Goal: Contribute content: Contribute content

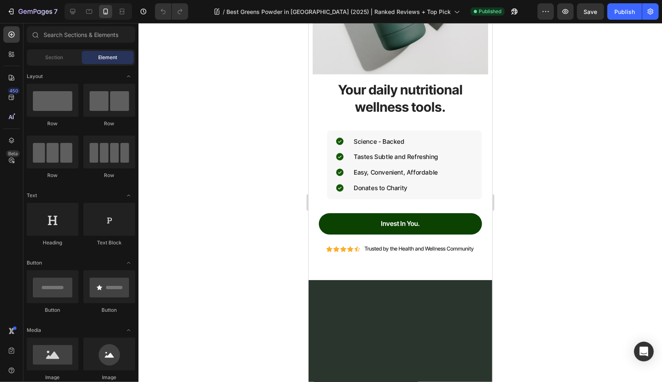
scroll to position [3434, 0]
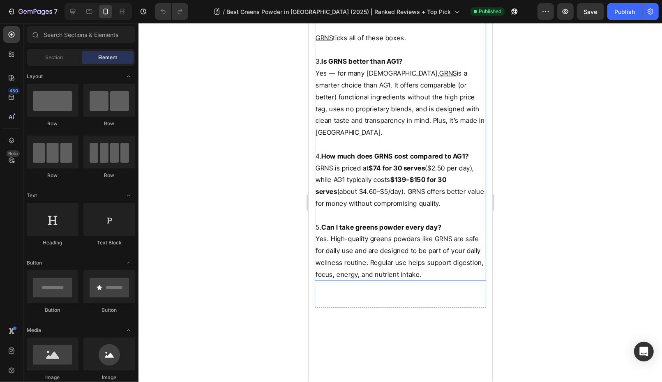
click at [376, 138] on p "Yes — for many Australians, GRNS is a smarter choice than AG1. It offers compar…" at bounding box center [400, 102] width 170 height 71
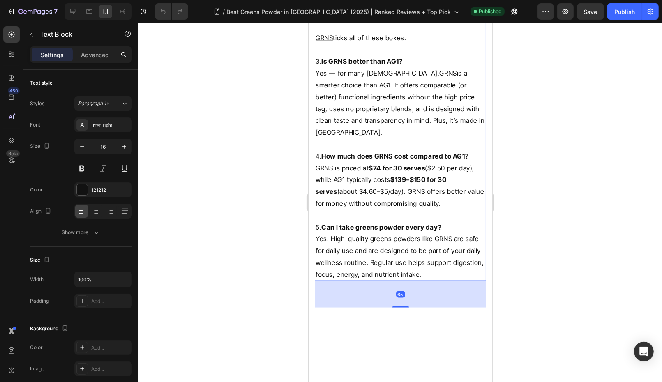
click at [340, 65] on strong "Is GRNS better than AG1?" at bounding box center [361, 61] width 81 height 8
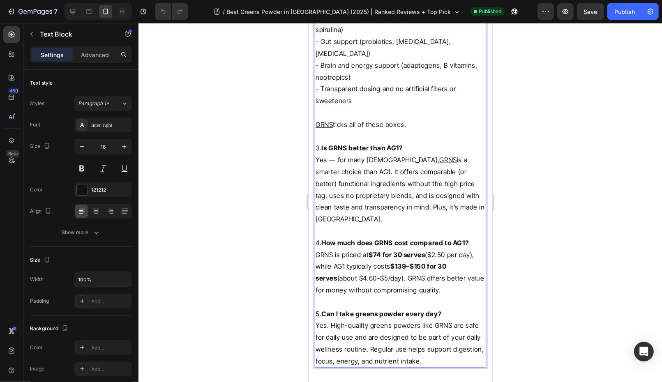
scroll to position [3243, 0]
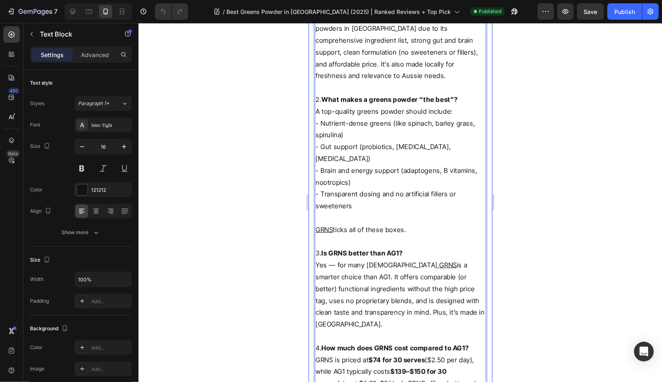
drag, startPoint x: 322, startPoint y: 102, endPoint x: 311, endPoint y: 102, distance: 10.7
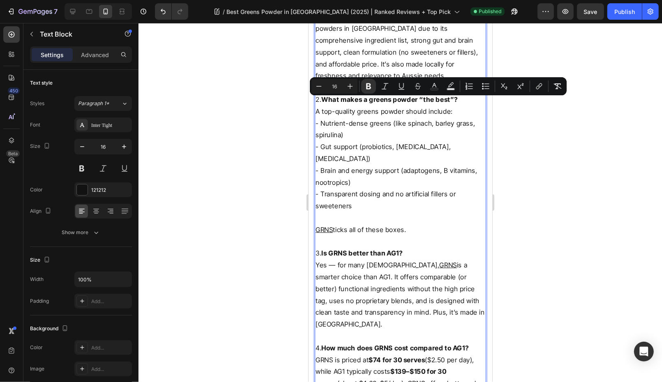
click at [323, 103] on strong "What makes a greens powder “the best”?" at bounding box center [389, 99] width 136 height 8
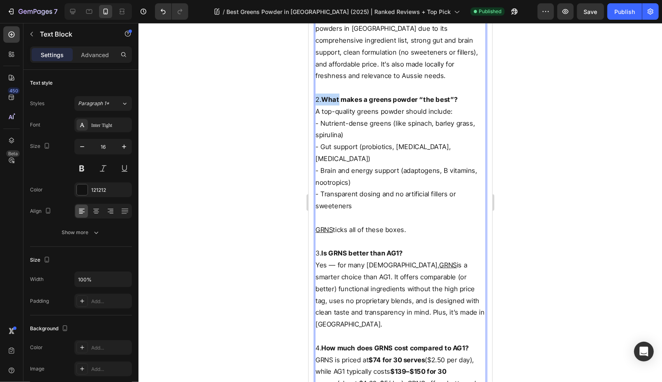
drag, startPoint x: 323, startPoint y: 208, endPoint x: 313, endPoint y: 208, distance: 9.5
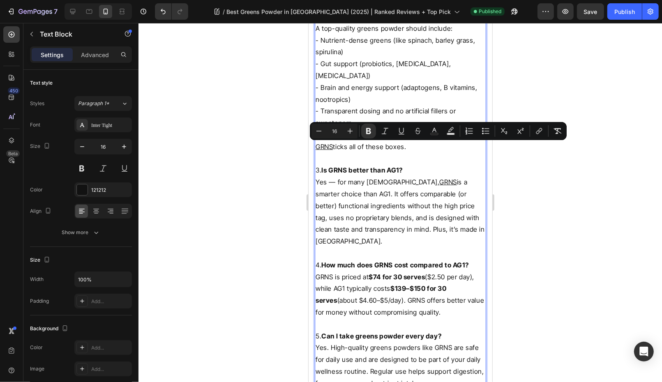
scroll to position [3350, 0]
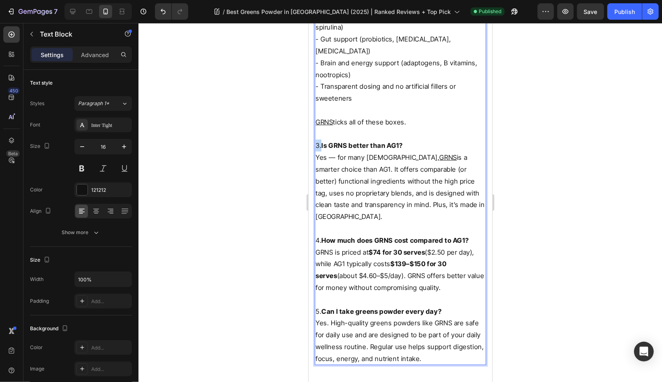
drag, startPoint x: 321, startPoint y: 254, endPoint x: 314, endPoint y: 254, distance: 7.0
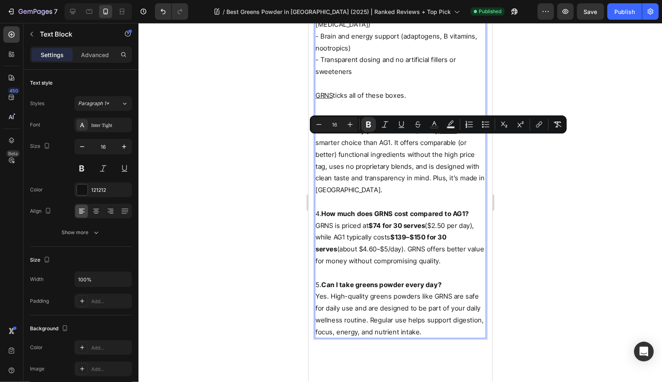
scroll to position [3464, 0]
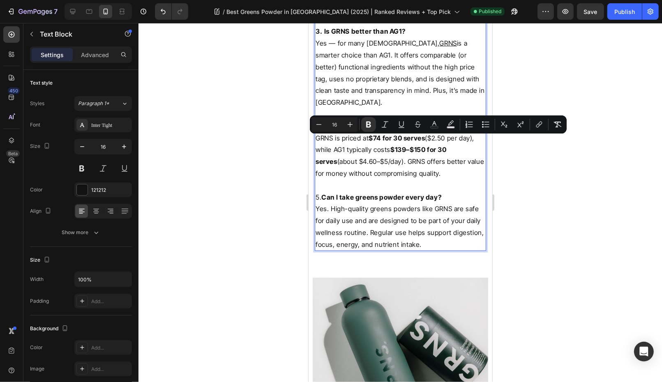
click at [320, 132] on p "4. How much does GRNS cost compared to AG1?" at bounding box center [400, 126] width 170 height 12
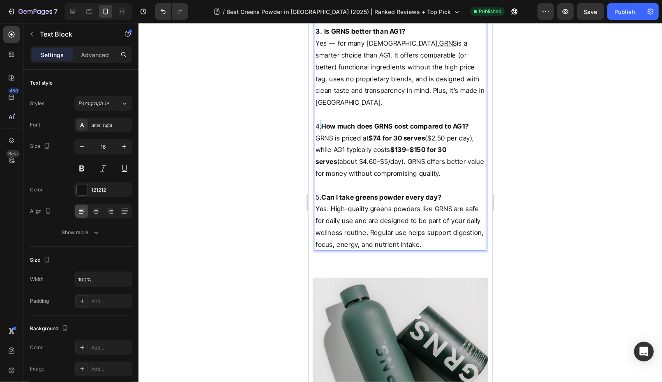
drag, startPoint x: 322, startPoint y: 225, endPoint x: 316, endPoint y: 225, distance: 6.2
click at [317, 132] on p "4. How much does GRNS cost compared to AG1?" at bounding box center [400, 126] width 170 height 12
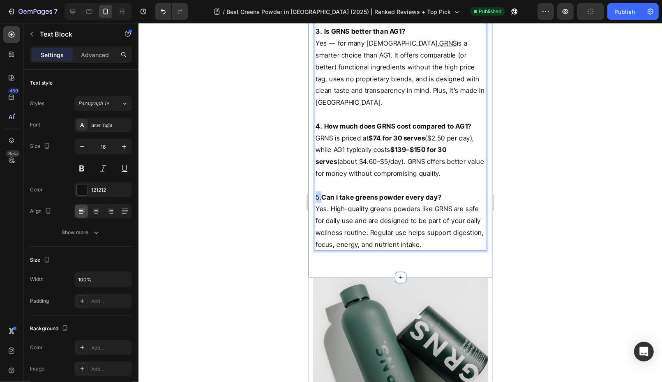
drag, startPoint x: 321, startPoint y: 294, endPoint x: 313, endPoint y: 295, distance: 7.8
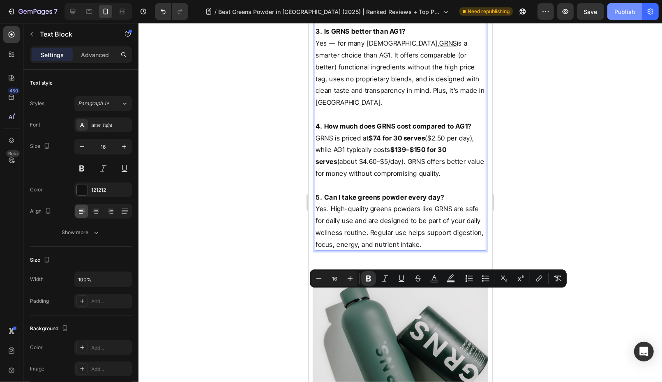
click at [622, 12] on div "Publish" at bounding box center [624, 11] width 21 height 9
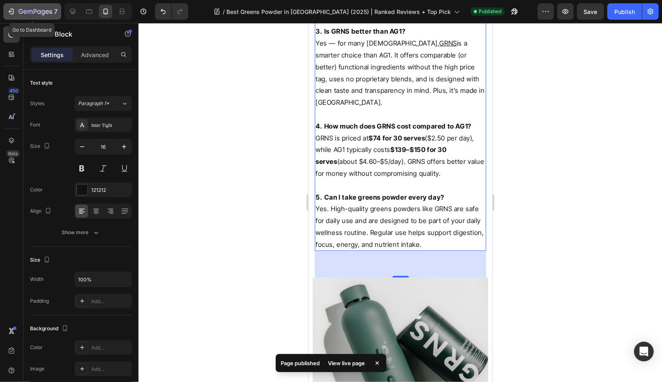
click at [28, 13] on icon "button" at bounding box center [35, 12] width 34 height 7
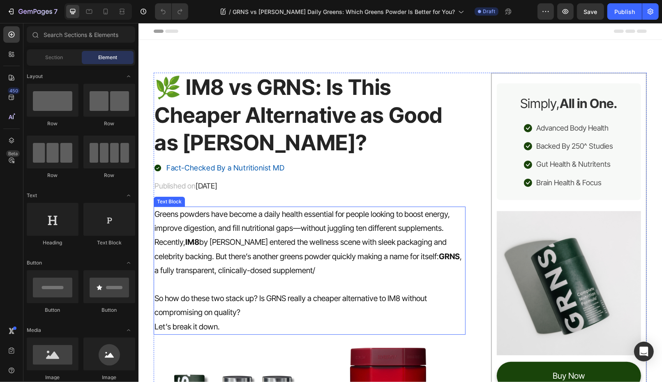
scroll to position [190, 0]
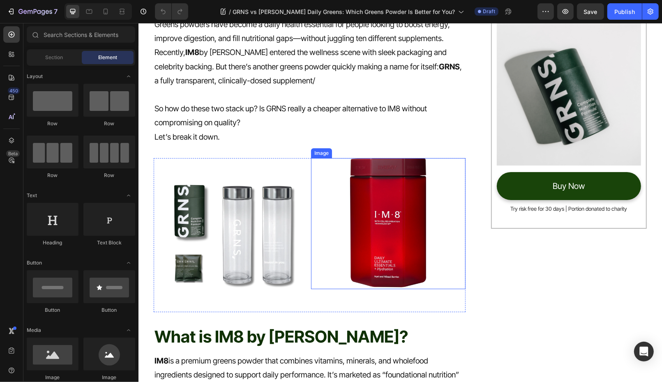
drag, startPoint x: 356, startPoint y: 203, endPoint x: 152, endPoint y: 206, distance: 203.8
click at [356, 203] on img at bounding box center [388, 223] width 82 height 131
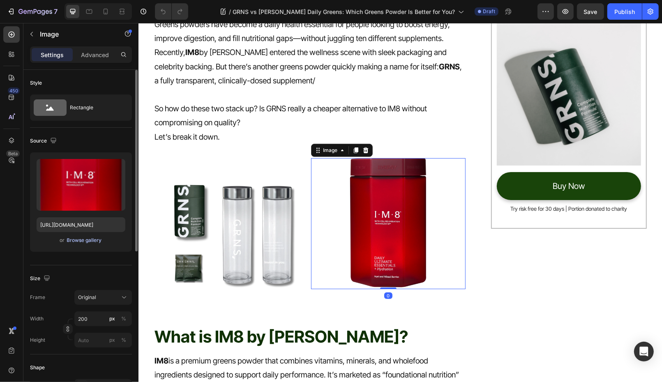
click at [75, 242] on div "Browse gallery" at bounding box center [84, 240] width 35 height 7
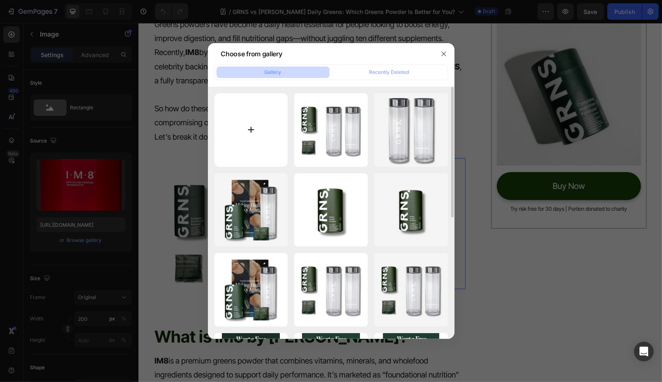
click at [244, 166] on input "file" at bounding box center [251, 130] width 74 height 74
type input "C:\fakepath\Huel_OG_Updates25_1080x1080.webp"
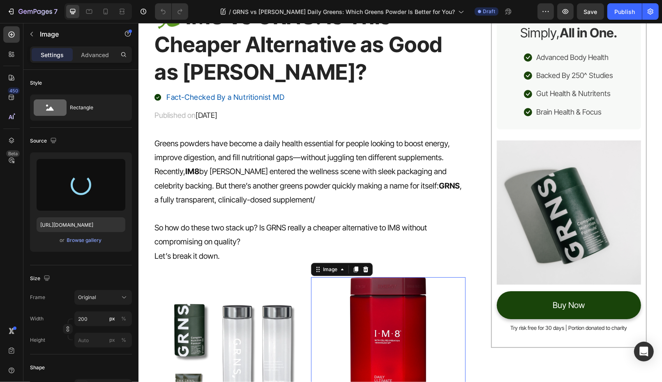
scroll to position [59, 0]
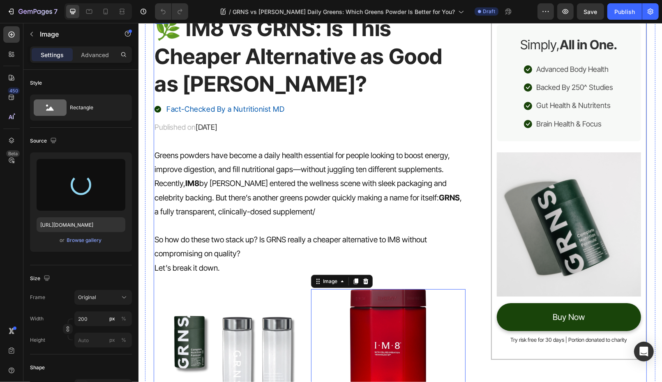
click at [272, 77] on h1 "🌿 IM8 vs GRNS: Is This Cheaper Alternative as Good as David Beckham’s?" at bounding box center [309, 56] width 312 height 85
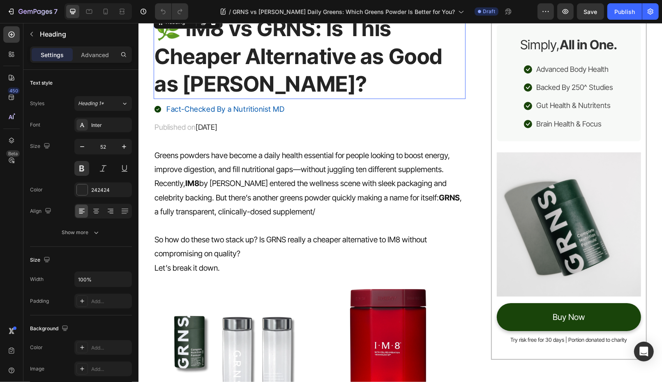
click at [272, 77] on h1 "🌿 IM8 vs GRNS: Is This Cheaper Alternative as Good as David Beckham’s?" at bounding box center [309, 56] width 312 height 85
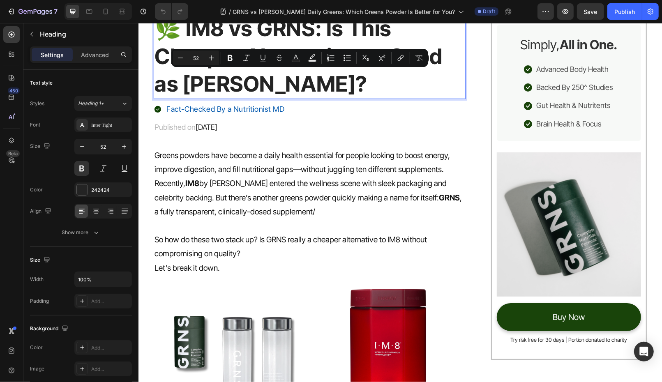
click at [367, 90] on p "🌿 IM8 vs GRNS: Is This Cheaper Alternative as Good as David Beckham’s?" at bounding box center [309, 55] width 310 height 83
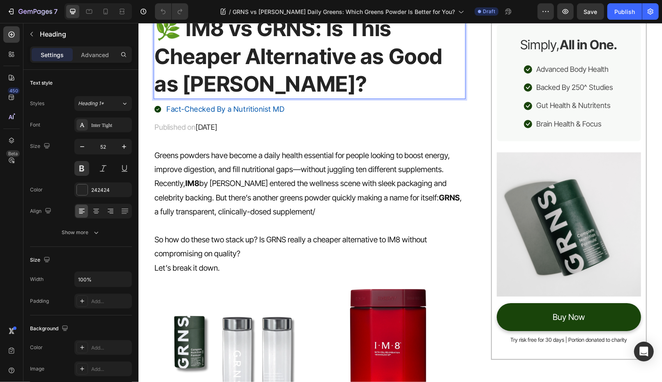
drag, startPoint x: 367, startPoint y: 90, endPoint x: 181, endPoint y: 34, distance: 194.4
click at [181, 34] on p "🌿 IM8 vs GRNS: Is This Cheaper Alternative as Good as David Beckham’s?" at bounding box center [309, 55] width 310 height 83
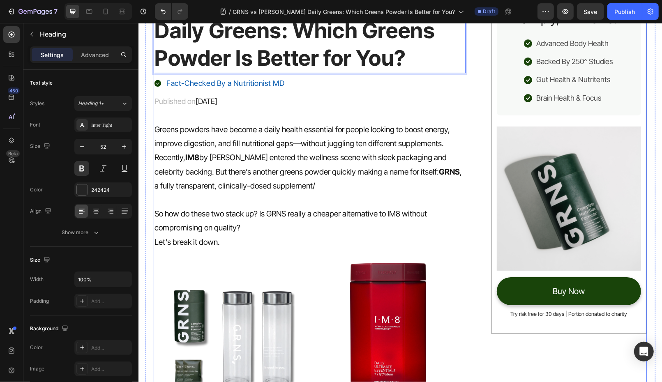
scroll to position [105, 0]
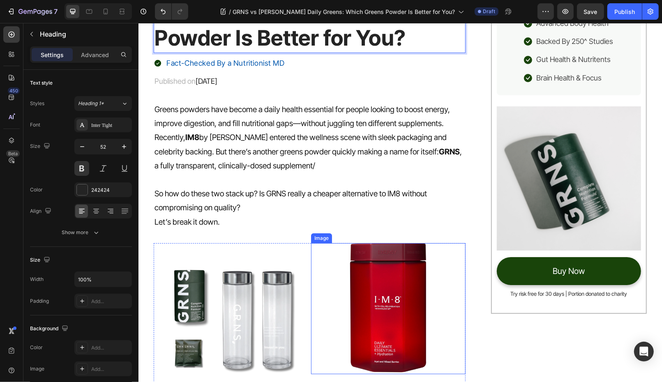
click at [415, 303] on img at bounding box center [388, 308] width 82 height 131
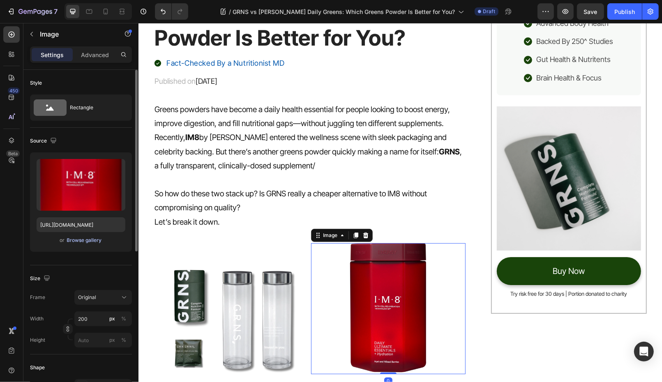
click at [80, 240] on div "Browse gallery" at bounding box center [84, 240] width 35 height 7
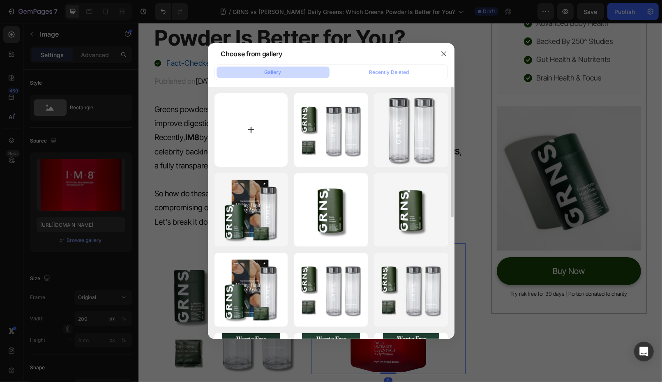
click at [240, 141] on input "file" at bounding box center [251, 130] width 74 height 74
type input "C:\fakepath\Huel_OG_Updates25_1080x1080.webp"
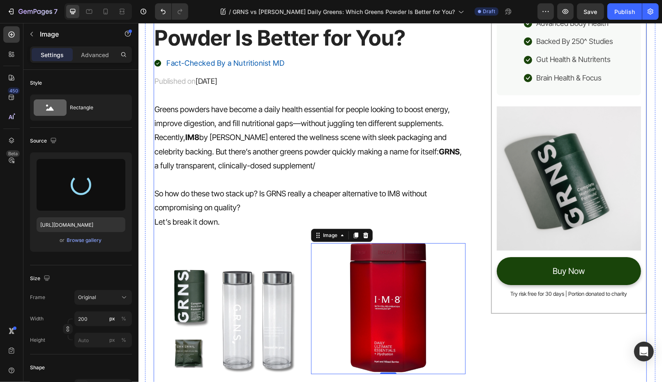
type input "[URL][DOMAIN_NAME]"
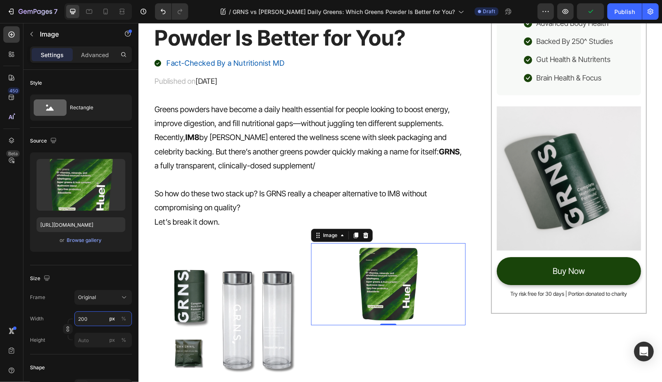
drag, startPoint x: 88, startPoint y: 318, endPoint x: 12, endPoint y: 304, distance: 77.6
click at [28, 310] on div "Style Rectangle Source Upload Image https://cdn.shopify.com/s/files/1/0572/1253…" at bounding box center [80, 380] width 115 height 620
click at [122, 319] on div "%" at bounding box center [123, 318] width 5 height 7
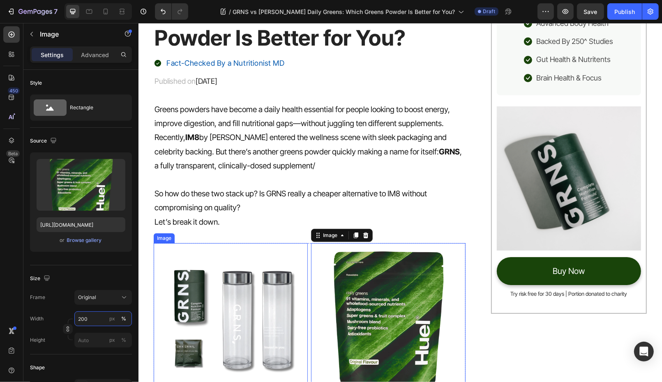
scroll to position [200, 0]
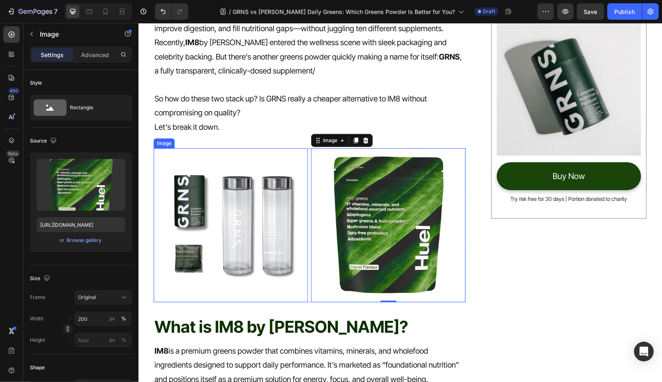
click at [236, 235] on img at bounding box center [230, 225] width 154 height 154
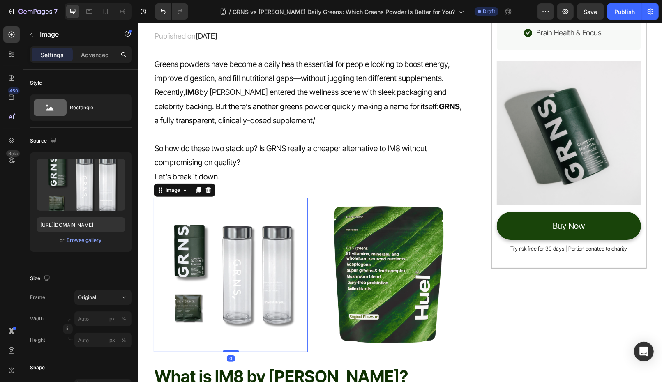
scroll to position [62, 0]
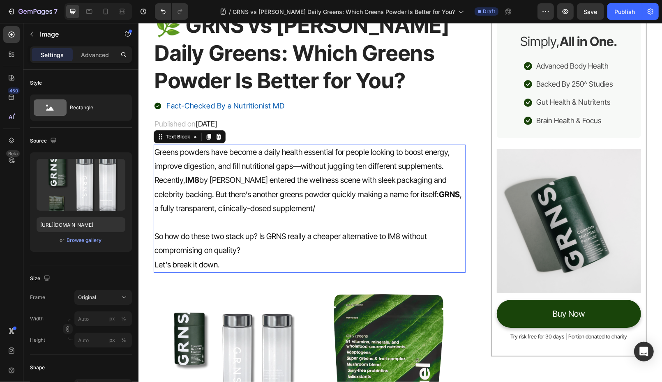
click at [246, 215] on p at bounding box center [309, 222] width 310 height 14
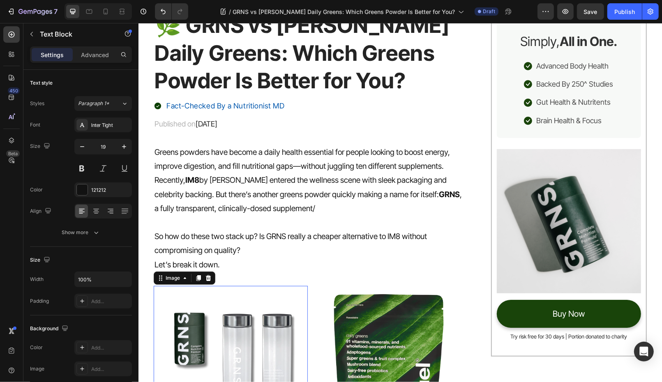
click at [217, 330] on img at bounding box center [230, 363] width 154 height 154
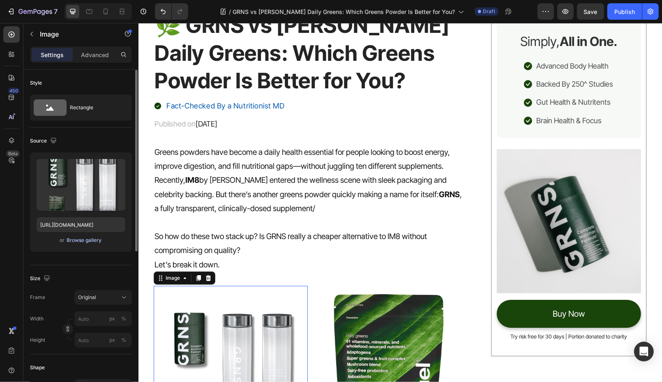
click at [83, 239] on div "Browse gallery" at bounding box center [84, 240] width 35 height 7
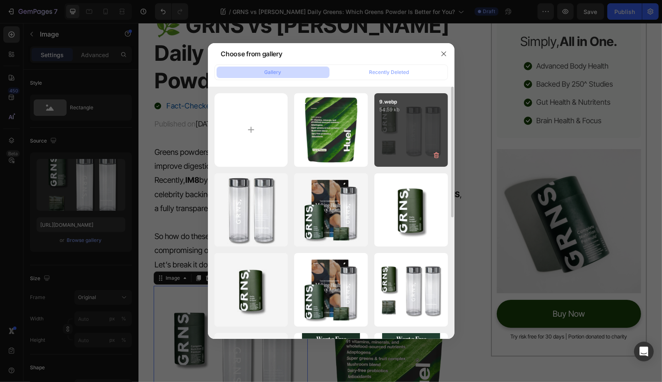
click at [401, 145] on div "9.webp 54.59 kb" at bounding box center [411, 130] width 74 height 74
type input "https://cdn.shopify.com/s/files/1/0572/1253/4865/files/gempages_489095260442461…"
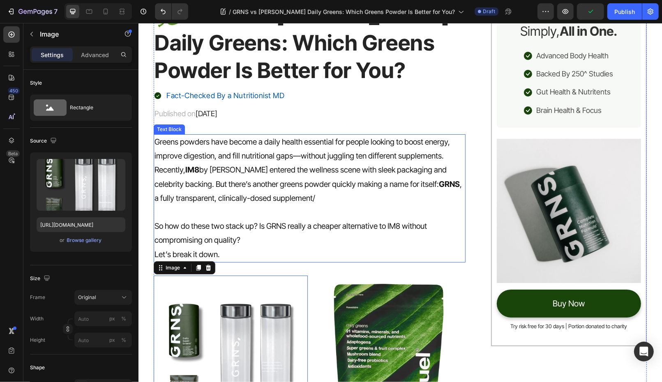
scroll to position [68, 0]
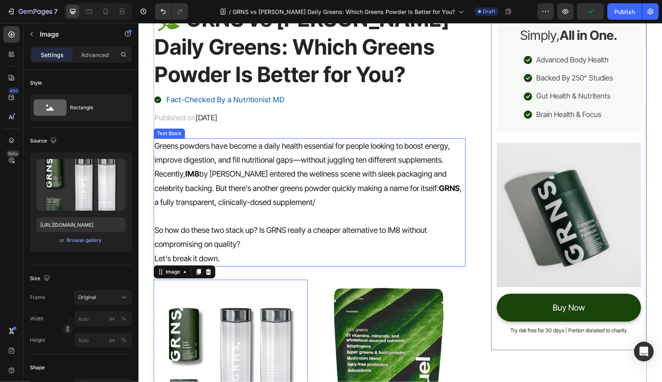
click at [378, 180] on p "Recently, IM8 by David Beckham entered the wellness scene with sleek packaging …" at bounding box center [309, 188] width 310 height 42
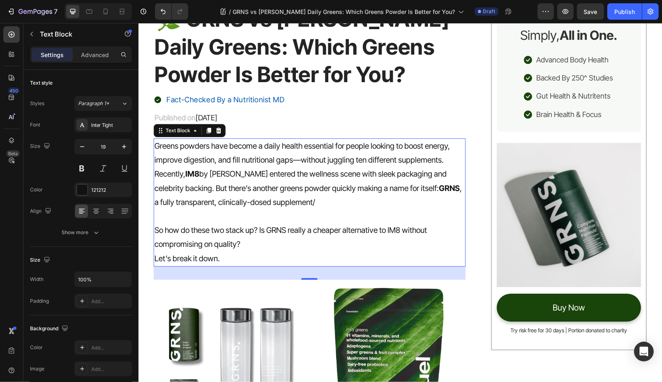
click at [241, 221] on p at bounding box center [309, 216] width 310 height 14
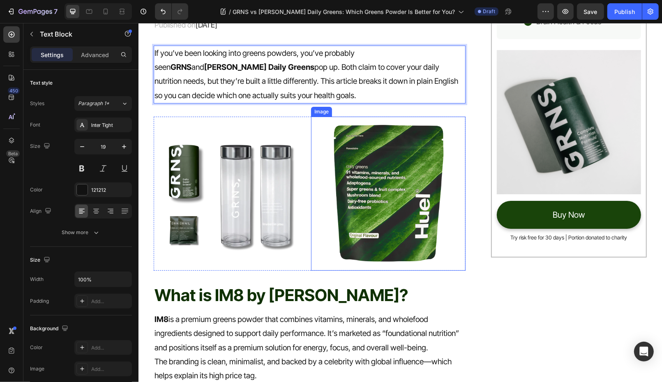
scroll to position [309, 0]
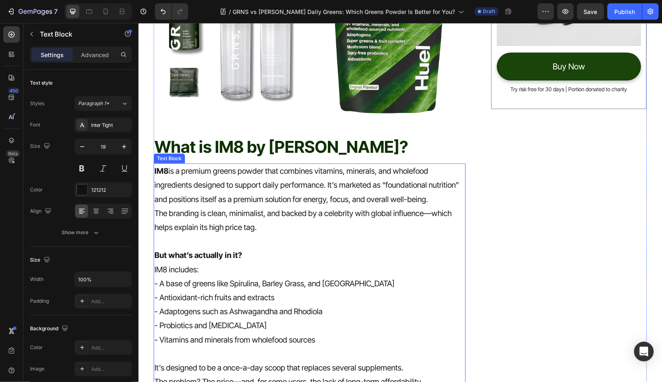
click at [260, 148] on h2 "What is IM8 by David Beckham?" at bounding box center [309, 146] width 312 height 23
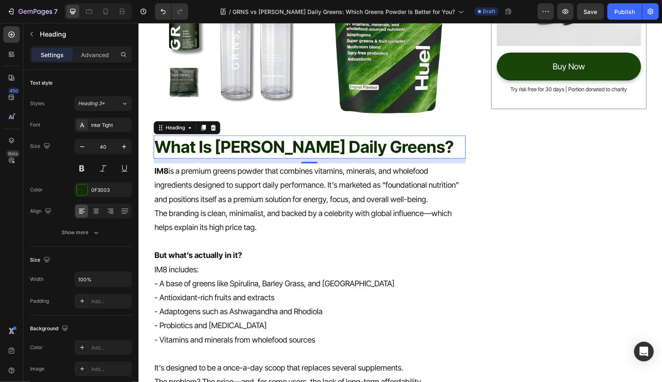
click at [242, 221] on p "The branding is clean, minimalist, and backed by a celebrity with global influe…" at bounding box center [309, 220] width 310 height 28
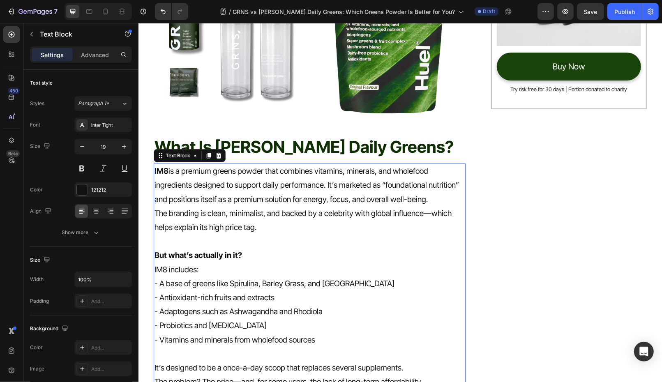
click at [242, 221] on p "The branding is clean, minimalist, and backed by a celebrity with global influe…" at bounding box center [309, 220] width 310 height 28
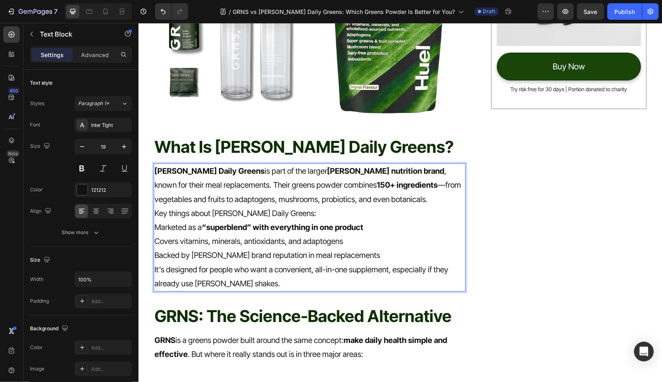
scroll to position [346, 0]
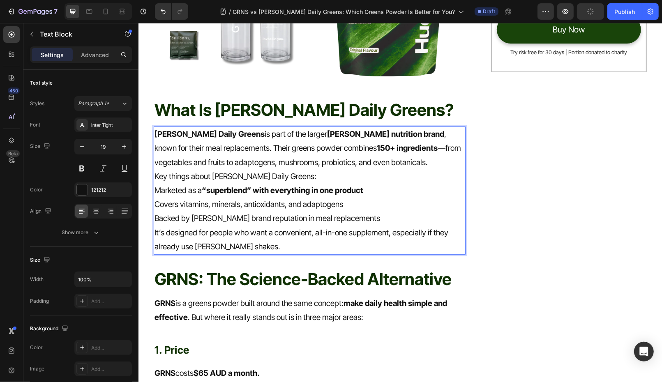
click at [406, 157] on p "Huel Daily Greens is part of the larger Huel nutrition brand , known for their …" at bounding box center [309, 148] width 310 height 42
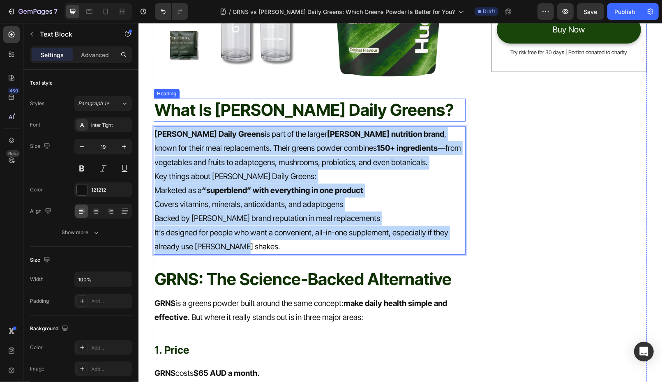
drag, startPoint x: 258, startPoint y: 250, endPoint x: 161, endPoint y: 116, distance: 166.0
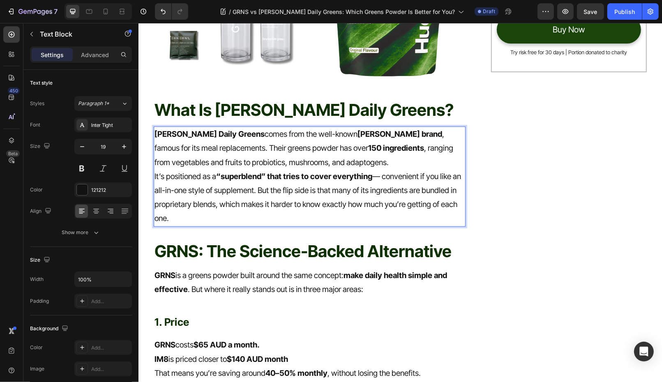
click at [368, 146] on strong "150 ingredients" at bounding box center [396, 147] width 56 height 9
click at [357, 135] on strong "Huel brand" at bounding box center [399, 133] width 85 height 9
click at [383, 163] on p "Huel Daily Greens comes from the well-known Huel brand , famous for its meal re…" at bounding box center [309, 148] width 310 height 42
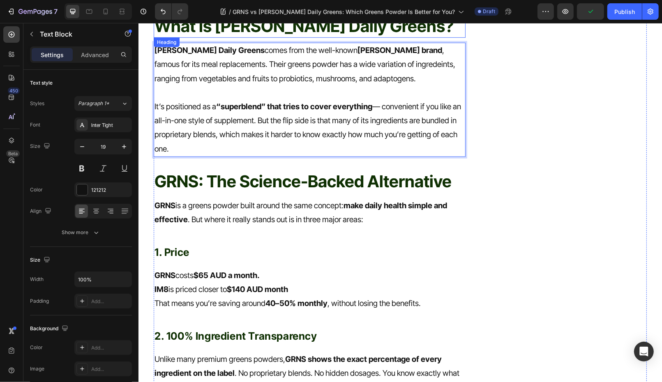
scroll to position [432, 0]
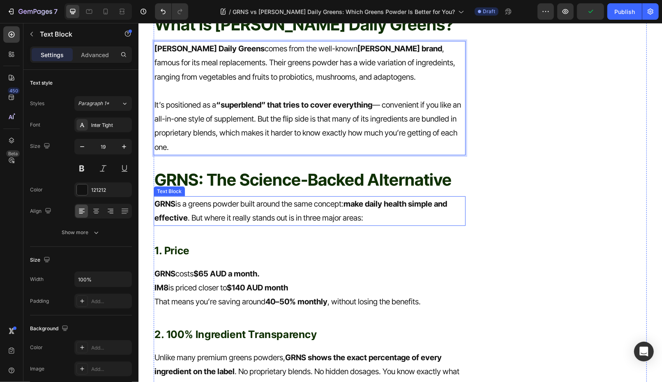
click at [211, 208] on p "GRNS is a greens powder built around the same concept: make daily health simple…" at bounding box center [309, 211] width 310 height 28
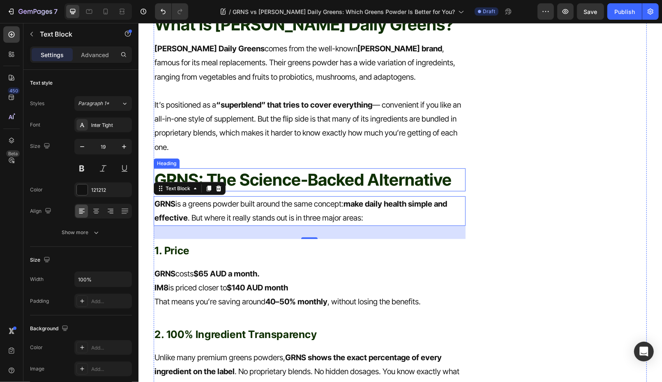
click at [253, 181] on h2 "GRNS: The Science-Backed Alternative" at bounding box center [309, 179] width 312 height 23
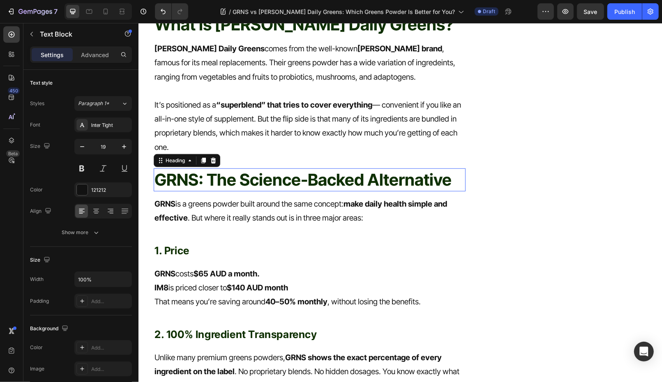
click at [253, 181] on h2 "GRNS: The Science-Backed Alternative" at bounding box center [309, 179] width 312 height 23
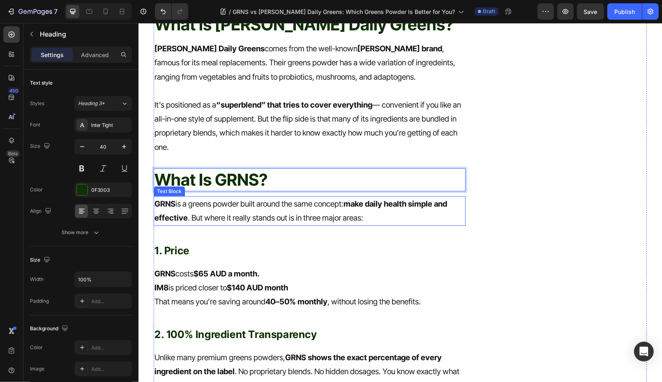
click at [207, 242] on h2 "1. Price" at bounding box center [309, 250] width 312 height 22
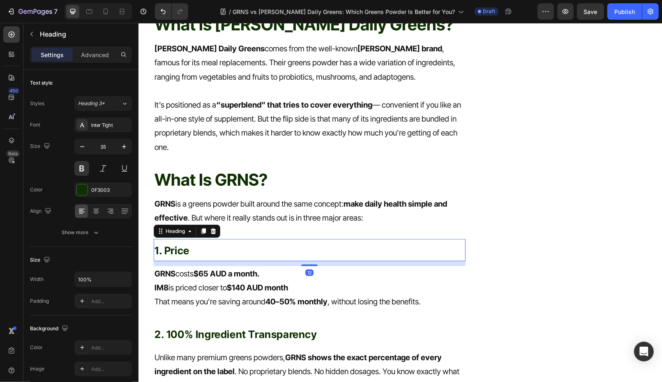
click at [207, 242] on h2 "1. Price" at bounding box center [309, 250] width 312 height 22
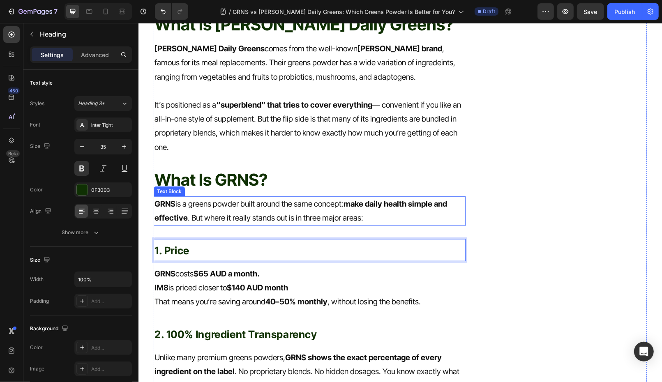
click at [243, 215] on p "GRNS is a greens powder built around the same concept: make daily health simple…" at bounding box center [309, 211] width 310 height 28
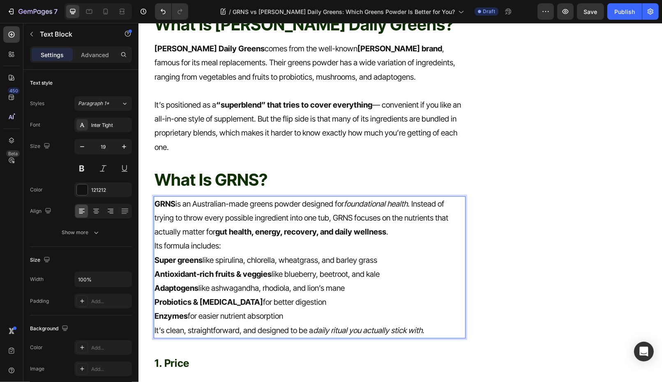
click at [214, 205] on p "GRNS is an Australian-made greens powder designed for foundational health . Ins…" at bounding box center [309, 218] width 310 height 42
click at [409, 229] on p "GRNS is an Australian-owned greens powder designed for foundational health . In…" at bounding box center [309, 218] width 310 height 42
click at [154, 246] on p "Its formula includes:" at bounding box center [309, 246] width 310 height 14
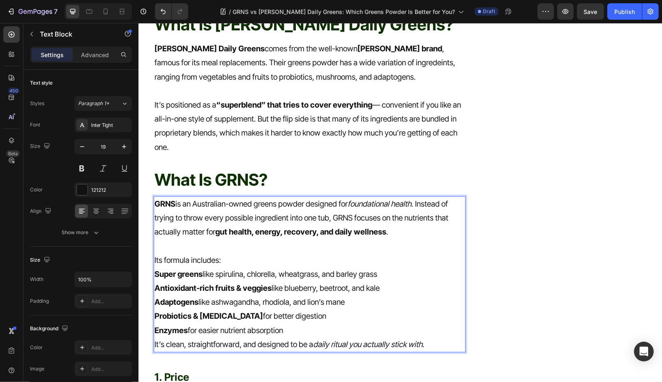
click at [293, 330] on p "Enzymes for easier nutrient absorption" at bounding box center [309, 330] width 310 height 14
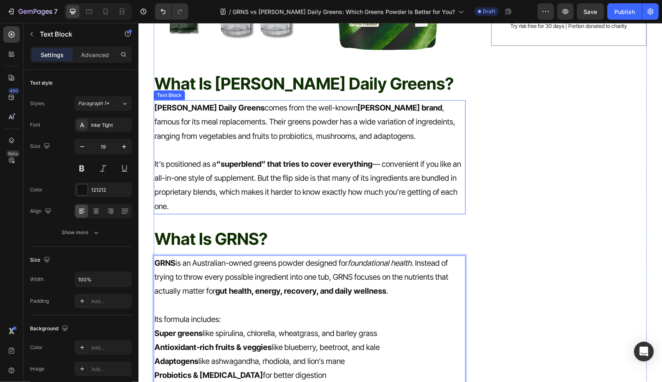
scroll to position [387, 0]
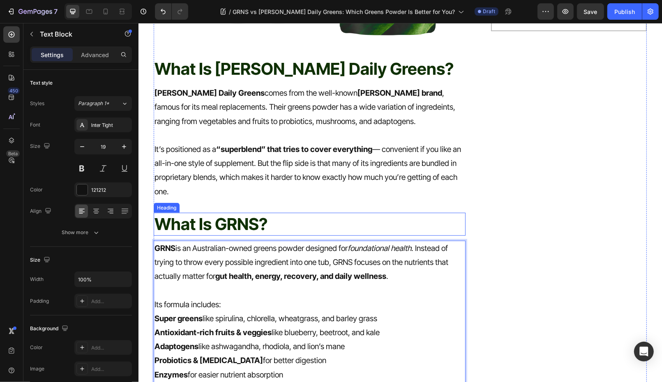
click at [240, 221] on p "What Is GRNS?" at bounding box center [309, 223] width 310 height 21
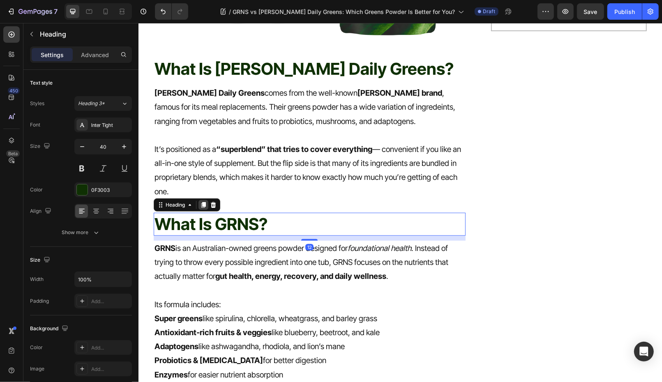
click at [203, 202] on icon at bounding box center [203, 205] width 5 height 6
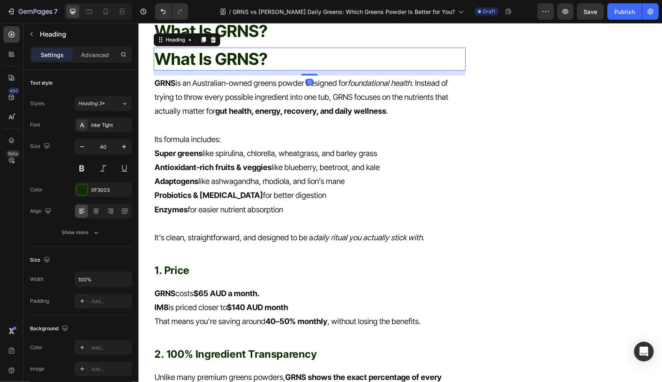
scroll to position [585, 0]
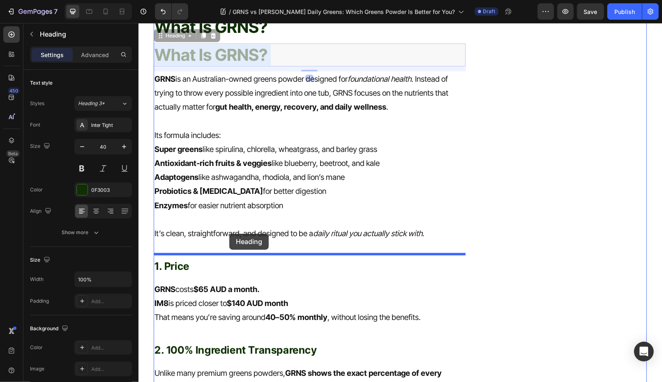
drag, startPoint x: 227, startPoint y: 59, endPoint x: 229, endPoint y: 231, distance: 171.8
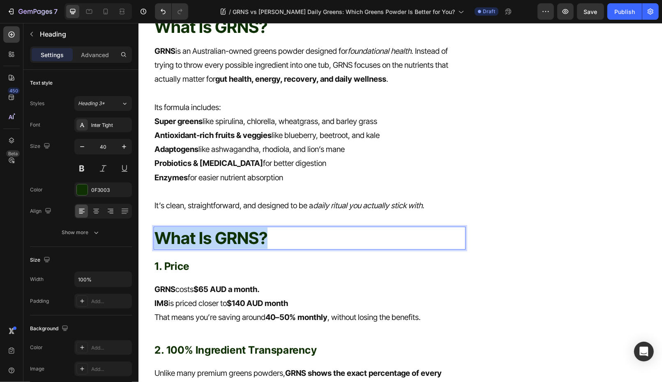
drag, startPoint x: 278, startPoint y: 233, endPoint x: 142, endPoint y: 233, distance: 136.0
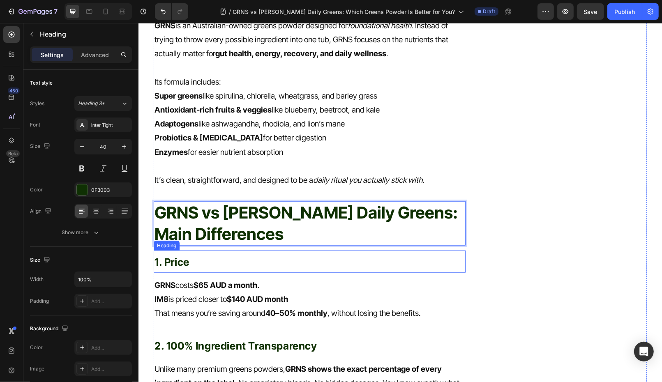
scroll to position [640, 0]
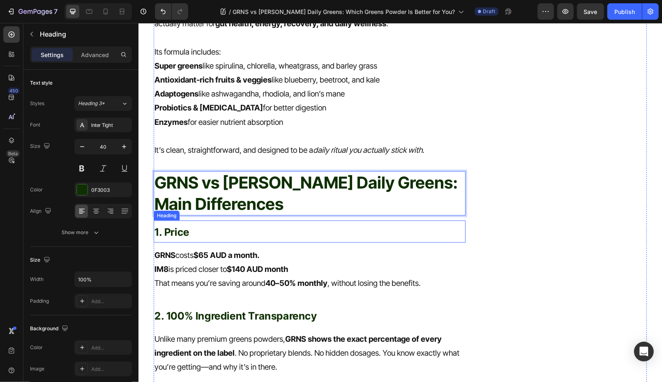
click at [197, 232] on p "⁠⁠⁠⁠⁠⁠⁠ 1. Price" at bounding box center [309, 231] width 310 height 21
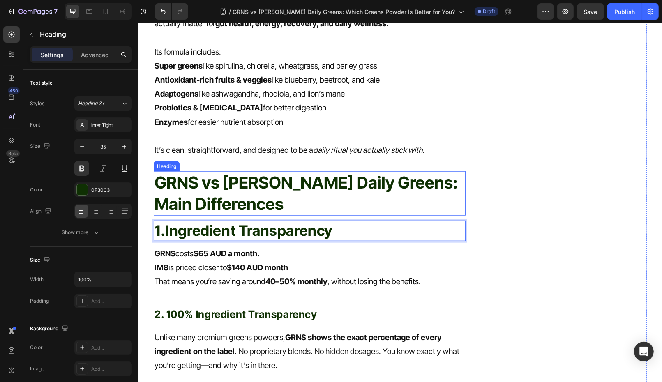
click at [246, 180] on p "GRNS vs Huel Daily Greens: Main Differences" at bounding box center [309, 193] width 310 height 43
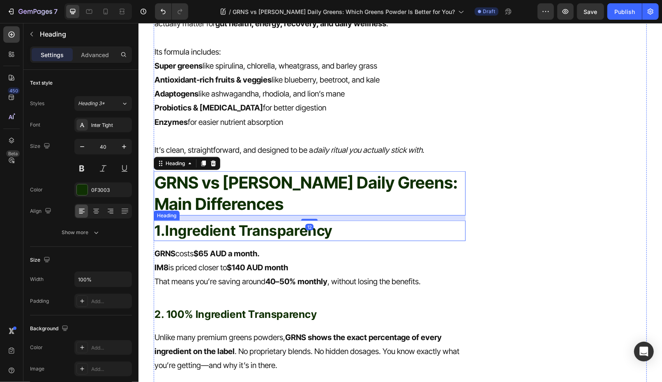
click at [246, 224] on strong "Ingredient Transparency" at bounding box center [248, 229] width 167 height 17
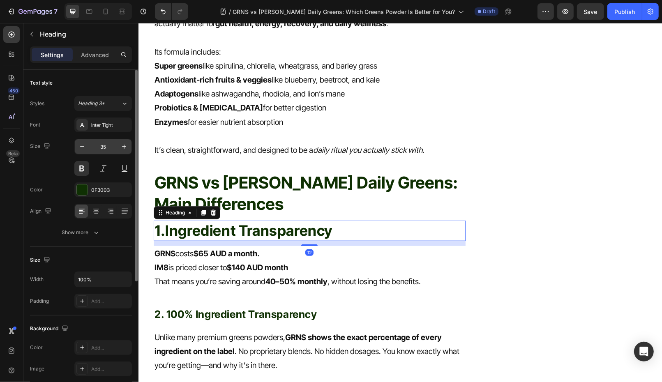
click at [105, 148] on input "35" at bounding box center [103, 146] width 27 height 15
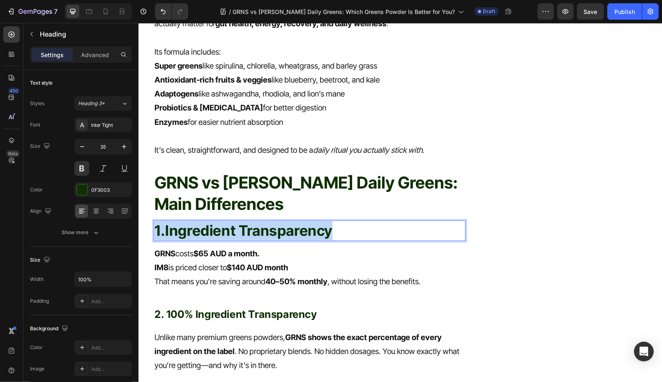
drag, startPoint x: 338, startPoint y: 231, endPoint x: 136, endPoint y: 230, distance: 201.8
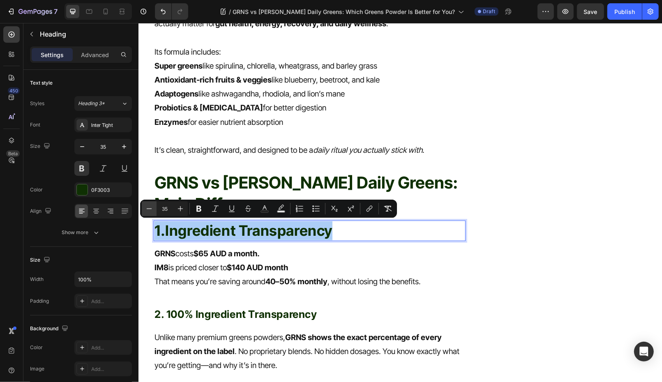
click at [144, 210] on button "Minus" at bounding box center [149, 208] width 15 height 15
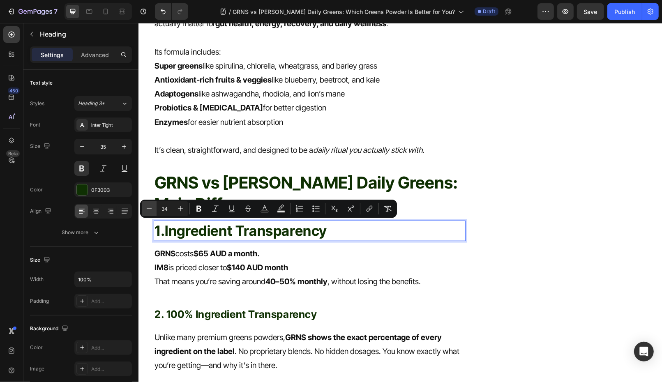
click at [144, 210] on button "Minus" at bounding box center [149, 208] width 15 height 15
click at [185, 208] on button "Plus" at bounding box center [180, 208] width 15 height 15
click at [182, 208] on icon "Editor contextual toolbar" at bounding box center [180, 208] width 5 height 5
type input "35"
click at [191, 255] on p "GRNS costs $65 AUD a month." at bounding box center [309, 254] width 310 height 14
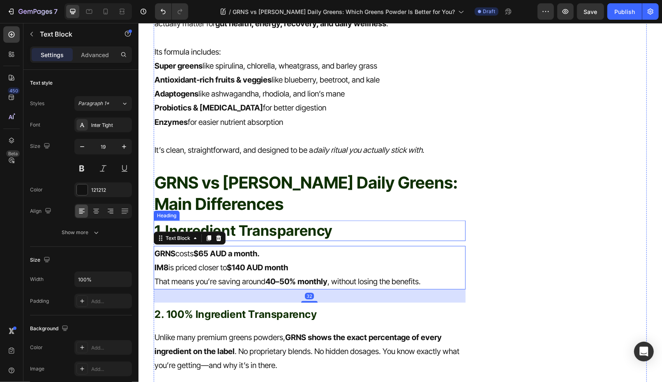
click at [259, 234] on strong "Ingredient Transparency" at bounding box center [248, 229] width 167 height 17
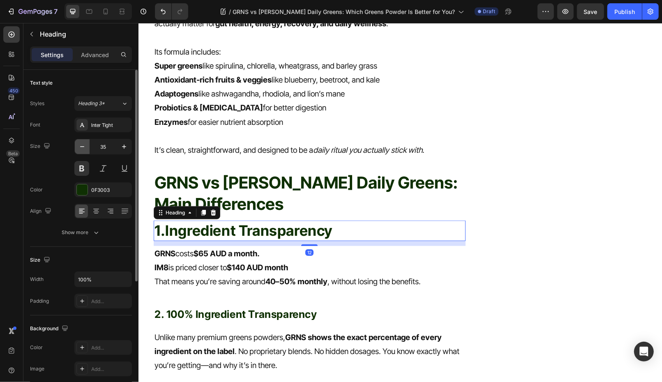
click at [83, 149] on icon "button" at bounding box center [82, 147] width 8 height 8
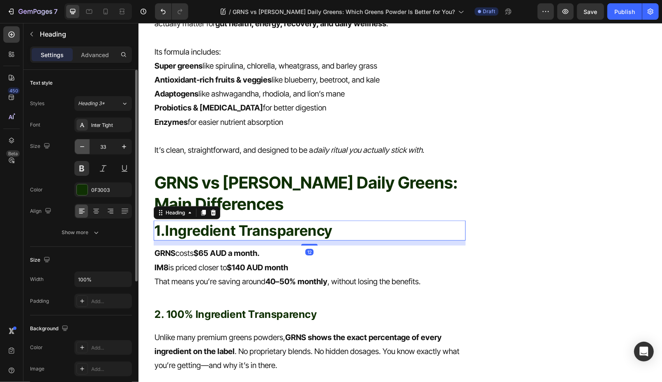
type input "32"
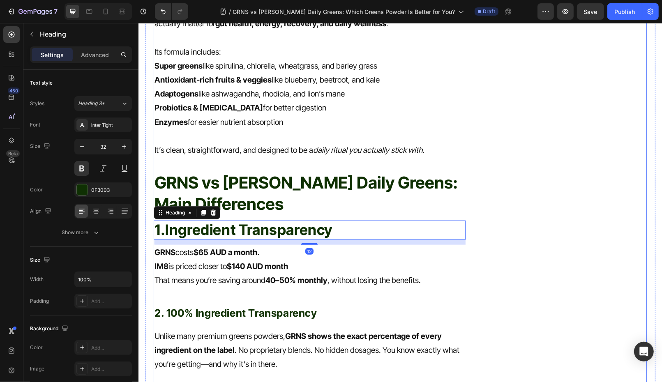
click at [288, 196] on p "GRNS vs Huel Daily Greens: Main Differences" at bounding box center [309, 193] width 310 height 43
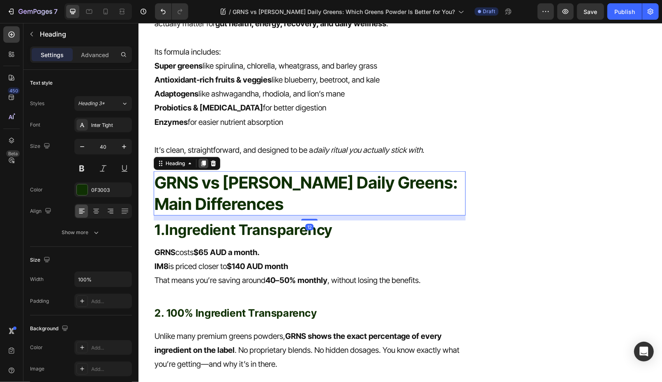
click at [205, 162] on icon at bounding box center [203, 163] width 5 height 6
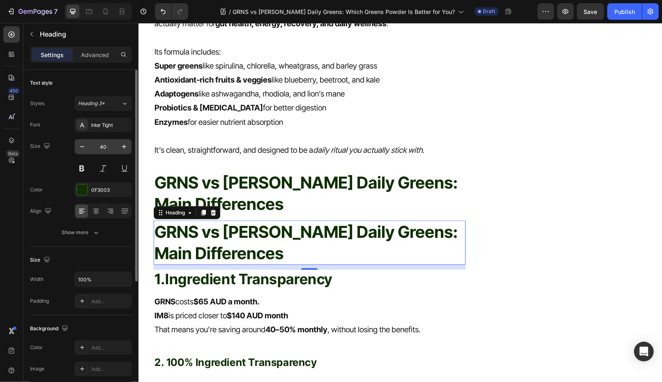
click at [105, 146] on input "40" at bounding box center [103, 146] width 27 height 15
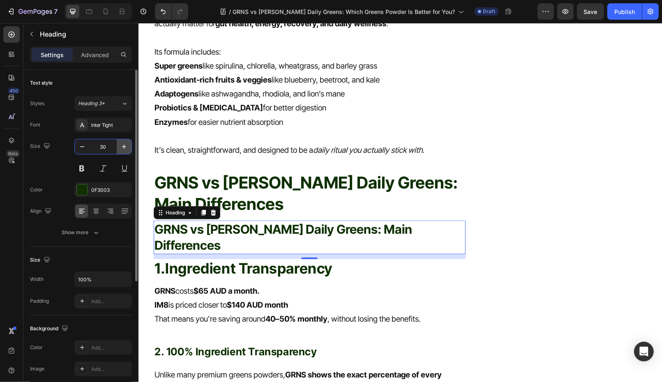
type input "30"
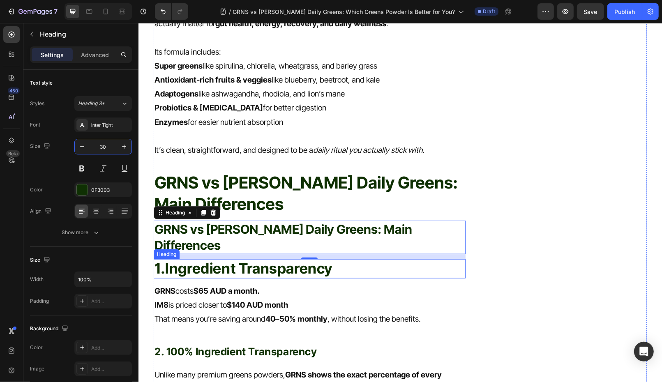
click at [249, 259] on strong "Ingredient Transparency" at bounding box center [248, 267] width 167 height 17
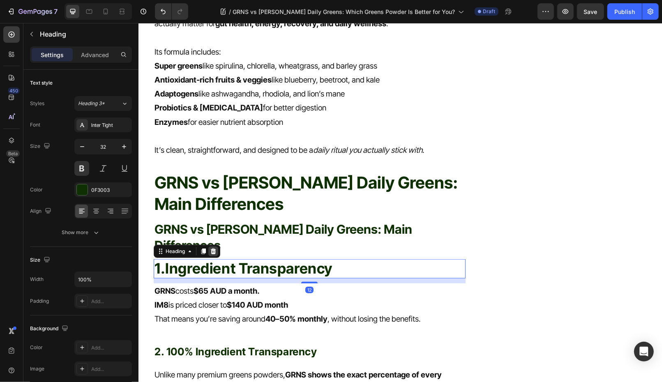
click at [215, 248] on icon at bounding box center [213, 251] width 7 height 7
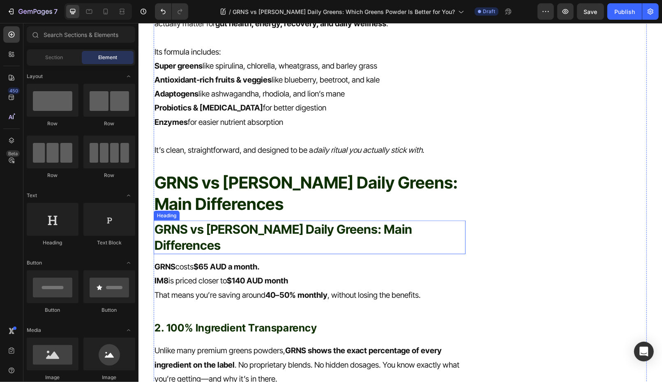
click at [255, 231] on h2 "GRNS vs Huel Daily Greens: Main Differences" at bounding box center [309, 237] width 312 height 34
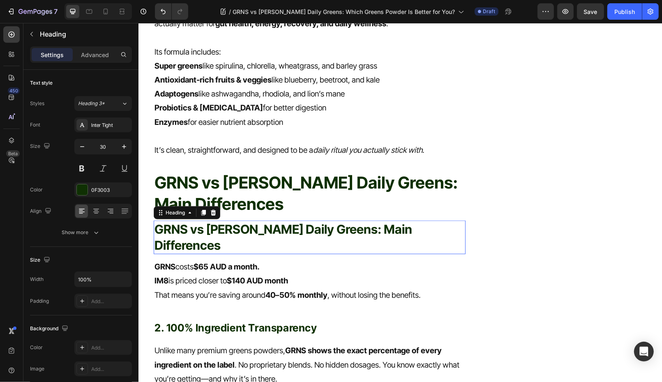
click at [255, 231] on h2 "GRNS vs Huel Daily Greens: Main Differences" at bounding box center [309, 237] width 312 height 34
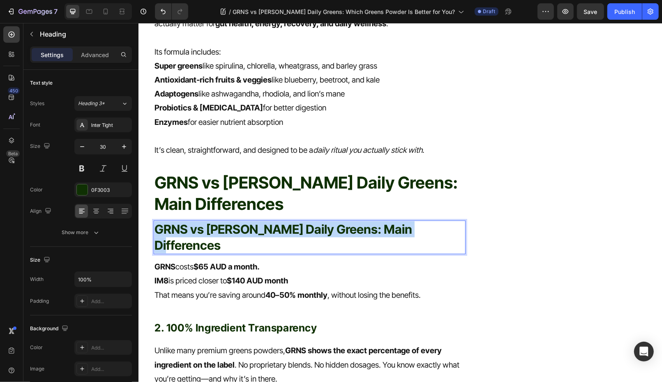
drag, startPoint x: 407, startPoint y: 226, endPoint x: 118, endPoint y: 226, distance: 288.5
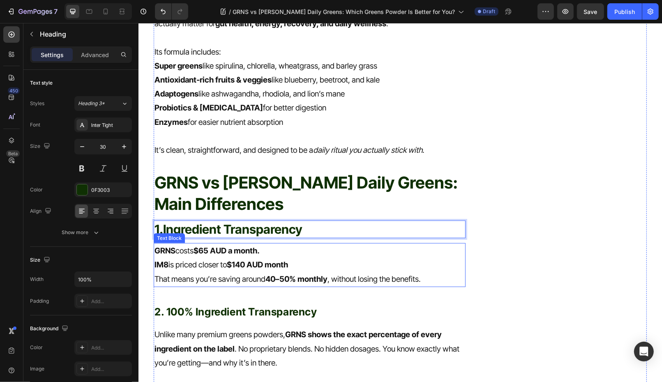
click at [250, 250] on strong "$65 AUD a month." at bounding box center [226, 250] width 66 height 9
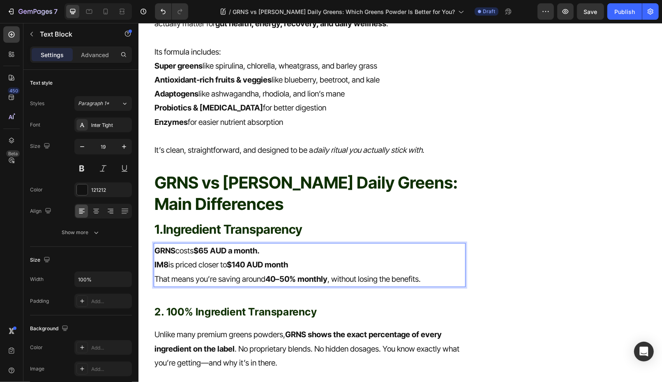
click at [208, 253] on strong "$65 AUD a month." at bounding box center [226, 250] width 66 height 9
click at [209, 254] on strong "$65 AUD a month." at bounding box center [226, 250] width 66 height 9
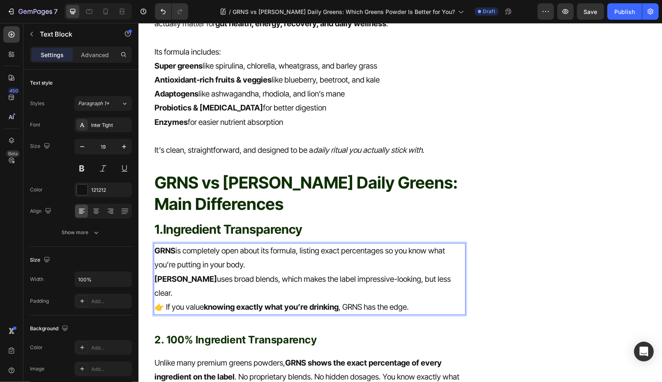
click at [440, 277] on p "Huel uses broad blends, which makes the label impressive-looking, but less clea…" at bounding box center [309, 286] width 310 height 28
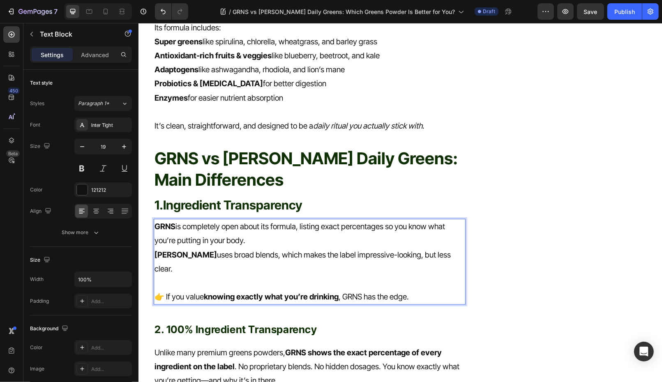
scroll to position [707, 0]
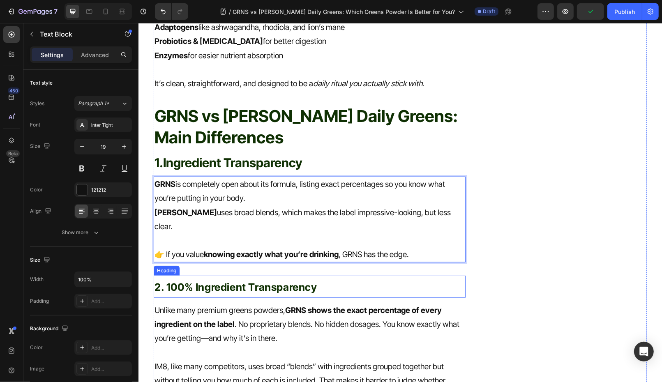
click at [212, 281] on span "2. 100% Ingredient Transparency" at bounding box center [235, 287] width 163 height 12
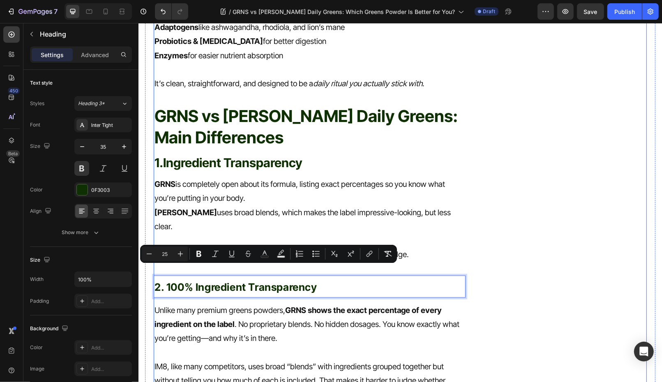
click at [277, 161] on strong "Ingredient Transparency" at bounding box center [232, 162] width 139 height 15
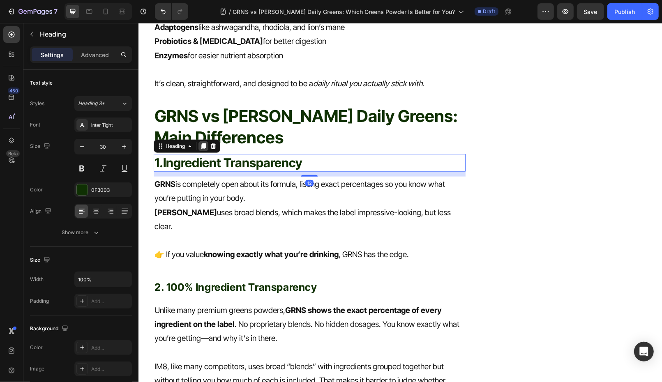
click at [200, 146] on icon at bounding box center [203, 146] width 7 height 7
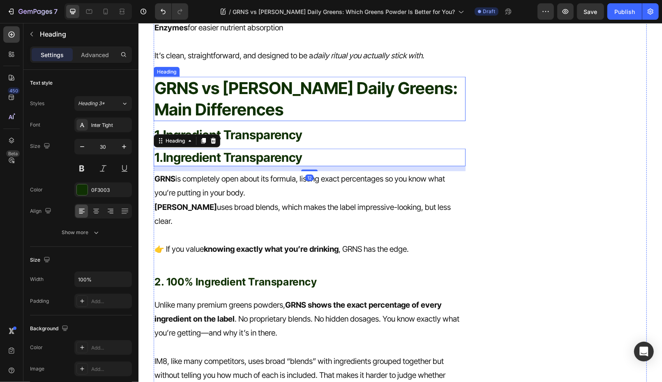
scroll to position [747, 0]
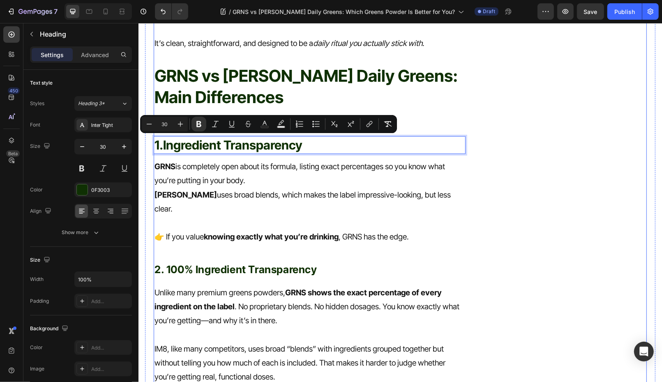
drag, startPoint x: 202, startPoint y: 149, endPoint x: 205, endPoint y: 233, distance: 84.7
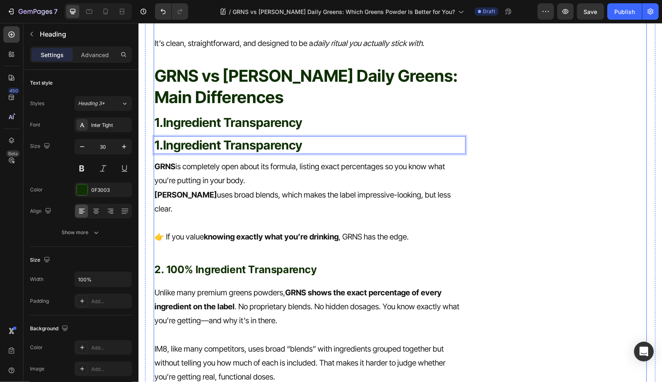
drag, startPoint x: 323, startPoint y: 142, endPoint x: 324, endPoint y: 235, distance: 93.3
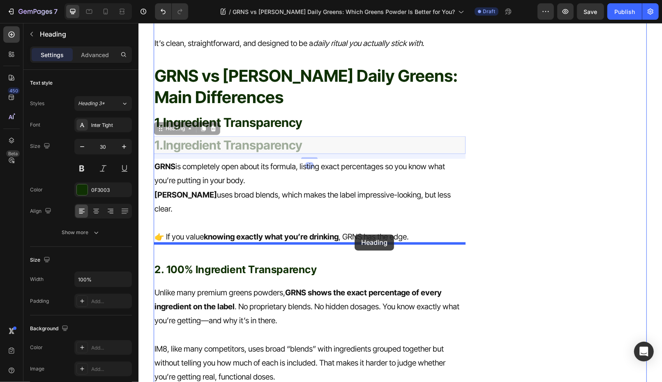
drag, startPoint x: 351, startPoint y: 145, endPoint x: 354, endPoint y: 234, distance: 89.6
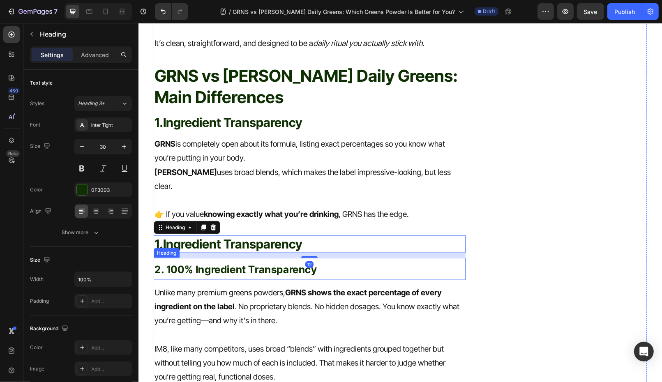
click at [263, 263] on span "2. 100% Ingredient Transparency" at bounding box center [235, 269] width 163 height 12
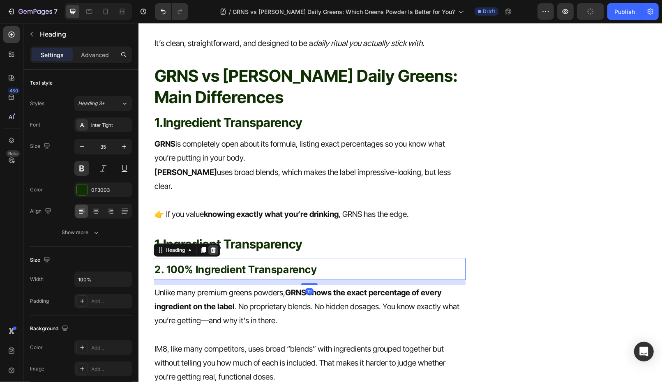
click at [214, 247] on icon at bounding box center [212, 250] width 5 height 6
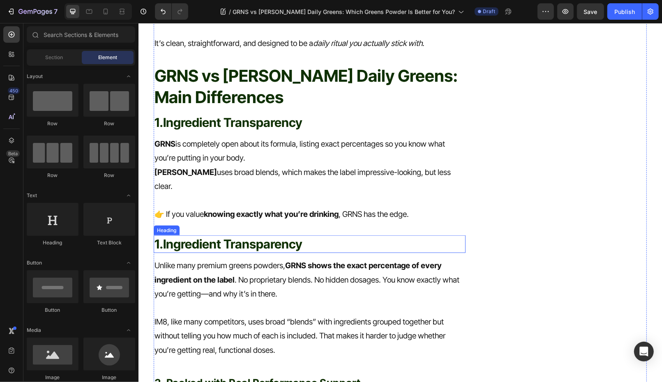
click at [216, 269] on strong "GRNS shows the exact percentage of every ingredient on the label" at bounding box center [297, 272] width 287 height 23
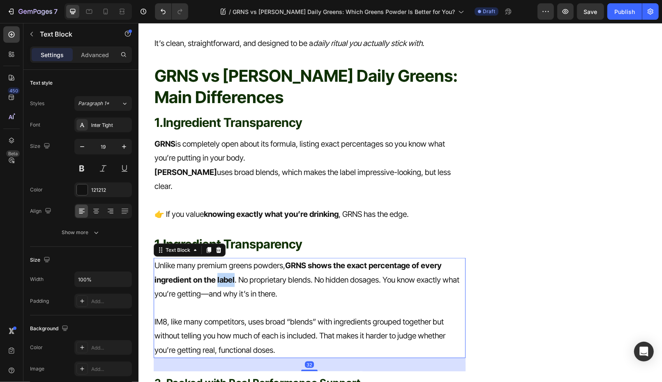
click at [216, 269] on strong "GRNS shows the exact percentage of every ingredient on the label" at bounding box center [297, 272] width 287 height 23
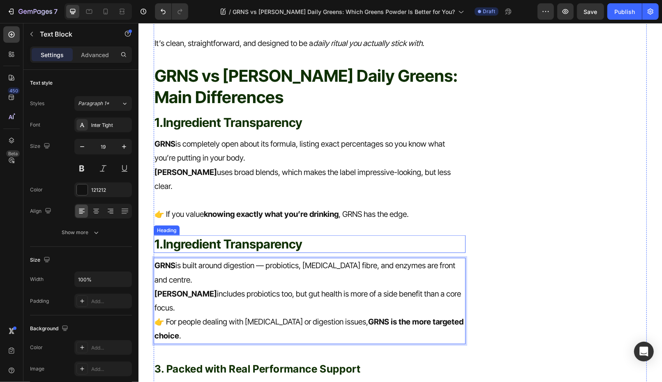
click at [231, 236] on strong "Ingredient Transparency" at bounding box center [232, 243] width 139 height 15
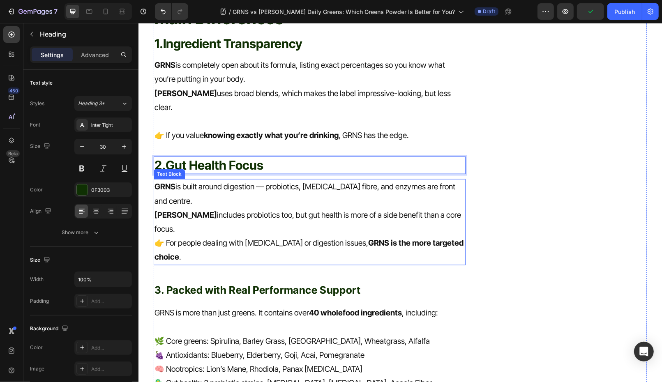
scroll to position [852, 0]
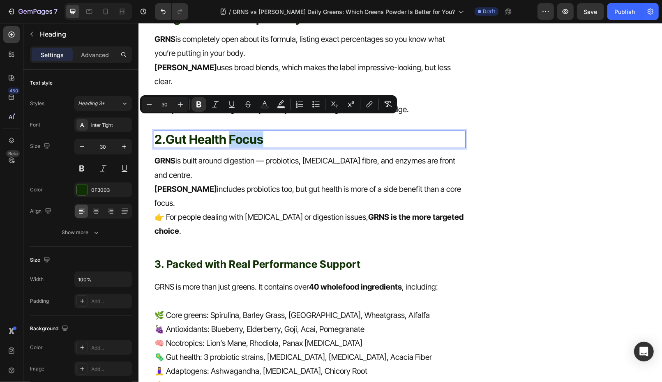
click at [253, 165] on p "GRNS is built around digestion — probiotics, prebiotic fibre, and enzymes are f…" at bounding box center [309, 168] width 310 height 28
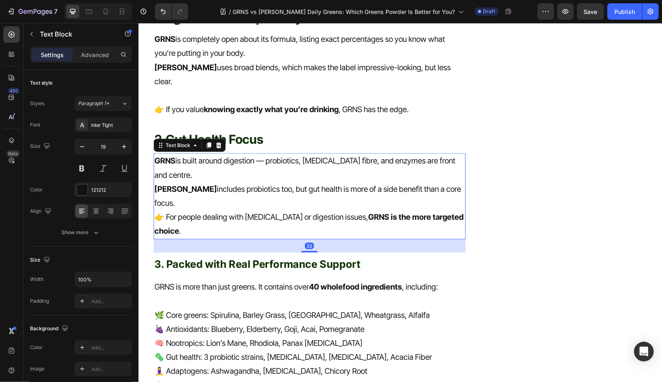
click at [287, 131] on p "2. Gut Health Focus" at bounding box center [309, 139] width 310 height 16
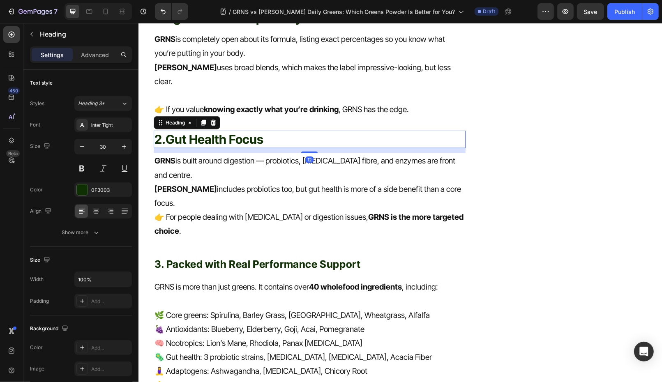
click at [204, 120] on icon at bounding box center [203, 123] width 5 height 6
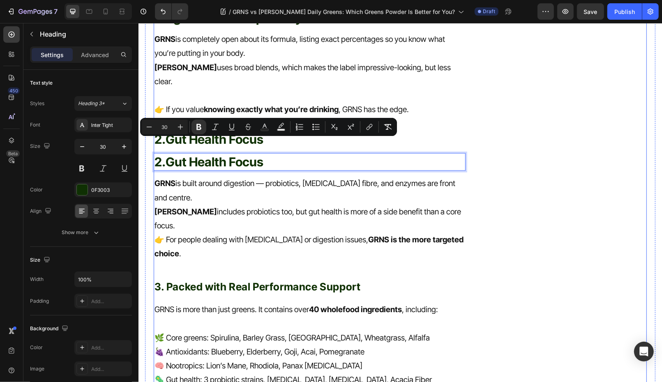
drag, startPoint x: 213, startPoint y: 146, endPoint x: 216, endPoint y: 215, distance: 69.1
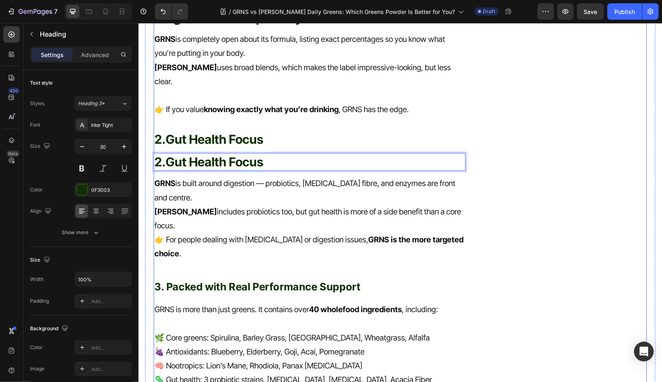
drag, startPoint x: 400, startPoint y: 148, endPoint x: 400, endPoint y: 218, distance: 70.7
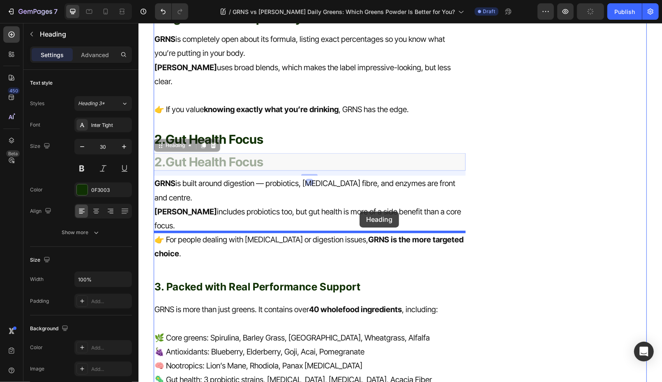
drag, startPoint x: 342, startPoint y: 147, endPoint x: 360, endPoint y: 208, distance: 63.7
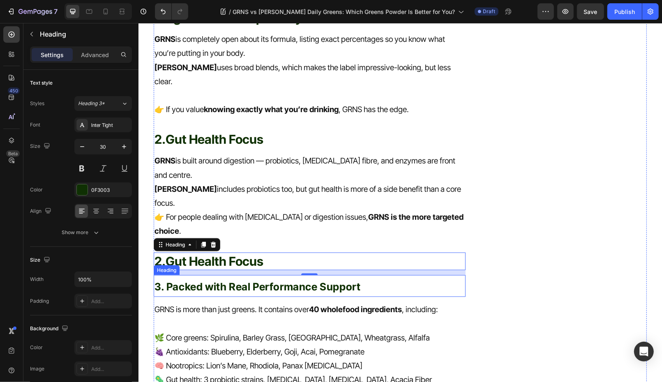
click at [239, 280] on span "3. Packed with Real Performance Support" at bounding box center [257, 286] width 206 height 12
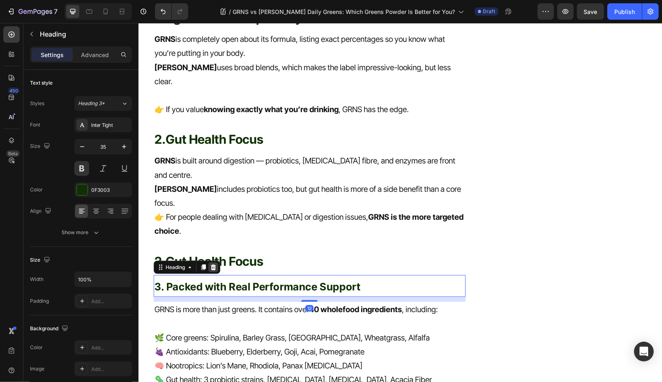
click at [213, 264] on icon at bounding box center [212, 267] width 5 height 6
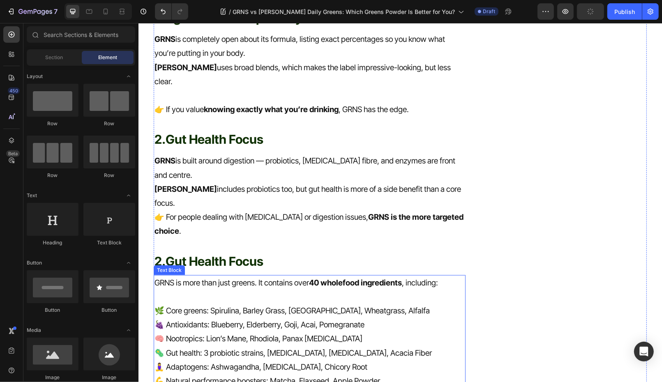
click at [226, 290] on p at bounding box center [309, 297] width 310 height 14
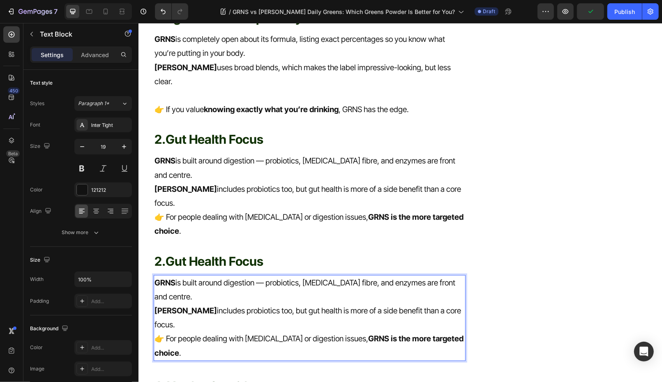
scroll to position [925, 0]
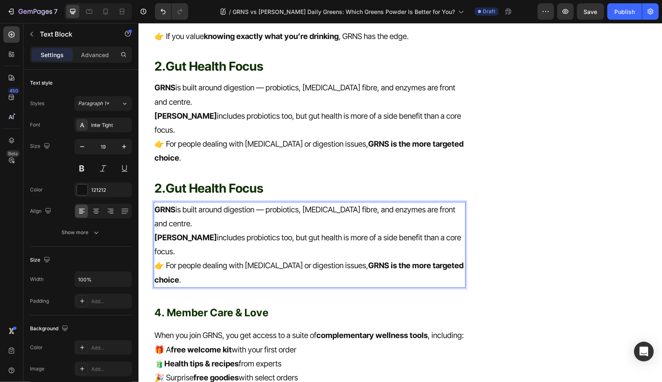
click at [451, 231] on p "Huel includes probiotics too, but gut health is more of a side benefit than a c…" at bounding box center [309, 245] width 310 height 28
click at [224, 180] on strong "Gut Health Focus" at bounding box center [214, 187] width 98 height 15
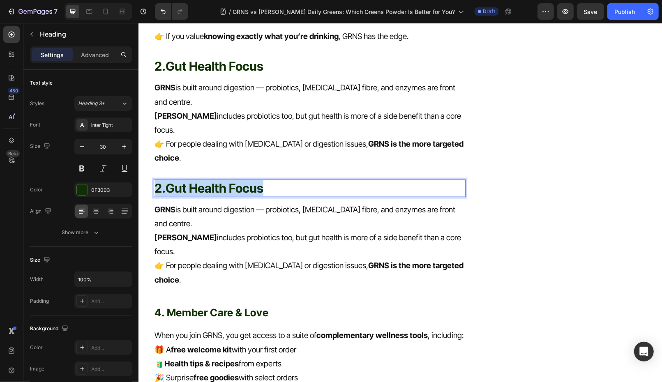
drag, startPoint x: 272, startPoint y: 150, endPoint x: 154, endPoint y: 147, distance: 118.8
click at [154, 180] on p "2. Gut Health Focus" at bounding box center [309, 188] width 310 height 16
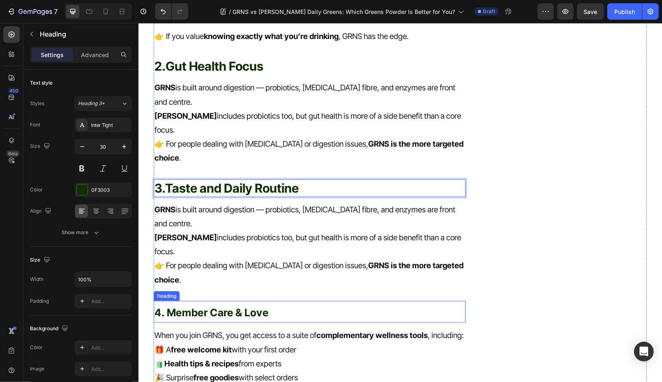
click at [252, 231] on p "Huel includes probiotics too, but gut health is more of a side benefit than a c…" at bounding box center [309, 245] width 310 height 28
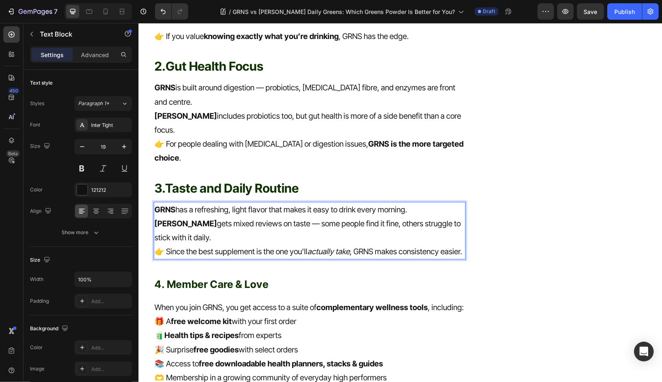
click at [300, 217] on p "Huel gets mixed reviews on taste — some people find it fine, others struggle to…" at bounding box center [309, 231] width 310 height 28
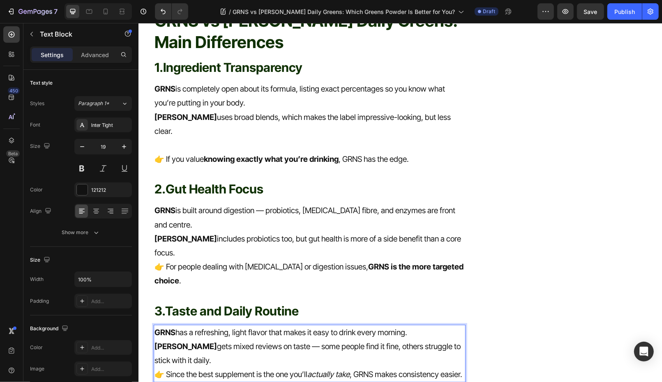
scroll to position [790, 0]
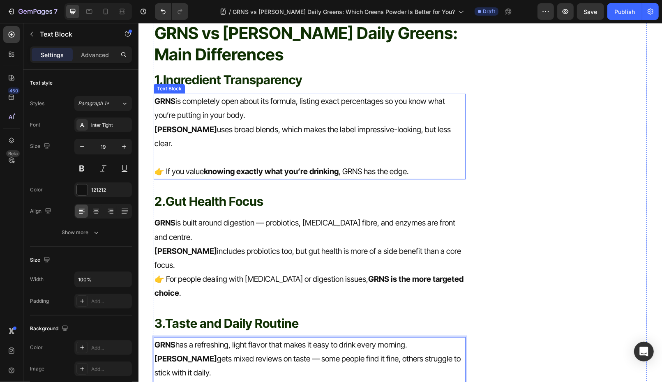
click at [222, 133] on p "Huel uses broad blends, which makes the label impressive-looking, but less clea…" at bounding box center [309, 136] width 310 height 28
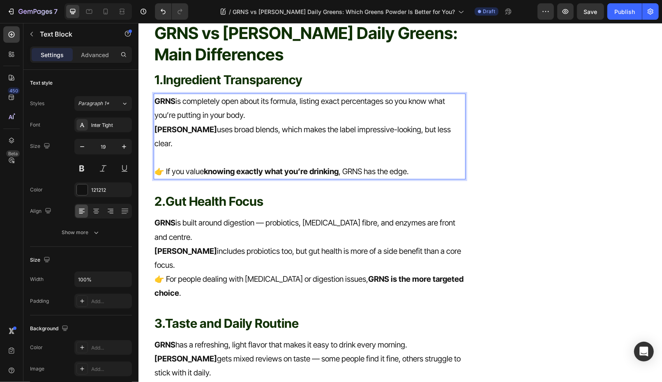
click at [188, 150] on p "Rich Text Editor. Editing area: main" at bounding box center [309, 157] width 310 height 14
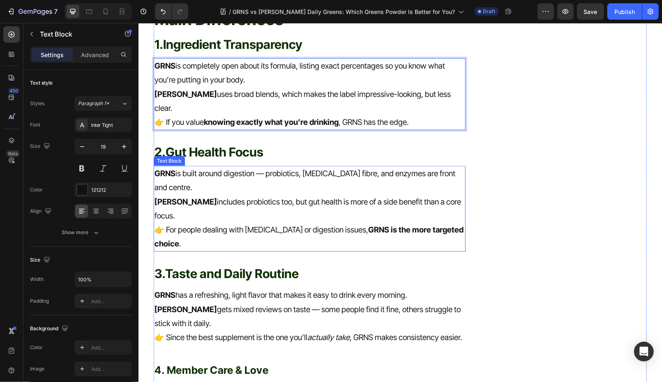
scroll to position [902, 0]
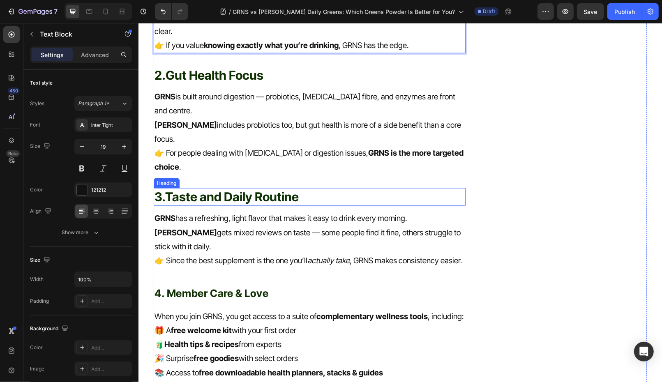
click at [224, 189] on strong "Taste and Daily Routine" at bounding box center [232, 196] width 134 height 15
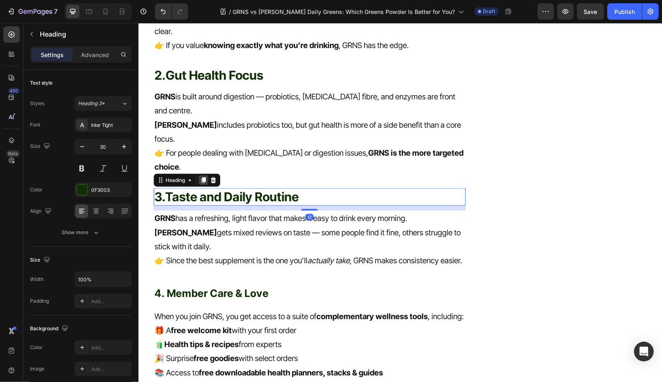
click at [201, 177] on icon at bounding box center [203, 180] width 7 height 7
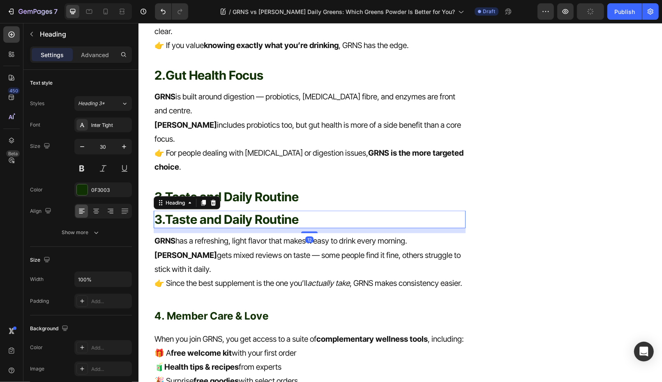
scroll to position [968, 0]
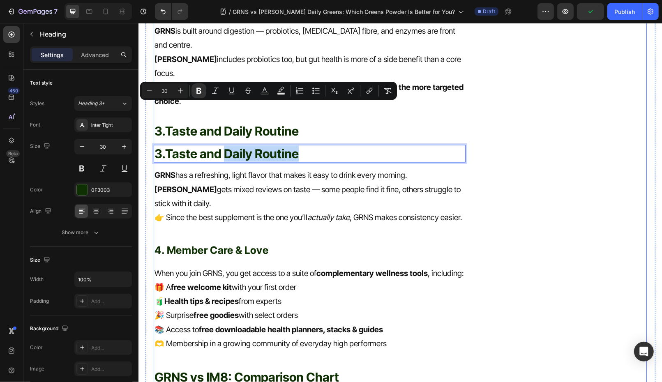
drag, startPoint x: 228, startPoint y: 112, endPoint x: 232, endPoint y: 181, distance: 69.2
click at [347, 212] on icon "actually take" at bounding box center [328, 216] width 42 height 9
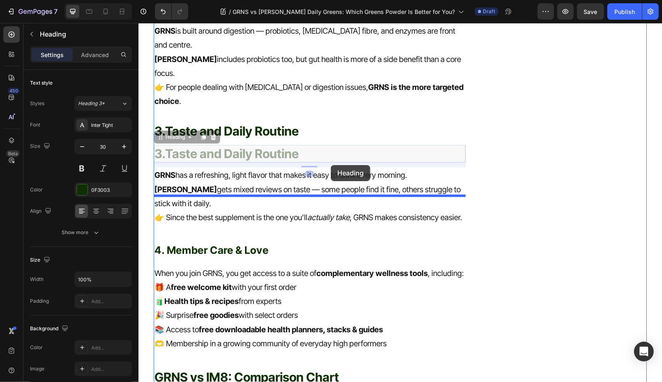
drag, startPoint x: 328, startPoint y: 113, endPoint x: 330, endPoint y: 166, distance: 53.0
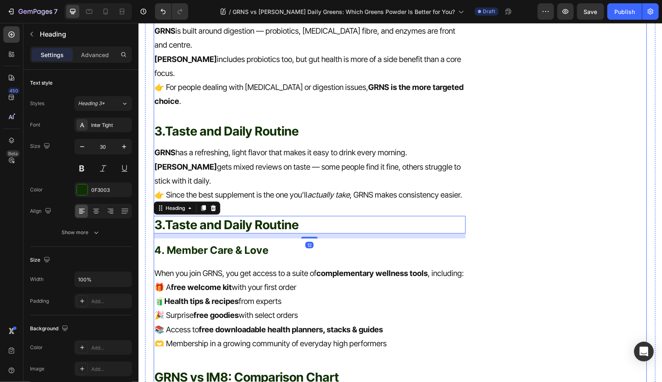
click at [317, 190] on icon "actually take" at bounding box center [328, 194] width 42 height 9
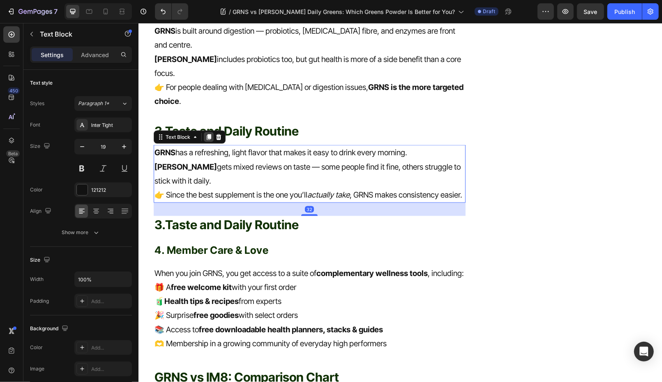
click at [205, 134] on icon at bounding box center [208, 137] width 7 height 7
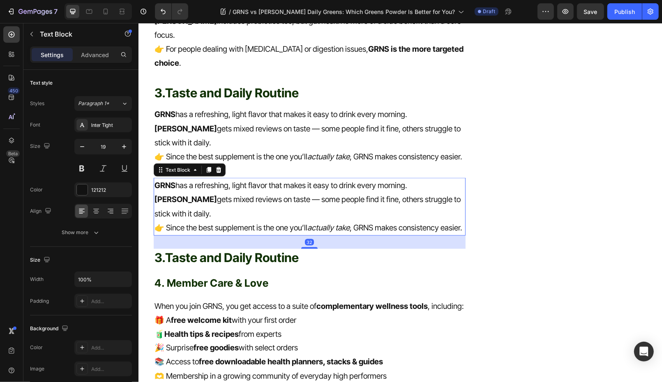
scroll to position [1009, 0]
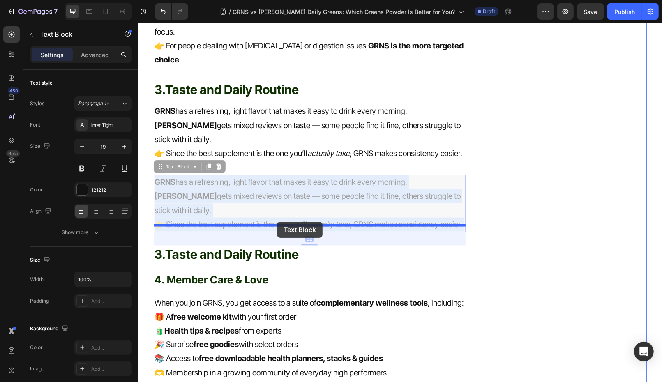
drag, startPoint x: 267, startPoint y: 158, endPoint x: 277, endPoint y: 219, distance: 62.0
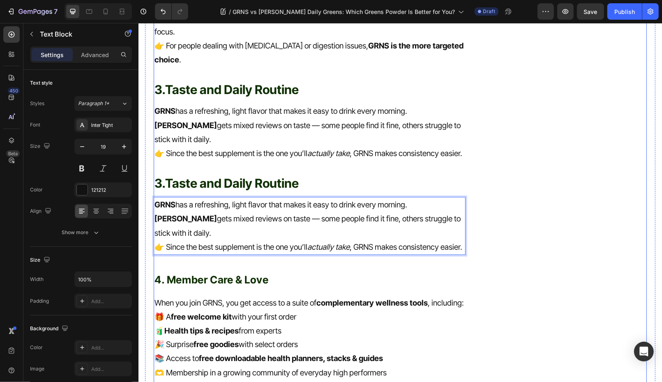
click at [281, 175] on strong "Taste and Daily Routine" at bounding box center [232, 182] width 134 height 15
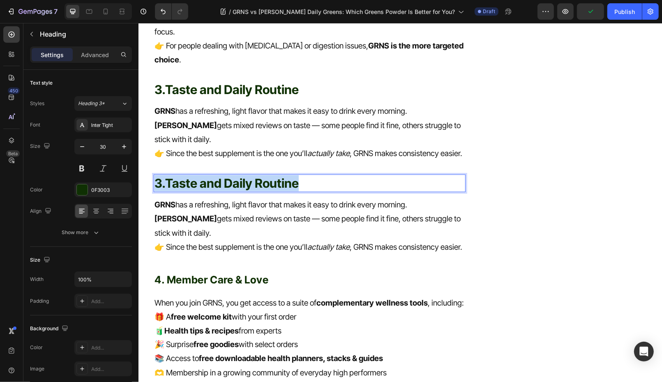
drag, startPoint x: 309, startPoint y: 140, endPoint x: 150, endPoint y: 137, distance: 159.5
click at [149, 137] on div "🌿 GRNS vs Huel Daily Greens: Which Greens Powder Is Better for You? Heading Fac…" at bounding box center [400, 328] width 510 height 2596
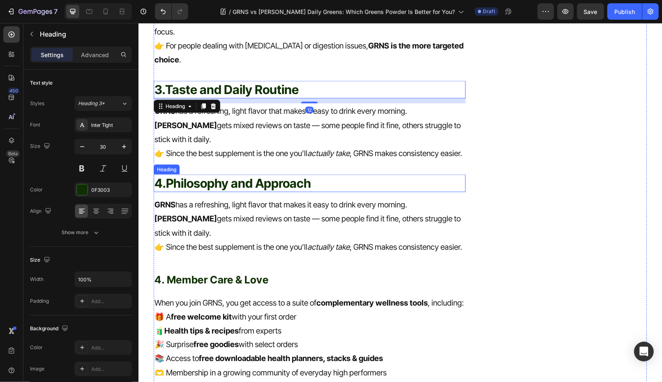
click at [219, 175] on strong "Philosophy and Approach" at bounding box center [238, 182] width 145 height 15
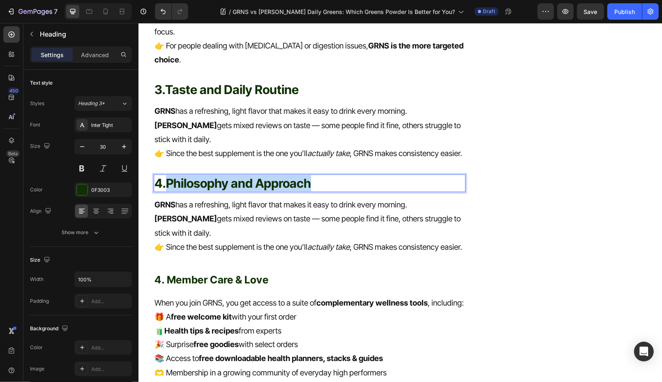
drag, startPoint x: 319, startPoint y: 141, endPoint x: 169, endPoint y: 143, distance: 150.0
click at [169, 175] on p "4. Philosophy and Approach" at bounding box center [309, 183] width 310 height 16
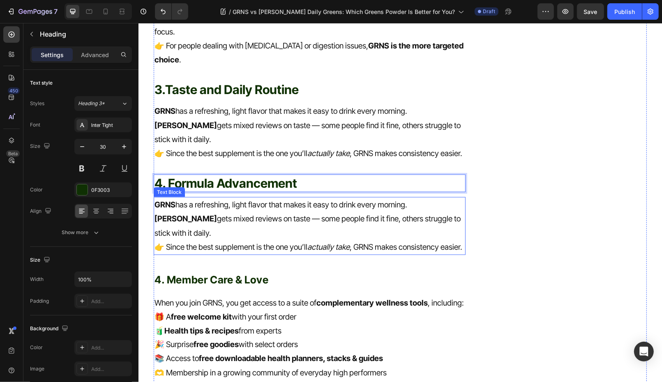
click at [224, 212] on p "Huel gets mixed reviews on taste — some people find it fine, others struggle to…" at bounding box center [309, 226] width 310 height 28
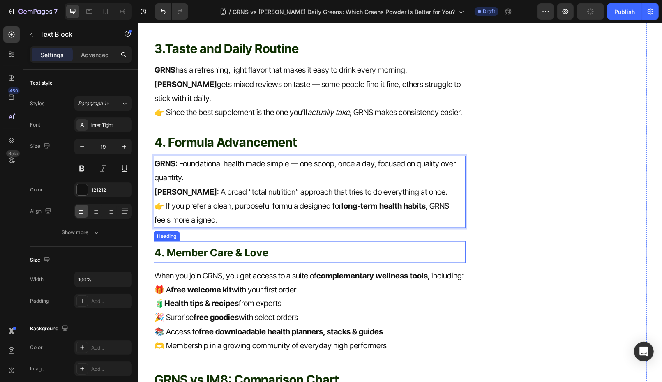
scroll to position [1060, 0]
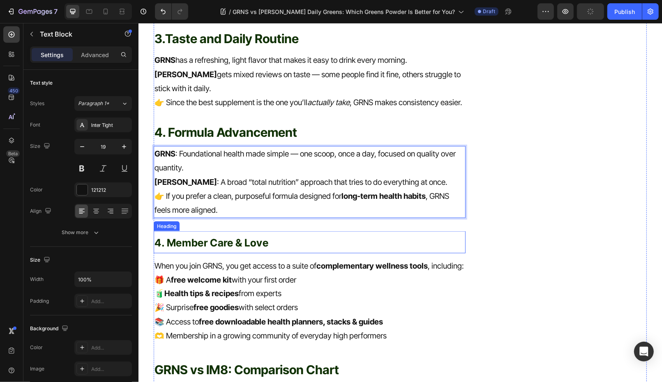
click at [243, 236] on span "4. Member Care & Love" at bounding box center [211, 242] width 114 height 12
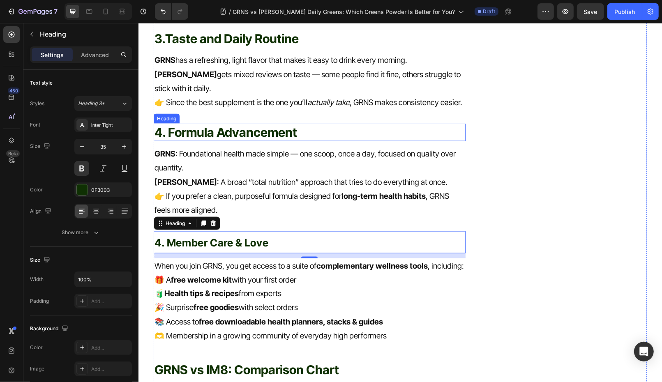
click at [272, 124] on p "4. Formula Advancement" at bounding box center [309, 132] width 310 height 16
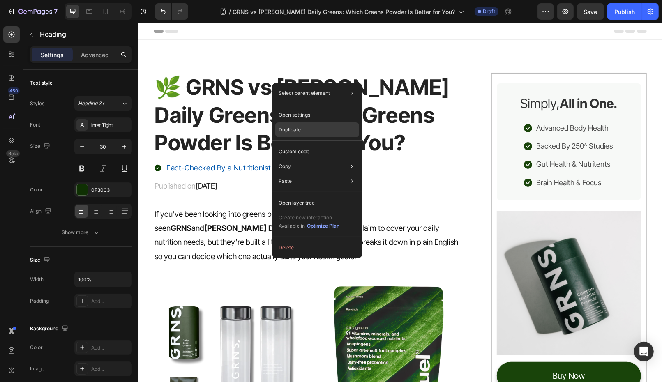
scroll to position [1060, 0]
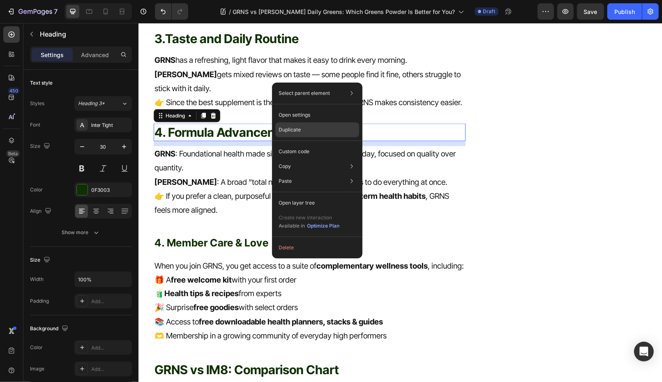
drag, startPoint x: 303, startPoint y: 136, endPoint x: 164, endPoint y: 113, distance: 140.9
click at [303, 144] on div "Duplicate" at bounding box center [317, 151] width 84 height 15
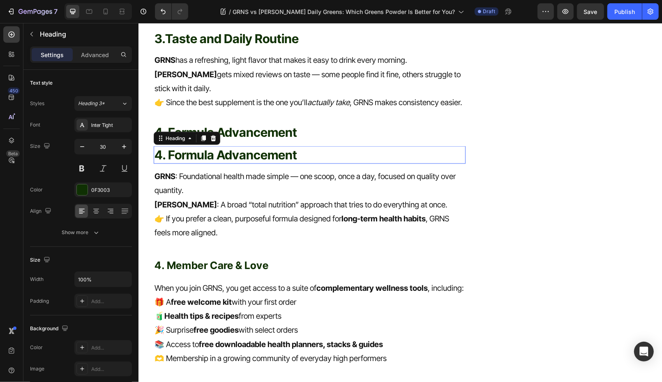
click at [302, 169] on p "GRNS : Foundational health made simple — one scoop, once a day, focused on qual…" at bounding box center [309, 183] width 310 height 28
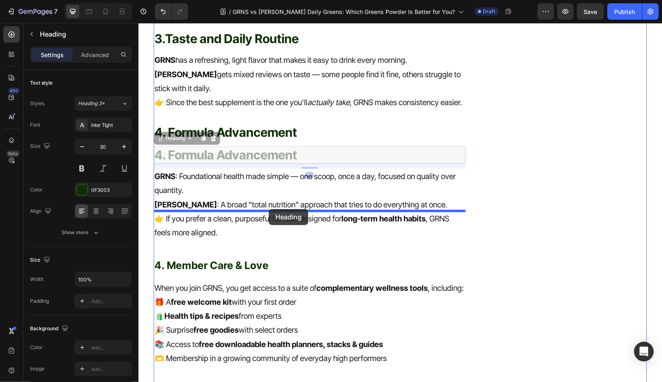
drag, startPoint x: 274, startPoint y: 110, endPoint x: 268, endPoint y: 209, distance: 99.2
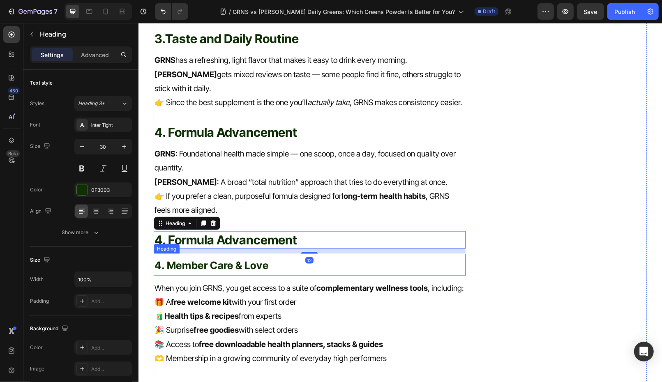
click at [259, 254] on h2 "4. Member Care & Love" at bounding box center [309, 265] width 312 height 22
click at [308, 231] on h2 "4. Formula Advancement" at bounding box center [309, 240] width 312 height 18
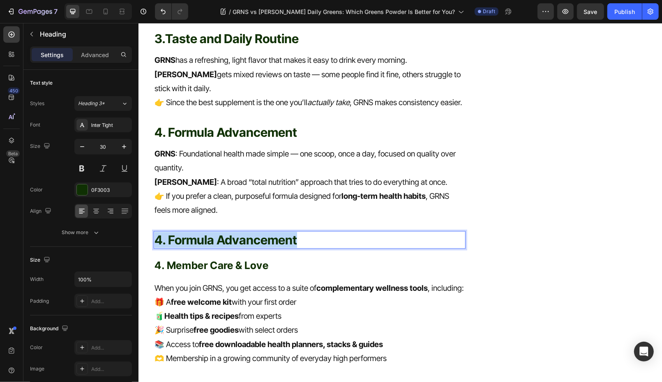
drag, startPoint x: 310, startPoint y: 196, endPoint x: 132, endPoint y: 196, distance: 177.5
click at [178, 259] on span "4. Member Care & Love" at bounding box center [211, 265] width 114 height 12
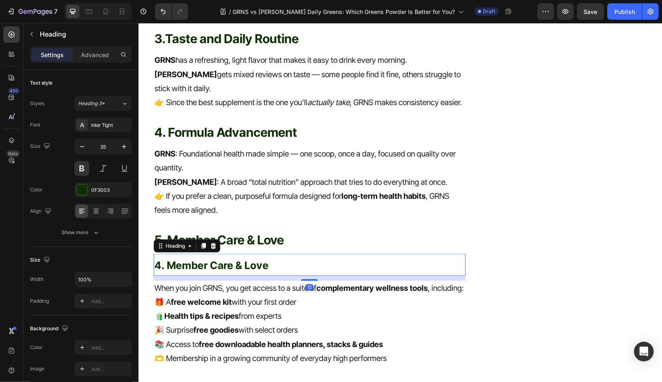
click at [212, 243] on icon at bounding box center [212, 246] width 5 height 6
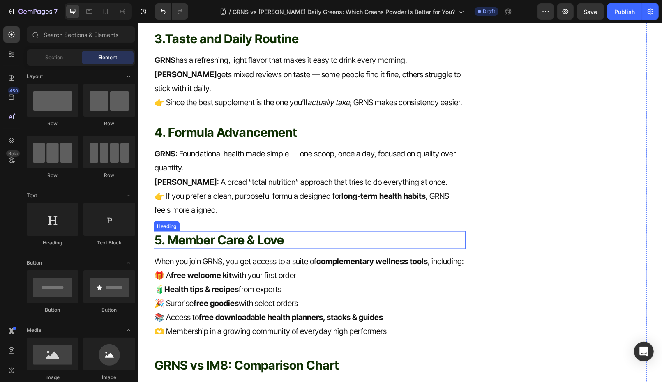
click at [218, 232] on p "5. Member Care & Love" at bounding box center [309, 240] width 310 height 16
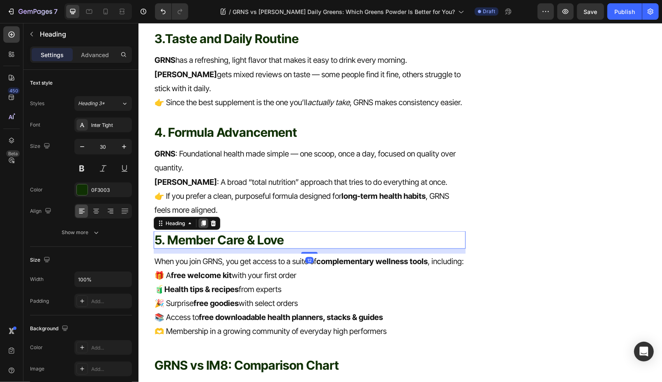
click at [204, 220] on icon at bounding box center [203, 223] width 5 height 6
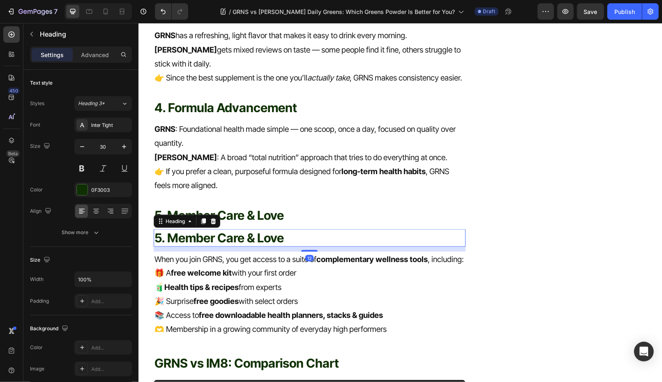
scroll to position [1121, 0]
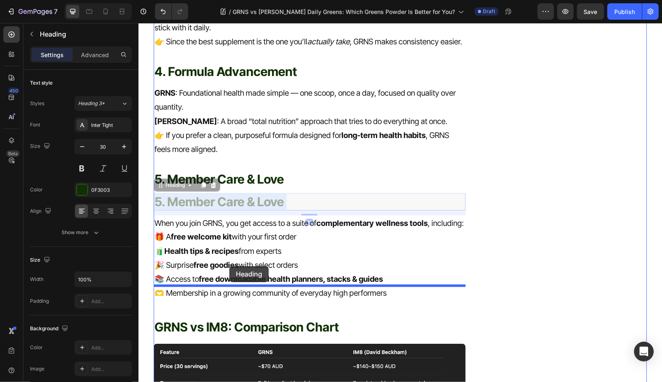
drag, startPoint x: 224, startPoint y: 159, endPoint x: 229, endPoint y: 264, distance: 104.9
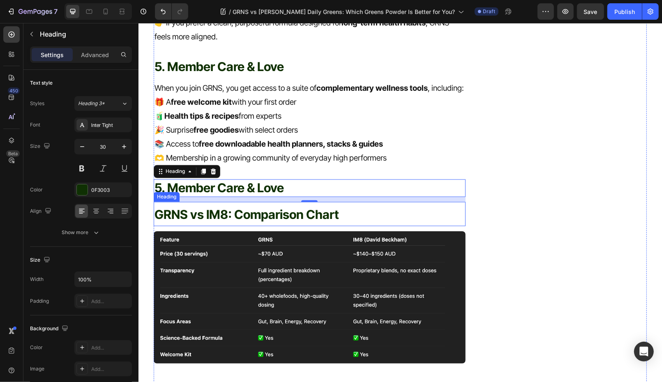
scroll to position [1239, 0]
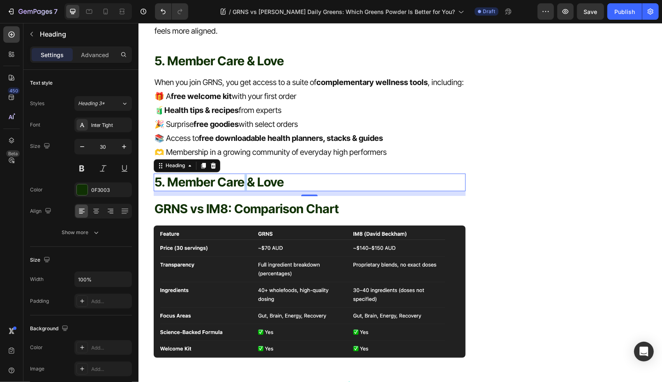
click at [242, 174] on p "5. Member Care & Love" at bounding box center [309, 182] width 310 height 16
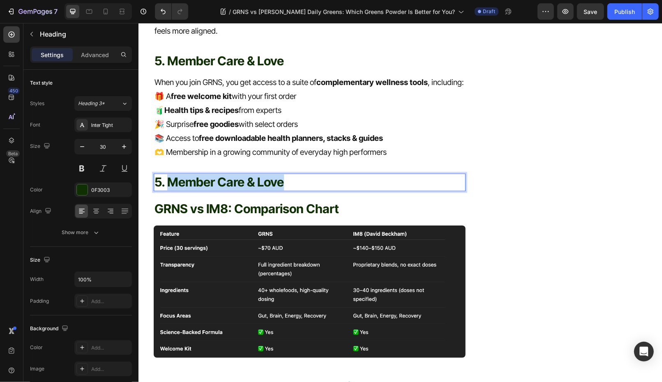
drag, startPoint x: 295, startPoint y: 154, endPoint x: 170, endPoint y: 156, distance: 124.5
click at [170, 174] on p "5. Member Care & Love" at bounding box center [309, 182] width 310 height 16
click at [159, 174] on p "5. Price" at bounding box center [309, 182] width 310 height 16
click at [205, 174] on p "6. Price" at bounding box center [309, 182] width 310 height 16
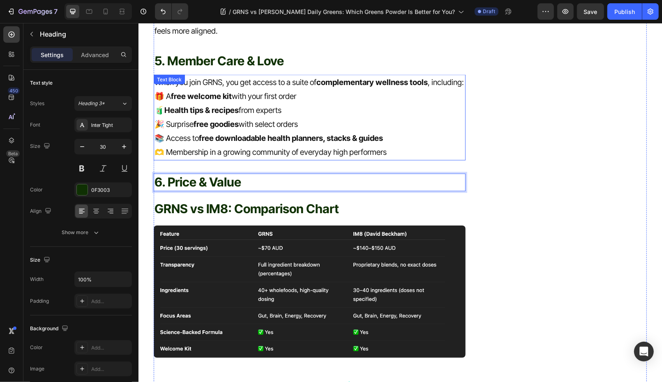
click at [285, 118] on p "🎉 Surprise free goodies with select orders" at bounding box center [309, 125] width 310 height 14
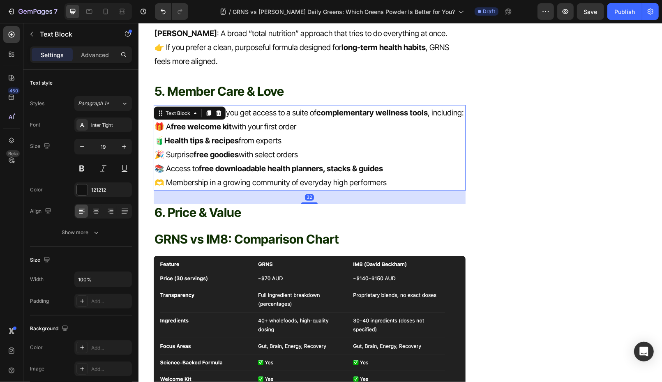
scroll to position [1185, 0]
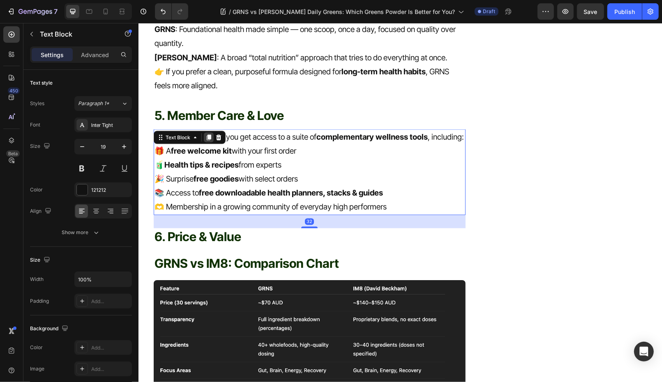
click at [208, 134] on icon at bounding box center [208, 137] width 5 height 6
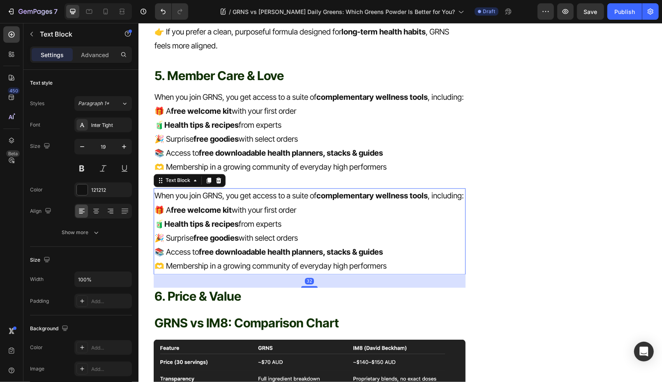
scroll to position [1244, 0]
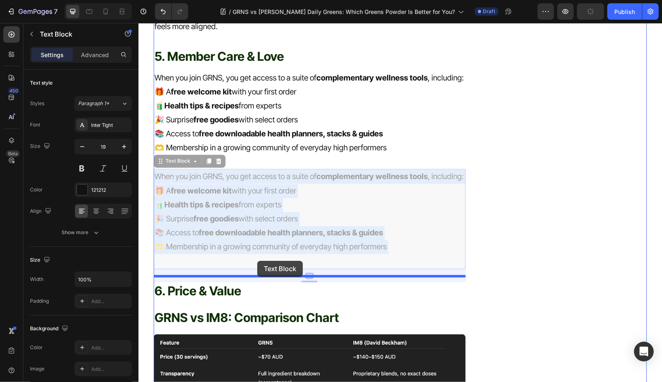
drag, startPoint x: 256, startPoint y: 186, endPoint x: 257, endPoint y: 260, distance: 74.4
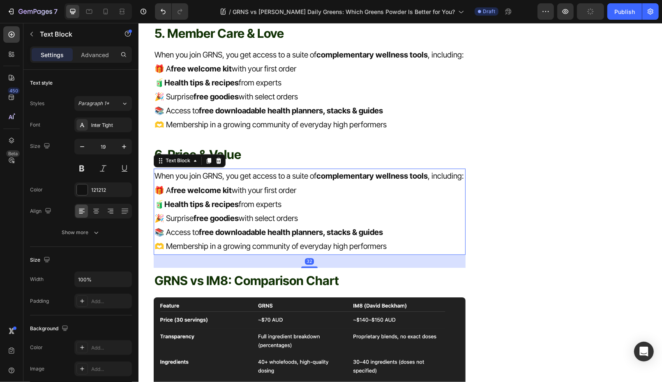
scroll to position [1332, 0]
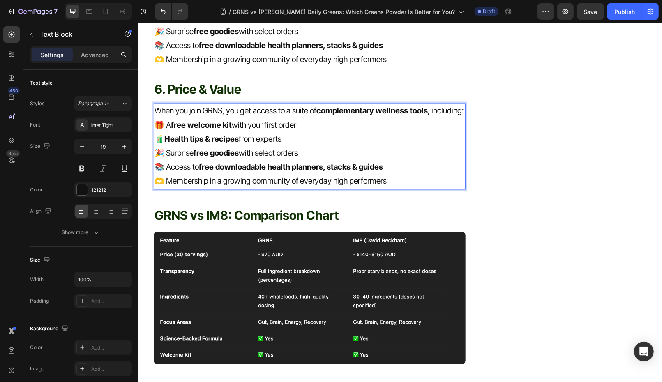
click at [251, 146] on p "🎉 Surprise free goodies with select orders" at bounding box center [309, 153] width 310 height 14
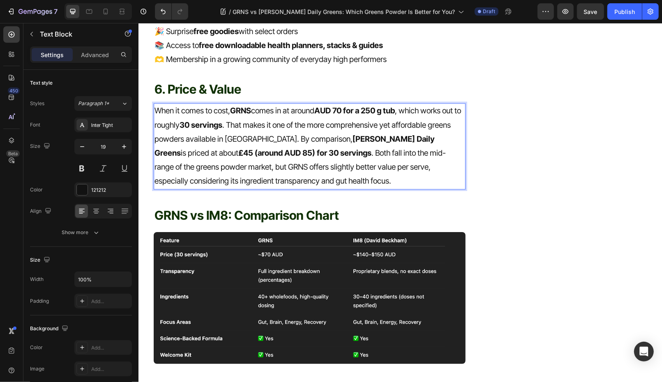
click at [346, 106] on strong "AUD 70 for a 250 g tub" at bounding box center [354, 110] width 81 height 9
click at [338, 106] on strong "AUD 73 for a 250 g tub" at bounding box center [354, 110] width 81 height 9
click at [340, 106] on strong "AUD 73 for a 250 g tub" at bounding box center [354, 110] width 81 height 9
click at [359, 141] on p "When it comes to cost, GRNS comes in at around AUD $73 for a 250 g tub , which …" at bounding box center [309, 146] width 310 height 84
click at [343, 147] on p "When it comes to cost, GRNS comes in at around AUD $73 for a 250 g tub , which …" at bounding box center [309, 146] width 310 height 84
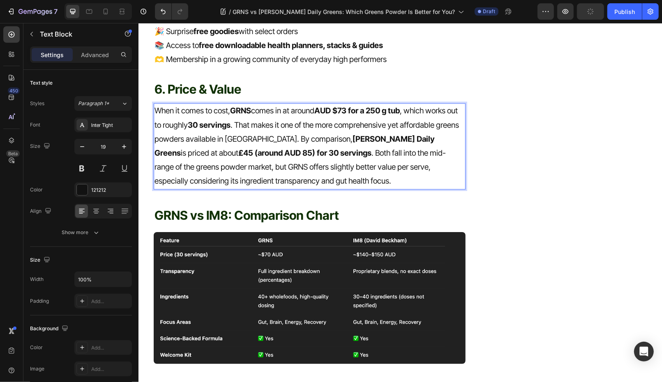
click at [188, 104] on p "When it comes to cost, GRNS comes in at around AUD $73 for a 250 g tub , which …" at bounding box center [309, 146] width 310 height 84
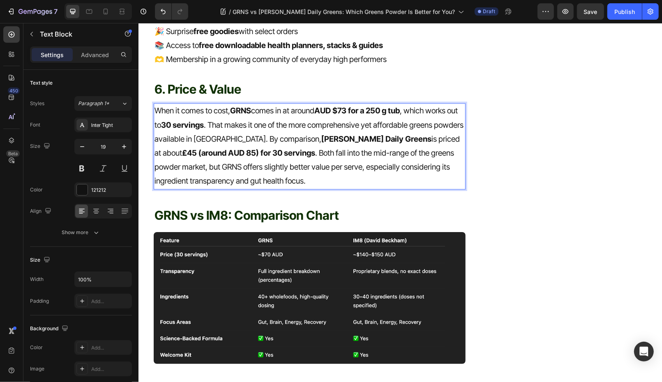
click at [256, 111] on p "When it comes to cost, GRNS comes in at around AUD $73 for a 250 g tub , which …" at bounding box center [309, 146] width 310 height 84
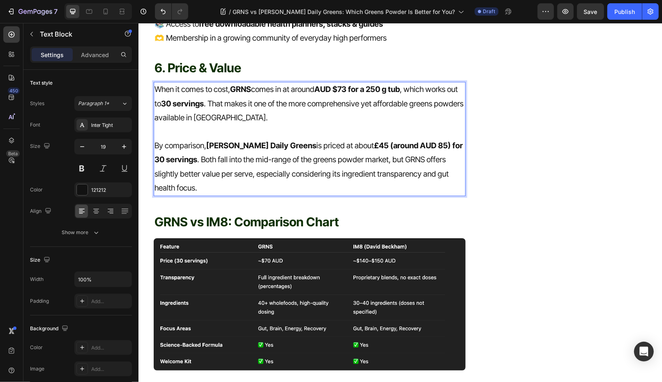
scroll to position [1376, 0]
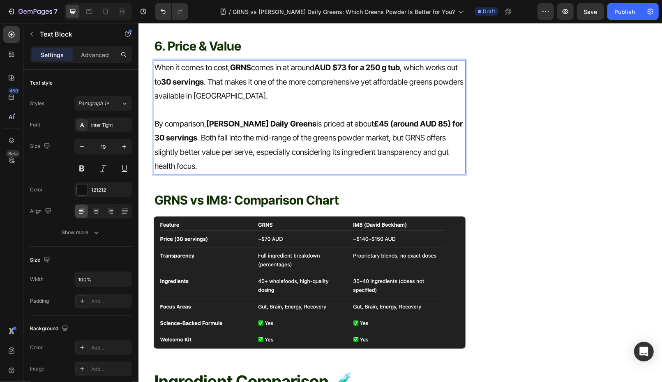
click at [205, 138] on p "By comparison, Huel Daily Greens is priced at about £45 (around AUD 85) for 30 …" at bounding box center [309, 145] width 310 height 56
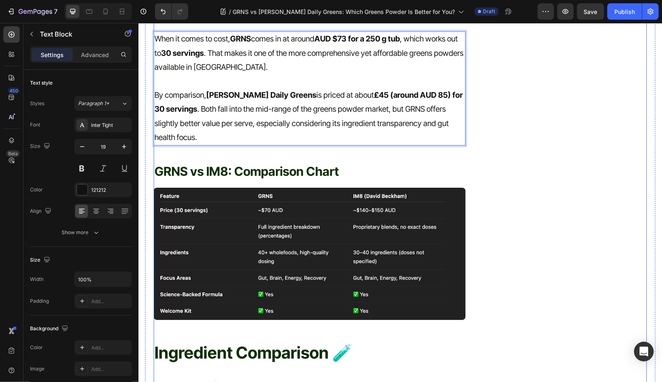
scroll to position [1416, 0]
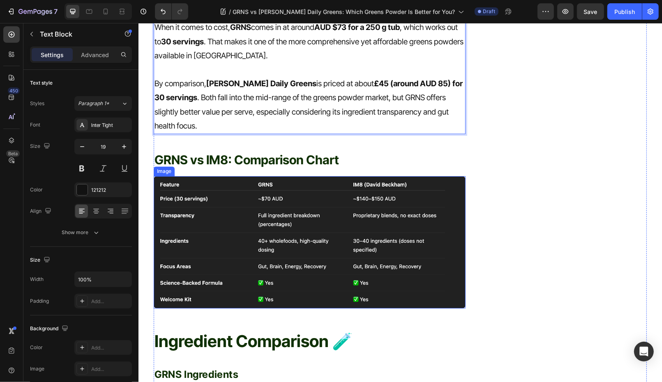
click at [270, 185] on img at bounding box center [309, 242] width 312 height 132
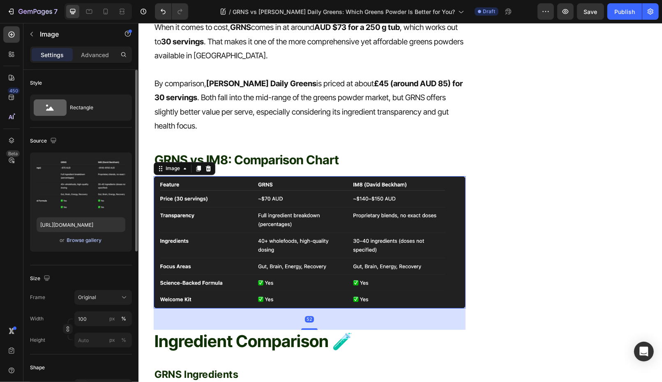
click at [88, 239] on div "Browse gallery" at bounding box center [84, 240] width 35 height 7
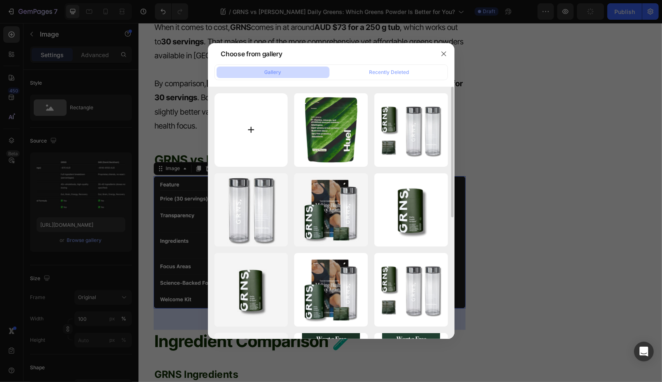
click at [249, 129] on input "file" at bounding box center [251, 130] width 74 height 74
type input "C:\fakepath\Screen Shot 2025-08-26 at 12.02.57 pm.png"
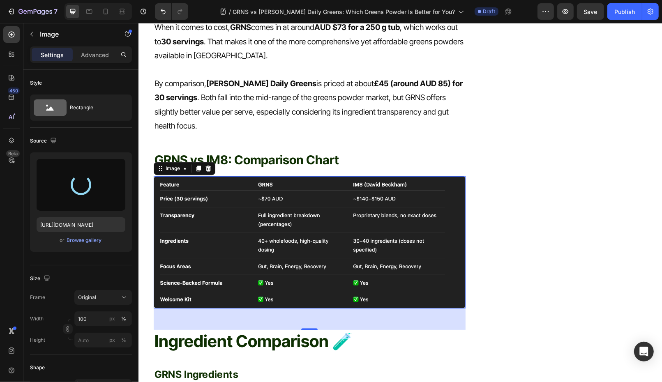
type input "https://cdn.shopify.com/s/files/1/0572/1253/4865/files/gempages_489095260442461…"
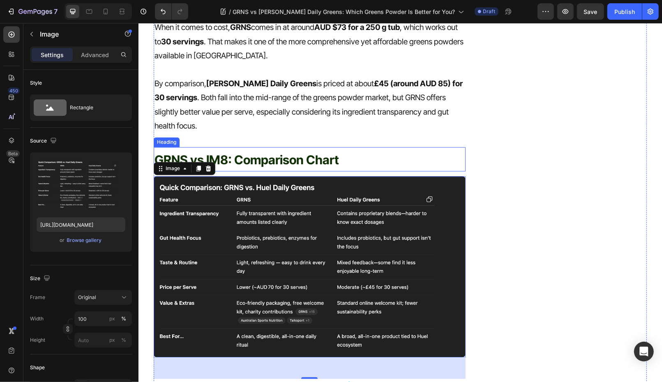
click at [248, 152] on span "GRNS vs IM8: Comparison Chart" at bounding box center [246, 159] width 185 height 15
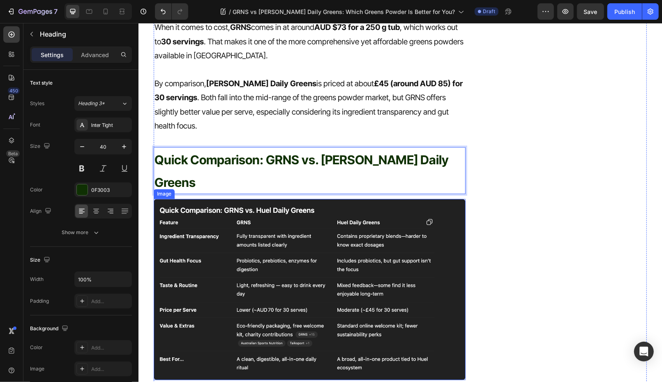
click at [384, 199] on img at bounding box center [309, 288] width 312 height 181
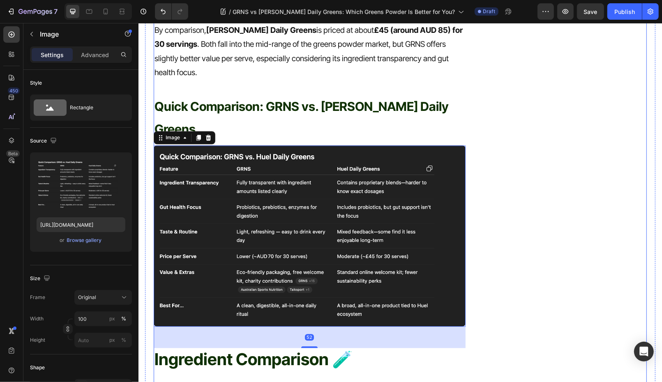
click at [521, 184] on div "Simply, All in One. Heading Icon Advanced Body Health Text block Icon Backed By…" at bounding box center [569, 66] width 156 height 2926
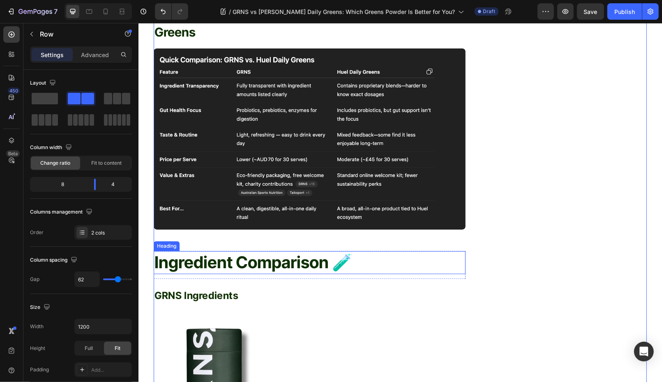
click at [277, 251] on h2 "Ingredient Comparison 🧪" at bounding box center [309, 262] width 312 height 23
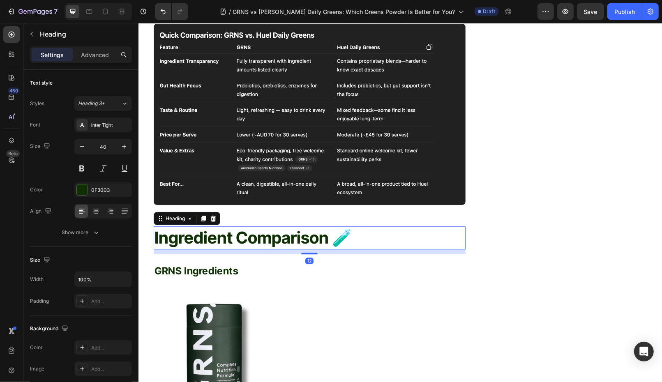
scroll to position [1655, 0]
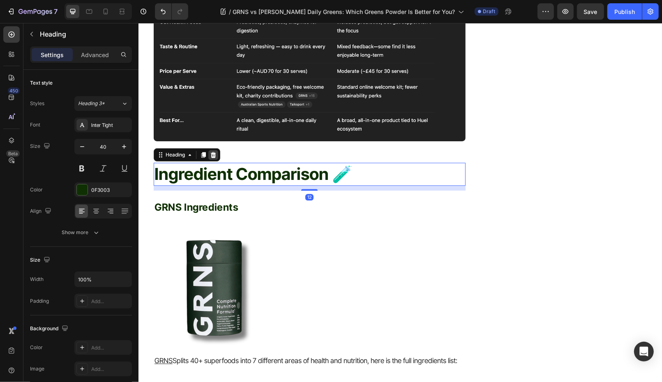
click at [213, 152] on icon at bounding box center [212, 155] width 5 height 6
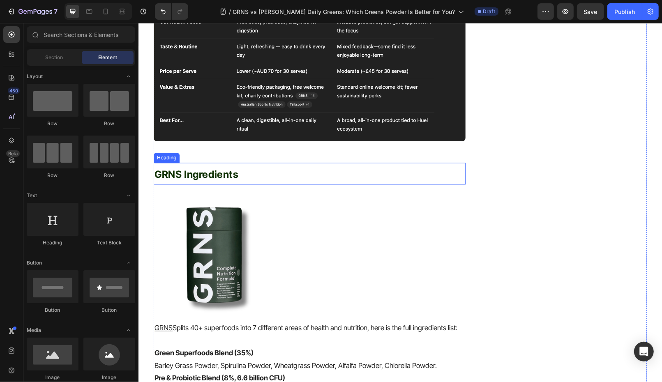
click at [212, 168] on span "GRNS Ingredients" at bounding box center [196, 174] width 84 height 12
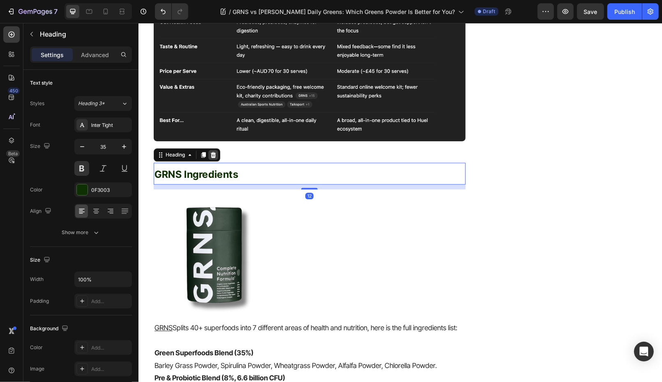
click at [213, 152] on icon at bounding box center [212, 155] width 5 height 6
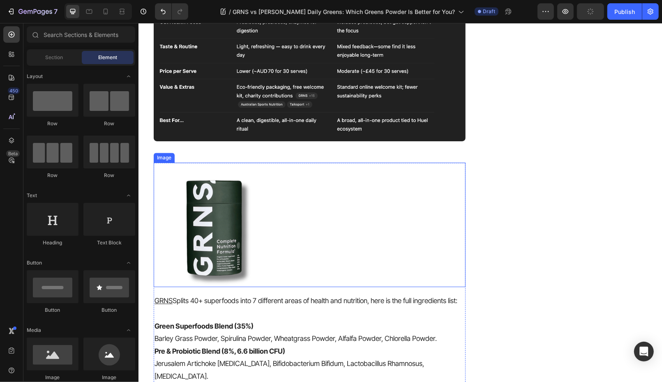
click at [213, 162] on img at bounding box center [215, 224] width 125 height 125
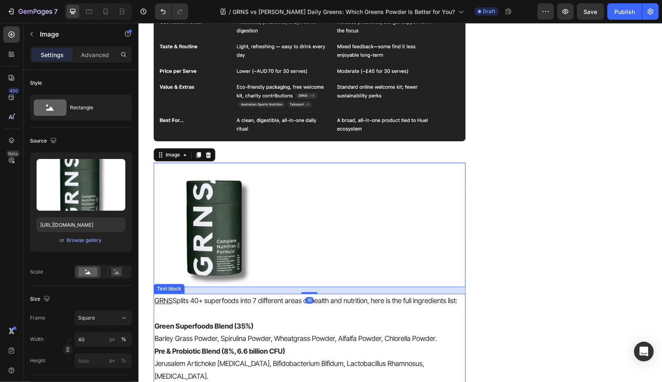
drag, startPoint x: 224, startPoint y: 280, endPoint x: 223, endPoint y: 242, distance: 38.2
click at [224, 320] on p "Green Superfoods Blend (35%)" at bounding box center [309, 326] width 310 height 13
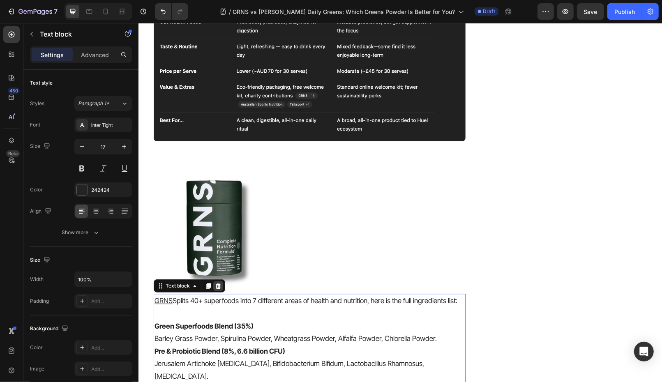
click at [221, 282] on icon at bounding box center [217, 285] width 7 height 7
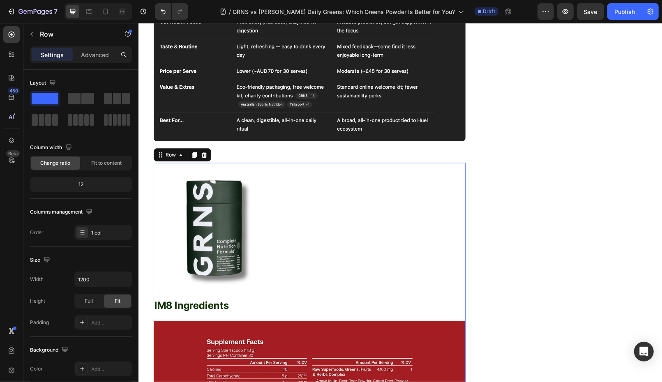
click at [228, 293] on h2 "IM8 Ingredients" at bounding box center [309, 304] width 312 height 22
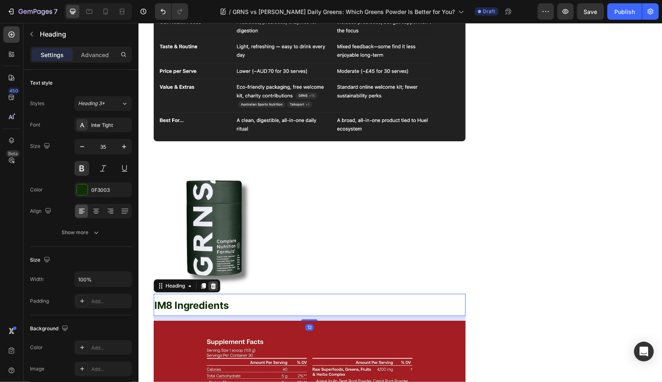
click at [217, 281] on div at bounding box center [213, 286] width 10 height 10
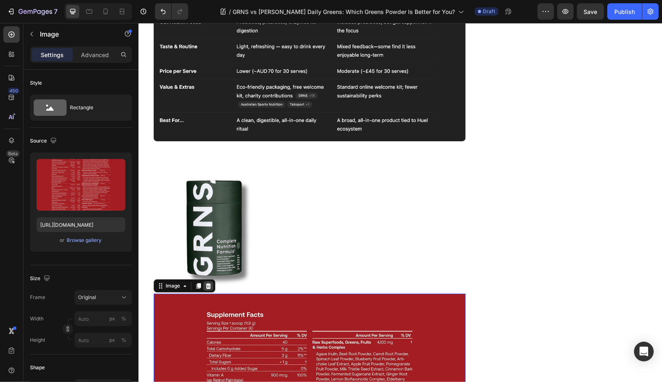
click at [206, 283] on icon at bounding box center [207, 286] width 5 height 6
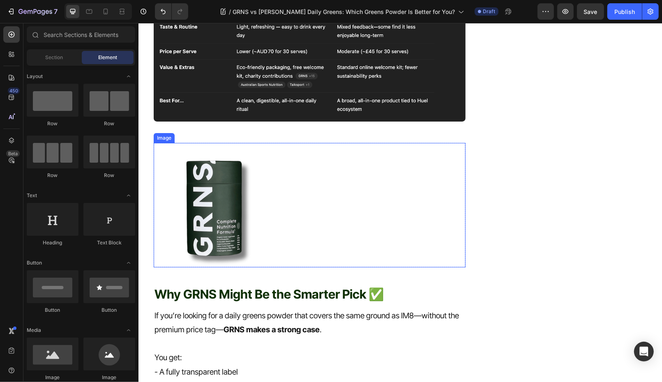
scroll to position [1696, 0]
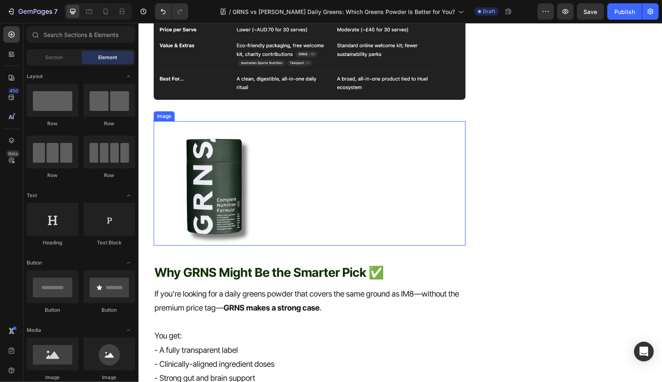
click at [303, 265] on span "Why GRNS Might Be the Smarter Pick ✅" at bounding box center [268, 272] width 229 height 15
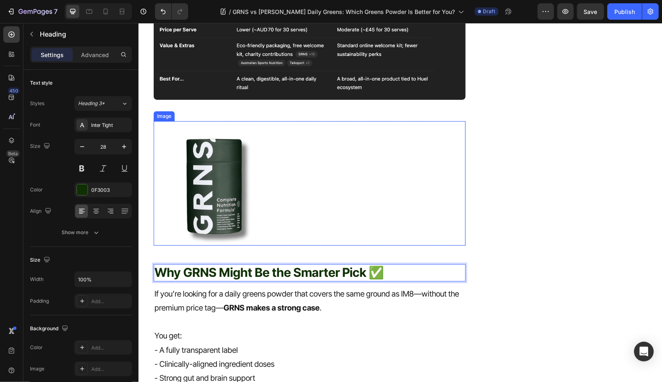
click at [265, 143] on img at bounding box center [215, 183] width 125 height 125
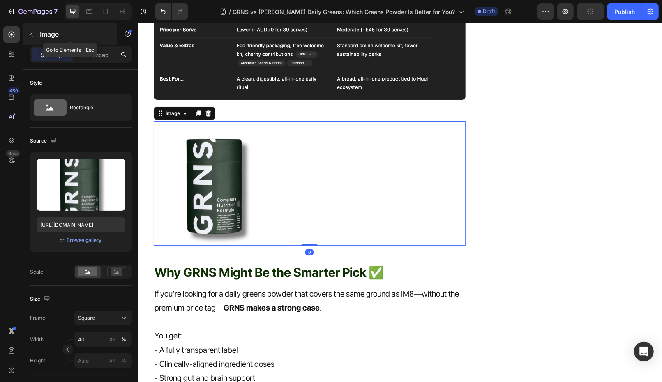
click at [40, 32] on p "Image" at bounding box center [75, 34] width 70 height 10
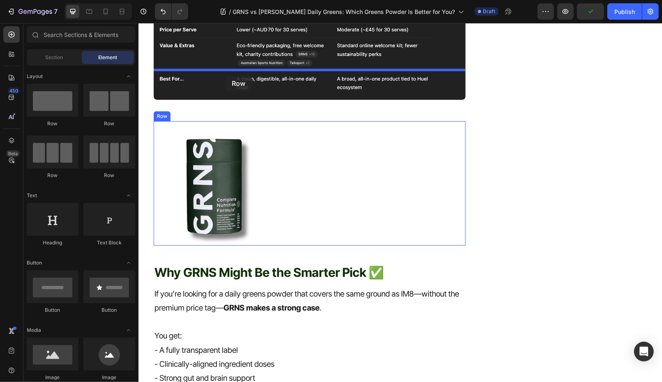
drag, startPoint x: 252, startPoint y: 134, endPoint x: 231, endPoint y: 103, distance: 38.4
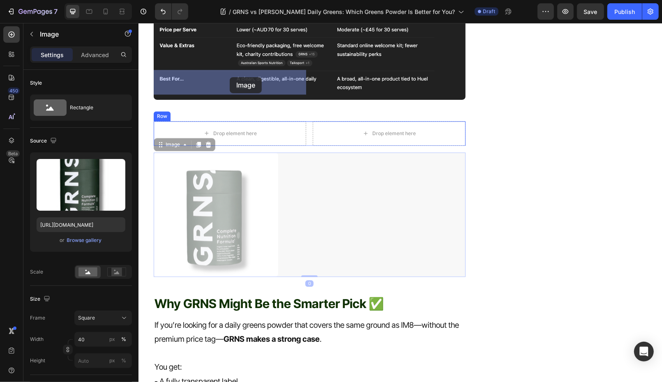
drag, startPoint x: 227, startPoint y: 165, endPoint x: 370, endPoint y: 119, distance: 150.1
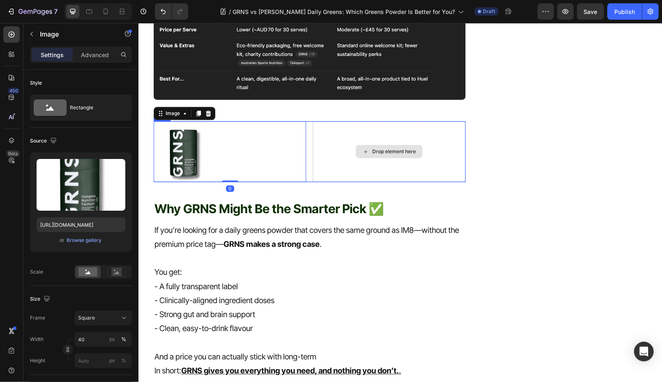
click at [336, 121] on div "Drop element here" at bounding box center [388, 151] width 152 height 61
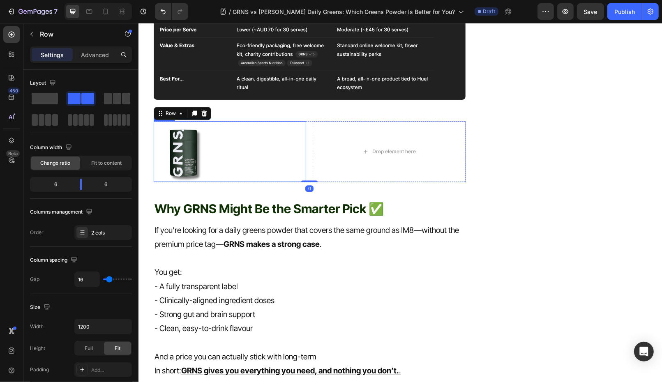
click at [157, 121] on img at bounding box center [183, 151] width 61 height 61
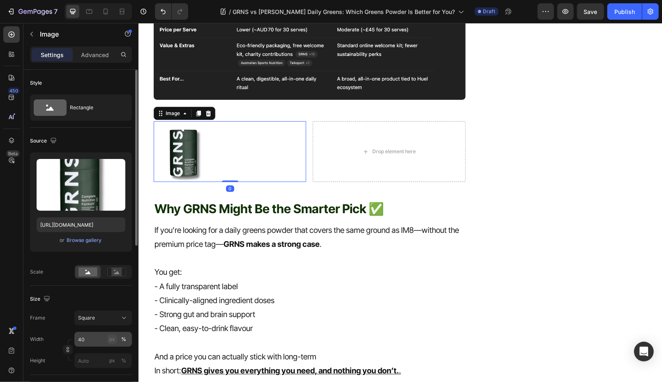
click at [112, 340] on div "px" at bounding box center [112, 339] width 6 height 7
type input "40"
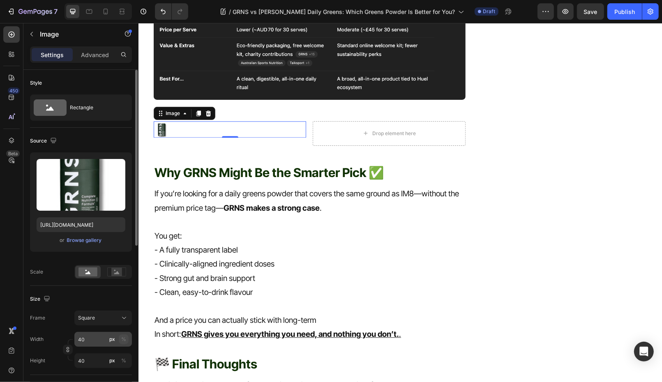
click at [122, 337] on div "%" at bounding box center [123, 339] width 5 height 7
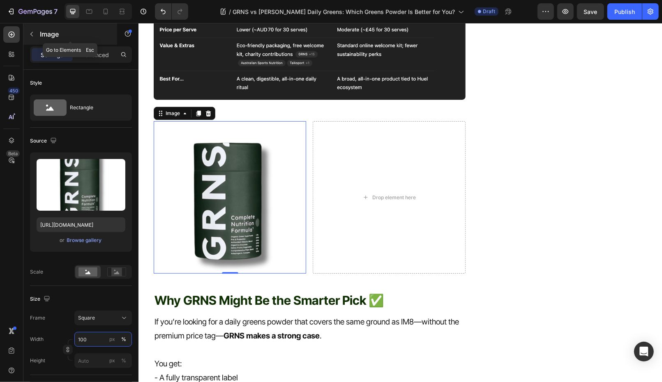
type input "100"
click at [29, 34] on icon "button" at bounding box center [31, 34] width 7 height 7
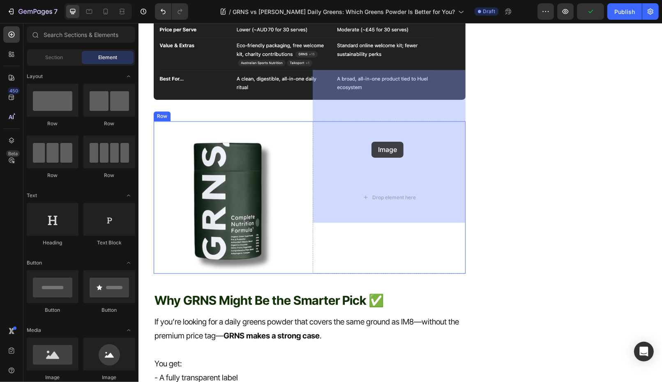
drag, startPoint x: 187, startPoint y: 373, endPoint x: 370, endPoint y: 142, distance: 294.5
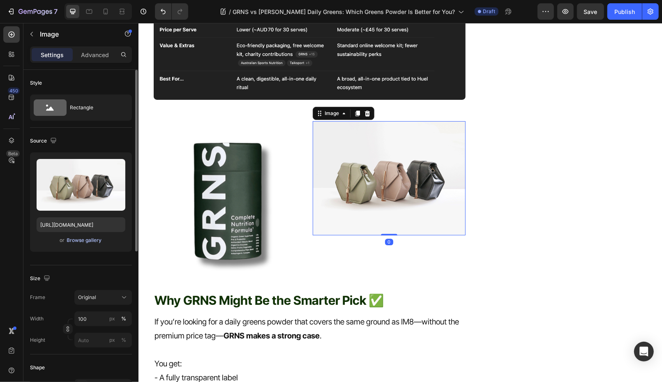
click at [85, 242] on div "Browse gallery" at bounding box center [84, 240] width 35 height 7
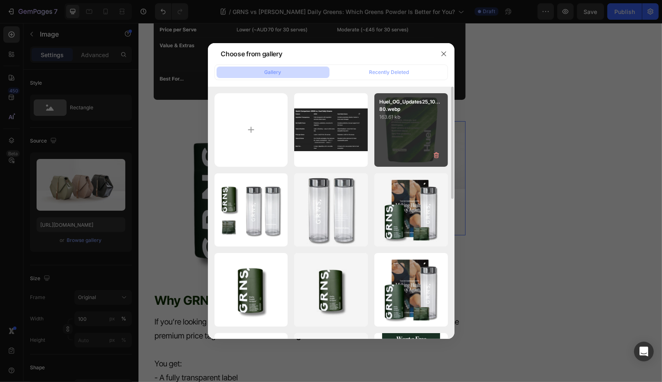
click at [410, 127] on div "Huel_OG_Updates25_10...80.webp 163.61 kb" at bounding box center [411, 130] width 74 height 74
type input "https://cdn.shopify.com/s/files/1/0572/1253/4865/files/gempages_489095260442461…"
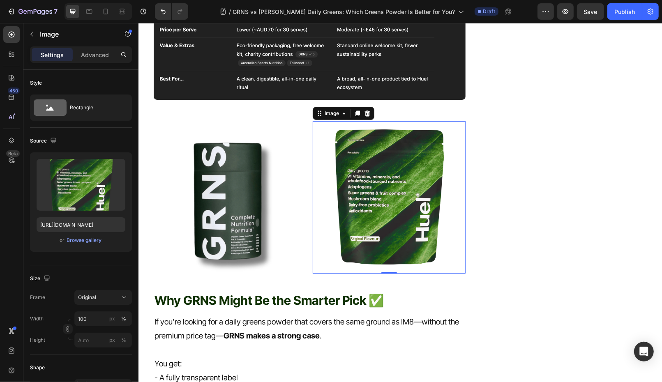
scroll to position [1733, 0]
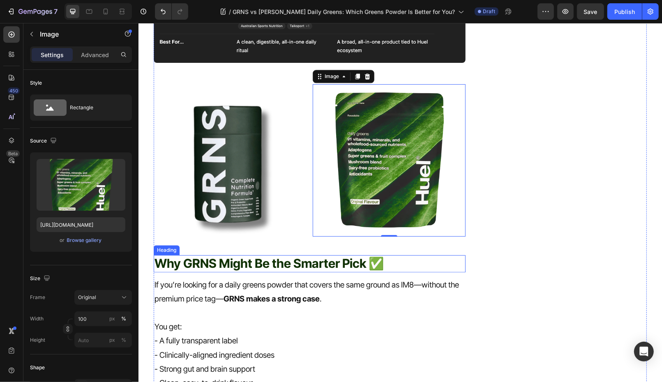
click at [209, 147] on img at bounding box center [229, 160] width 152 height 152
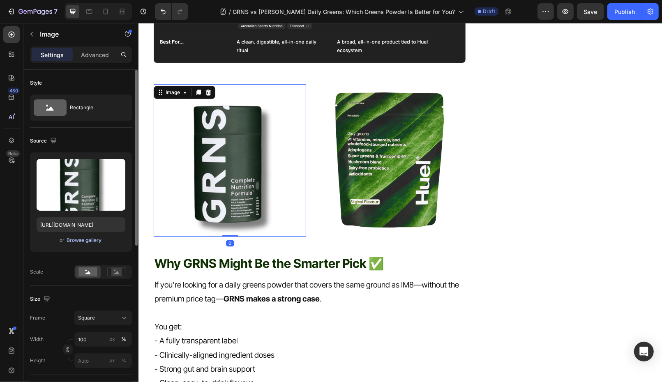
click at [76, 237] on div "Browse gallery" at bounding box center [84, 240] width 35 height 7
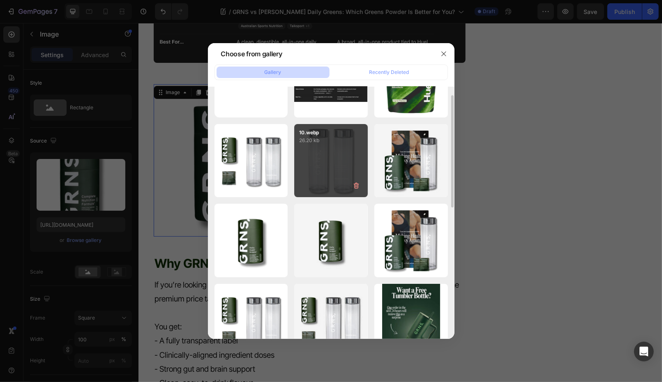
scroll to position [53, 0]
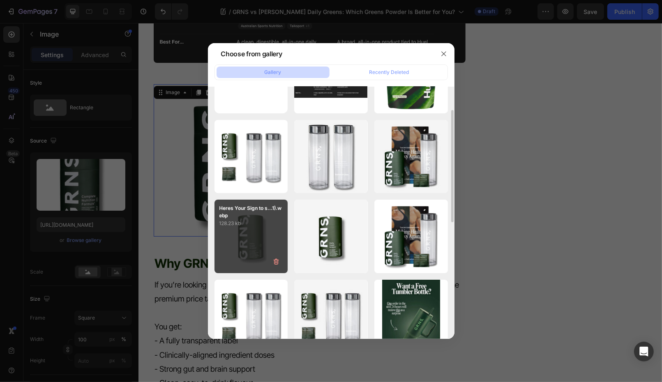
click at [256, 229] on div "Heres Your Sign to s...1).webp 128.23 kb" at bounding box center [251, 237] width 74 height 74
type input "https://cdn.shopify.com/s/files/1/0572/1253/4865/files/gempages_489095260442461…"
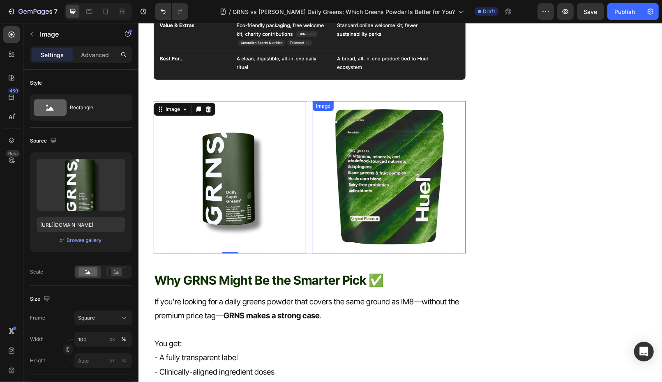
scroll to position [1716, 0]
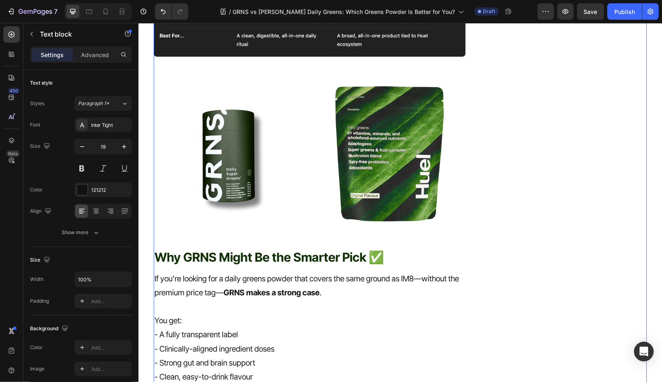
click at [250, 272] on p "If you’re looking for a daily greens powder that covers the same ground as IM8—…" at bounding box center [309, 286] width 310 height 28
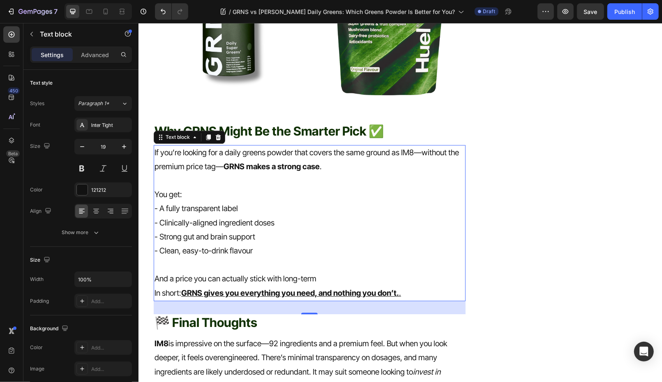
scroll to position [1847, 0]
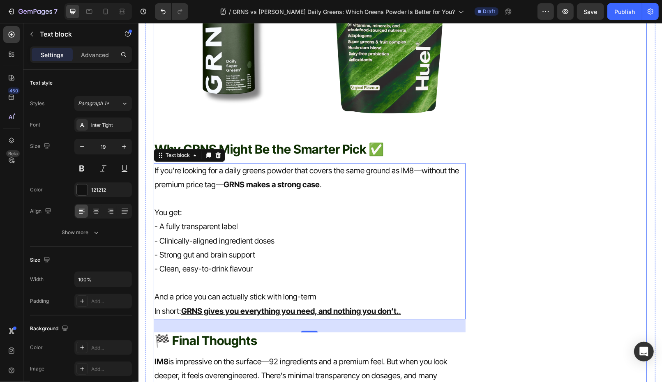
click at [272, 141] on span "Why GRNS Might Be the Smarter Pick ✅" at bounding box center [268, 148] width 229 height 15
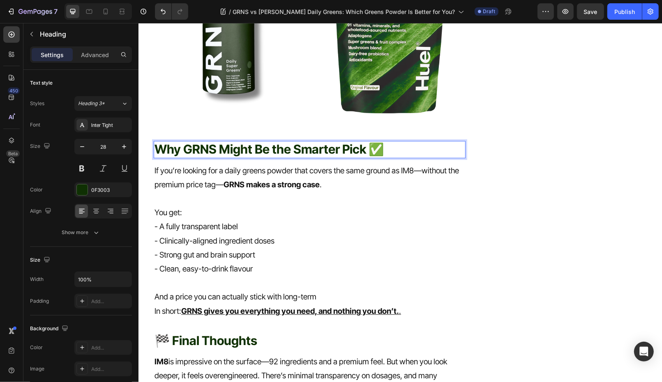
click at [284, 141] on span "Why GRNS Might Be the Smarter Pick ✅" at bounding box center [268, 148] width 229 height 15
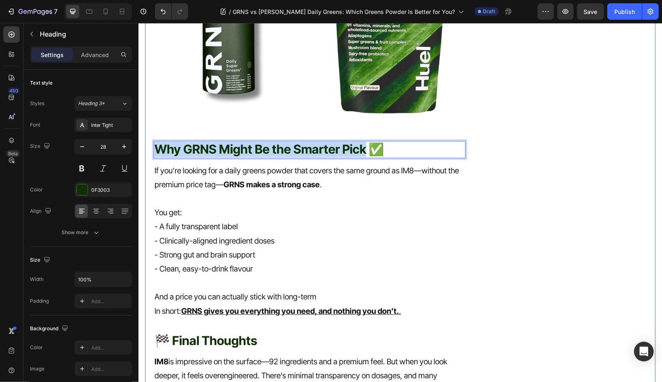
drag, startPoint x: 364, startPoint y: 95, endPoint x: 100, endPoint y: 95, distance: 264.6
click at [138, 95] on html "Header 🌿 GRNS vs Huel Daily Greens: Which Greens Powder Is Better for You? Head…" at bounding box center [400, 78] width 524 height 3806
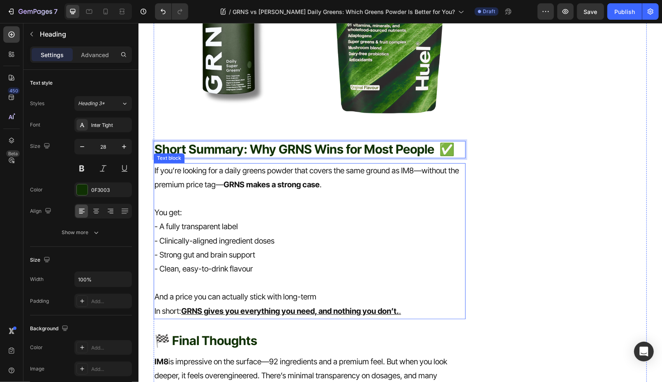
click at [265, 219] on p "- A fully transparent label" at bounding box center [309, 226] width 310 height 14
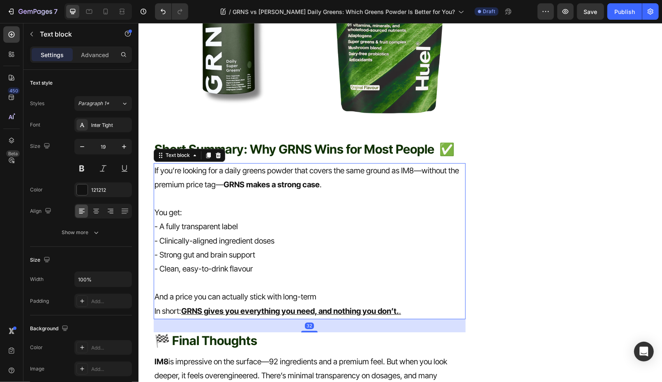
click at [265, 219] on p "- A fully transparent label" at bounding box center [309, 226] width 310 height 14
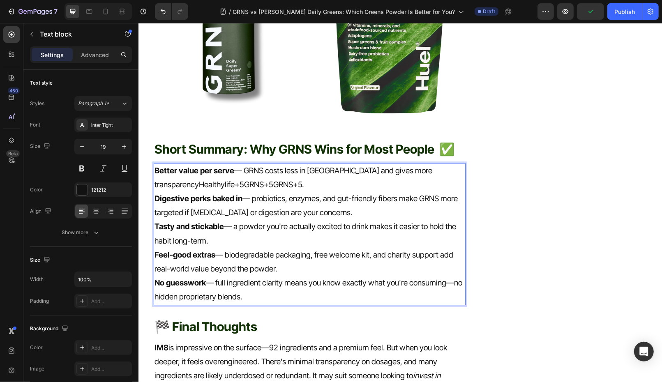
click at [261, 164] on p "Better value per serve — GRNS costs less in Australia and gives more transparen…" at bounding box center [309, 178] width 310 height 28
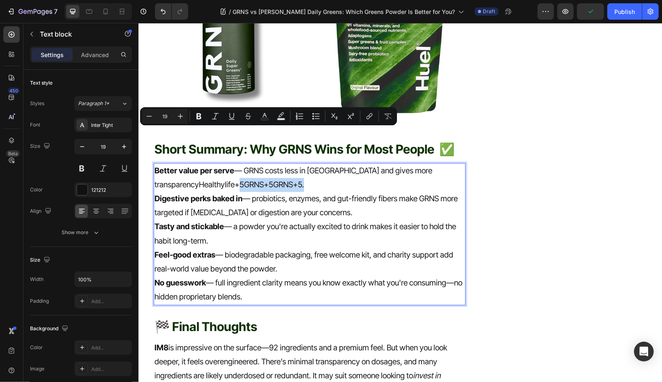
drag, startPoint x: 261, startPoint y: 133, endPoint x: 193, endPoint y: 134, distance: 67.8
click at [193, 164] on p "Better value per serve — GRNS costs less in Australia and gives more transparen…" at bounding box center [309, 178] width 310 height 28
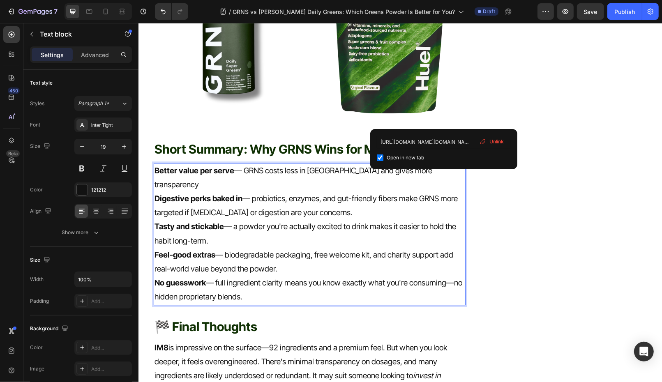
click at [496, 139] on span "Unlink" at bounding box center [496, 141] width 15 height 7
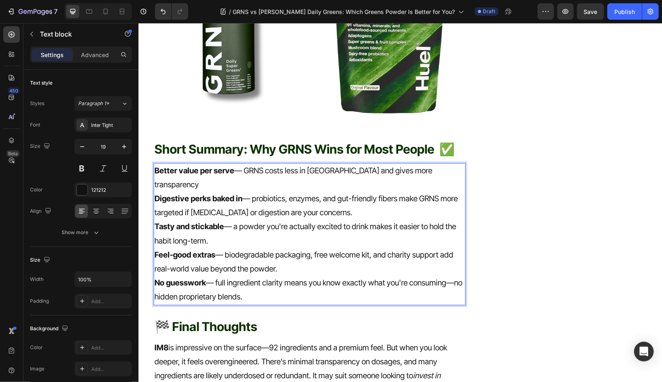
click at [316, 191] on p "Digestive perks baked in — probiotics, enzymes, and gut-friendly fibers make GR…" at bounding box center [309, 205] width 310 height 28
click at [209, 219] on p "Tasty and stickable — a powder you're actually excited to drink makes it easier…" at bounding box center [309, 233] width 310 height 28
drag, startPoint x: 209, startPoint y: 162, endPoint x: 219, endPoint y: 174, distance: 16.0
click at [219, 219] on p "Tasty and stick-able — a powder you're actually excited to drink makes it easie…" at bounding box center [309, 233] width 310 height 28
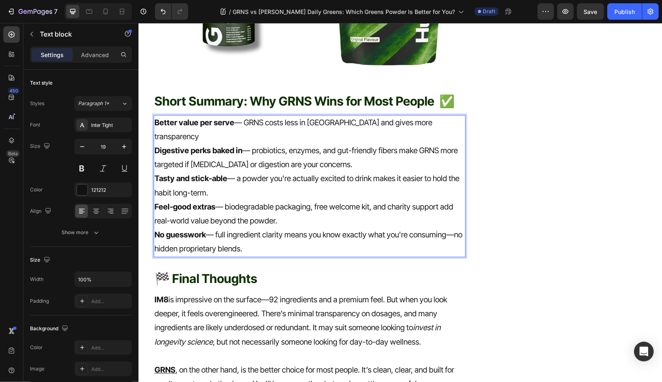
scroll to position [1926, 0]
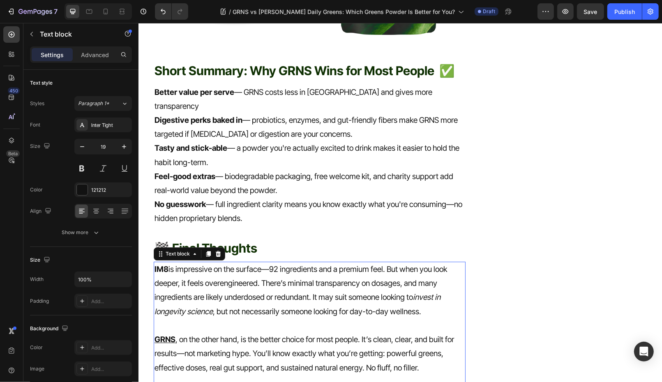
click at [184, 318] on p at bounding box center [309, 325] width 310 height 14
click at [215, 250] on icon at bounding box center [217, 253] width 7 height 7
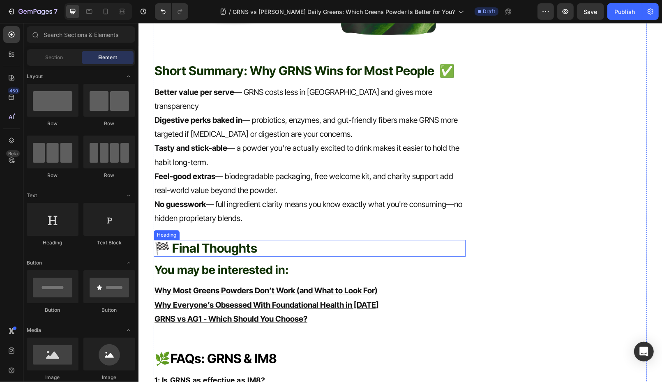
click at [216, 240] on span "🏁 Final Thoughts" at bounding box center [205, 247] width 103 height 15
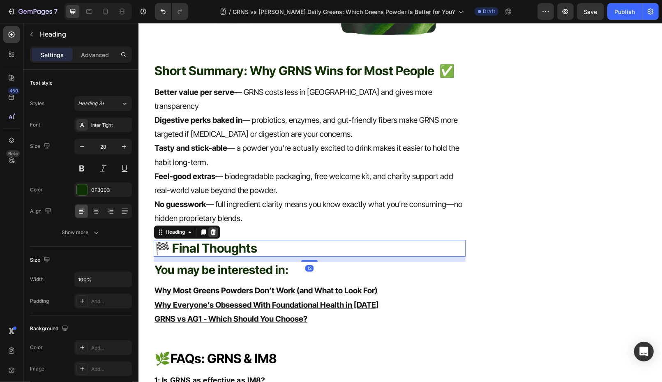
click at [215, 228] on icon at bounding box center [213, 231] width 7 height 7
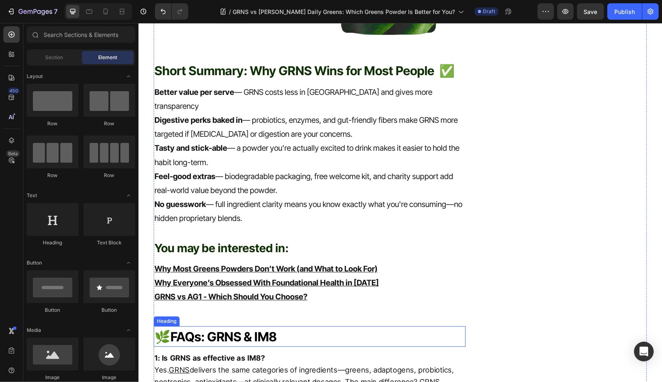
click at [224, 329] on span "FAQs: GRNS & IM8" at bounding box center [223, 336] width 106 height 15
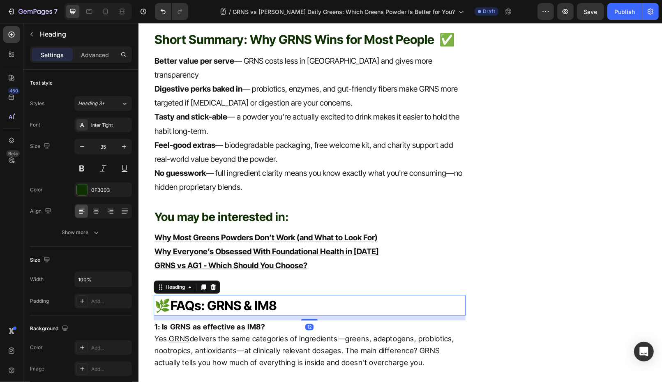
scroll to position [1988, 0]
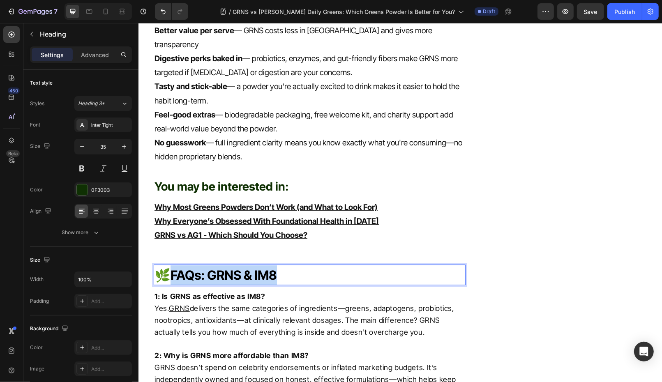
drag, startPoint x: 277, startPoint y: 207, endPoint x: 171, endPoint y: 210, distance: 106.1
click at [171, 265] on p "🌿 FAQs: GRNS & IM8" at bounding box center [309, 274] width 310 height 19
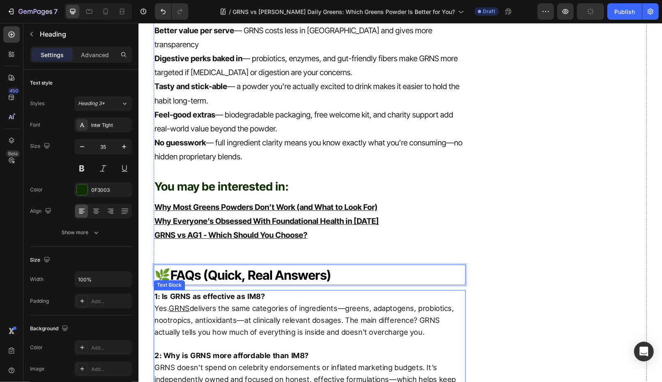
click at [210, 350] on p "2: Why is GRNS more affordable than IM8? GRNS doesn’t spend on celebrity endors…" at bounding box center [309, 373] width 310 height 47
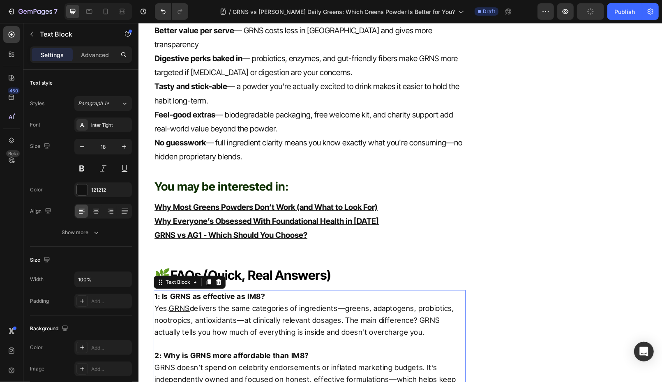
click at [210, 350] on p "2: Why is GRNS more affordable than IM8? GRNS doesn’t spend on celebrity endors…" at bounding box center [309, 373] width 310 height 47
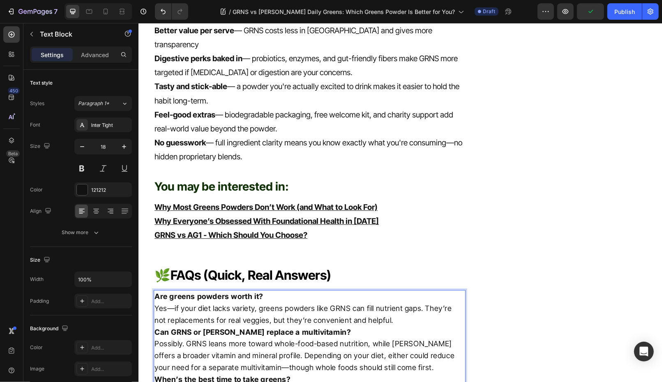
scroll to position [2004, 0]
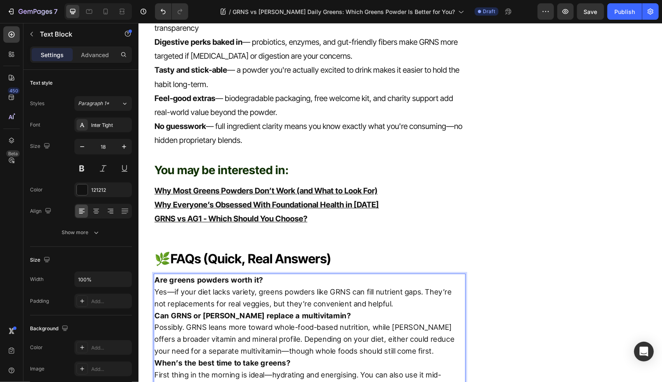
click at [381, 274] on p "Are greens powders worth it? Yes—if your diet lacks variety, greens powders lik…" at bounding box center [309, 291] width 310 height 35
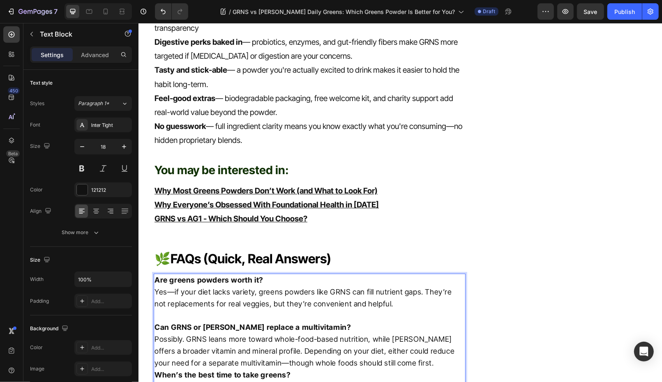
click at [388, 321] on p "Can GRNS or Huel replace a multivitamin? Possibly. GRNS leans more toward whole…" at bounding box center [309, 344] width 310 height 47
click at [196, 321] on p "Can GRNS or Huel replace a multivitamin? Possibly. GRNS leans more toward whole…" at bounding box center [309, 344] width 310 height 47
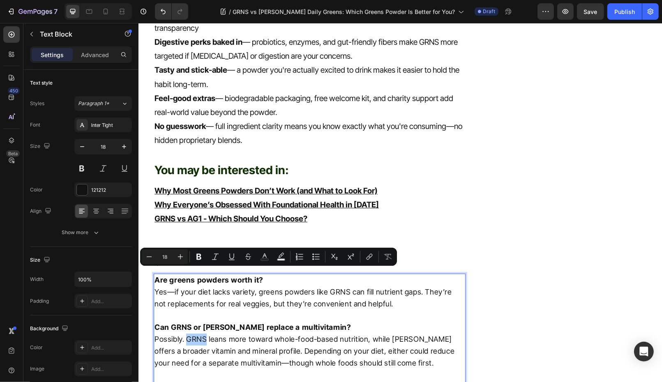
click at [361, 258] on div "Minus 18 Plus Bold Italic Underline Strikethrough Text Color Text Background Co…" at bounding box center [269, 256] width 254 height 15
click at [371, 256] on icon "Editor contextual toolbar" at bounding box center [369, 257] width 8 height 8
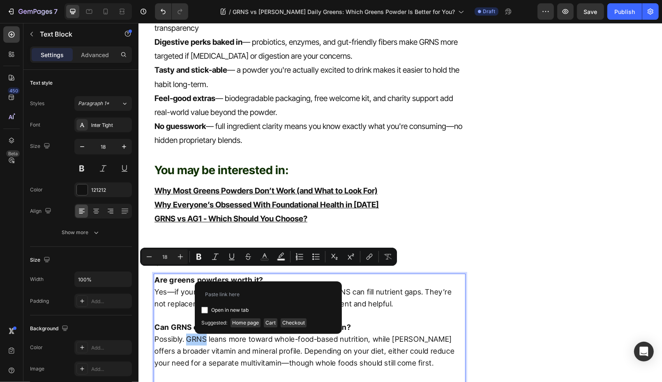
click at [202, 311] on input "Editor contextual toolbar" at bounding box center [204, 310] width 7 height 7
checkbox input "true"
drag, startPoint x: 244, startPoint y: 320, endPoint x: 106, endPoint y: 297, distance: 140.3
click at [244, 320] on span "Home page" at bounding box center [246, 322] width 30 height 9
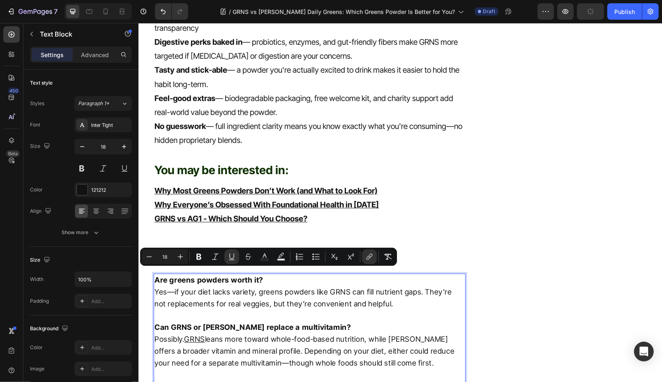
click at [337, 274] on p "Are greens powders worth it? Yes—if your diet lacks variety, greens powders lik…" at bounding box center [309, 291] width 310 height 35
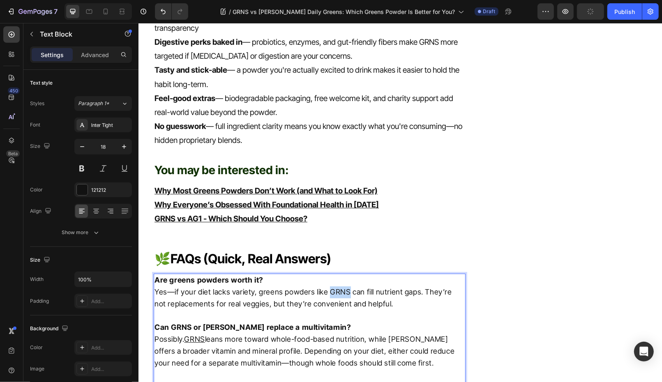
click at [337, 274] on p "Are greens powders worth it? Yes—if your diet lacks variety, greens powders lik…" at bounding box center [309, 291] width 310 height 35
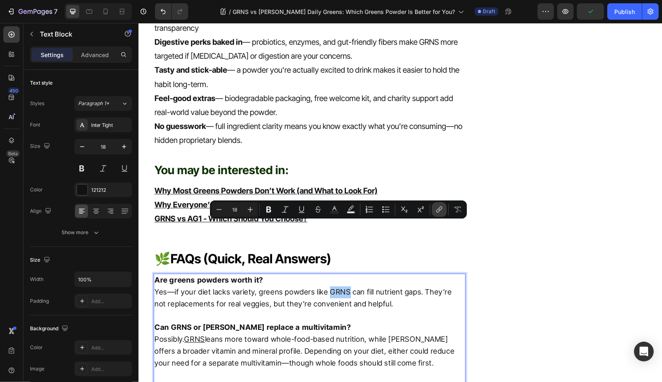
click at [438, 211] on icon "Editor contextual toolbar" at bounding box center [439, 209] width 8 height 8
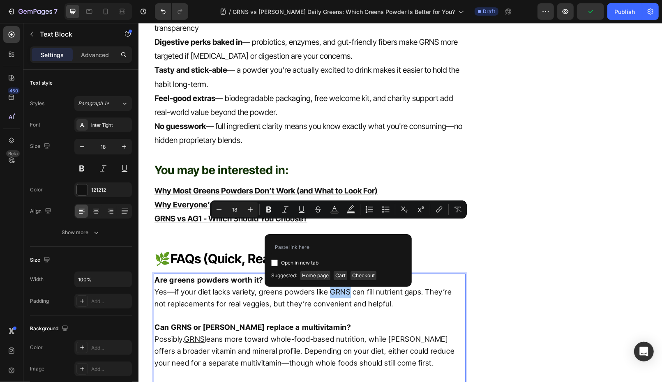
click at [274, 262] on input "Editor contextual toolbar" at bounding box center [274, 263] width 7 height 7
checkbox input "true"
click at [320, 274] on span "Home page" at bounding box center [315, 275] width 30 height 9
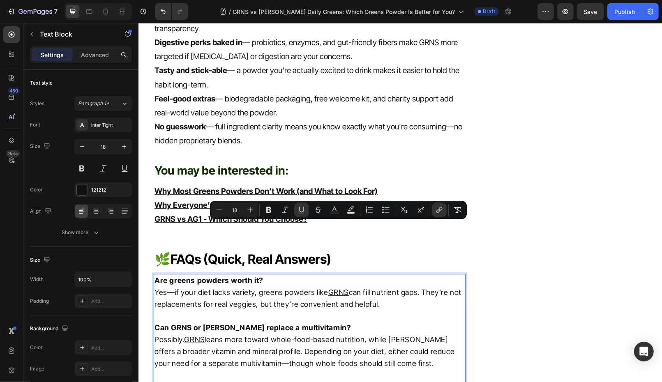
click at [306, 200] on u "Why Everyone’s Obsessed With Foundational Health in 2025" at bounding box center [266, 204] width 224 height 9
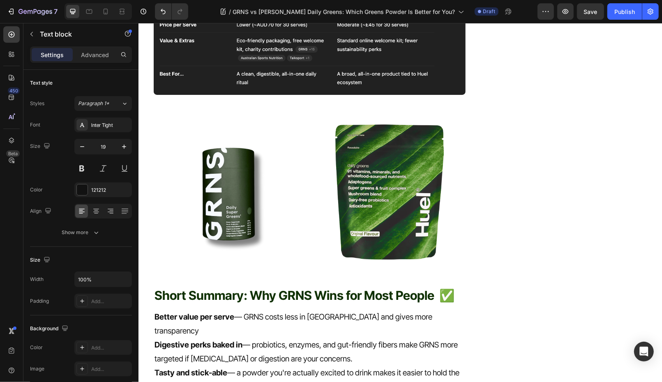
scroll to position [1738, 0]
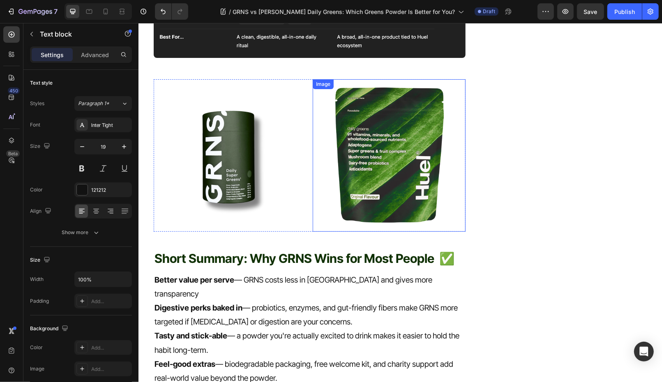
click at [387, 126] on img at bounding box center [388, 155] width 152 height 152
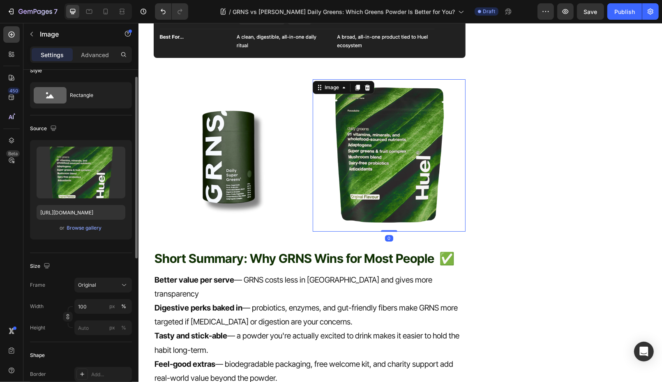
scroll to position [12, 0]
click at [216, 134] on img at bounding box center [229, 155] width 152 height 152
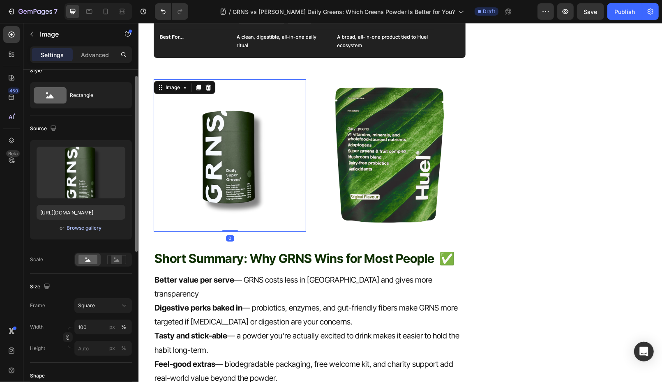
click at [78, 228] on div "Browse gallery" at bounding box center [84, 227] width 35 height 7
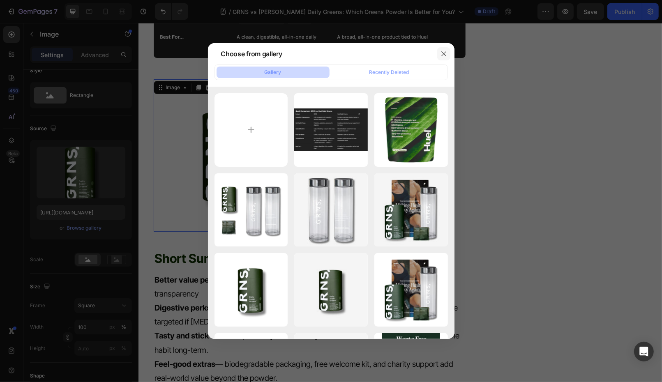
click at [446, 54] on icon "button" at bounding box center [444, 54] width 7 height 7
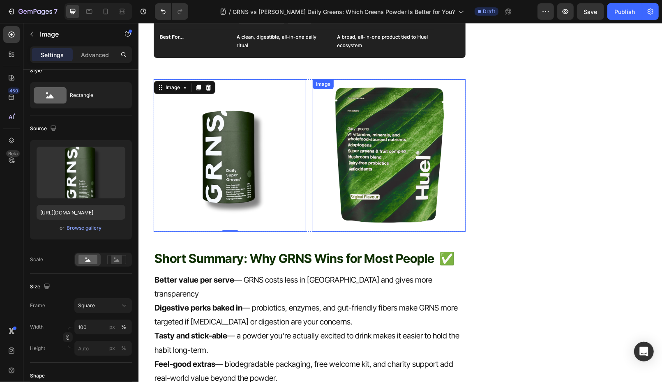
click at [378, 83] on img at bounding box center [388, 155] width 152 height 152
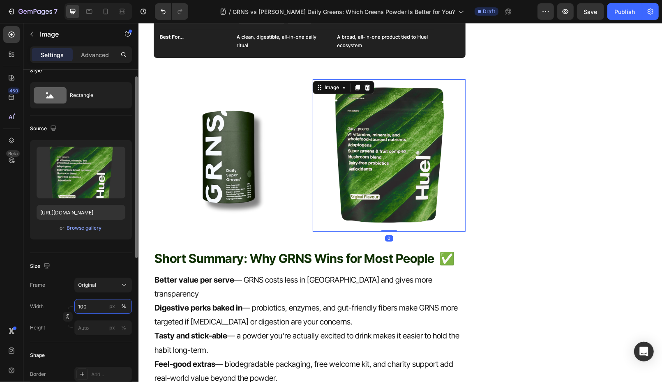
click at [96, 306] on input "100" at bounding box center [103, 306] width 58 height 15
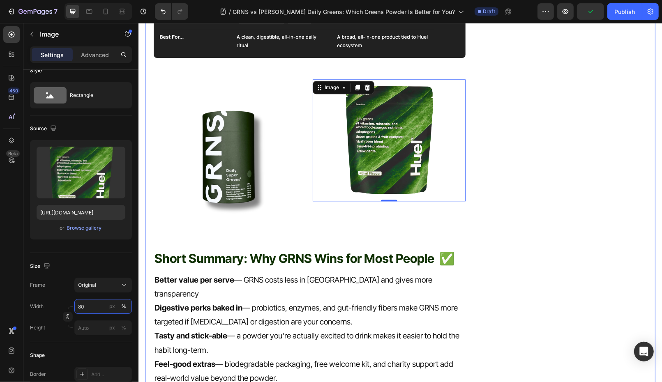
type input "8"
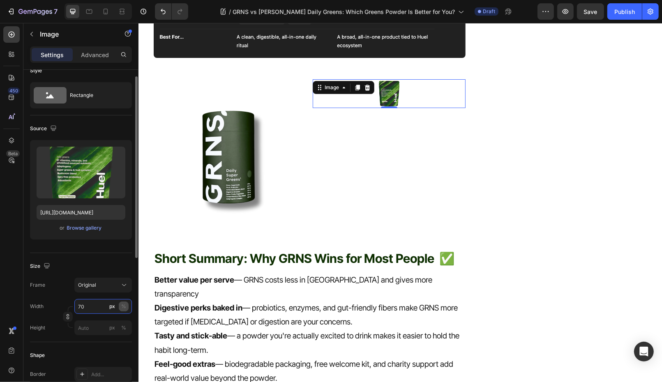
type input "70"
click at [125, 307] on div "%" at bounding box center [123, 306] width 5 height 7
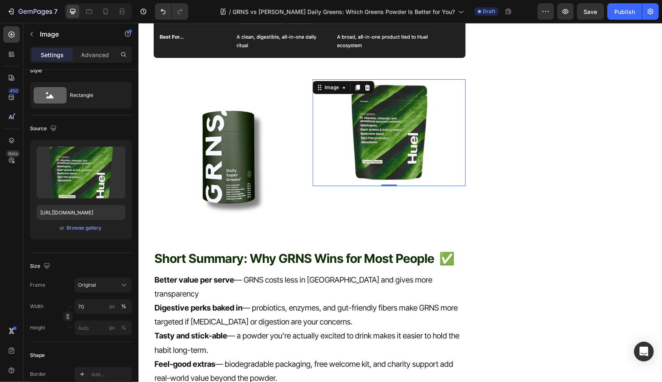
click at [383, 114] on img at bounding box center [388, 132] width 107 height 107
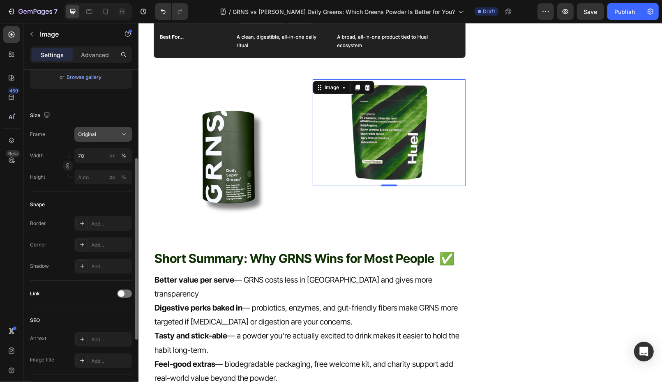
scroll to position [283, 0]
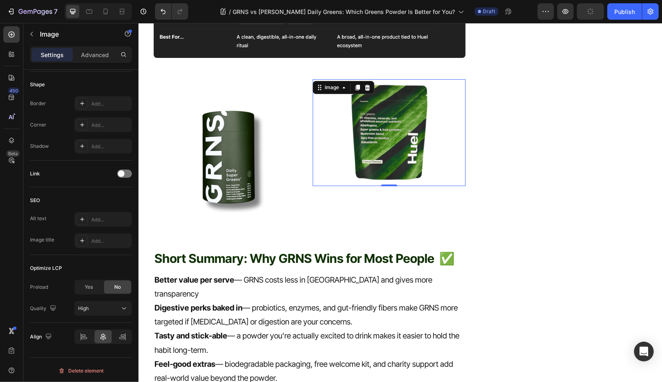
click at [387, 122] on img at bounding box center [388, 132] width 107 height 107
click at [266, 130] on img at bounding box center [229, 155] width 152 height 152
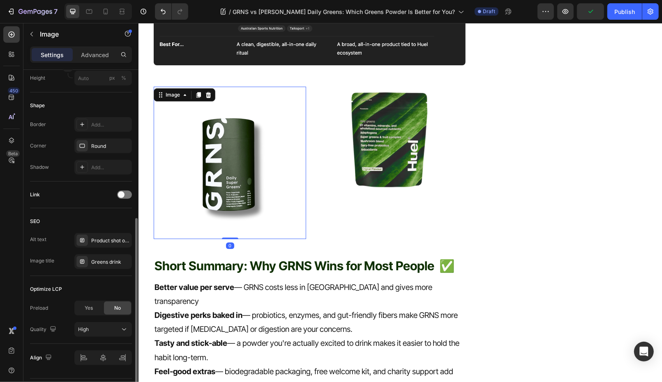
scroll to position [1781, 0]
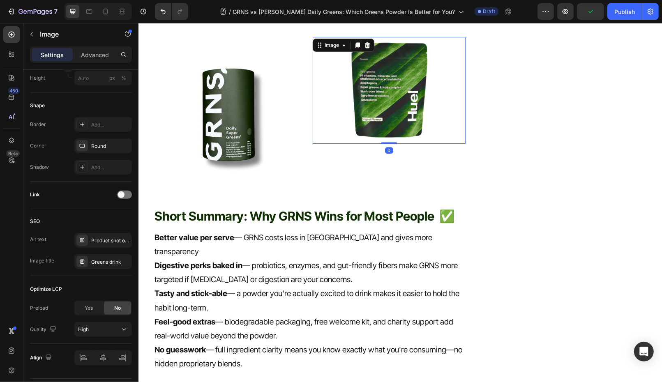
click at [385, 71] on img at bounding box center [388, 90] width 107 height 107
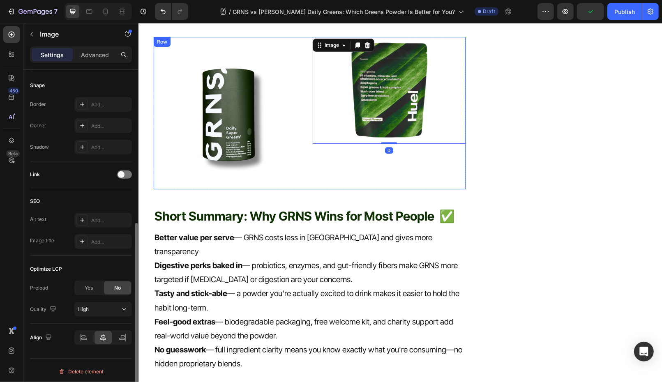
scroll to position [1772, 0]
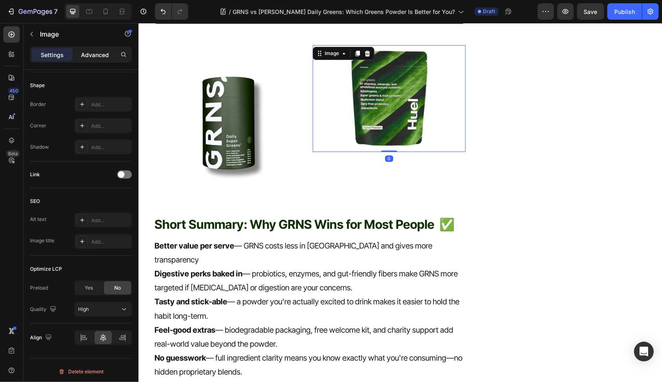
click at [99, 54] on p "Advanced" at bounding box center [95, 55] width 28 height 9
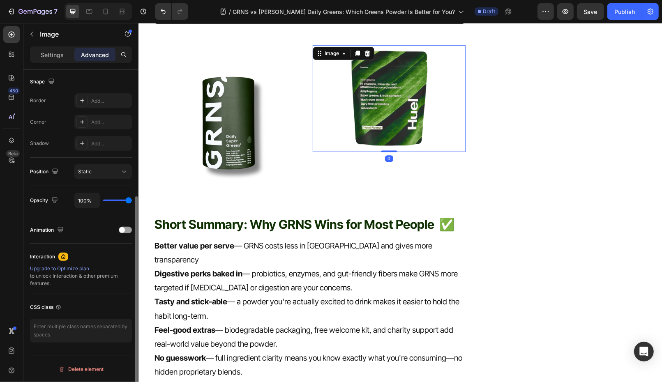
scroll to position [0, 0]
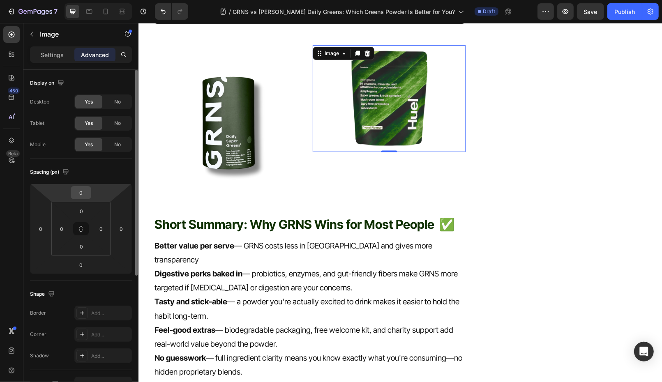
click at [85, 191] on input "0" at bounding box center [81, 193] width 16 height 12
type input "50"
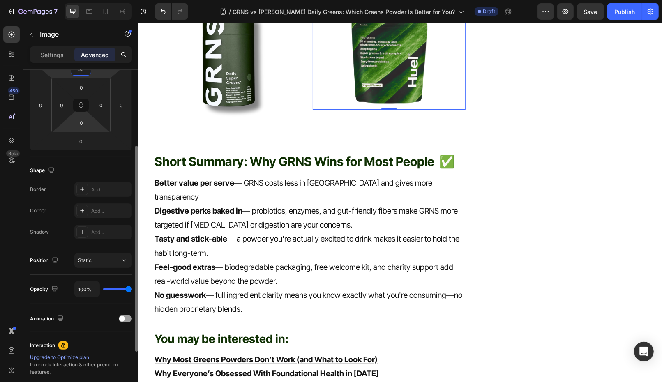
scroll to position [211, 0]
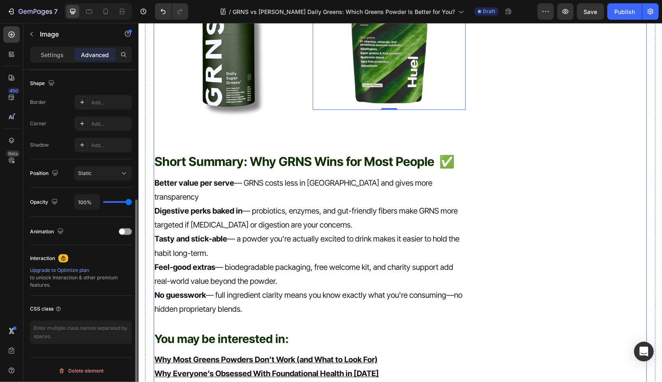
click at [327, 154] on span "Short Summary: Why GRNS Wins for Most People ✅" at bounding box center [304, 161] width 300 height 15
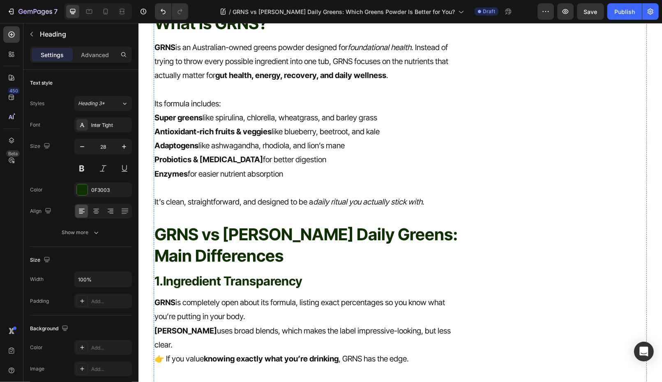
scroll to position [612, 0]
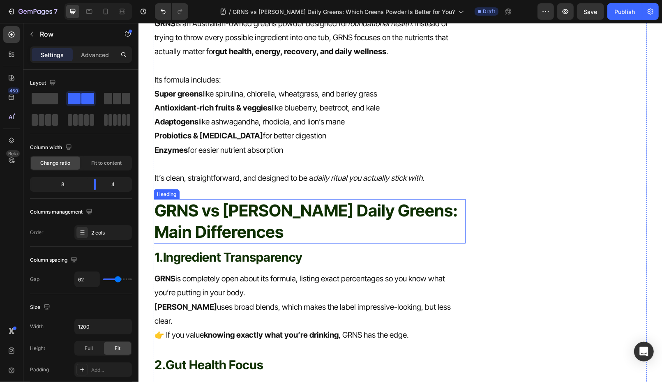
click at [268, 226] on p "GRNS vs Huel Daily Greens: Main Differences" at bounding box center [309, 221] width 310 height 43
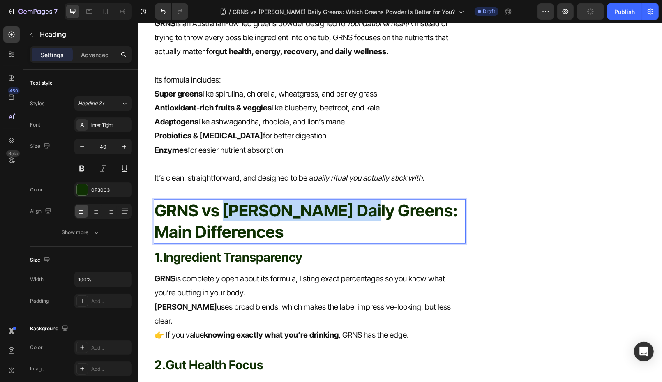
drag, startPoint x: 222, startPoint y: 210, endPoint x: 352, endPoint y: 213, distance: 130.3
click at [352, 213] on p "GRNS vs Huel Daily Greens: Main Differences" at bounding box center [309, 221] width 310 height 43
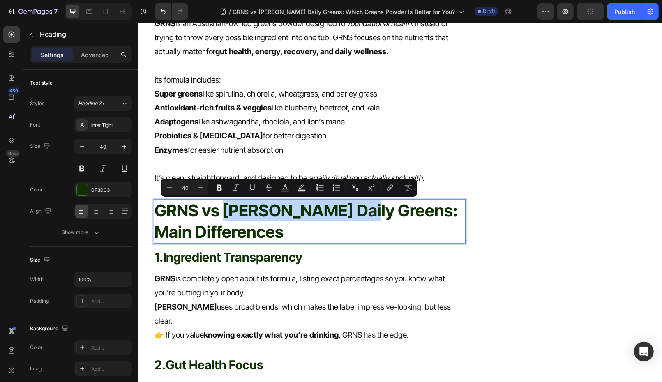
copy p "Huel Daily Greens"
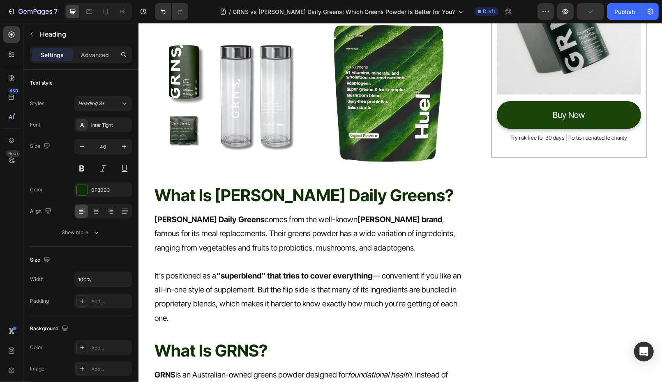
scroll to position [233, 0]
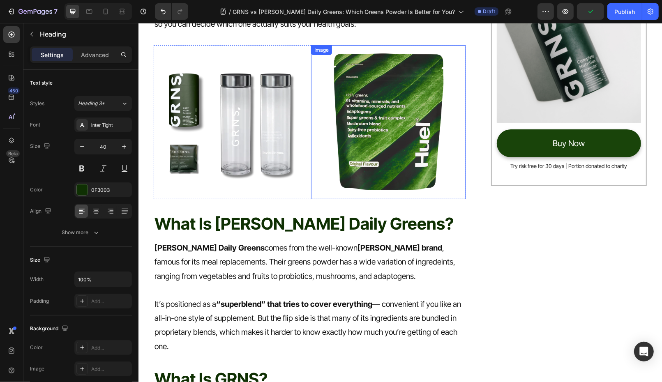
click at [362, 148] on img at bounding box center [388, 122] width 154 height 154
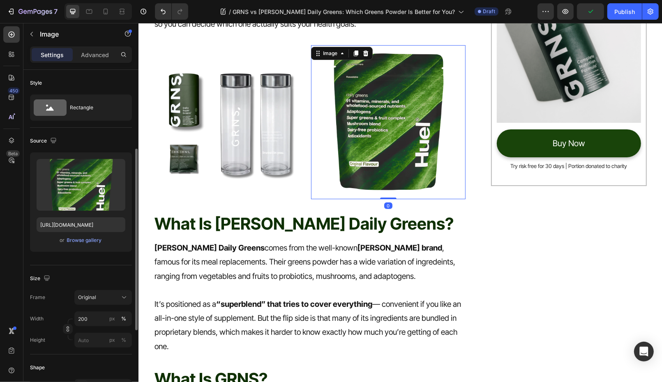
scroll to position [283, 0]
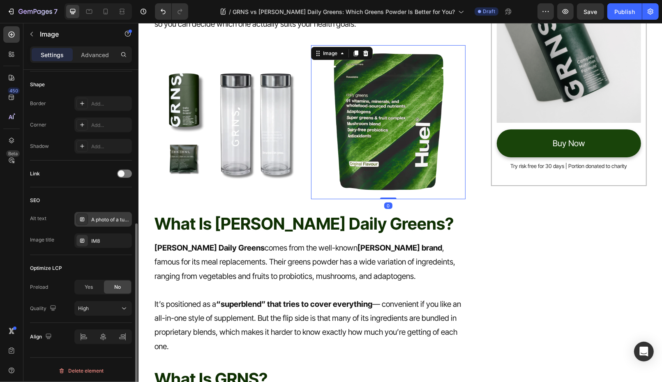
click at [108, 217] on div "A photo of a tub containing IM8" at bounding box center [110, 219] width 39 height 7
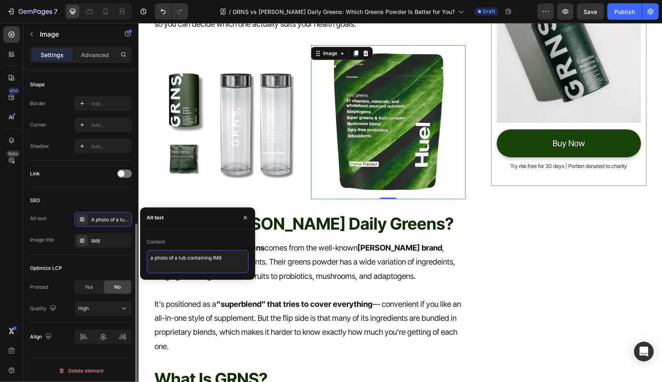
drag, startPoint x: 231, startPoint y: 260, endPoint x: 111, endPoint y: 254, distance: 120.1
click at [111, 254] on div "450 Beta Sections(18) Elements(83) Section Element Hero Section Product Detail …" at bounding box center [69, 202] width 138 height 359
paste textarea "Huel Daily Greens"
type textarea "Huel Daily Greens"
click at [98, 238] on div "IM8" at bounding box center [110, 241] width 39 height 7
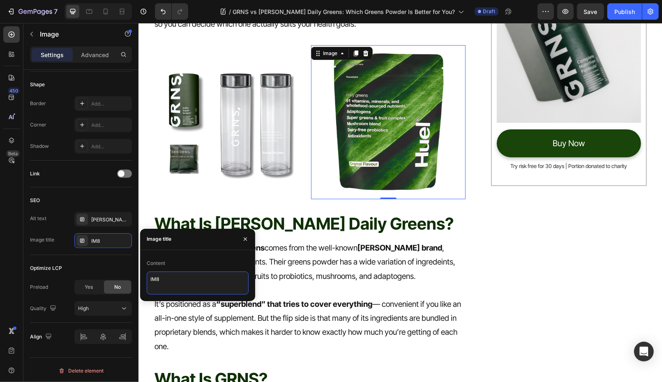
click at [216, 293] on textarea "IM8" at bounding box center [198, 283] width 102 height 23
drag, startPoint x: 187, startPoint y: 287, endPoint x: 140, endPoint y: 281, distance: 47.2
click at [141, 282] on div "Content IM8" at bounding box center [197, 276] width 115 height 38
paste textarea "Huel Daily Greens"
type textarea "Huel Daily Greens"
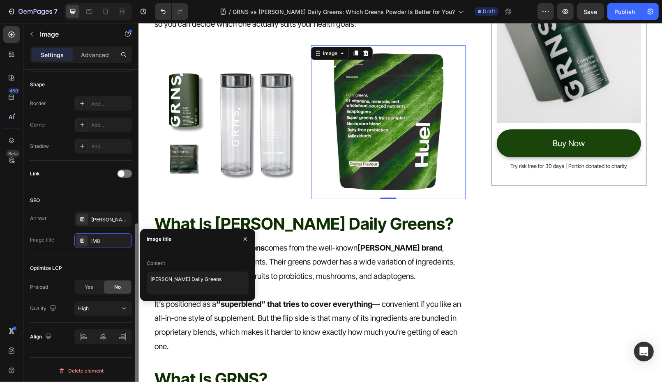
click at [109, 256] on div "Optimize LCP Preload Yes No Quality High" at bounding box center [81, 289] width 102 height 68
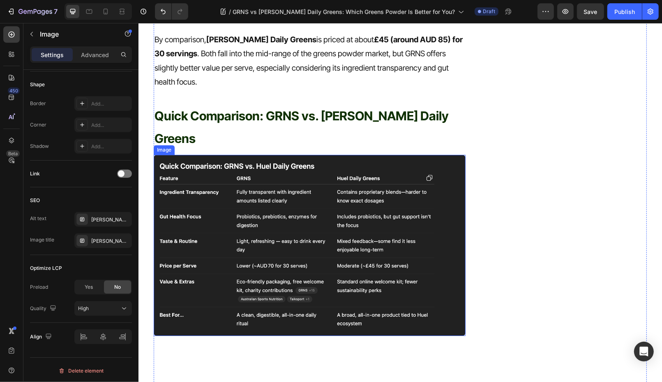
scroll to position [1654, 0]
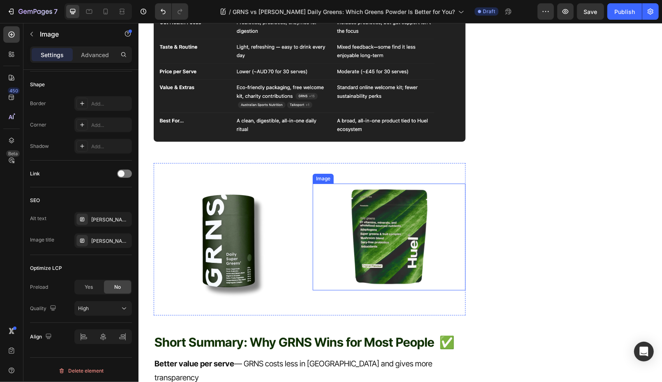
click at [392, 183] on img at bounding box center [388, 236] width 107 height 107
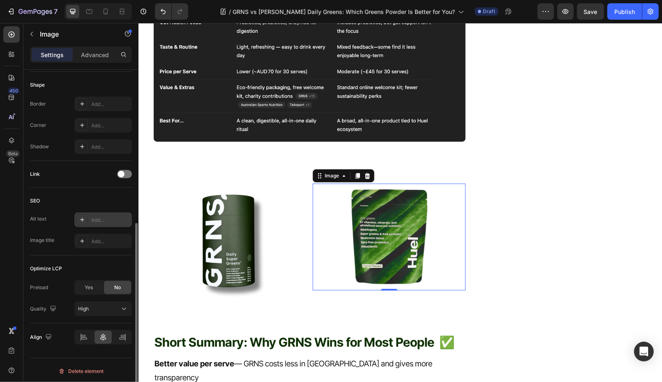
click at [99, 219] on div "Add..." at bounding box center [110, 220] width 39 height 7
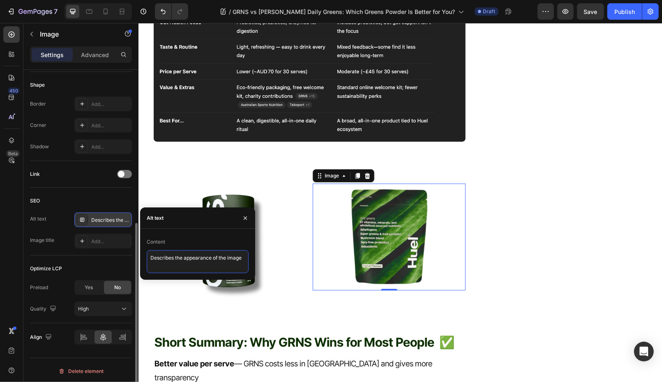
drag, startPoint x: 247, startPoint y: 260, endPoint x: 90, endPoint y: 260, distance: 156.6
click at [90, 260] on div "450 Beta Sections(18) Elements(83) Section Element Hero Section Product Detail …" at bounding box center [69, 202] width 138 height 359
paste textarea "Huel Daily Greens"
type textarea "Huel Daily Greens"
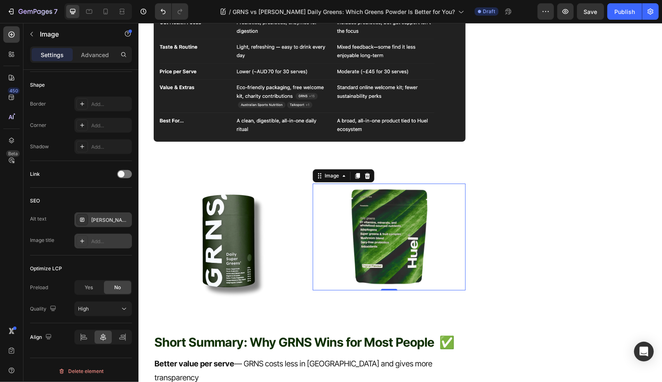
click at [107, 235] on div "Add..." at bounding box center [103, 241] width 58 height 15
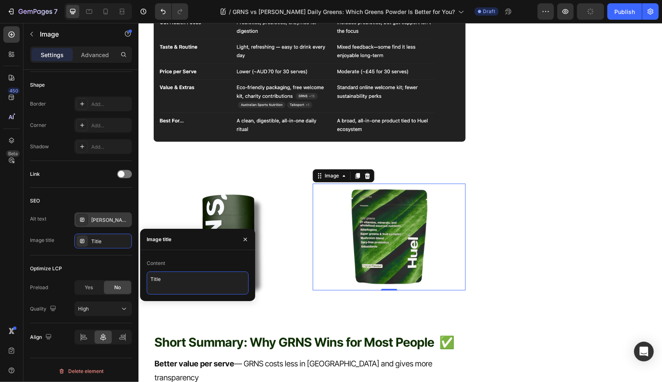
drag, startPoint x: 324, startPoint y: 305, endPoint x: 138, endPoint y: 282, distance: 187.6
paste textarea "Huel Daily Greens"
type textarea "Huel Daily Greens"
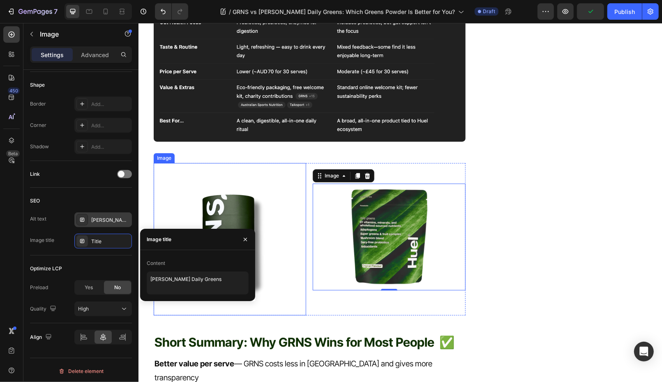
click at [236, 187] on img at bounding box center [229, 239] width 152 height 152
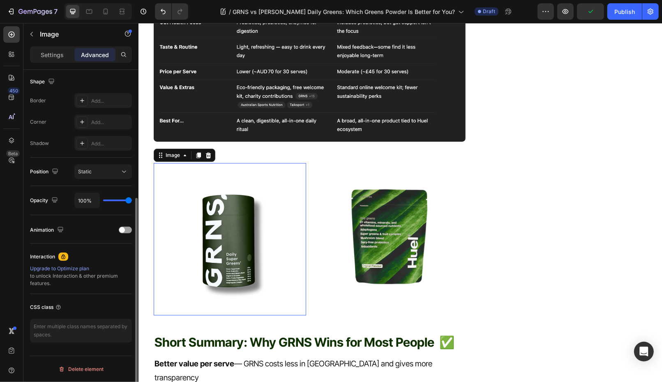
scroll to position [211, 0]
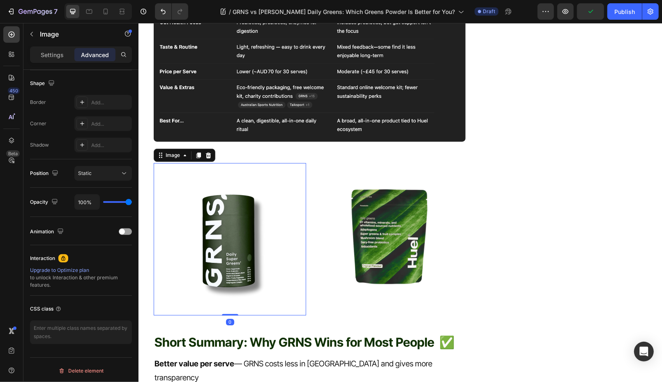
click at [210, 234] on img at bounding box center [229, 239] width 152 height 152
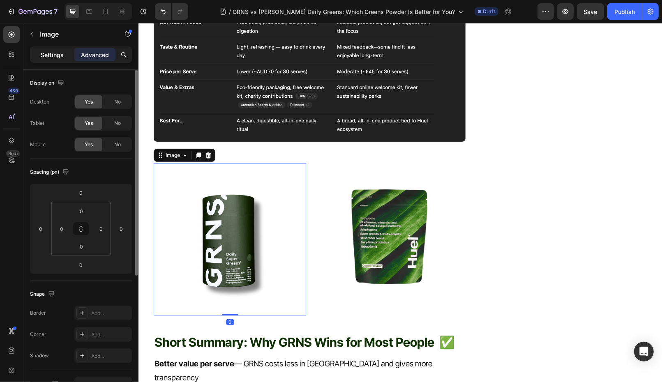
click at [57, 54] on p "Settings" at bounding box center [52, 55] width 23 height 9
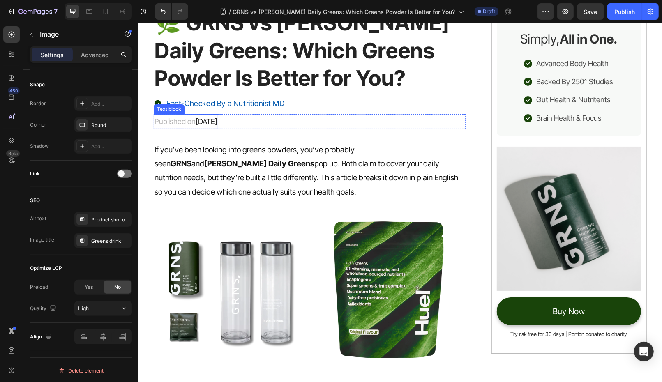
scroll to position [65, 0]
click at [204, 118] on span "July 28, 2025" at bounding box center [206, 120] width 22 height 9
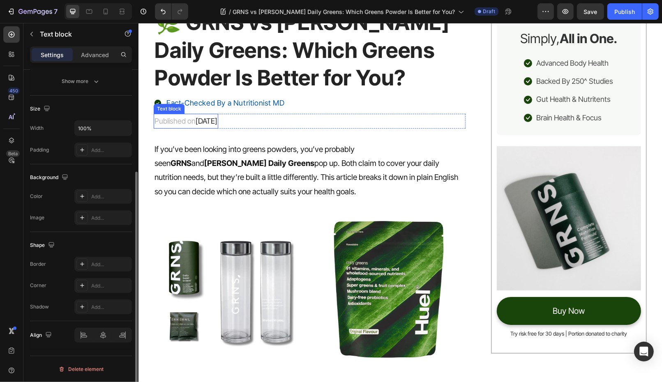
click at [204, 118] on span "July 28, 2025" at bounding box center [206, 120] width 22 height 9
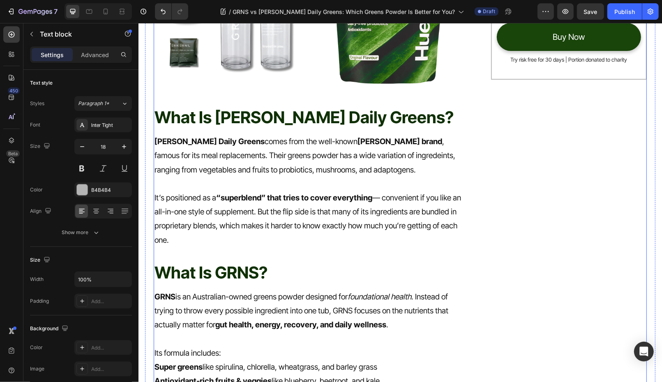
scroll to position [360, 0]
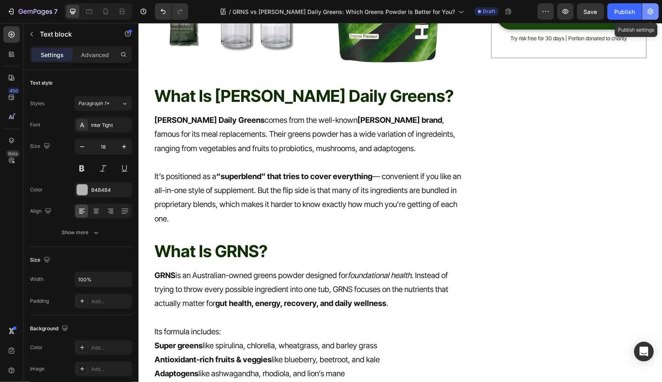
click at [653, 14] on icon "button" at bounding box center [650, 11] width 8 height 8
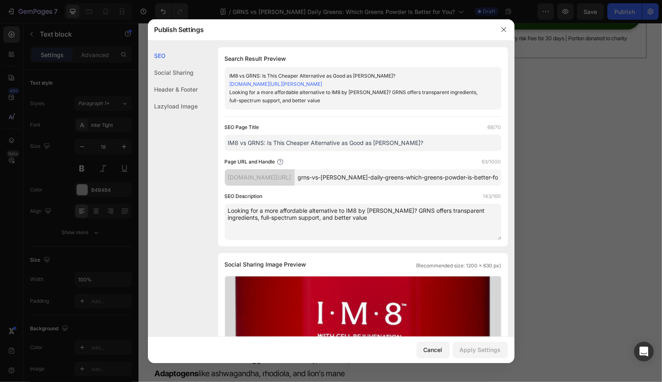
drag, startPoint x: 433, startPoint y: 143, endPoint x: 181, endPoint y: 120, distance: 252.5
click at [182, 120] on div "SEO Social Sharing Header & Footer Lazyload Image SEO Search Result Preview IM8…" at bounding box center [331, 369] width 367 height 644
paste input "GRNS vs Huel Daily Greens: Which Greens Powder Is Actually the Smarter Pick"
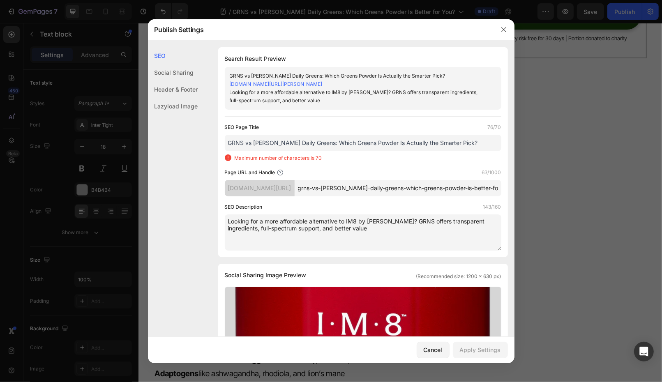
drag, startPoint x: 452, startPoint y: 145, endPoint x: 189, endPoint y: 141, distance: 262.2
click at [189, 141] on div "SEO Social Sharing Header & Footer Lazyload Image SEO Search Result Preview GRN…" at bounding box center [331, 374] width 367 height 655
paste input "Better for You"
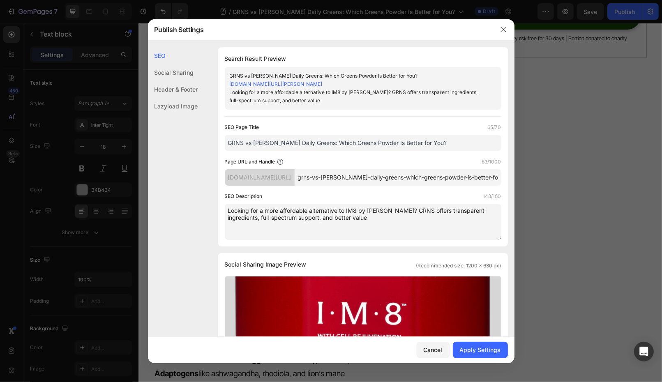
type input "GRNS vs Huel Daily Greens: Which Greens Powder Is Better for You?"
drag, startPoint x: 383, startPoint y: 233, endPoint x: 191, endPoint y: 194, distance: 195.7
click at [191, 195] on div "SEO Social Sharing Header & Footer Lazyload Image SEO Search Result Preview GRN…" at bounding box center [331, 369] width 367 height 644
paste textarea "GRNS vs Huel Daily Greens: Compare ingredients, price, taste, and benefits to f…"
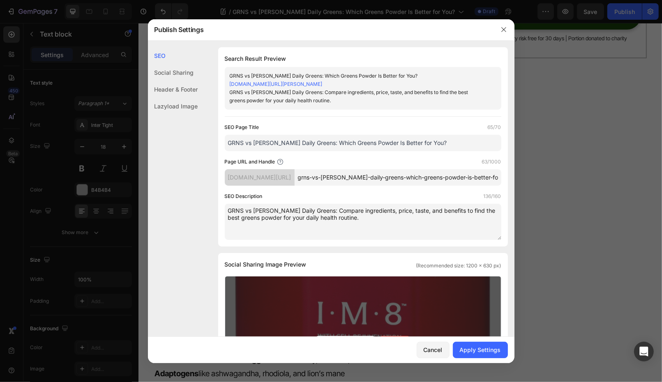
scroll to position [64, 0]
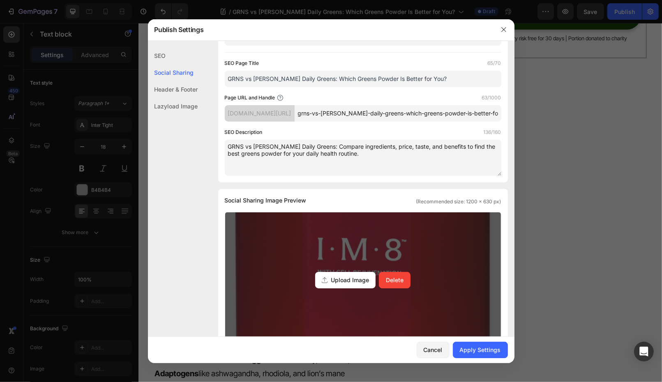
type textarea "GRNS vs Huel Daily Greens: Compare ingredients, price, taste, and benefits to f…"
click at [348, 245] on div "Upload Image Delete" at bounding box center [363, 280] width 276 height 136
click at [0, 0] on input "Upload Image Delete" at bounding box center [0, 0] width 0 height 0
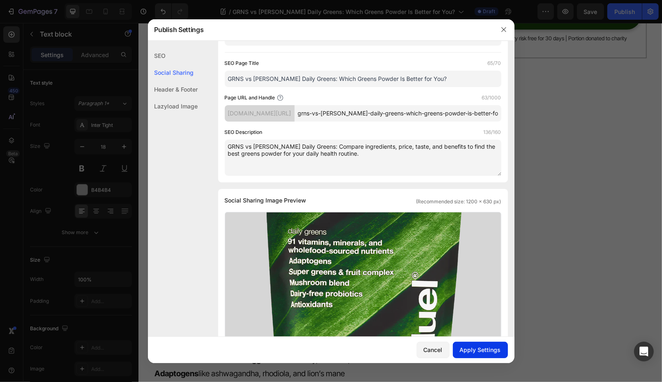
click at [493, 352] on div "Apply Settings" at bounding box center [480, 350] width 41 height 9
drag, startPoint x: 500, startPoint y: 29, endPoint x: 362, endPoint y: 6, distance: 140.4
click at [500, 29] on icon "button" at bounding box center [503, 29] width 7 height 7
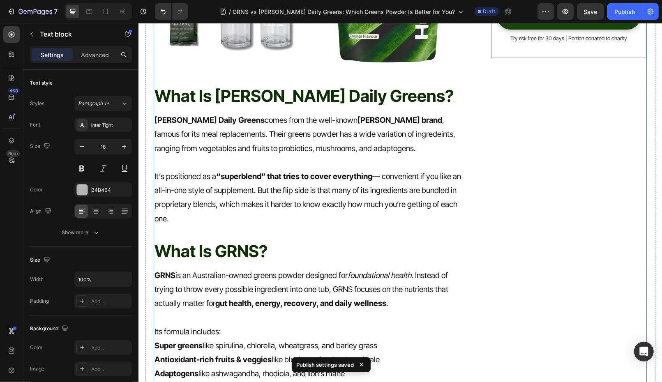
scroll to position [0, 0]
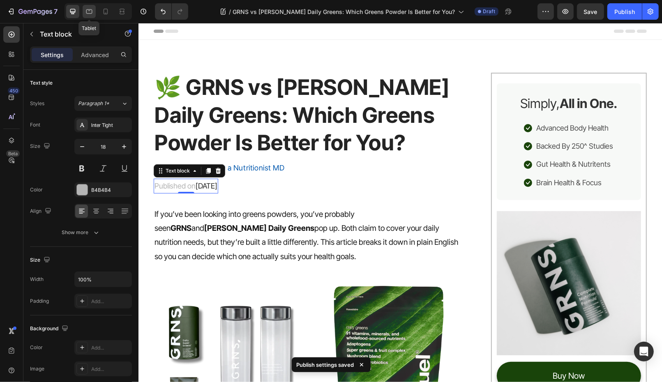
click at [88, 7] on div at bounding box center [89, 11] width 13 height 13
type input "16"
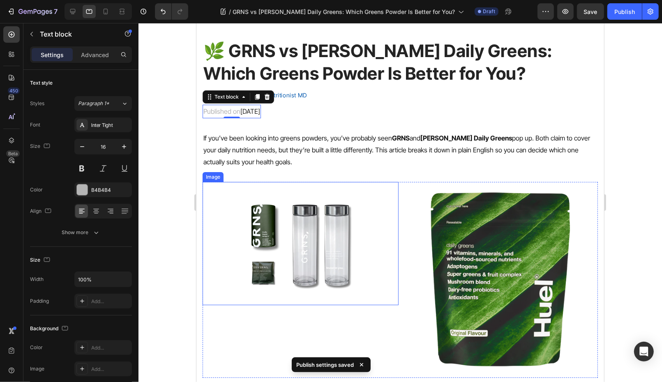
scroll to position [86, 0]
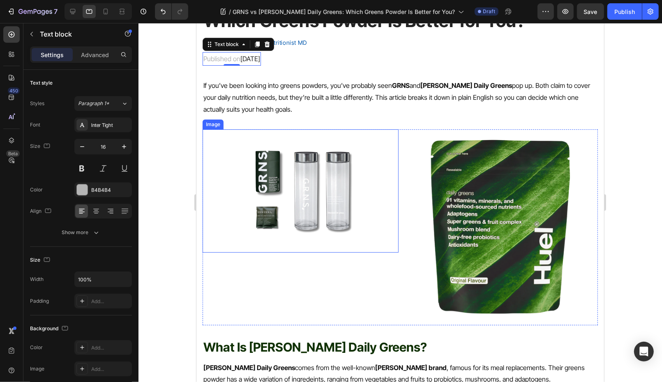
click at [298, 199] on img at bounding box center [300, 190] width 123 height 123
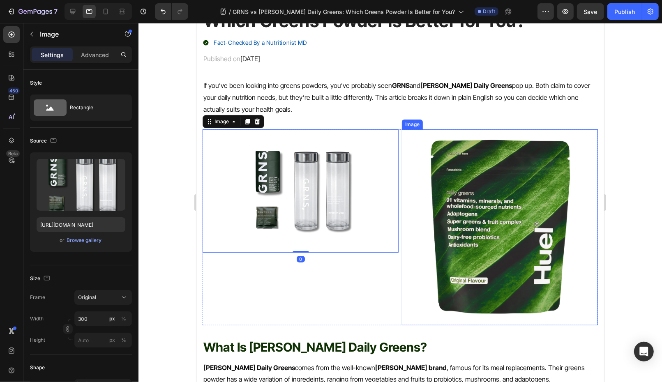
click at [479, 268] on img at bounding box center [499, 227] width 196 height 196
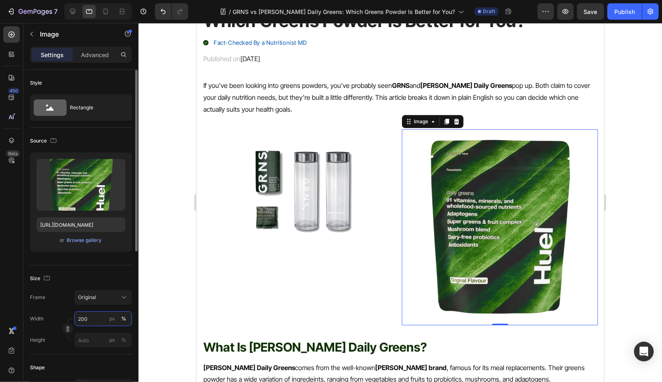
click at [100, 320] on input "200" at bounding box center [103, 318] width 58 height 15
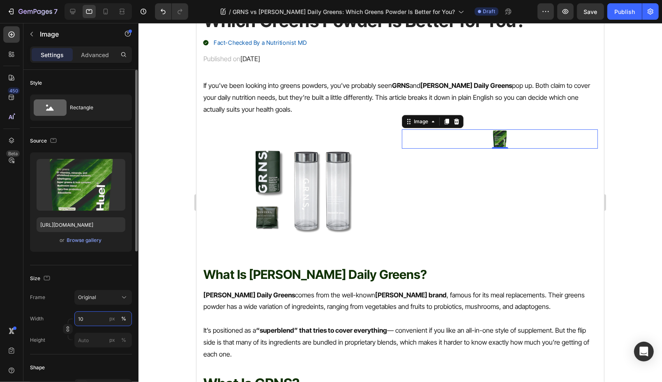
type input "100"
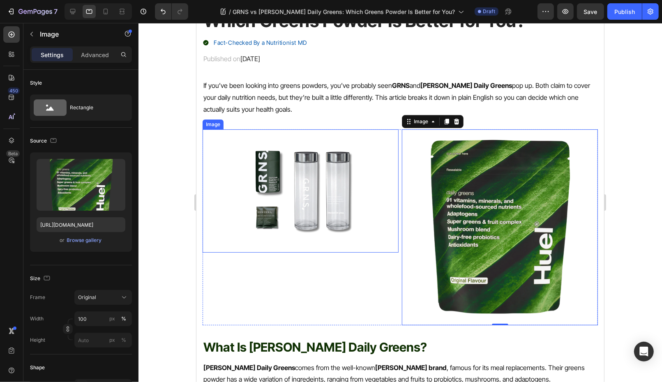
click at [304, 217] on img at bounding box center [300, 190] width 123 height 123
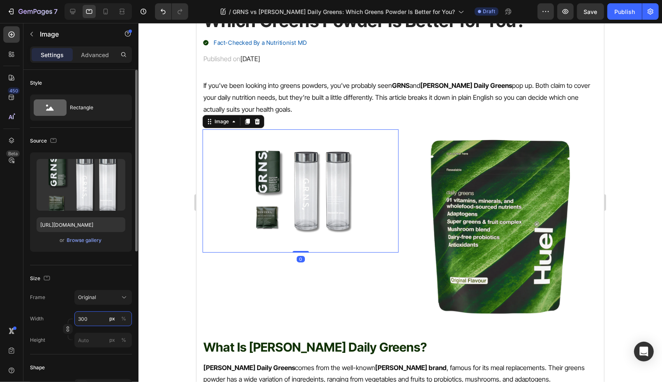
click at [95, 314] on input "300" at bounding box center [103, 318] width 58 height 15
click at [122, 316] on div "%" at bounding box center [123, 318] width 5 height 7
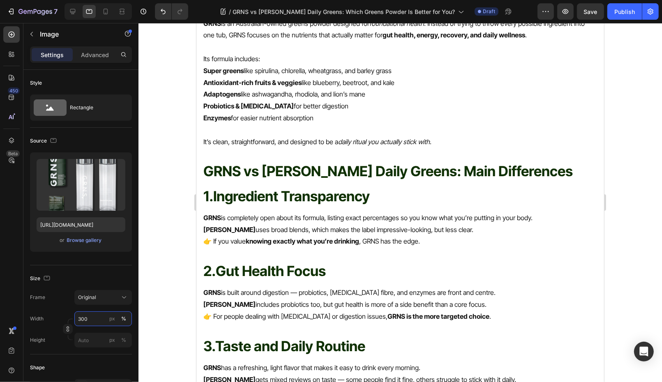
scroll to position [538, 0]
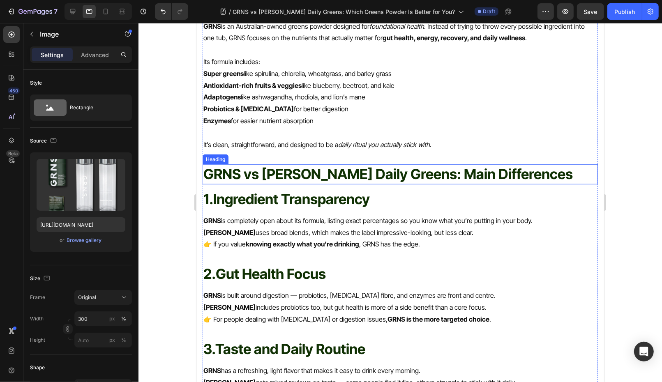
click at [269, 175] on h2 "GRNS vs Huel Daily Greens: Main Differences" at bounding box center [399, 174] width 395 height 20
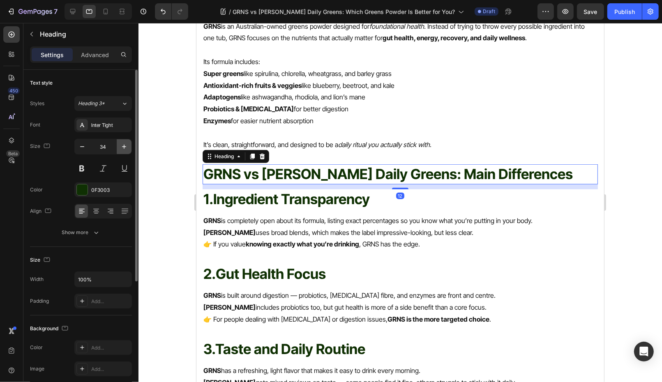
click at [125, 146] on icon "button" at bounding box center [124, 147] width 4 height 4
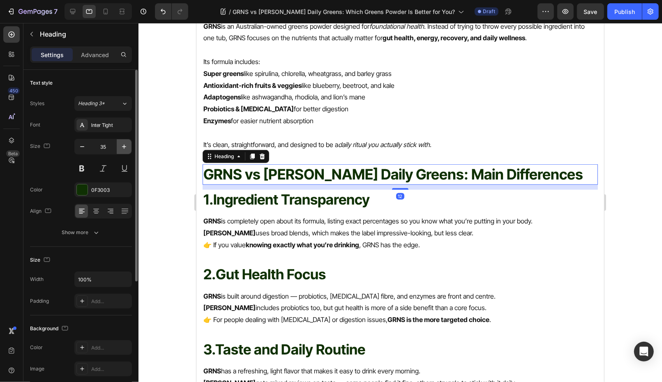
type input "36"
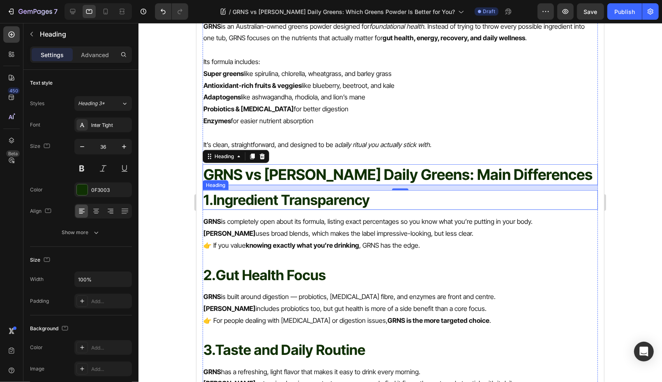
click at [247, 200] on strong "Ingredient Transparency" at bounding box center [291, 199] width 157 height 17
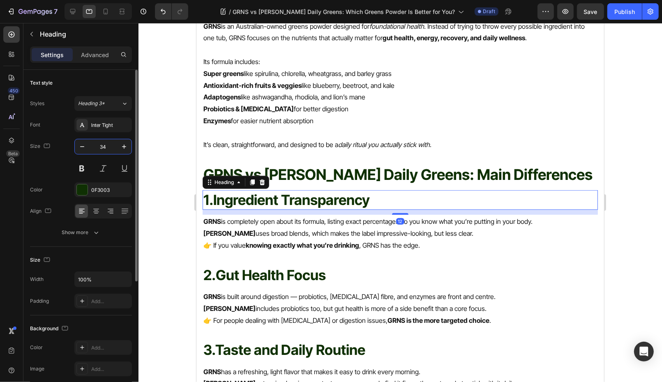
click at [106, 147] on input "34" at bounding box center [103, 146] width 27 height 15
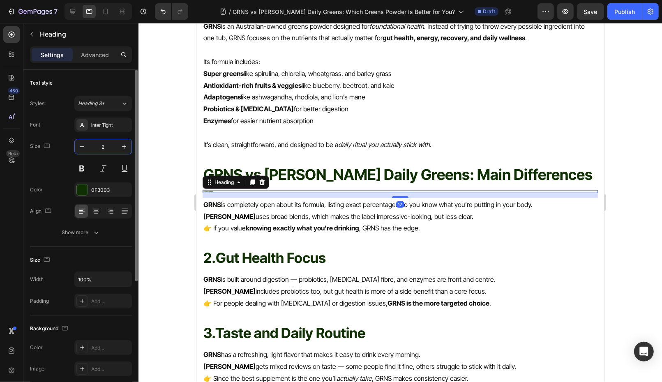
type input "25"
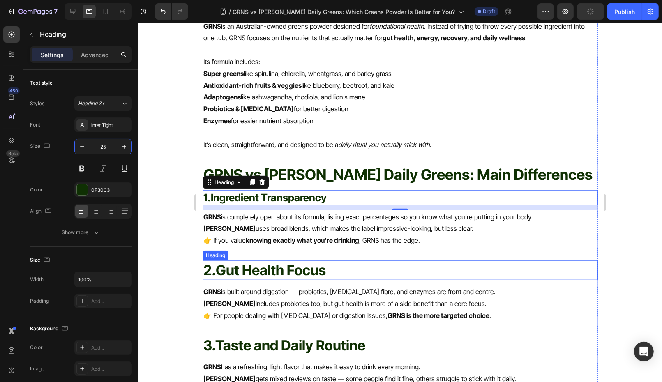
click at [248, 266] on strong "Gut Health Focus" at bounding box center [270, 269] width 110 height 17
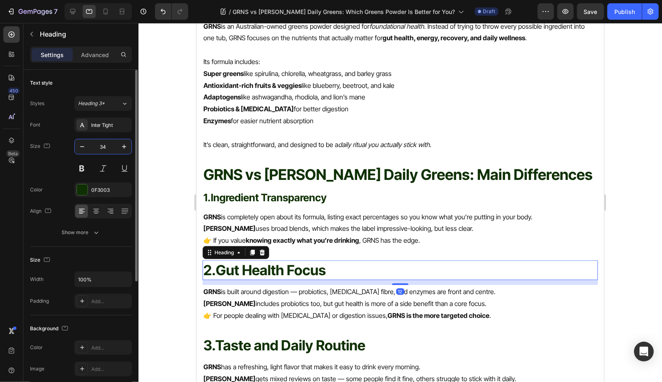
click at [111, 148] on input "34" at bounding box center [103, 146] width 27 height 15
type input "25"
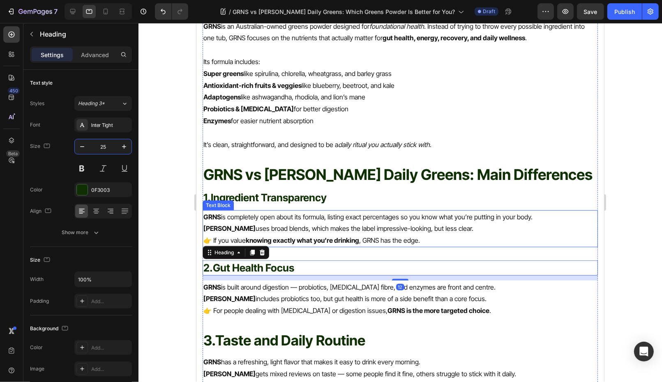
scroll to position [673, 0]
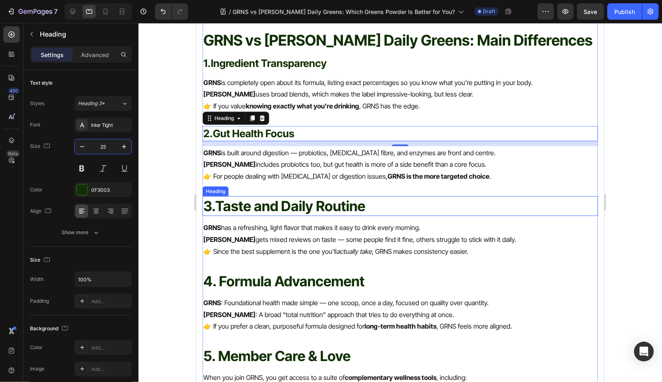
click at [291, 206] on strong "Taste and Daily Routine" at bounding box center [290, 205] width 150 height 17
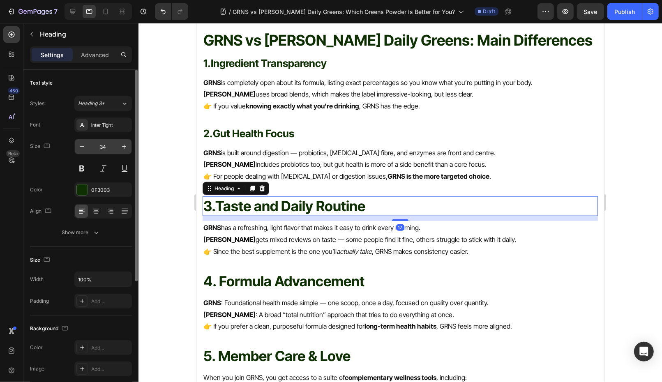
click at [109, 148] on input "34" at bounding box center [103, 146] width 27 height 15
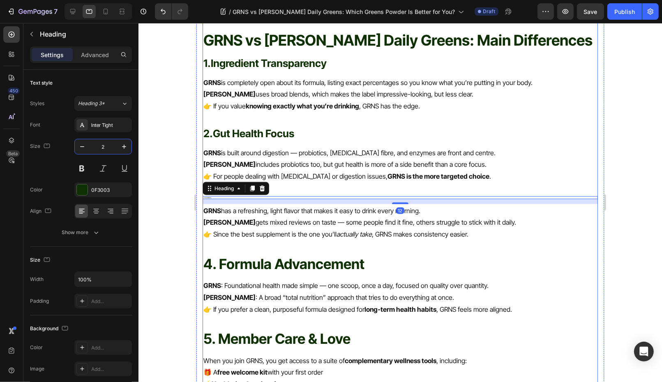
type input "25"
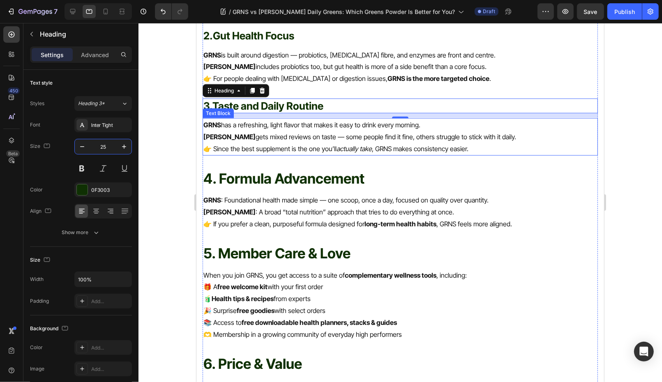
scroll to position [783, 0]
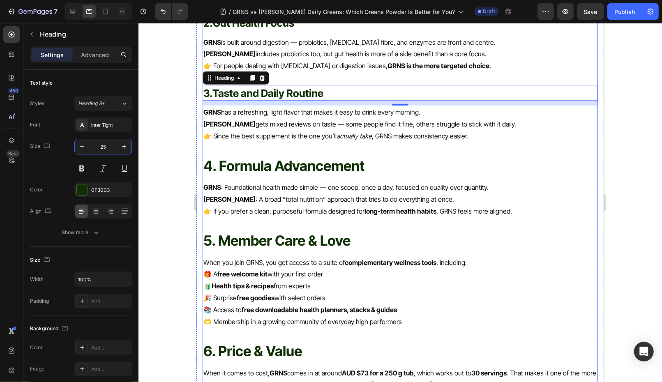
click at [330, 167] on h2 "4. Formula Advancement" at bounding box center [399, 166] width 395 height 20
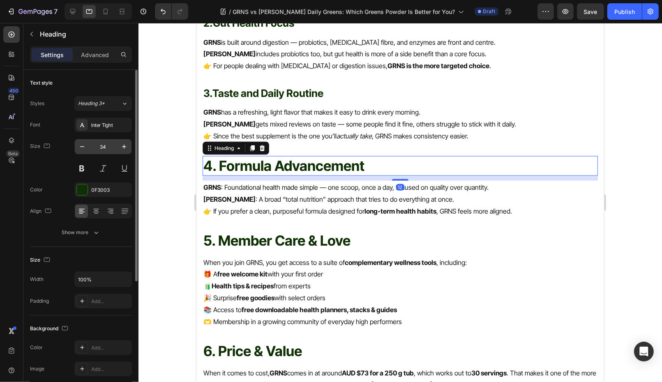
click at [102, 148] on input "34" at bounding box center [103, 146] width 27 height 15
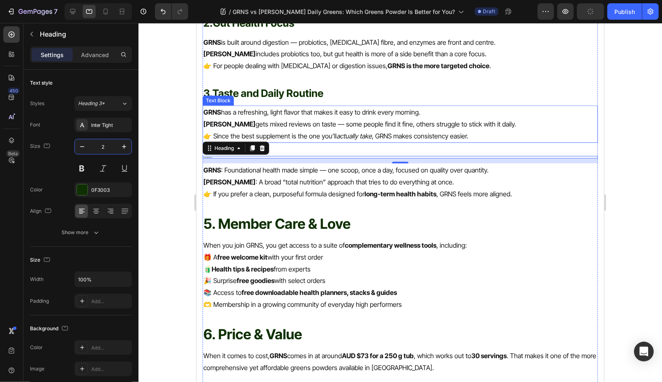
type input "25"
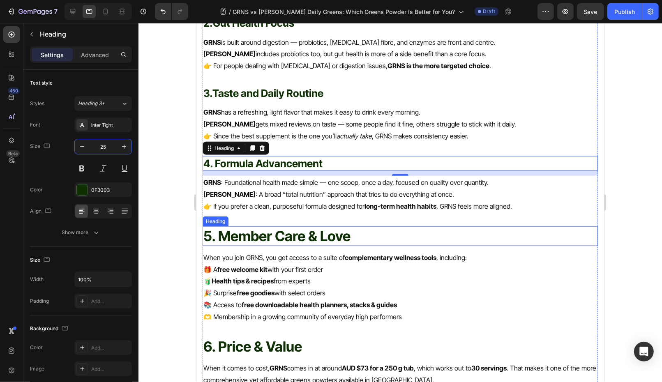
click at [270, 238] on h2 "5. Member Care & Love" at bounding box center [399, 236] width 395 height 20
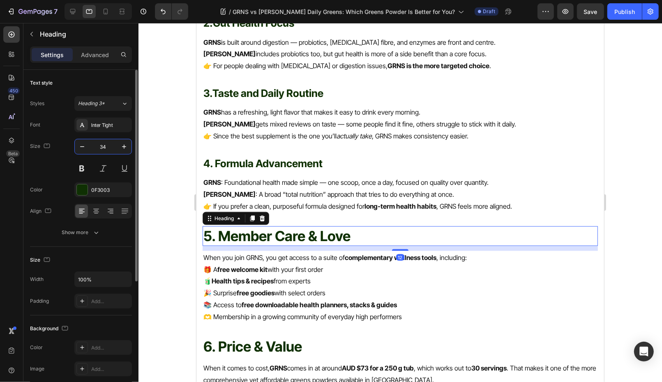
click at [104, 144] on input "34" at bounding box center [103, 146] width 27 height 15
type input "3"
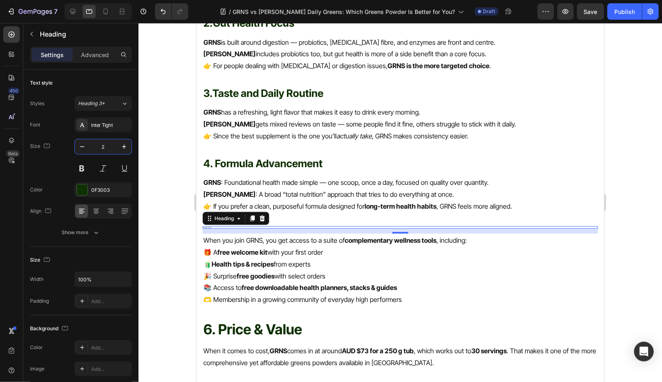
type input "25"
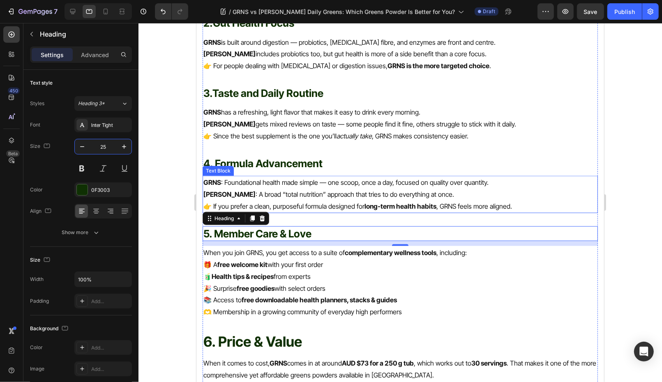
scroll to position [878, 0]
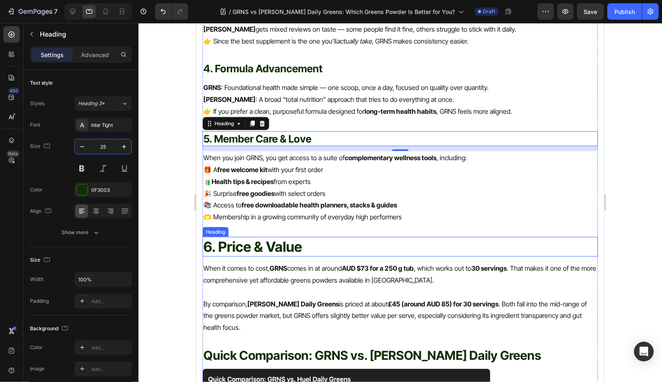
click at [265, 240] on h2 "6. Price & Value" at bounding box center [399, 247] width 395 height 20
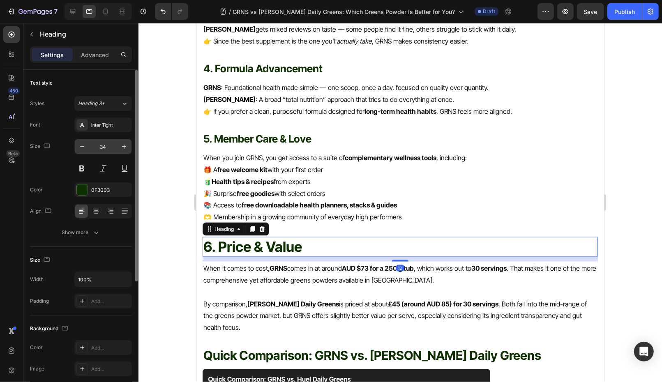
click at [105, 145] on input "34" at bounding box center [103, 146] width 27 height 15
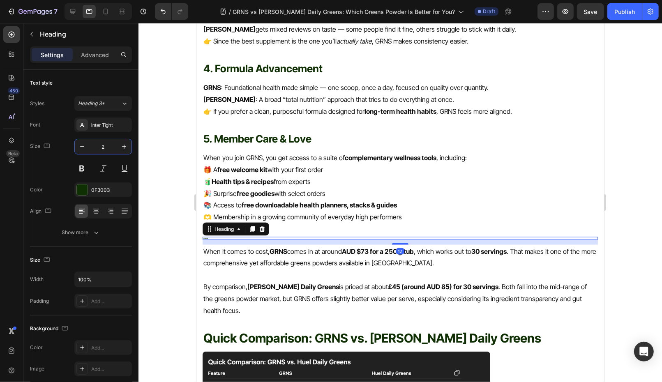
type input "25"
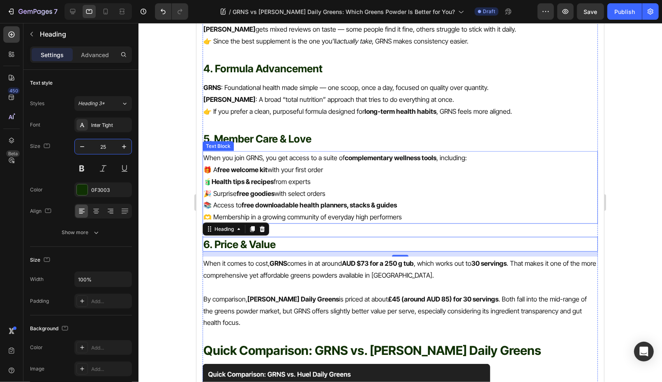
scroll to position [1038, 0]
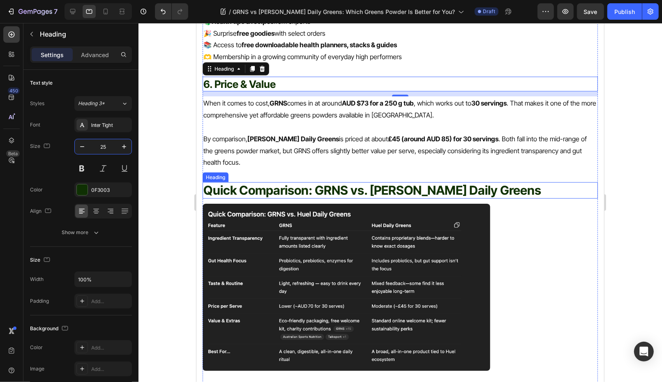
click at [311, 182] on span "Quick Comparison: GRNS vs. Huel Daily Greens" at bounding box center [372, 189] width 338 height 15
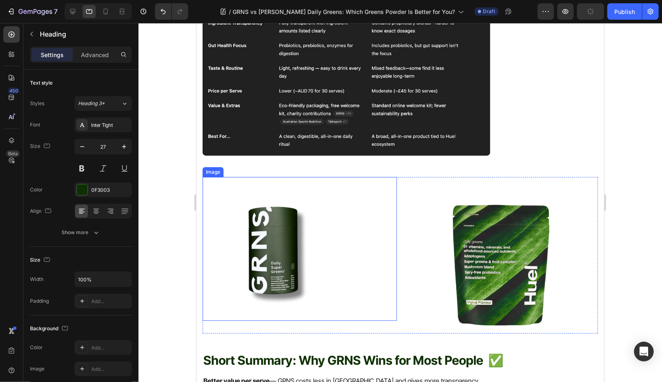
scroll to position [1348, 0]
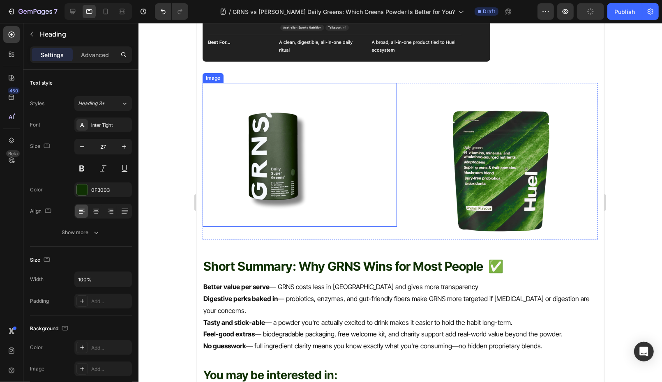
click at [344, 170] on img at bounding box center [274, 155] width 144 height 144
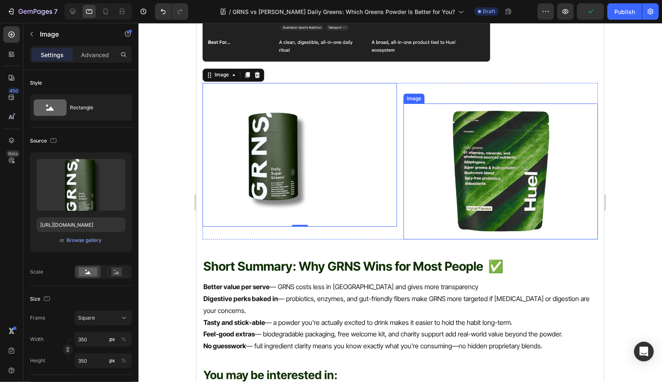
click at [481, 163] on img at bounding box center [500, 171] width 136 height 136
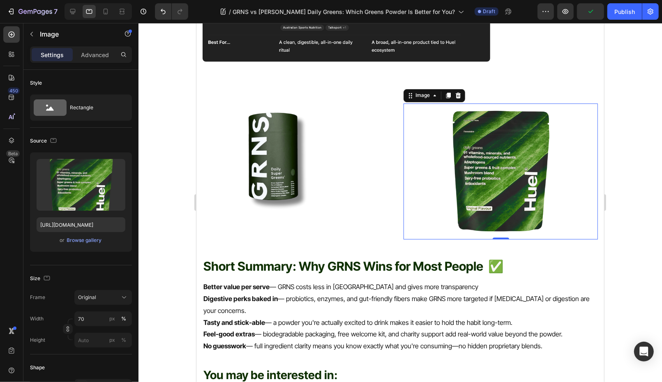
click at [282, 155] on img at bounding box center [274, 155] width 144 height 144
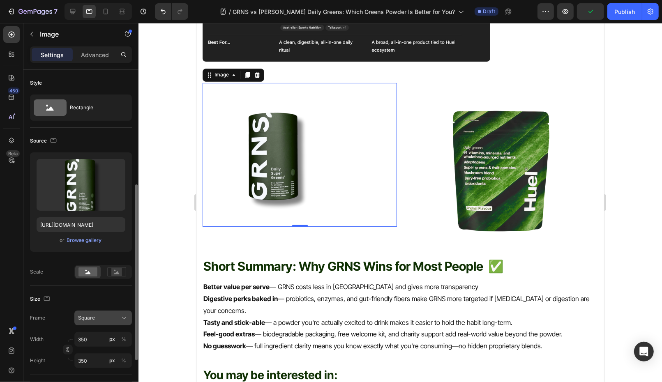
scroll to position [304, 0]
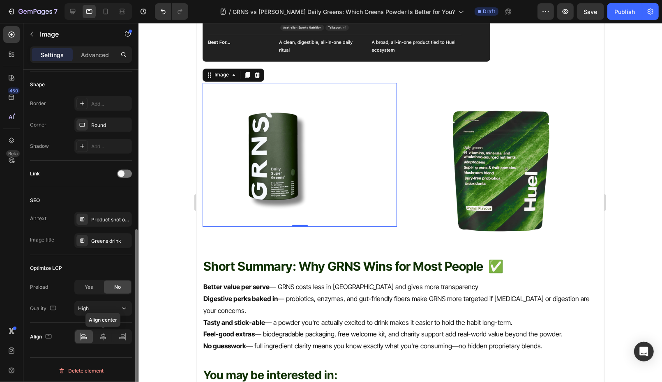
click at [103, 333] on icon at bounding box center [103, 337] width 8 height 8
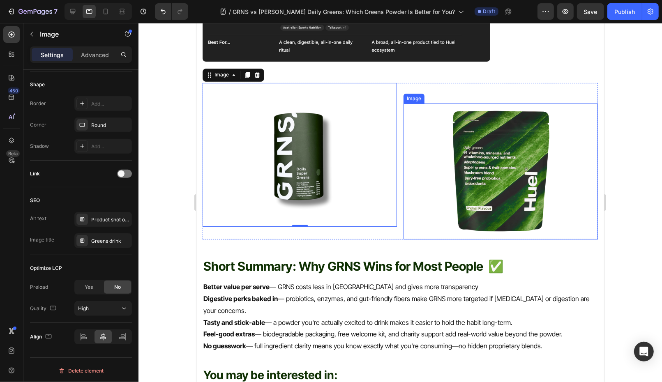
click at [480, 181] on img at bounding box center [500, 171] width 136 height 136
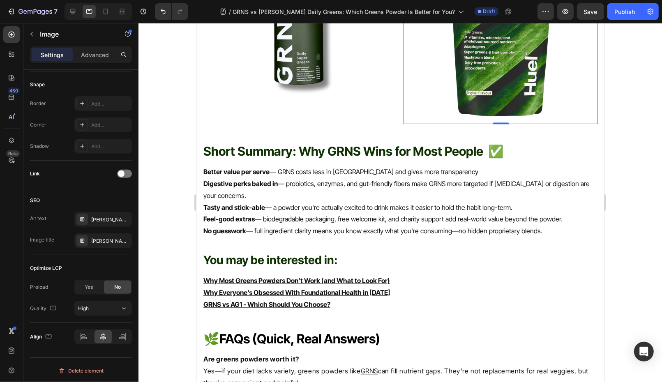
scroll to position [1369, 0]
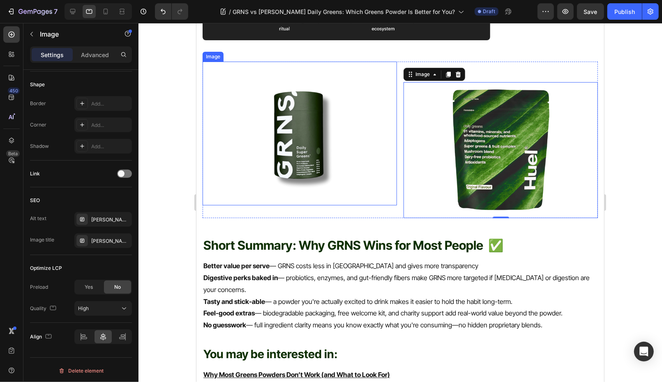
click at [284, 157] on img at bounding box center [300, 133] width 144 height 144
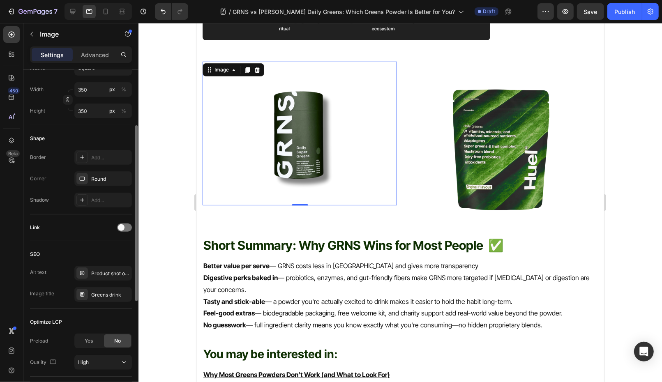
scroll to position [200, 0]
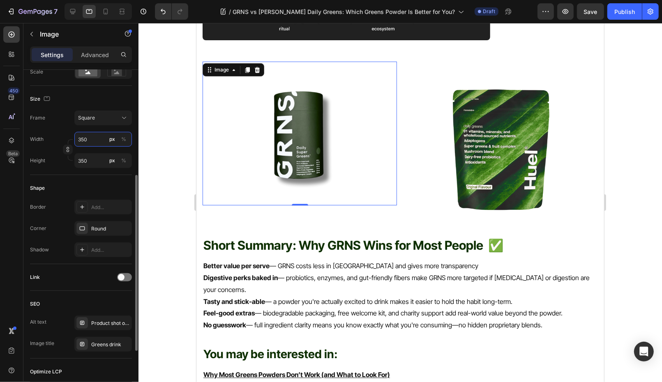
click at [95, 140] on input "350" at bounding box center [103, 139] width 58 height 15
type input "5"
type input "50"
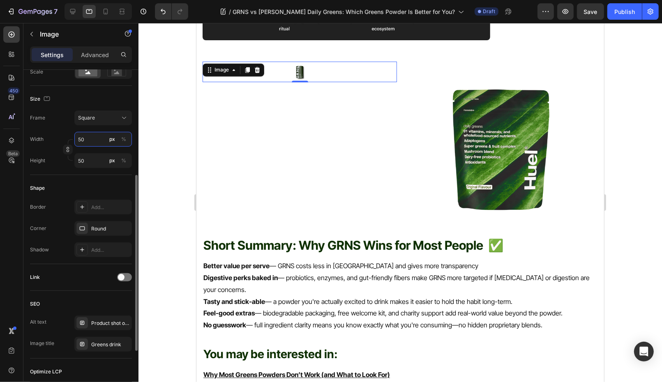
type input "500"
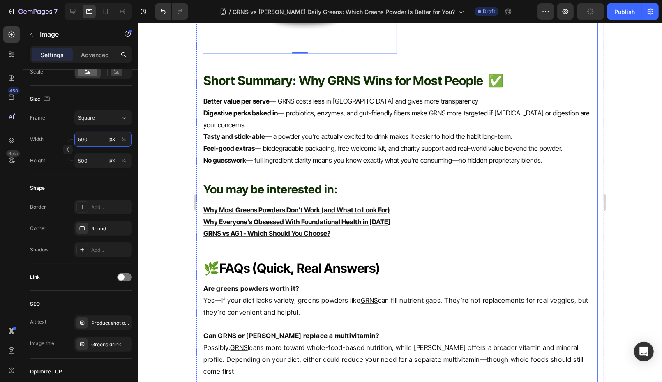
scroll to position [1749, 0]
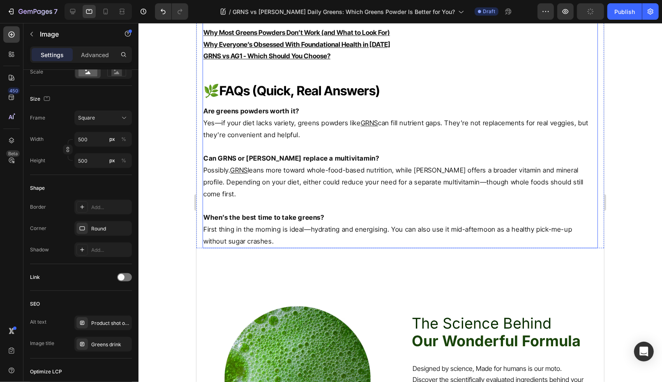
click at [308, 211] on p "When’s the best time to take greens? First thing in the morning is ideal—hydrat…" at bounding box center [400, 228] width 394 height 35
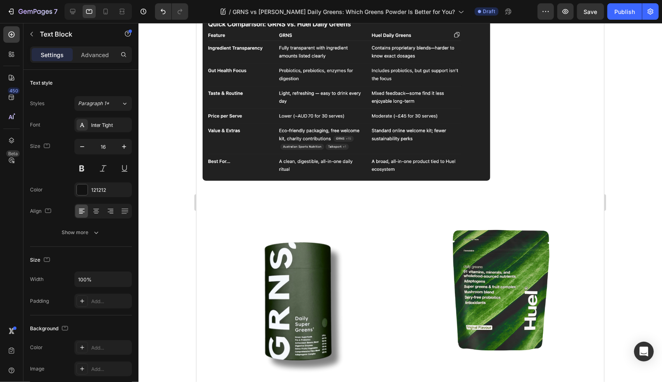
scroll to position [1042, 0]
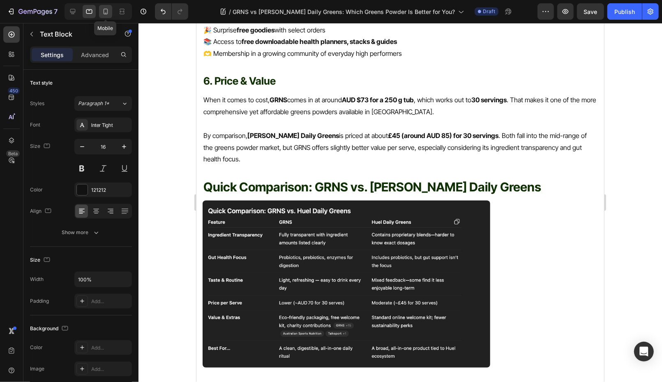
click at [104, 10] on icon at bounding box center [105, 11] width 8 height 8
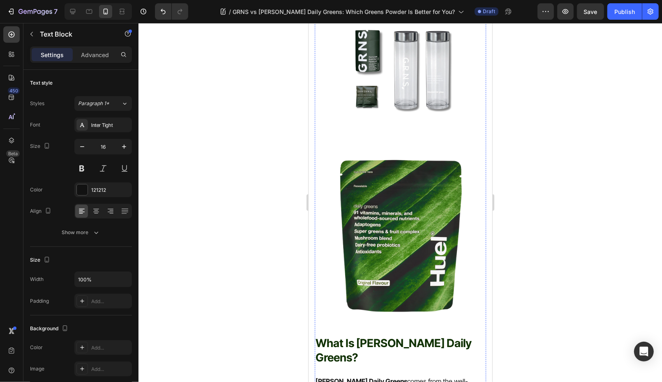
scroll to position [181, 0]
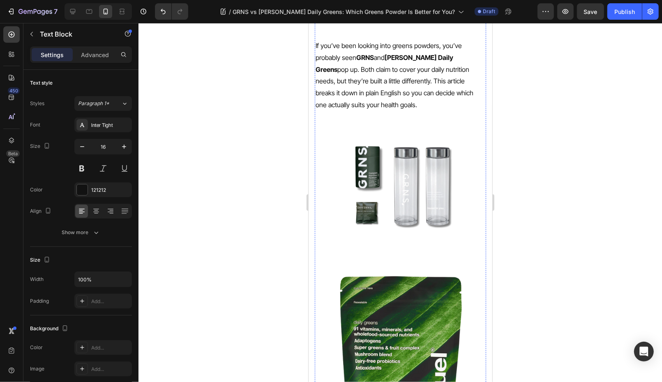
click at [399, 159] on img at bounding box center [400, 186] width 123 height 123
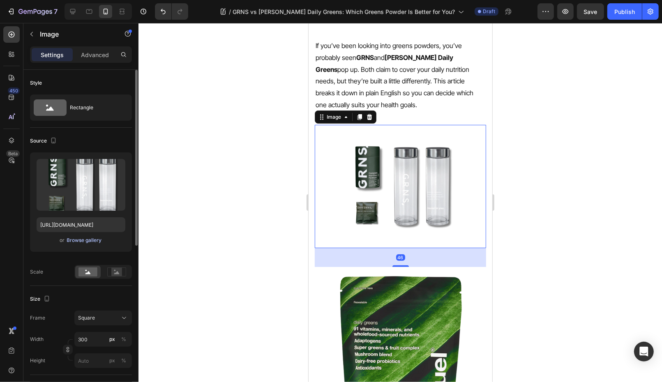
click at [84, 240] on div "Browse gallery" at bounding box center [84, 240] width 35 height 7
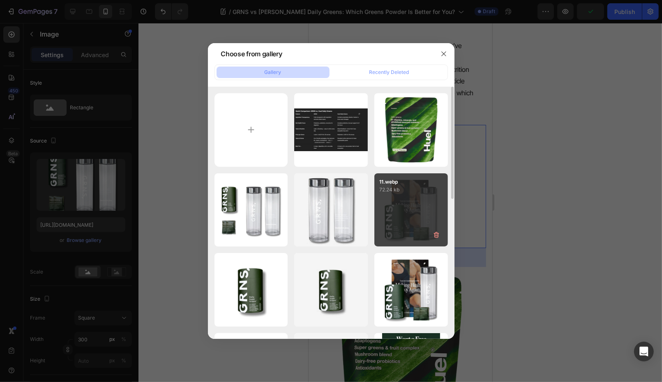
drag, startPoint x: 229, startPoint y: 224, endPoint x: 397, endPoint y: 224, distance: 167.2
click at [0, 0] on div "9.webp 54.59 kb" at bounding box center [0, 0] width 0 height 0
type input "https://cdn.shopify.com/s/files/1/0572/1253/4865/files/gempages_489095260442461…"
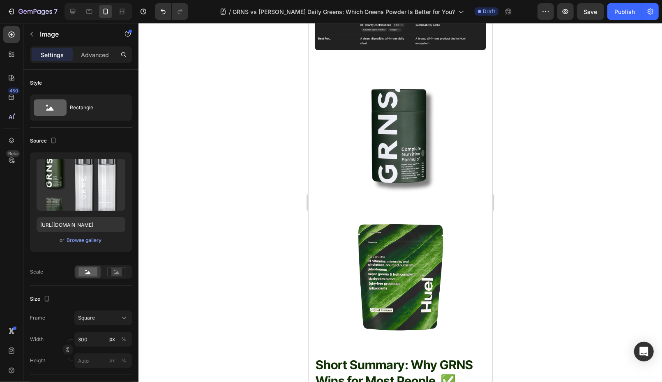
scroll to position [1970, 0]
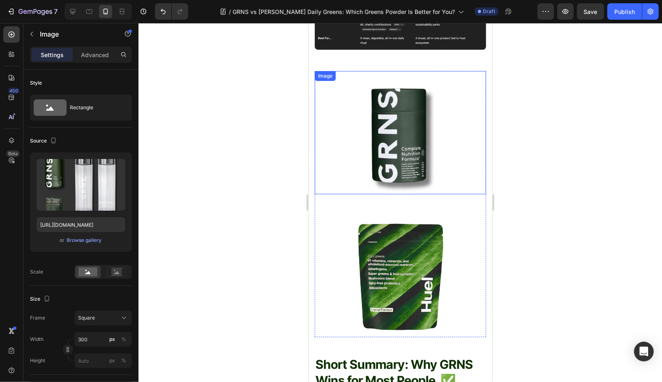
click at [415, 71] on img at bounding box center [400, 132] width 123 height 123
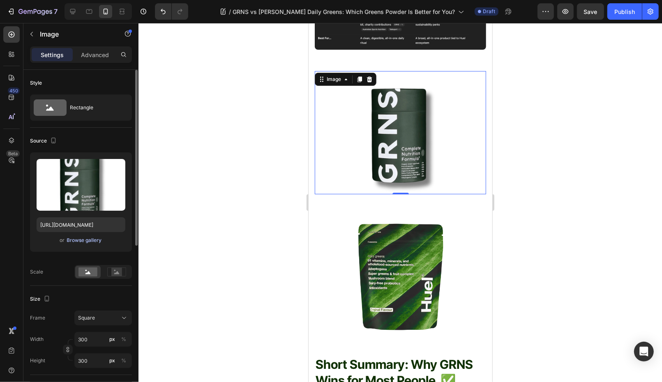
click at [91, 237] on div "Browse gallery" at bounding box center [84, 240] width 35 height 7
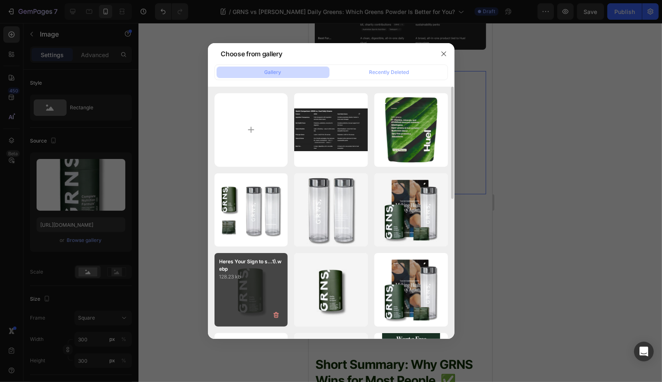
click at [251, 278] on p "128.23 kb" at bounding box center [251, 277] width 64 height 8
type input "https://cdn.shopify.com/s/files/1/0572/1253/4865/files/gempages_489095260442461…"
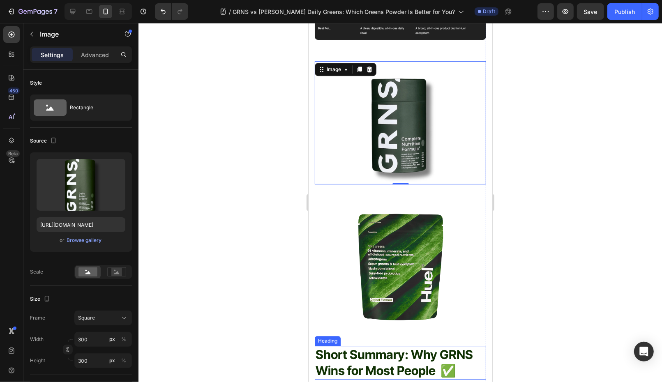
scroll to position [1990, 0]
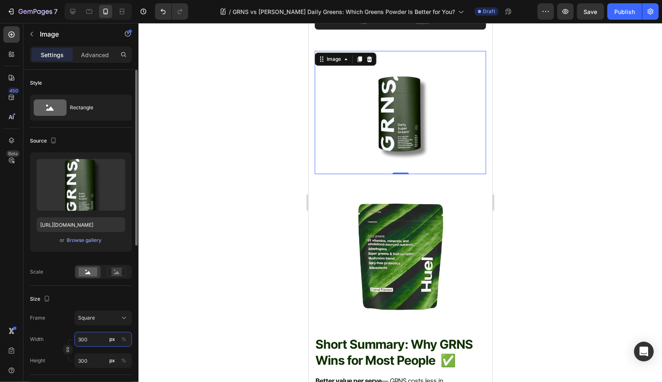
click at [97, 338] on input "300" at bounding box center [103, 339] width 58 height 15
type input "4"
type input "40"
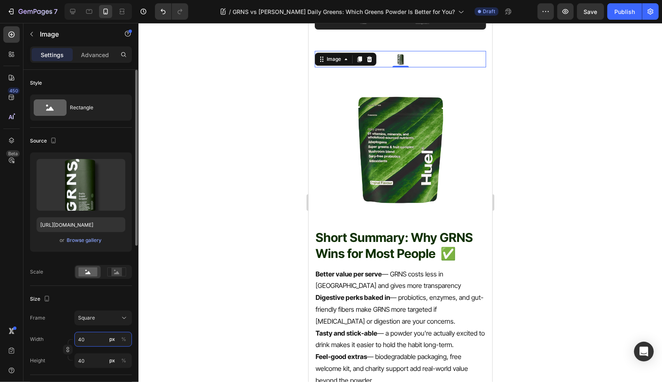
type input "400"
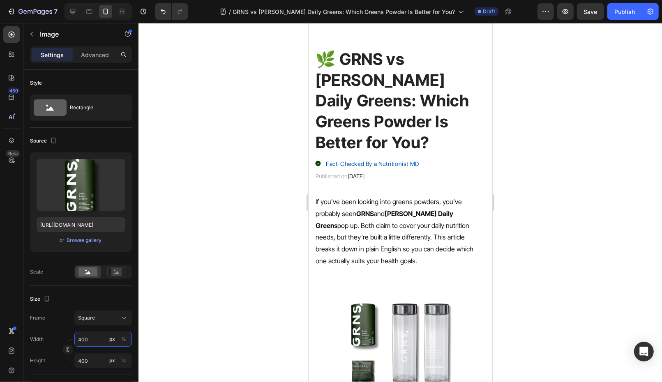
scroll to position [0, 0]
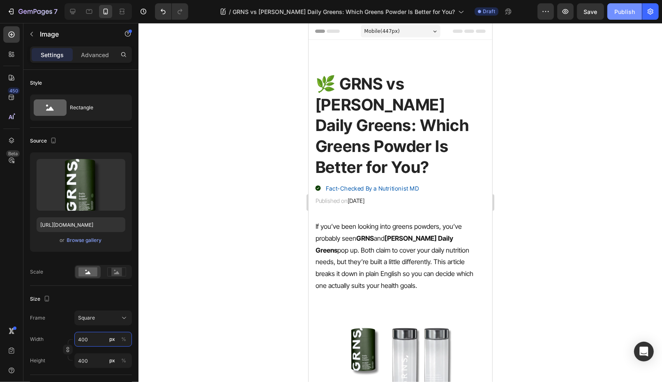
type input "400"
click at [609, 9] on button "Publish" at bounding box center [624, 11] width 35 height 16
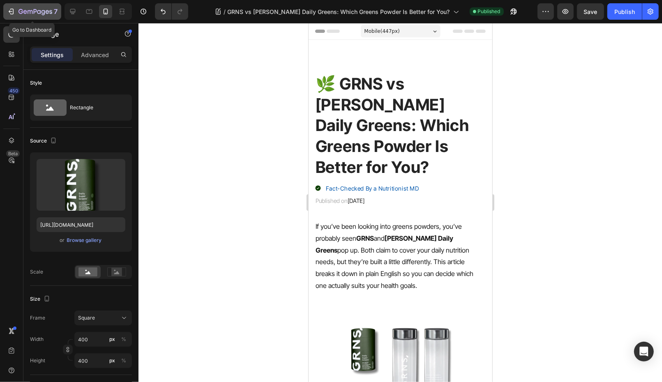
click at [44, 15] on icon "button" at bounding box center [35, 12] width 34 height 7
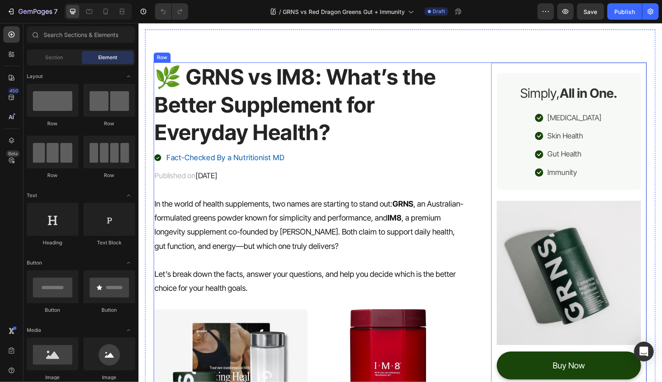
scroll to position [13, 0]
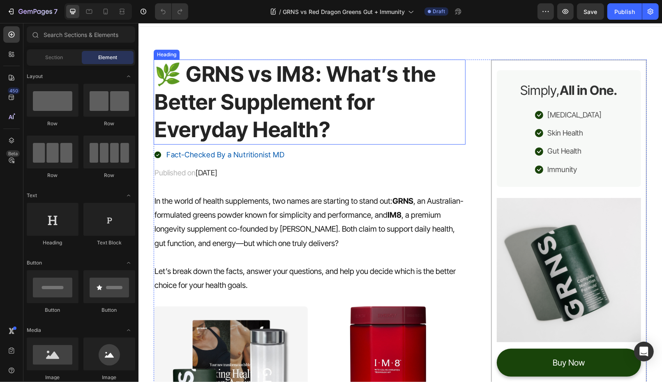
click at [290, 105] on h1 "🌿 GRNS vs IM8: What’s the Better Supplement for Everyday Health?" at bounding box center [309, 101] width 312 height 85
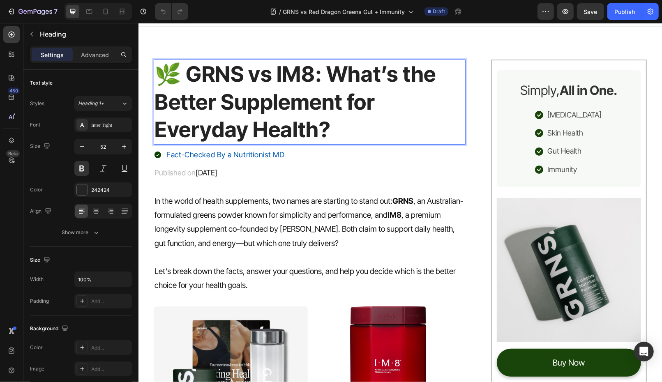
click at [198, 113] on p "🌿 GRNS vs IM8: What’s the Better Supplement for Everyday Health?" at bounding box center [309, 101] width 310 height 83
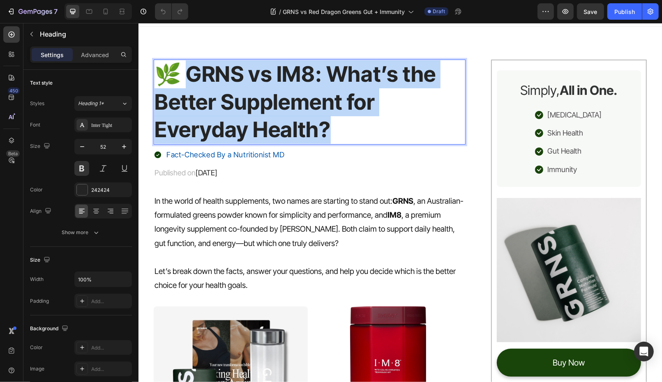
drag, startPoint x: 185, startPoint y: 73, endPoint x: 415, endPoint y: 142, distance: 241.2
click at [417, 143] on h1 "🌿 GRNS vs IM8: What’s the Better Supplement for Everyday Health?" at bounding box center [309, 101] width 312 height 85
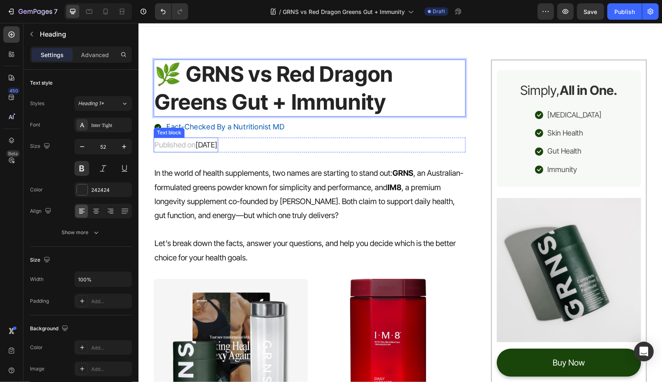
click at [203, 145] on span "[DATE]" at bounding box center [206, 144] width 22 height 9
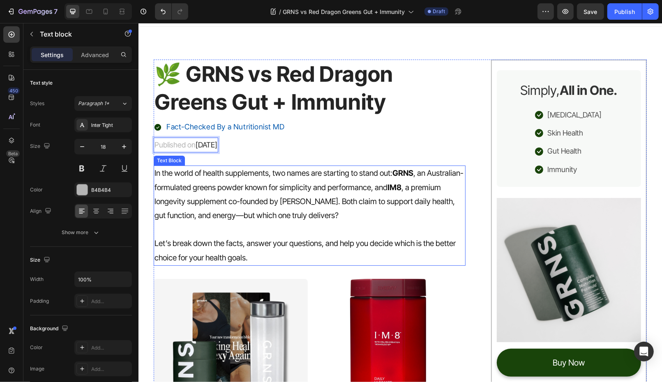
click at [292, 217] on p "In the world of health supplements, two names are starting to stand out: GRNS ,…" at bounding box center [309, 194] width 310 height 56
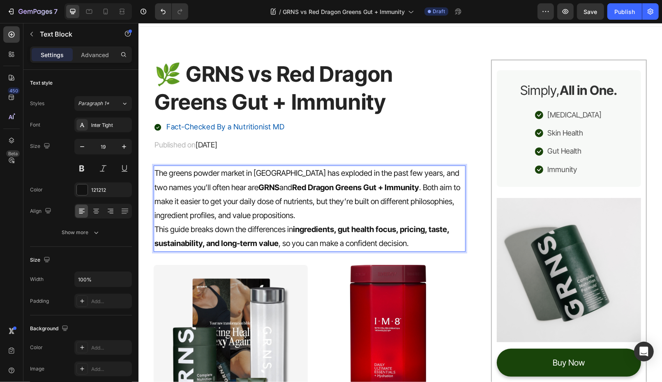
click at [302, 213] on p "The greens powder market in Australia has exploded in the past few years, and t…" at bounding box center [309, 194] width 310 height 56
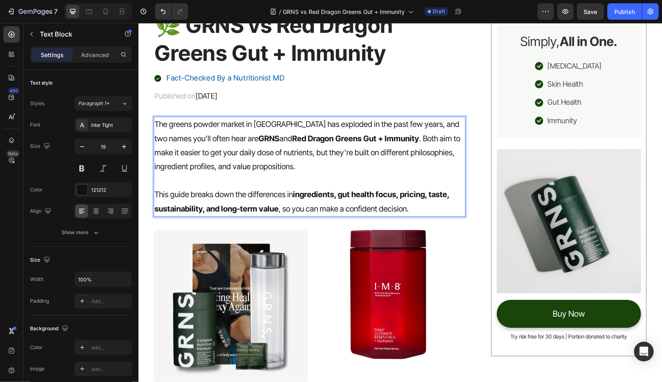
scroll to position [123, 0]
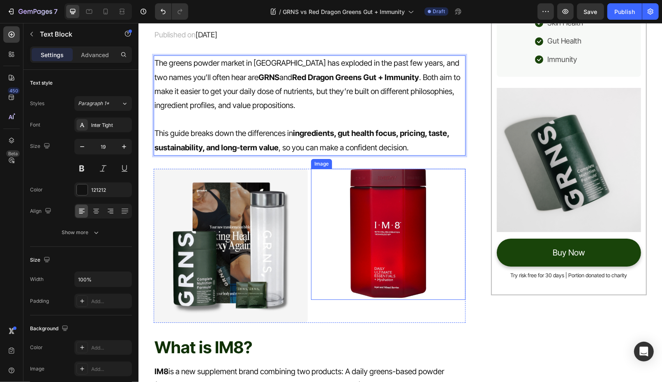
click at [417, 214] on img at bounding box center [388, 233] width 82 height 131
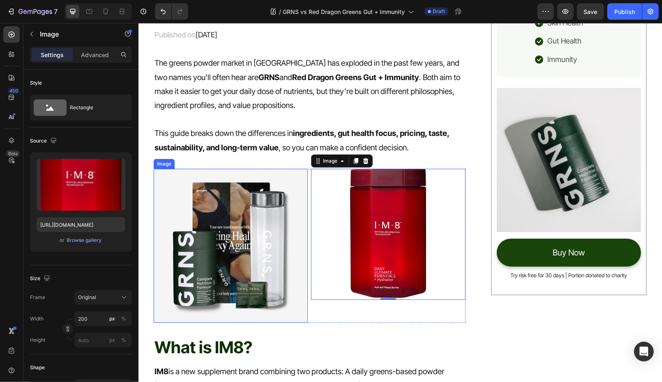
click at [246, 233] on img at bounding box center [230, 245] width 154 height 154
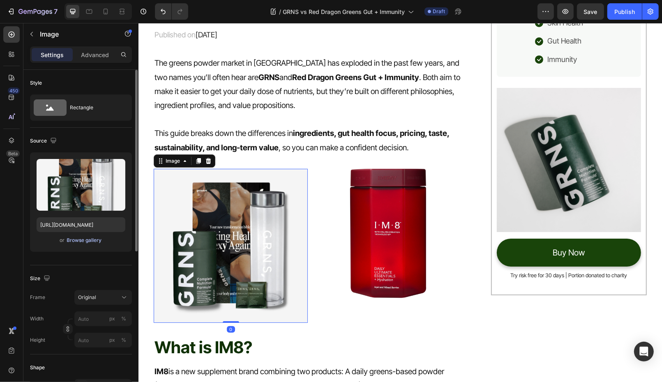
click at [74, 237] on div "Browse gallery" at bounding box center [84, 240] width 35 height 7
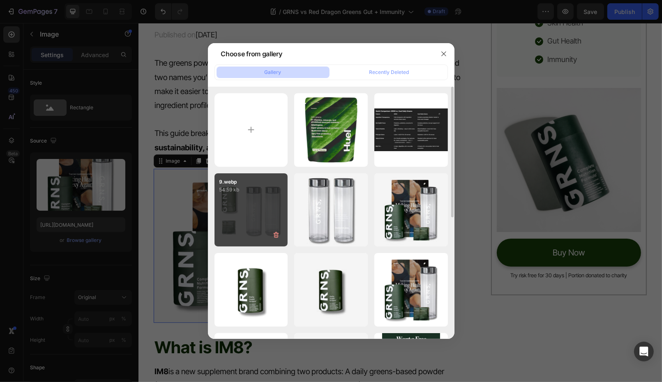
click at [236, 215] on div "9.webp 54.59 kb" at bounding box center [251, 210] width 74 height 74
type input "https://cdn.shopify.com/s/files/1/0572/1253/4865/files/gempages_489095260442461…"
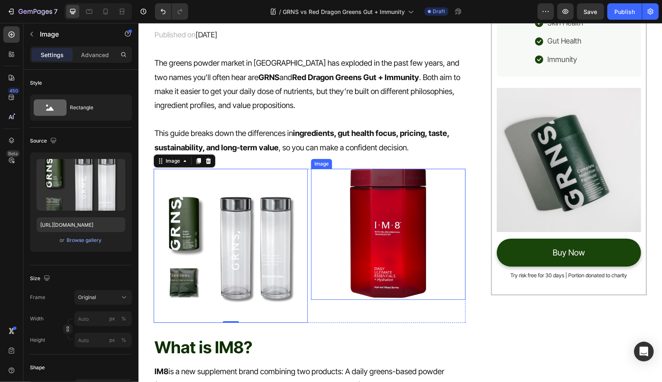
click at [369, 222] on img at bounding box center [388, 233] width 82 height 131
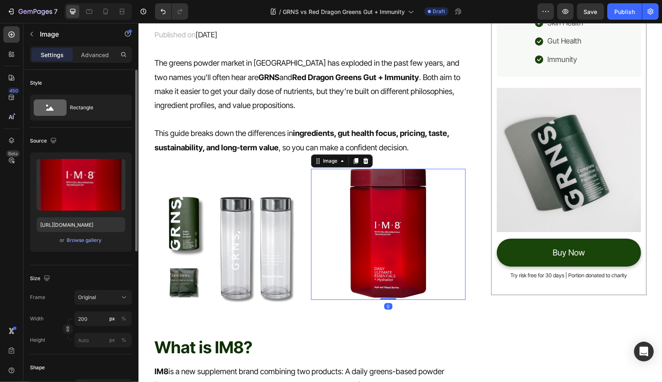
click at [76, 245] on div "Upload Image https://cdn.shopify.com/s/files/1/0572/1253/4865/files/gempages_48…" at bounding box center [81, 201] width 102 height 99
click at [76, 244] on div "or Browse gallery" at bounding box center [81, 240] width 89 height 10
click at [77, 240] on div "Browse gallery" at bounding box center [84, 240] width 35 height 7
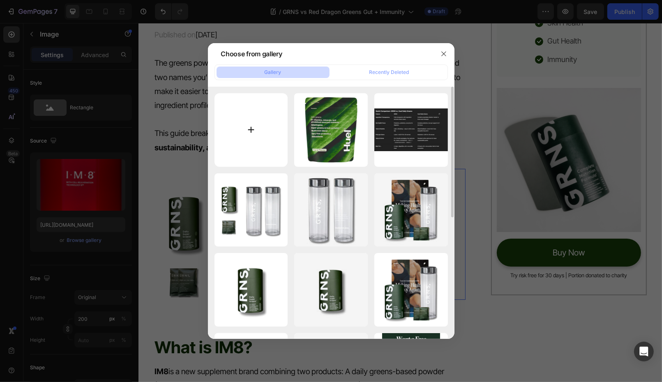
click at [260, 136] on input "file" at bounding box center [251, 130] width 74 height 74
type input "C:\fakepath\red-dragon-greens-gut-plus-immunity-550296.webp"
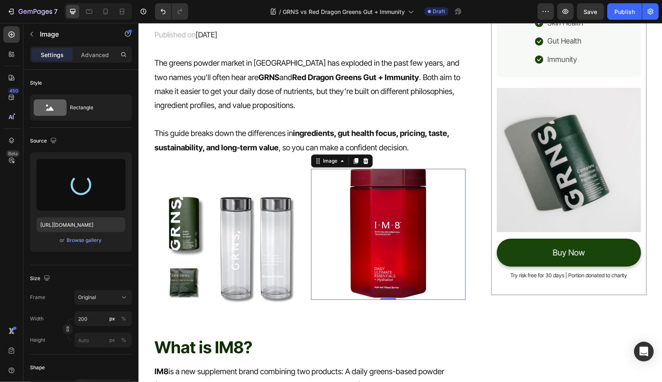
type input "https://cdn.shopify.com/s/files/1/0572/1253/4865/files/gempages_489095260442461…"
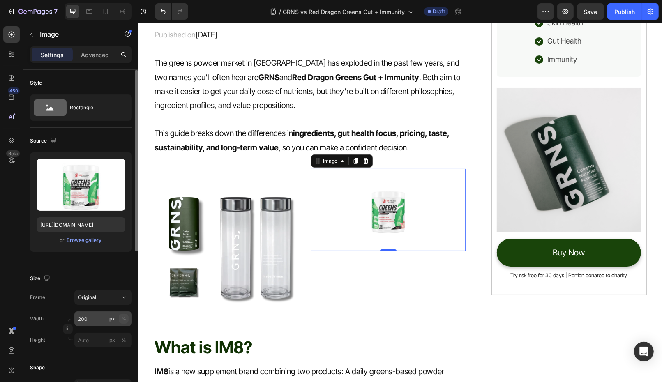
click at [124, 318] on div "%" at bounding box center [123, 318] width 5 height 7
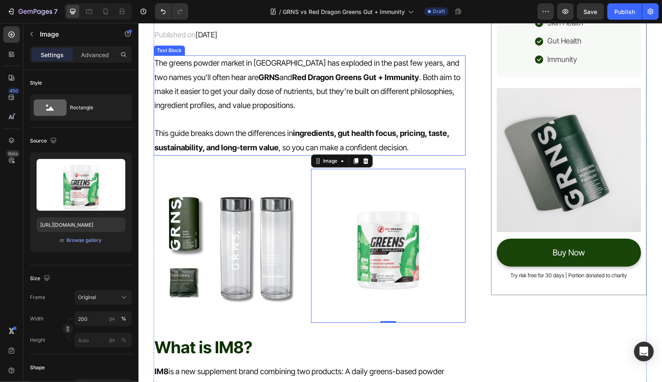
click at [321, 117] on p "Rich Text Editor. Editing area: main" at bounding box center [309, 119] width 310 height 14
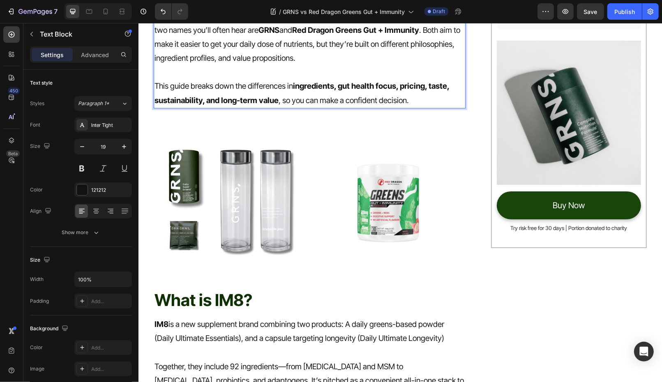
scroll to position [168, 0]
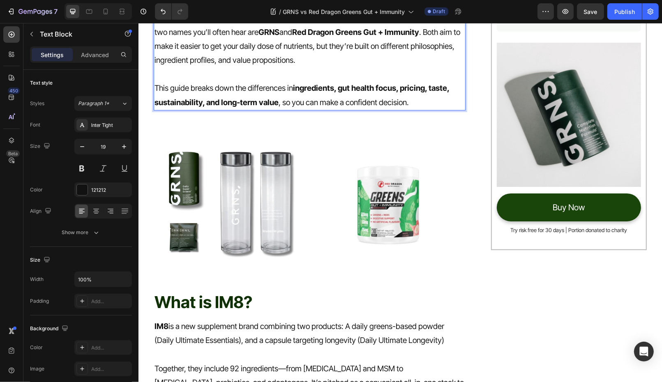
click at [187, 105] on strong "ingredients, gut health focus, pricing, taste, sustainability, and long-term va…" at bounding box center [301, 94] width 295 height 23
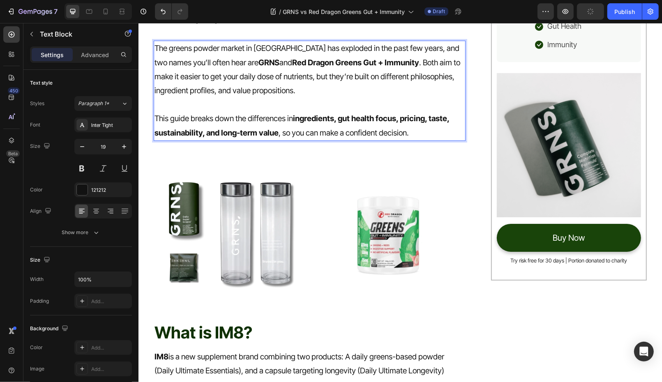
scroll to position [138, 0]
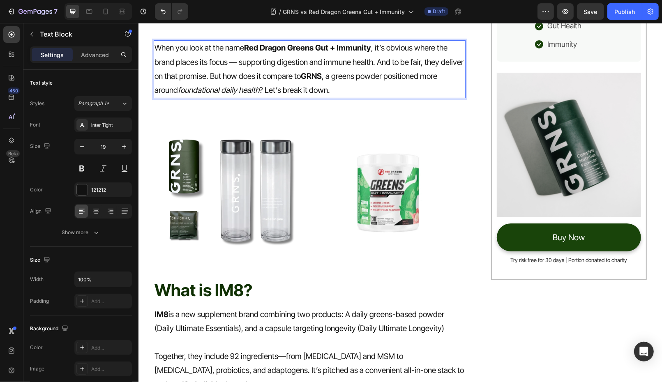
click at [212, 78] on p "When you look at the name Red Dragon Greens Gut + Immunity , it’s obvious where…" at bounding box center [309, 69] width 310 height 56
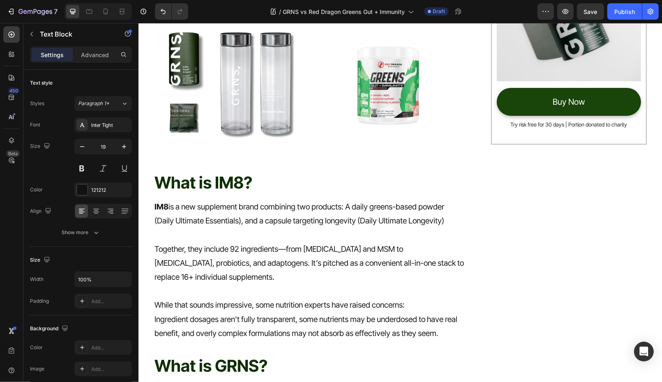
scroll to position [286, 0]
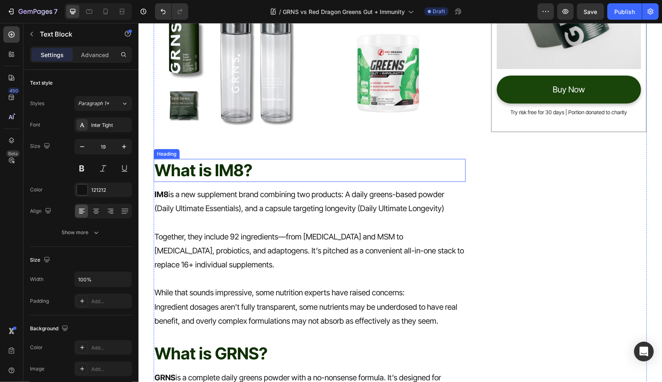
click at [227, 171] on h2 "What is IM8?" at bounding box center [309, 170] width 312 height 23
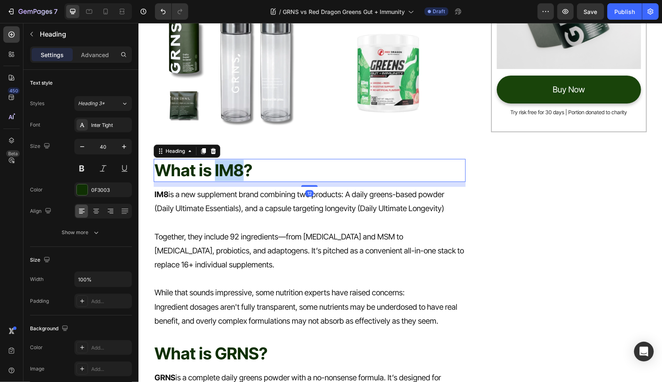
click at [227, 171] on h2 "What is IM8?" at bounding box center [309, 170] width 312 height 23
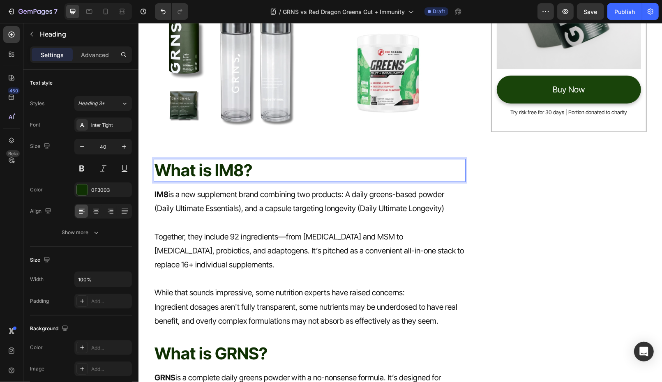
click at [268, 162] on p "What is IM8?" at bounding box center [309, 169] width 310 height 21
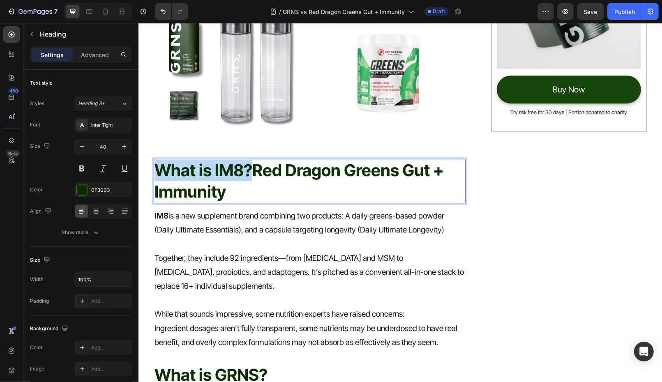
drag, startPoint x: 253, startPoint y: 165, endPoint x: 131, endPoint y: 160, distance: 121.7
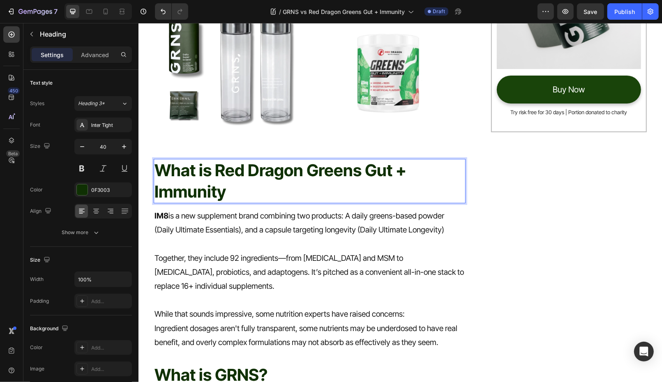
click at [200, 167] on p "What is Red Dragon Greens Gut + Immunity" at bounding box center [309, 180] width 310 height 43
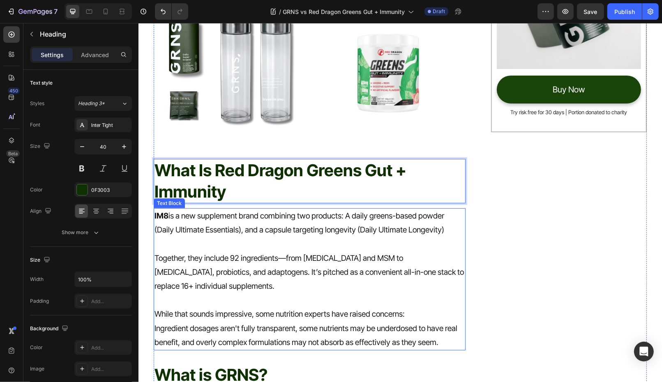
click at [267, 242] on p at bounding box center [309, 244] width 310 height 14
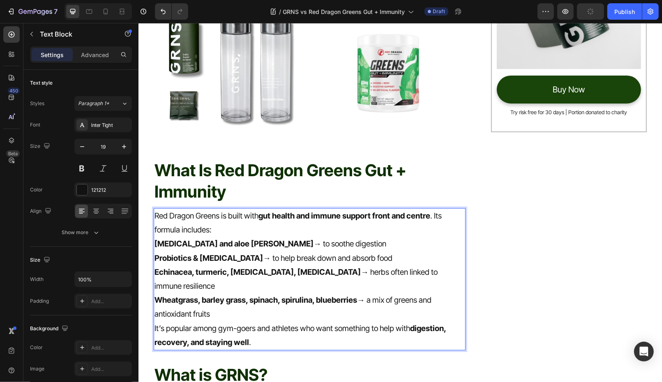
click at [236, 228] on p "Red Dragon Greens is built with gut health and immune support front and centre …" at bounding box center [309, 223] width 310 height 28
click at [242, 295] on p "Wheatgrass, barley grass, spinach, spirulina, blueberries → a mix of greens and…" at bounding box center [309, 307] width 310 height 28
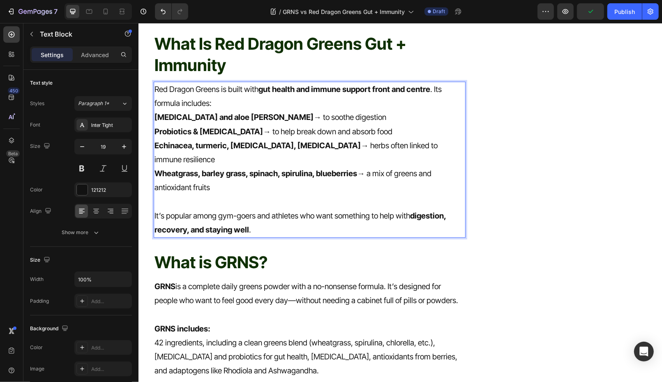
scroll to position [447, 0]
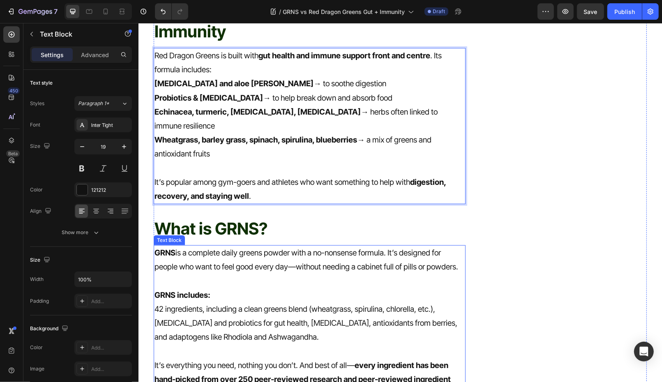
click at [233, 288] on p "GRNS includes:" at bounding box center [309, 295] width 310 height 14
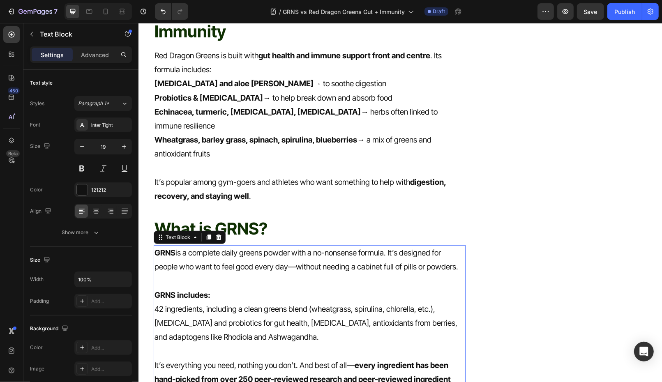
click at [233, 288] on p "GRNS includes:" at bounding box center [309, 295] width 310 height 14
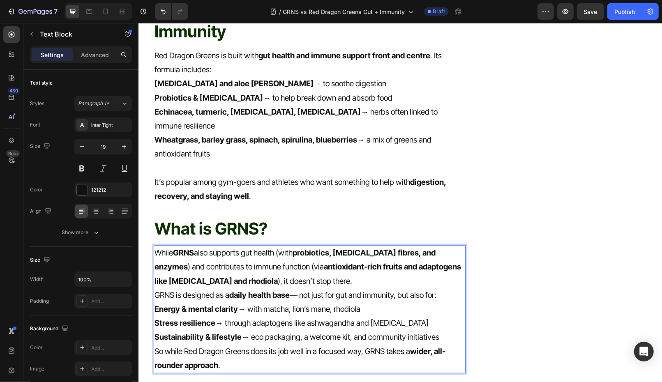
click at [204, 246] on p "While GRNS also supports gut health (with probiotics, prebiotic fibres, and enz…" at bounding box center [309, 267] width 310 height 42
click at [227, 246] on p "While GRNS supports gut health (with probiotics, prebiotic fibres, and enzymes …" at bounding box center [309, 267] width 310 height 42
click at [350, 262] on p "While GRNS supports advanced gut health (with probiotics, prebiotic fibres, and…" at bounding box center [309, 267] width 310 height 42
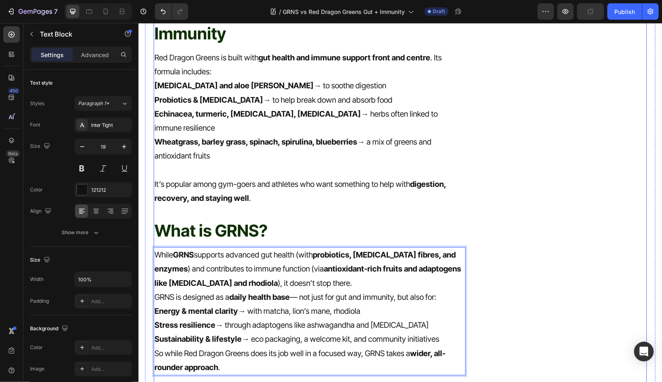
scroll to position [447, 0]
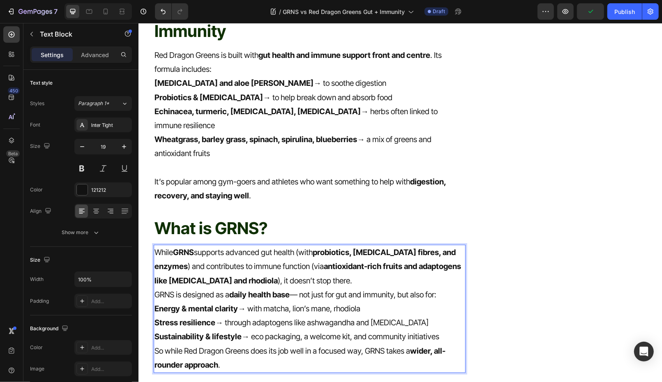
click at [443, 330] on p "Sustainability & lifestyle → eco packaging, a welcome kit, and community initia…" at bounding box center [309, 337] width 310 height 14
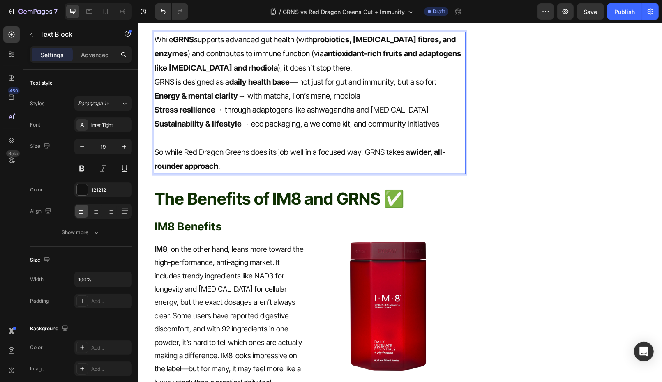
scroll to position [683, 0]
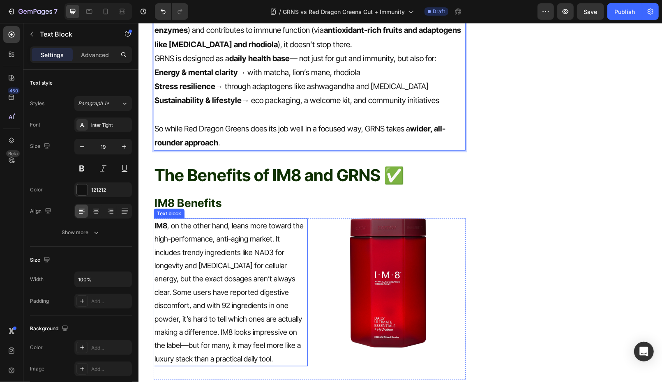
click at [239, 276] on p "IM8 , on the other hand, leans more toward the high-performance, anti-aging mar…" at bounding box center [230, 292] width 152 height 146
click at [238, 277] on p "IM8 , on the other hand, leans more toward the high-performance, anti-aging mar…" at bounding box center [230, 292] width 152 height 146
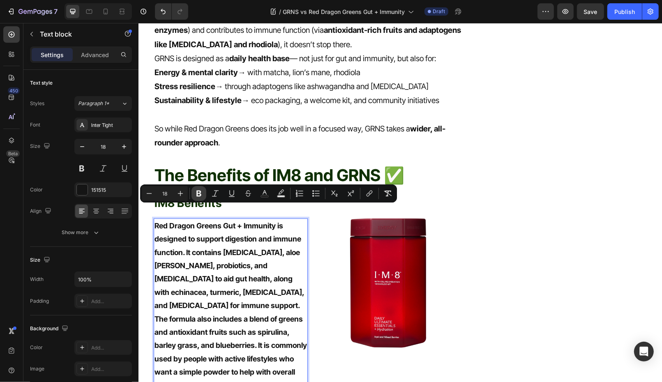
click at [197, 194] on icon "Editor contextual toolbar" at bounding box center [198, 194] width 5 height 6
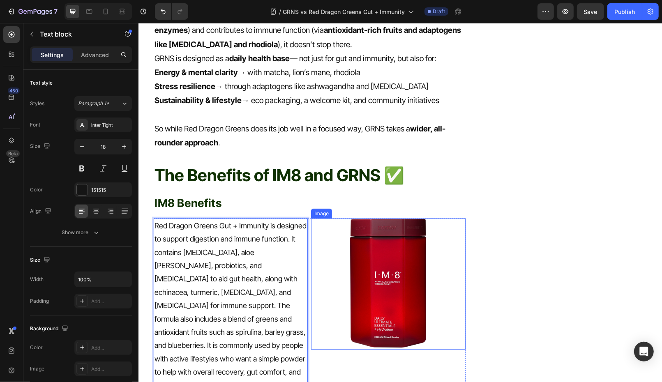
scroll to position [713, 0]
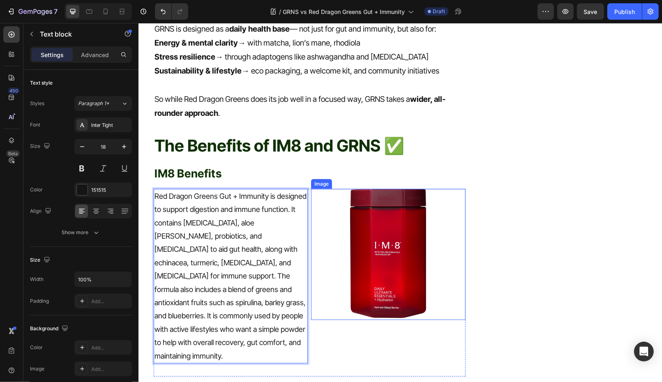
click at [402, 254] on img at bounding box center [388, 254] width 82 height 131
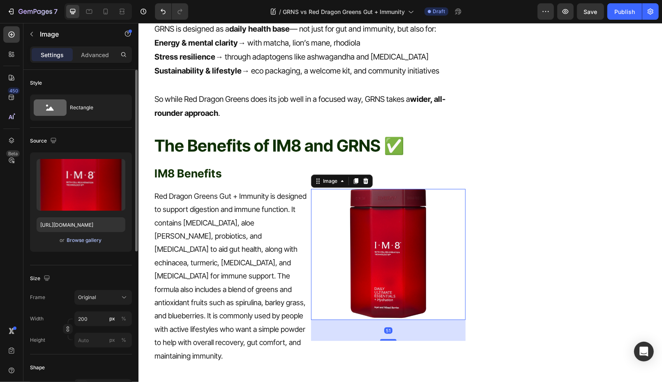
click at [69, 242] on div "Browse gallery" at bounding box center [84, 240] width 35 height 7
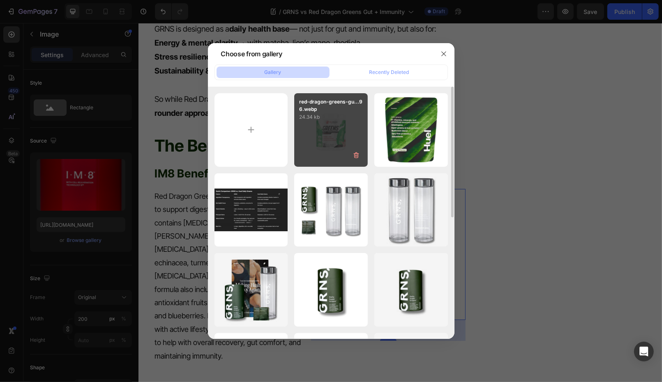
click at [313, 130] on div "red-dragon-greens-gu...96.webp 24.34 kb" at bounding box center [331, 130] width 74 height 74
type input "https://cdn.shopify.com/s/files/1/0572/1253/4865/files/gempages_489095260442461…"
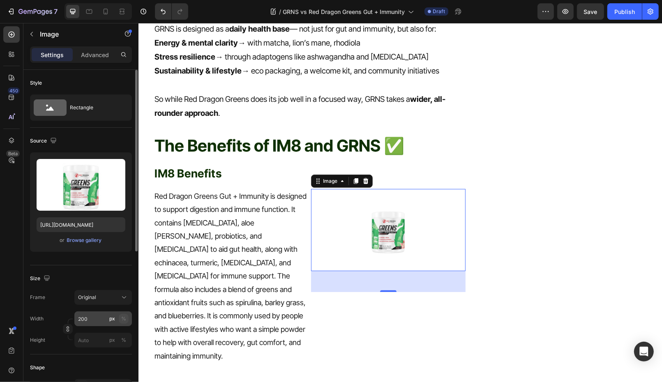
click at [124, 317] on div "%" at bounding box center [123, 318] width 5 height 7
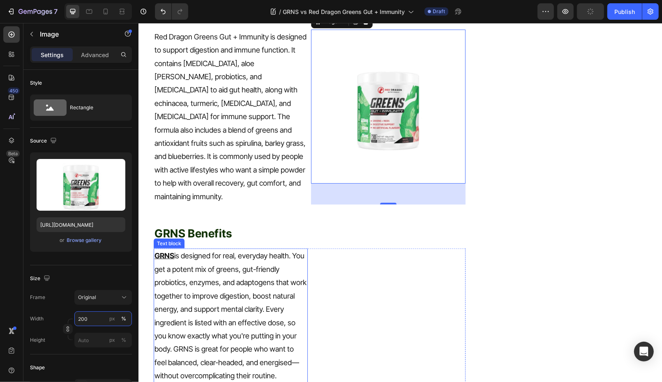
scroll to position [1038, 0]
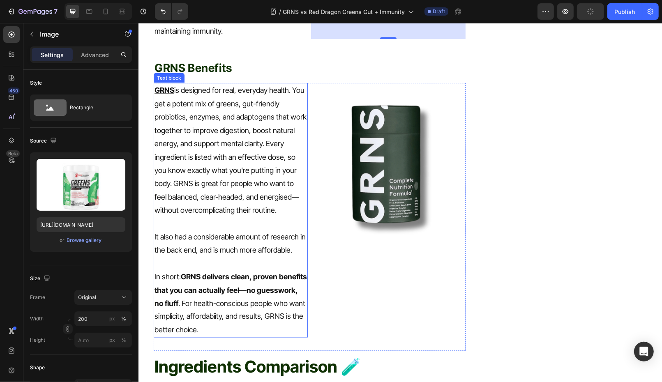
click at [249, 184] on p "GRNS is designed for real, everyday health. You get a potent mix of greens, gut…" at bounding box center [230, 149] width 152 height 133
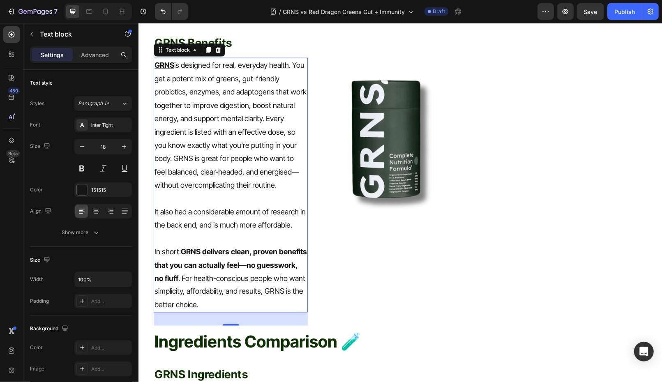
click at [238, 153] on p "GRNS is designed for real, everyday health. You get a potent mix of greens, gut…" at bounding box center [230, 124] width 152 height 133
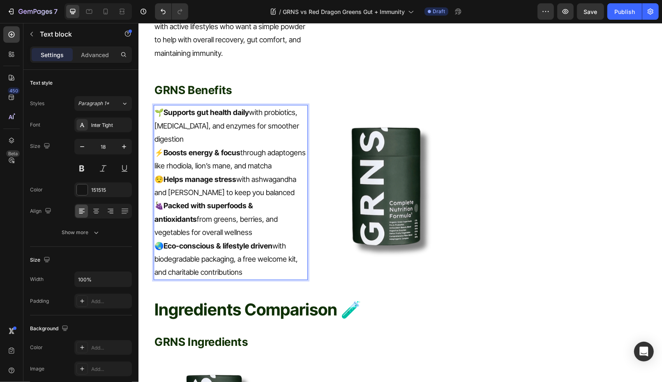
scroll to position [1007, 0]
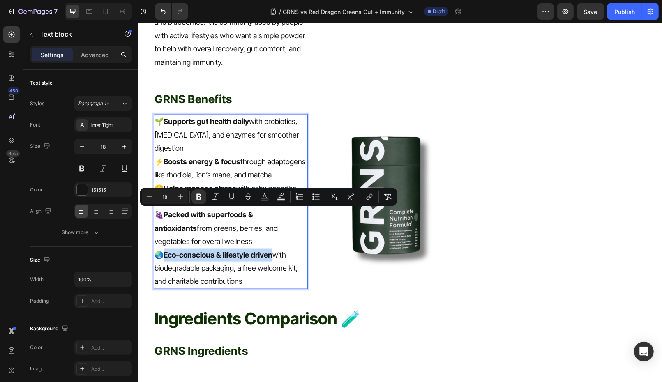
drag, startPoint x: 164, startPoint y: 214, endPoint x: 271, endPoint y: 215, distance: 107.3
click at [270, 250] on strong "Eco-conscious & lifestyle driven" at bounding box center [217, 254] width 109 height 9
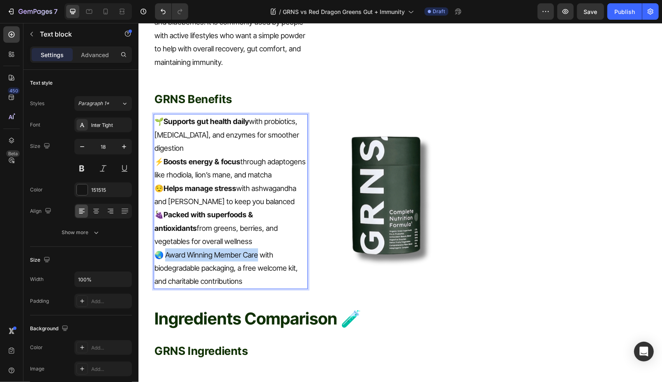
drag, startPoint x: 256, startPoint y: 214, endPoint x: 164, endPoint y: 216, distance: 91.2
click at [164, 248] on p "🌏 Award Winning Member Care with biodegradable packaging, a free welcome kit, a…" at bounding box center [230, 268] width 152 height 40
click at [236, 248] on p "🌏 Award Winning Member Care with biodegradable packaging, a free welcome kit, a…" at bounding box center [230, 268] width 152 height 40
drag, startPoint x: 236, startPoint y: 228, endPoint x: 157, endPoint y: 228, distance: 78.9
click at [158, 248] on p "🌏 Award Winning Member Care with biodegradable packaging, a free welcome kit, a…" at bounding box center [230, 268] width 152 height 40
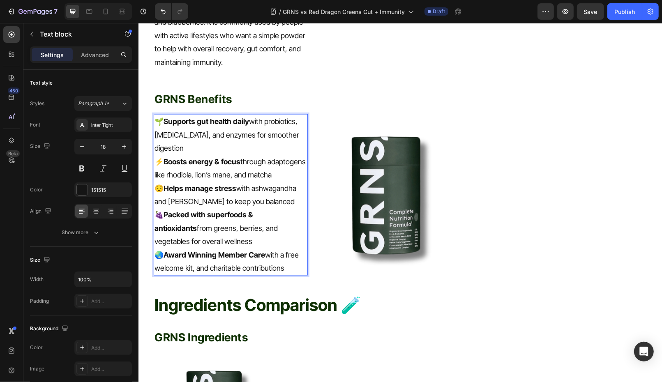
click at [194, 248] on p "🌏 Award Winning Member Care with a free welcome kit, and charitable contributio…" at bounding box center [230, 261] width 152 height 27
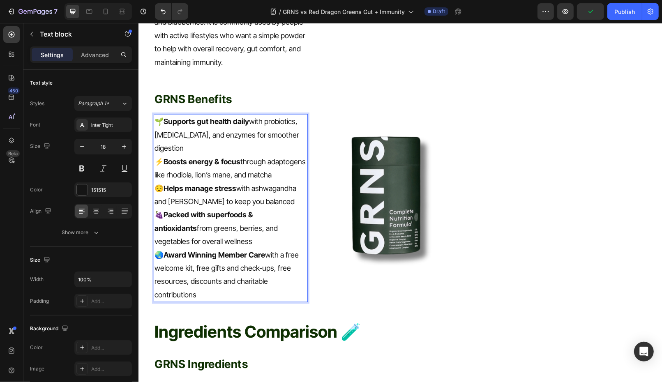
click at [259, 252] on p "🌏 Award Winning Member Care with a free welcome kit, free gifts and check-ups, …" at bounding box center [230, 274] width 152 height 53
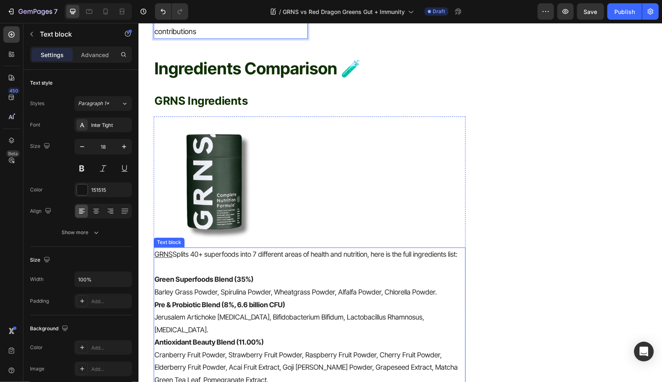
scroll to position [1271, 0]
click at [218, 134] on img at bounding box center [215, 178] width 125 height 125
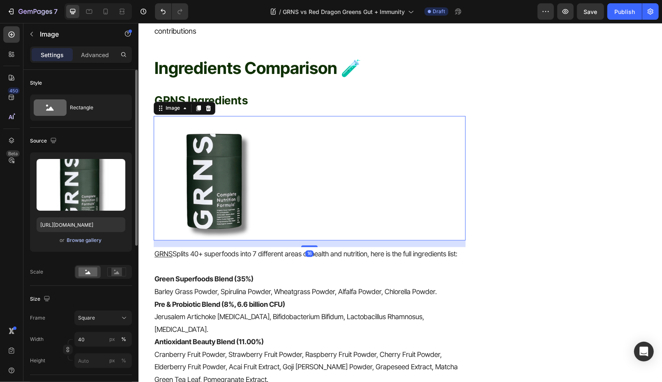
click at [92, 240] on div "Browse gallery" at bounding box center [84, 240] width 35 height 7
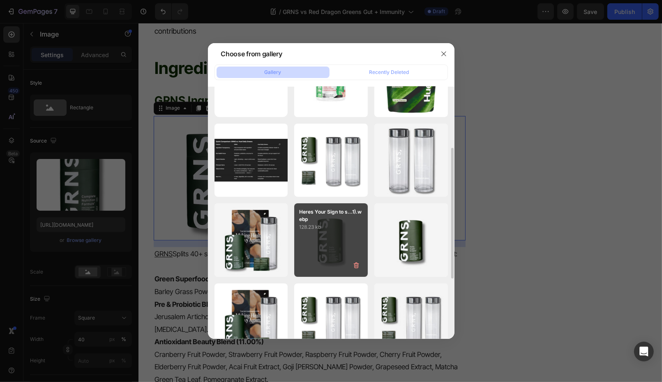
scroll to position [73, 0]
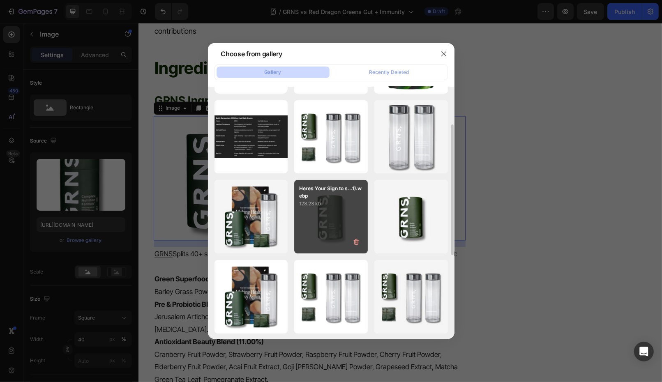
click at [322, 236] on div "Heres Your Sign to s...1).webp 128.23 kb" at bounding box center [331, 217] width 74 height 74
type input "https://cdn.shopify.com/s/files/1/0572/1253/4865/files/gempages_489095260442461…"
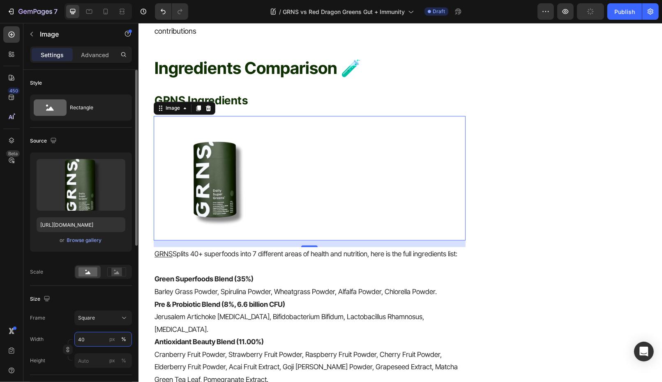
click at [94, 342] on input "40" at bounding box center [103, 339] width 58 height 15
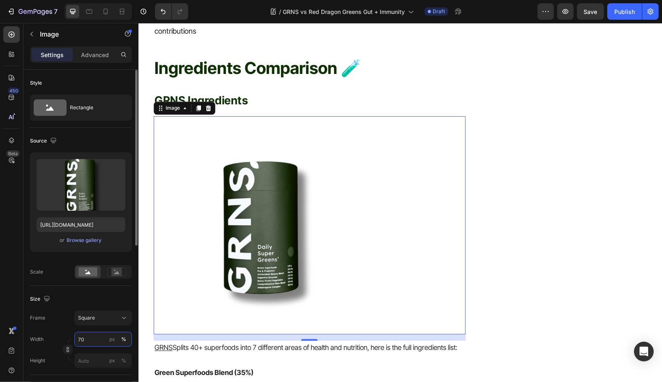
type input "7"
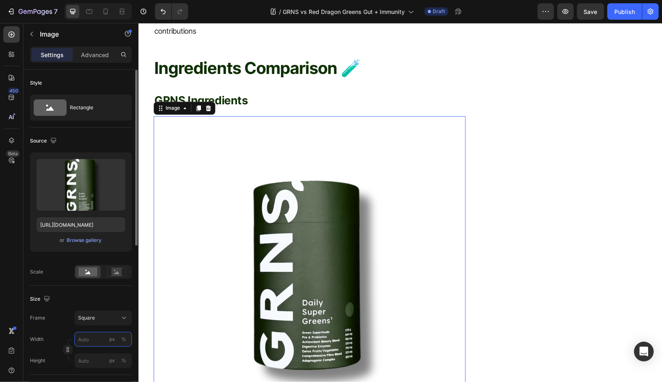
type input "4"
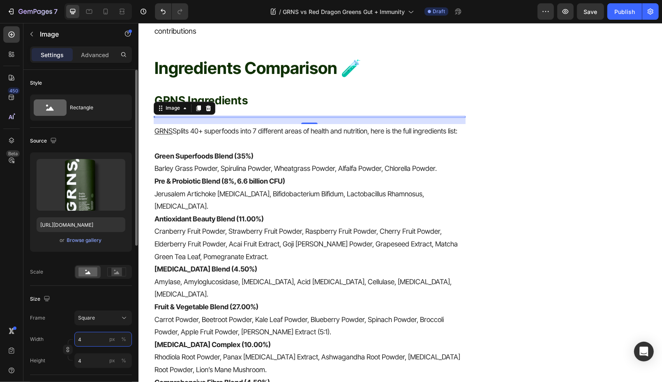
type input "40"
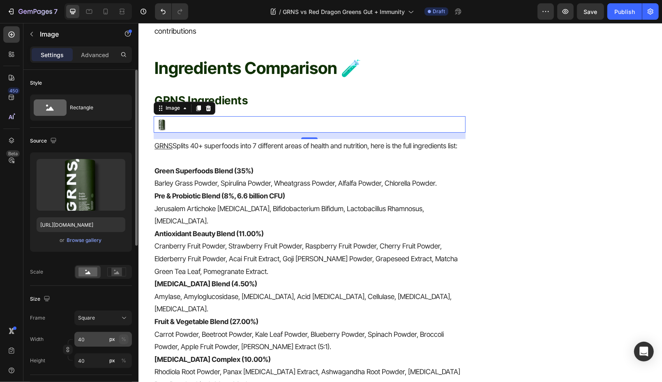
click at [124, 339] on div "%" at bounding box center [123, 339] width 5 height 7
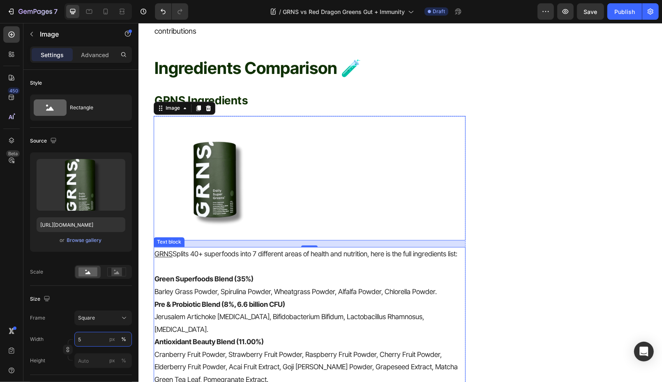
type input "50"
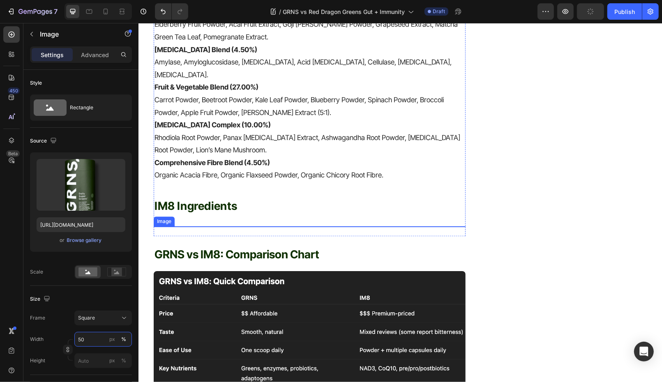
scroll to position [1656, 0]
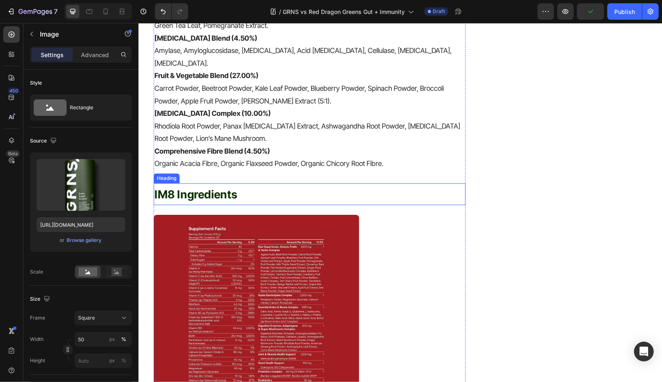
click at [205, 187] on span "IM8 Ingredients" at bounding box center [195, 194] width 83 height 14
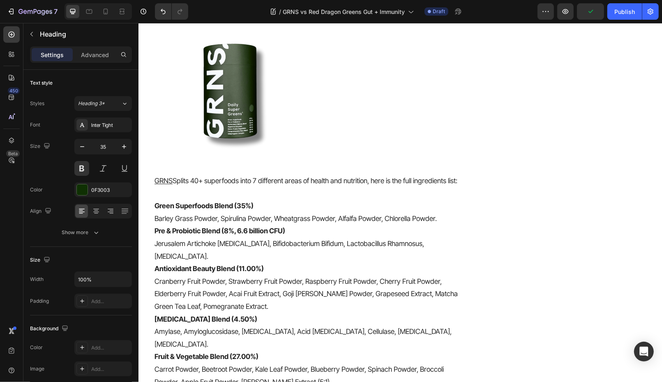
scroll to position [1000, 0]
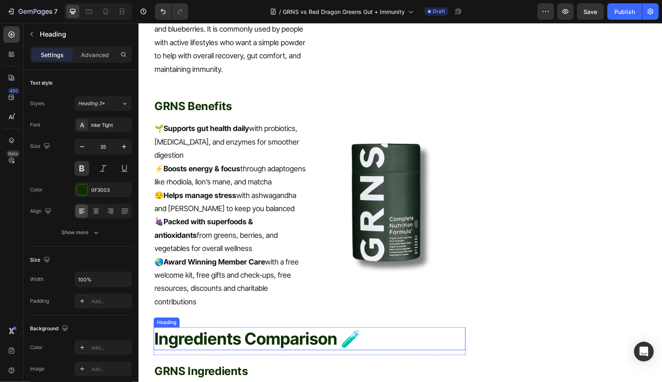
click at [246, 327] on h2 "Ingredients Comparison 🧪" at bounding box center [309, 338] width 312 height 23
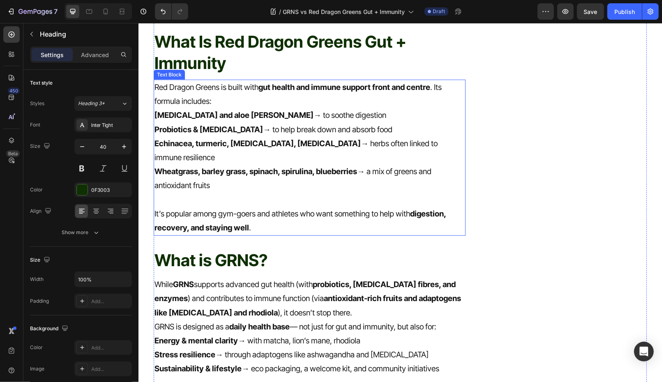
scroll to position [407, 0]
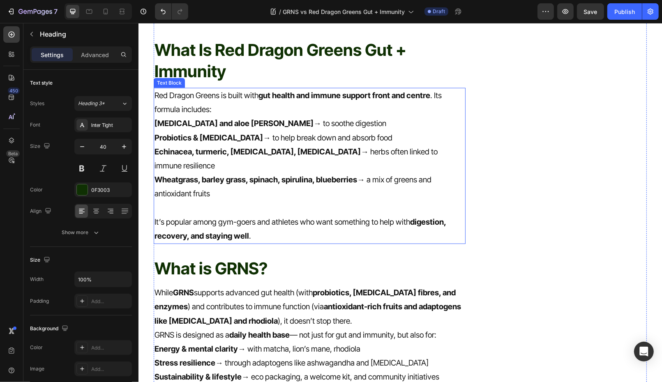
click at [218, 62] on p "What Is Red Dragon Greens Gut + Immunity" at bounding box center [309, 60] width 310 height 43
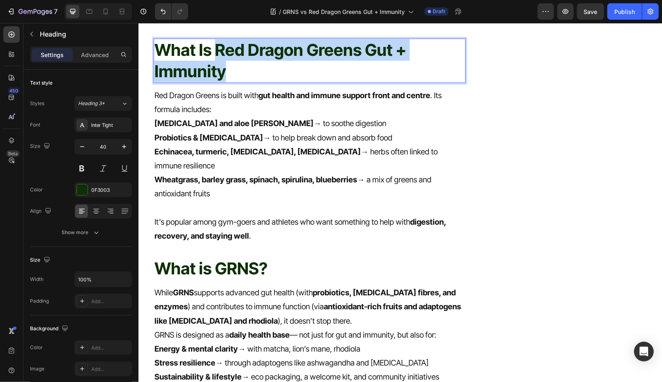
drag, startPoint x: 213, startPoint y: 50, endPoint x: 235, endPoint y: 88, distance: 43.6
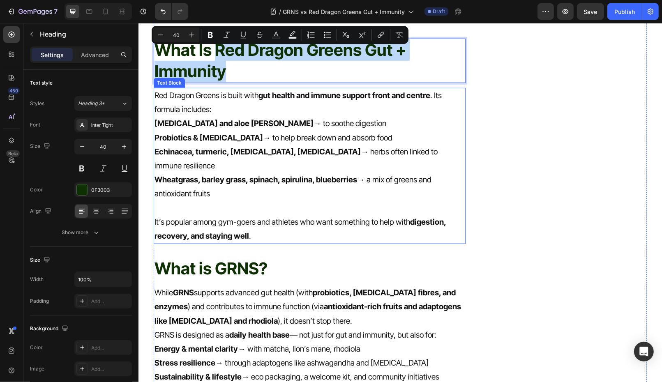
copy p "Red Dragon Greens Gut + Immunity"
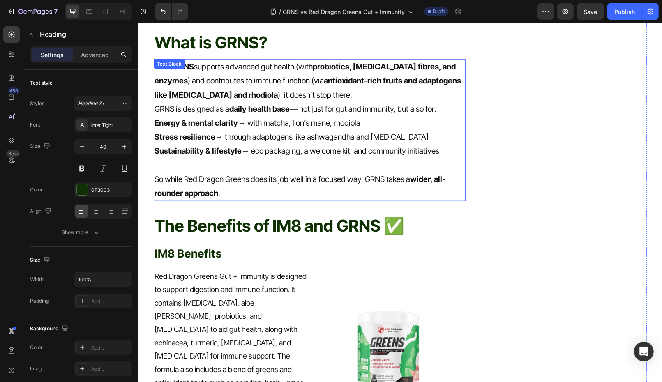
scroll to position [688, 0]
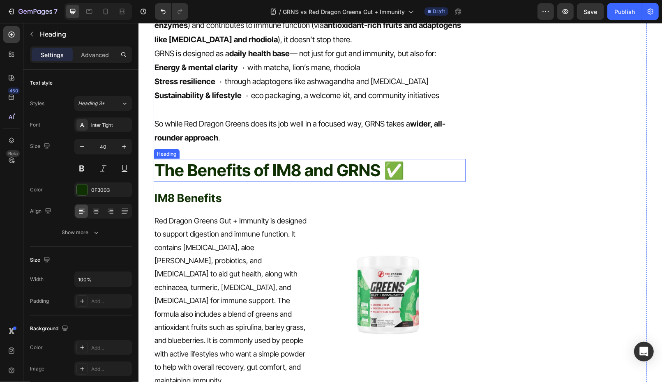
click at [242, 160] on h2 "The Benefits of IM8 and GRNS ✅" at bounding box center [309, 170] width 312 height 23
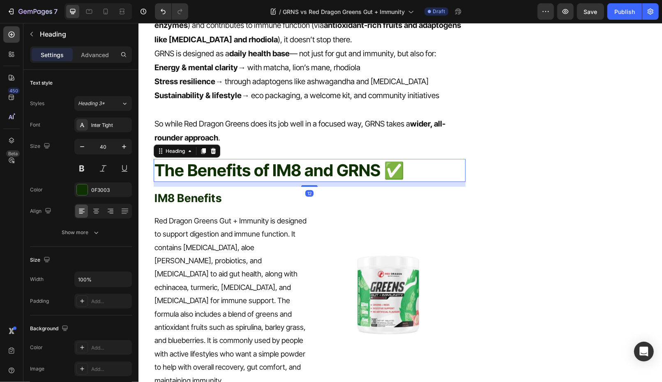
click at [242, 160] on h2 "The Benefits of IM8 and GRNS ✅" at bounding box center [309, 170] width 312 height 23
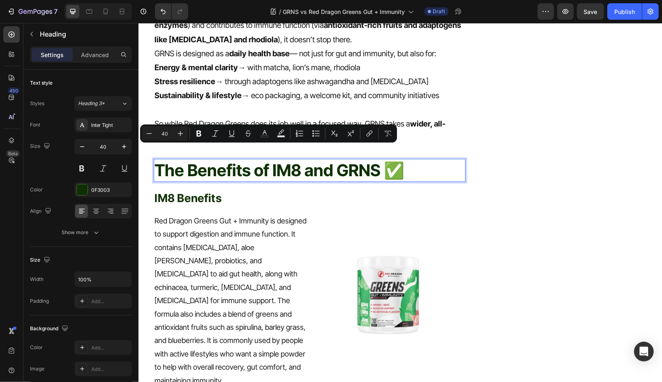
click at [284, 159] on p "The Benefits of IM8 and GRNS ✅" at bounding box center [309, 169] width 310 height 21
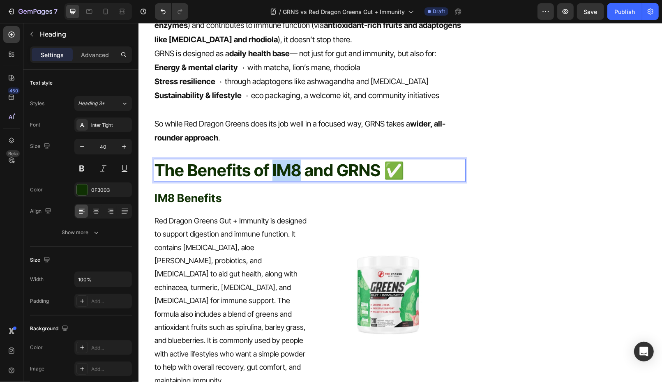
click at [284, 159] on p "The Benefits of IM8 and GRNS ✅" at bounding box center [309, 169] width 310 height 21
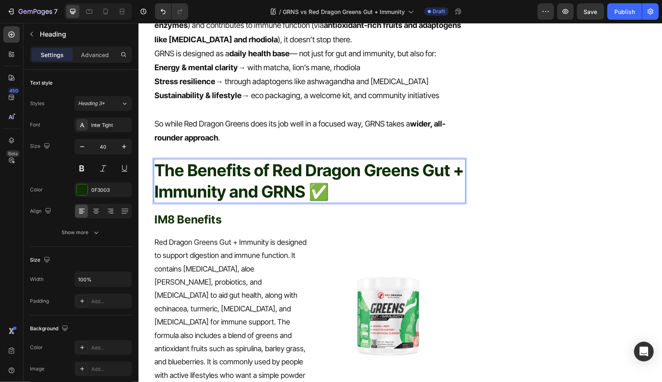
click at [346, 174] on p "The Benefits of Red Dragon Greens Gut + Immunity and GRNS ✅" at bounding box center [309, 180] width 310 height 43
click at [197, 212] on span "IM8 Benefits" at bounding box center [187, 219] width 67 height 14
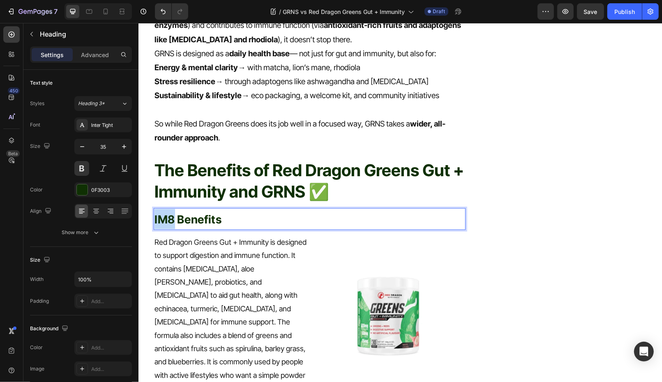
click at [165, 212] on span "IM8 Benefits" at bounding box center [187, 219] width 67 height 14
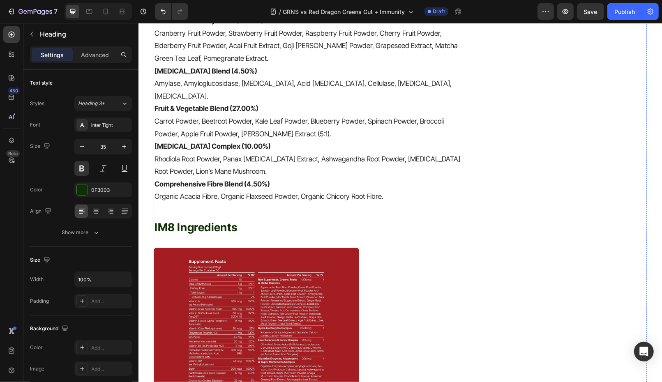
scroll to position [1646, 0]
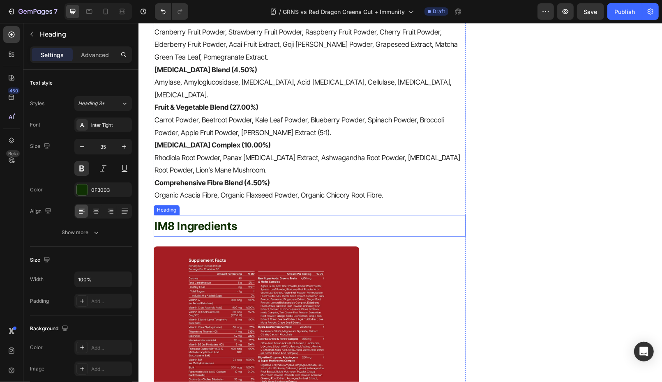
click at [169, 219] on span "IM8 Ingredients" at bounding box center [195, 226] width 83 height 14
click at [167, 219] on span "IM8 Ingredients" at bounding box center [195, 226] width 83 height 14
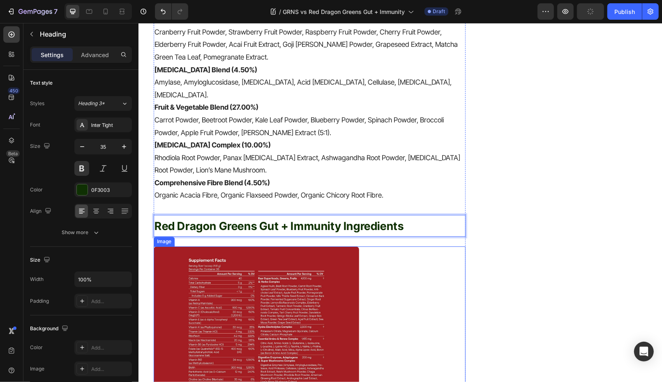
click at [248, 259] on img at bounding box center [255, 360] width 205 height 228
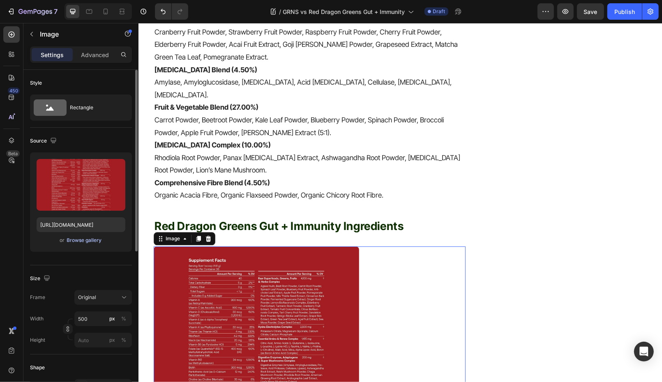
click at [99, 239] on div "Browse gallery" at bounding box center [84, 240] width 35 height 7
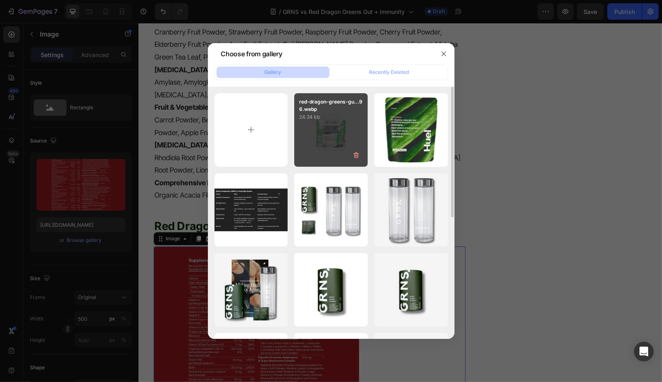
click at [321, 126] on div "red-dragon-greens-gu...96.webp 24.34 kb" at bounding box center [331, 130] width 74 height 74
type input "https://cdn.shopify.com/s/files/1/0572/1253/4865/files/gempages_489095260442461…"
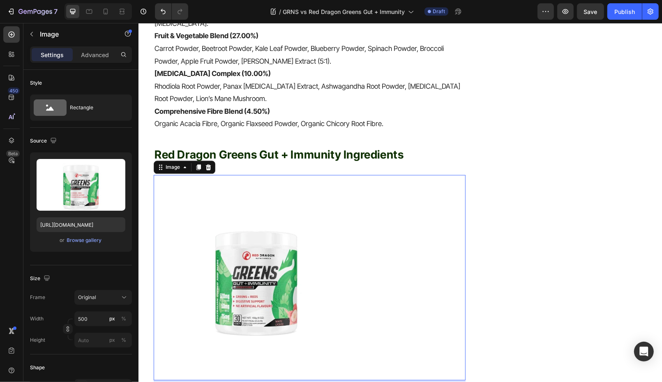
scroll to position [1844, 0]
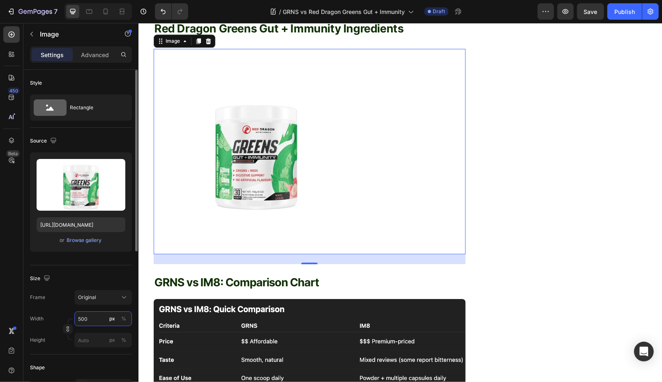
click at [103, 317] on input "500" at bounding box center [103, 318] width 58 height 15
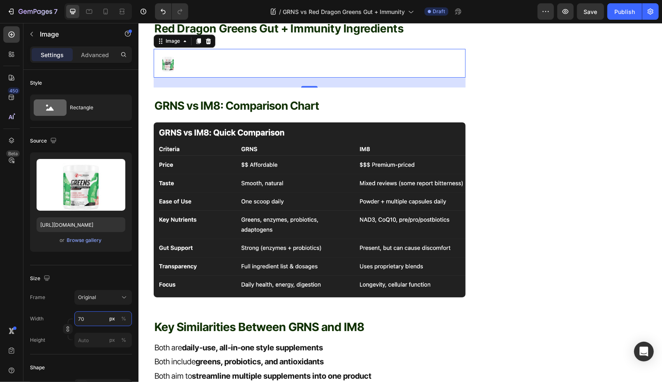
type input "7"
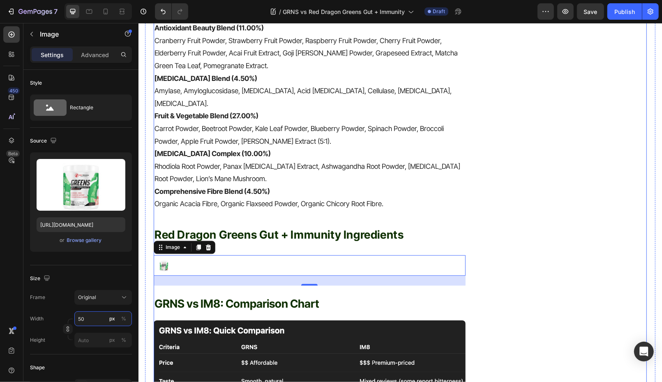
scroll to position [1638, 0]
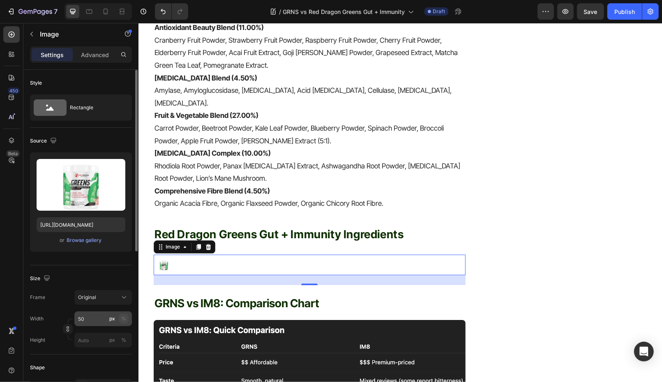
click at [126, 317] on button "%" at bounding box center [124, 319] width 10 height 10
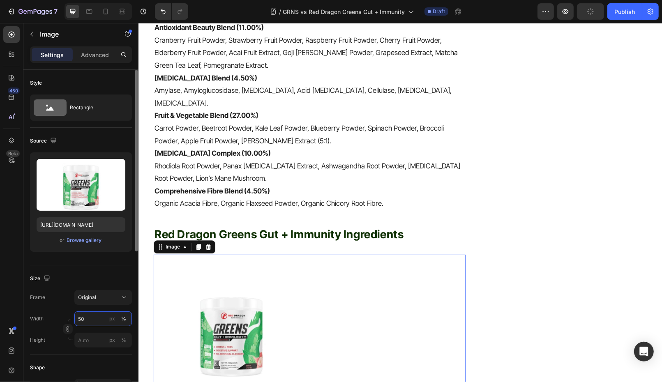
click at [101, 317] on input "50" at bounding box center [103, 318] width 58 height 15
type input "500"
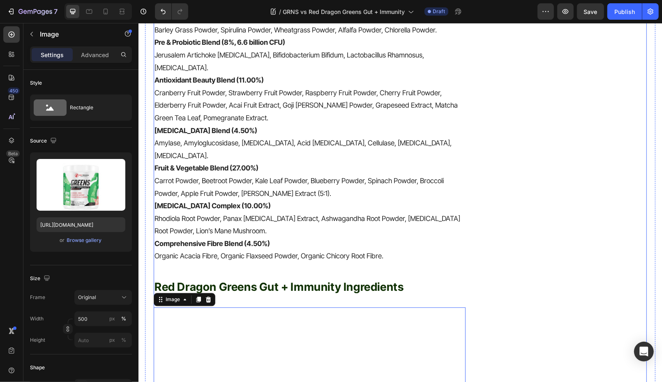
click at [291, 237] on p "Comprehensive Fibre Blend (4.50%)" at bounding box center [309, 243] width 310 height 13
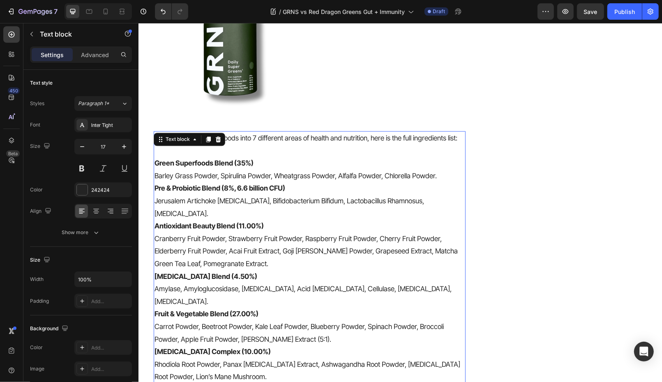
scroll to position [1390, 0]
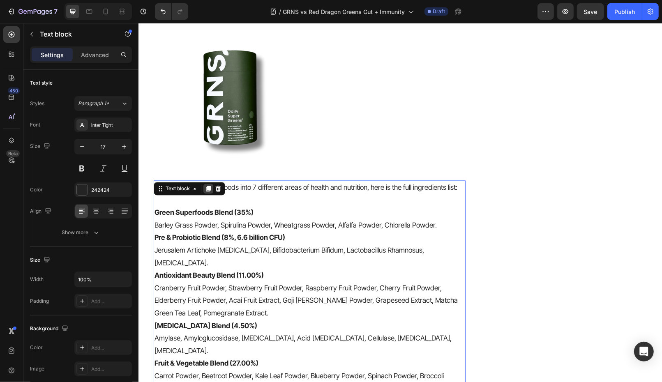
click at [205, 185] on icon at bounding box center [208, 188] width 7 height 7
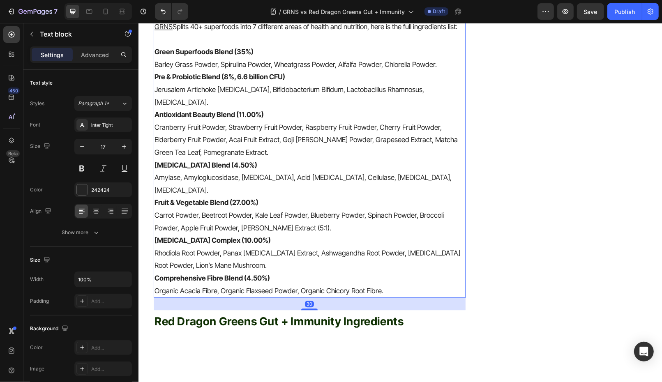
scroll to position [1938, 0]
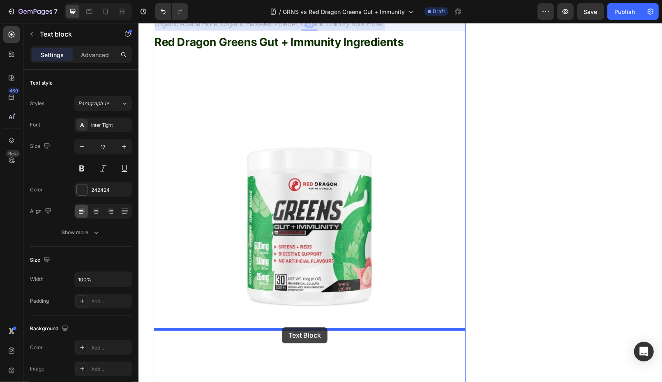
drag, startPoint x: 259, startPoint y: 100, endPoint x: 282, endPoint y: 323, distance: 224.3
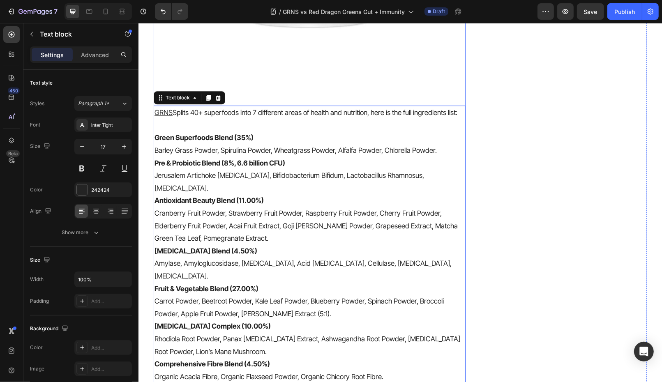
scroll to position [1831, 0]
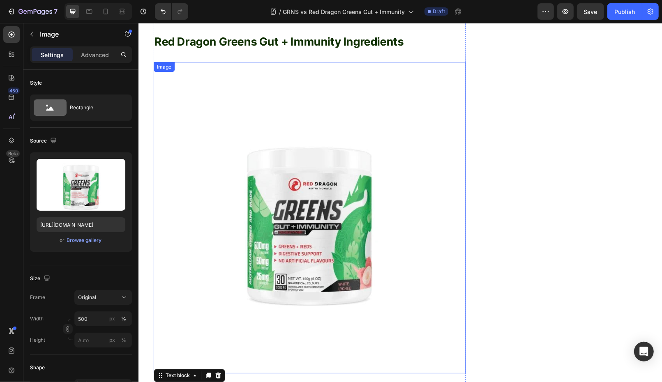
click at [326, 247] on img at bounding box center [309, 218] width 312 height 312
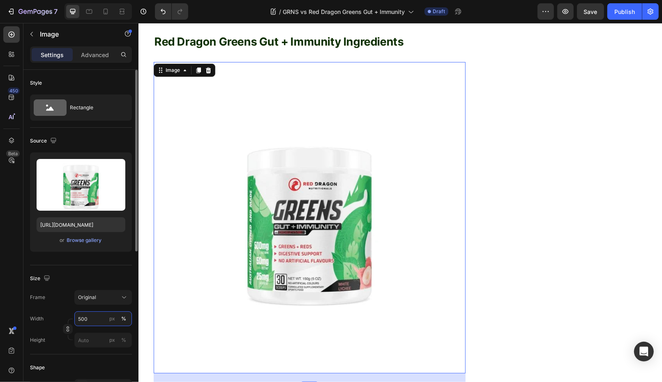
click at [93, 320] on input "500" at bounding box center [103, 318] width 58 height 15
type input "4"
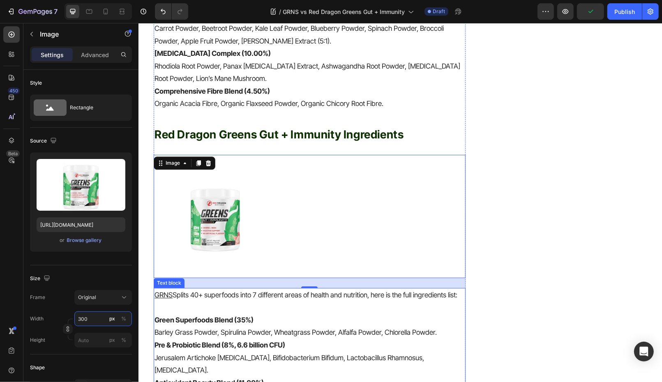
scroll to position [1685, 0]
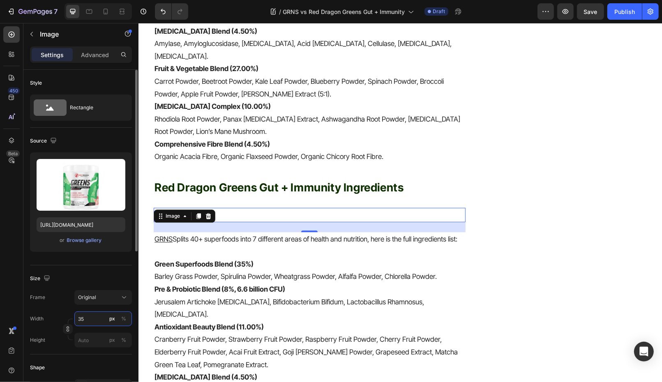
type input "350"
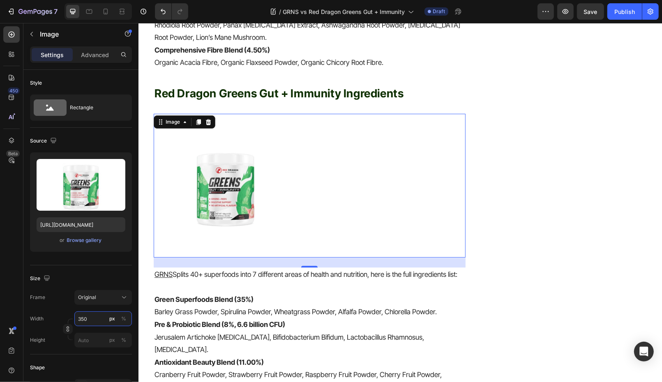
scroll to position [1889, 0]
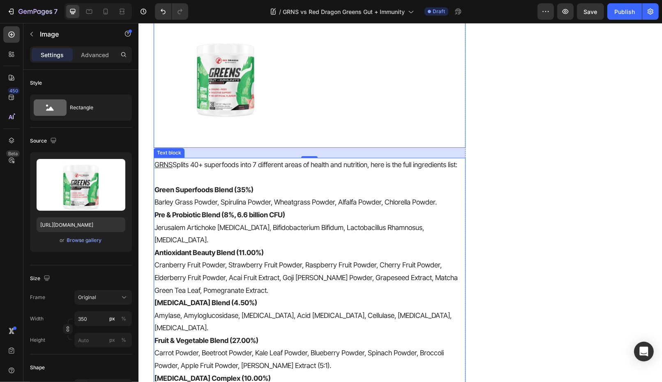
click at [268, 246] on p "Antioxidant Beauty Blend (11.00%)" at bounding box center [309, 252] width 310 height 13
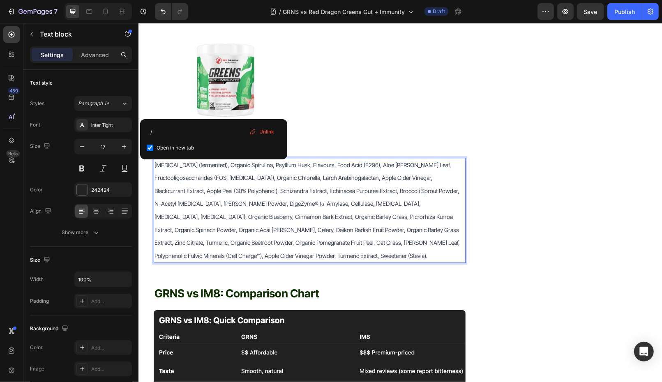
click at [314, 187] on span "Glutamine (fermented), Organic Spirulina, Psyllium Husk, Flavours, Food Acid (E…" at bounding box center [306, 210] width 305 height 98
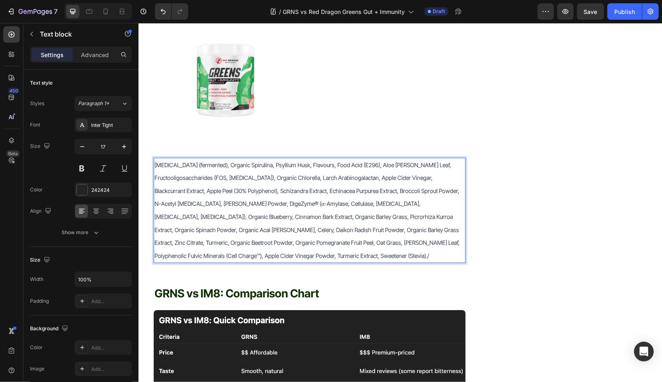
click at [371, 175] on span "Glutamine (fermented), Organic Spirulina, Psyllium Husk, Flavours, Food Acid (E…" at bounding box center [306, 210] width 305 height 98
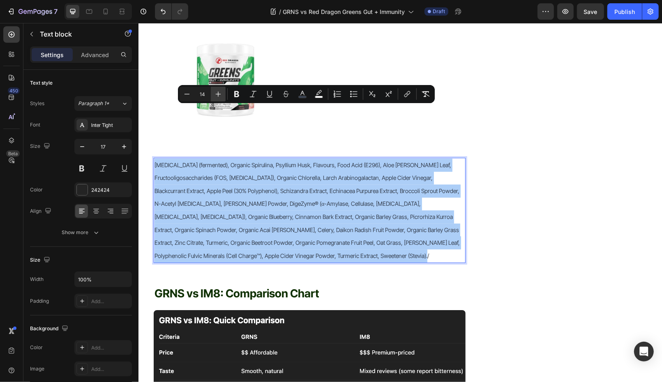
click at [217, 95] on icon "Editor contextual toolbar" at bounding box center [218, 94] width 8 height 8
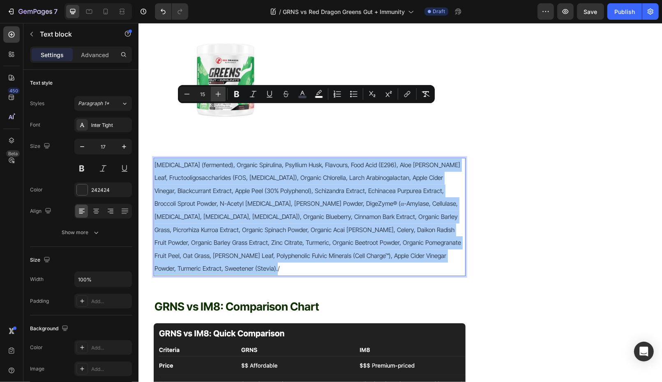
click at [218, 95] on icon "Editor contextual toolbar" at bounding box center [218, 94] width 8 height 8
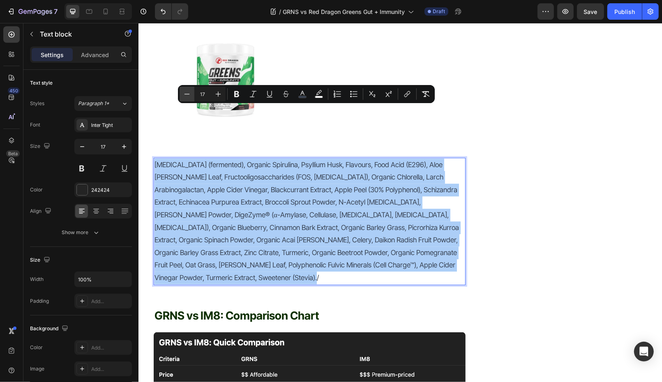
click at [186, 94] on icon "Editor contextual toolbar" at bounding box center [187, 94] width 5 height 0
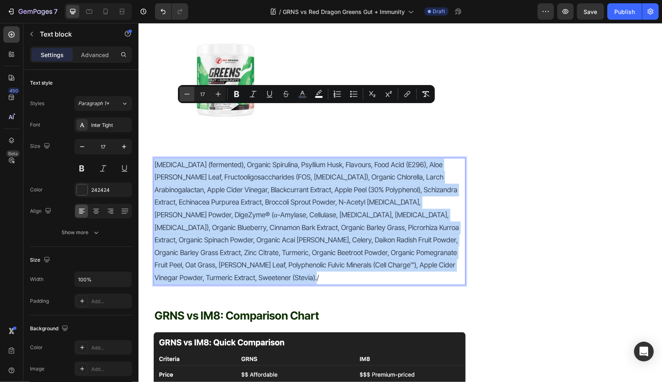
type input "16"
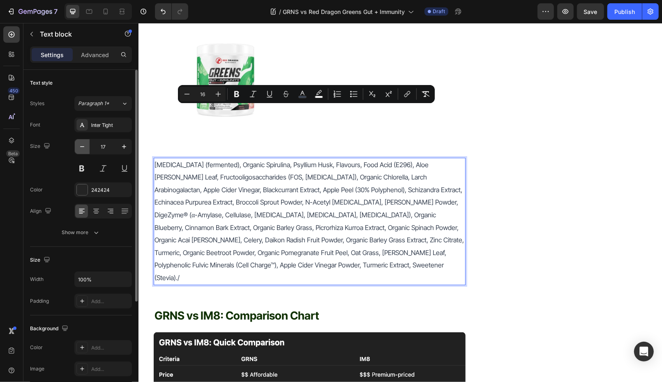
click at [80, 147] on icon "button" at bounding box center [82, 147] width 8 height 8
type input "16"
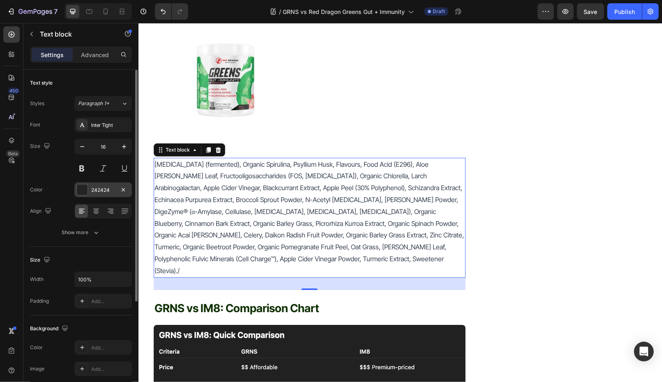
click at [81, 188] on div at bounding box center [82, 190] width 11 height 11
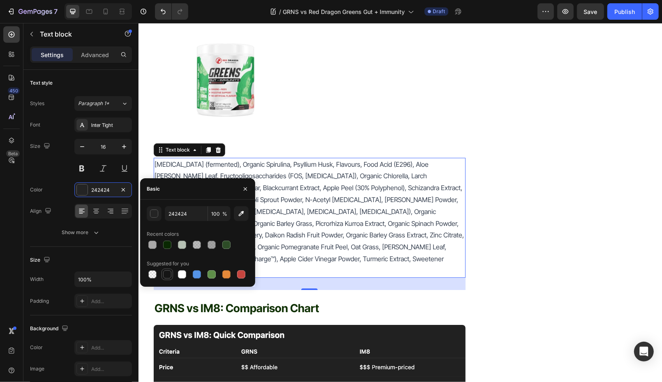
click at [166, 276] on div at bounding box center [167, 274] width 8 height 8
type input "151515"
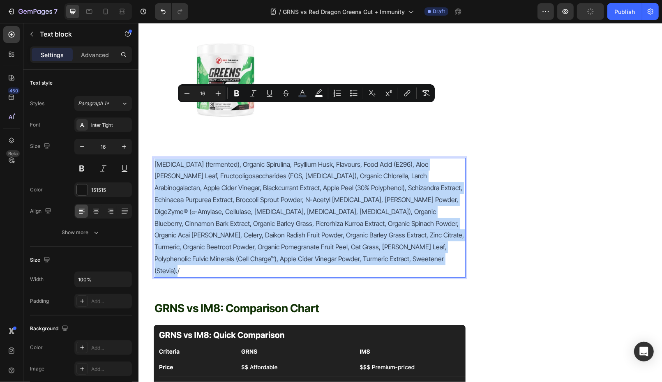
click at [296, 160] on span "Glutamine (fermented), Organic Spirulina, Psyllium Husk, Flavours, Food Acid (E…" at bounding box center [308, 217] width 309 height 115
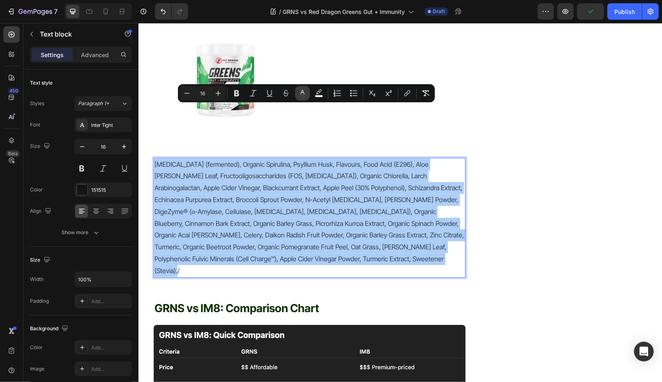
click at [302, 95] on rect "Editor contextual toolbar" at bounding box center [303, 96] width 8 height 2
type input "374151"
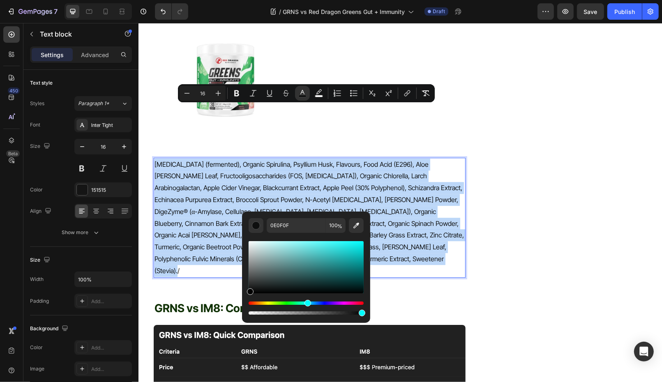
drag, startPoint x: 390, startPoint y: 313, endPoint x: 234, endPoint y: 301, distance: 155.8
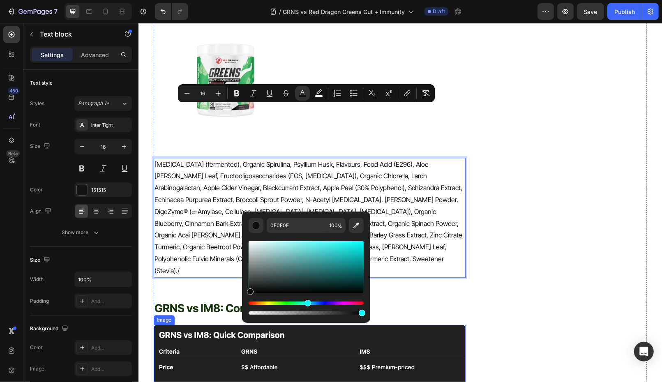
type input "000000"
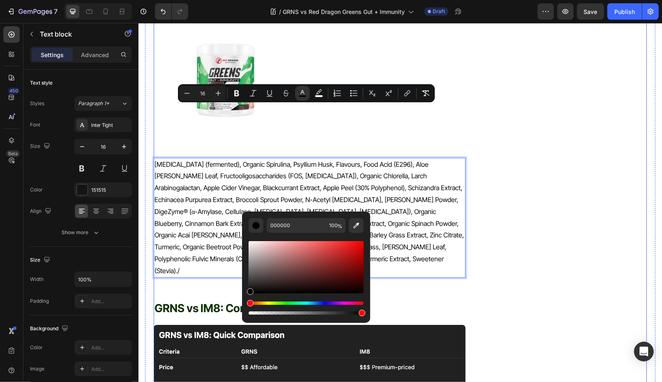
click at [563, 134] on div "Simply, All in One. Heading Icon Bloating Text block Icon Skin Health Text bloc…" at bounding box center [569, 17] width 156 height 3667
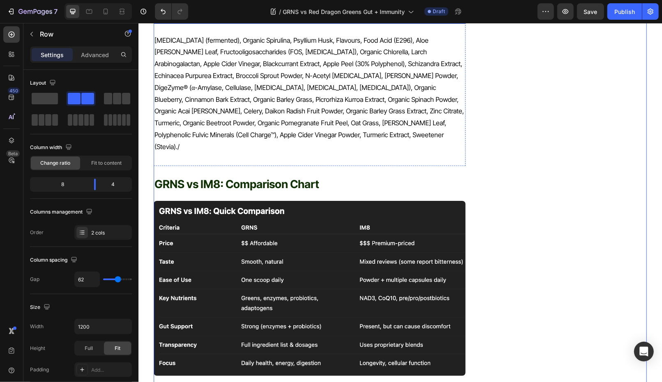
scroll to position [2014, 0]
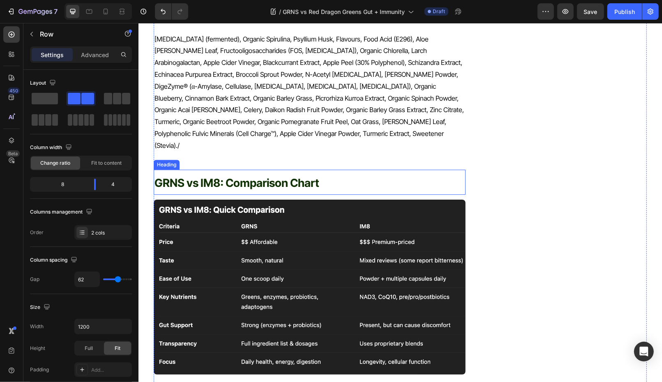
click at [231, 176] on span "GRNS vs IM8: Comparison Chart" at bounding box center [236, 183] width 165 height 14
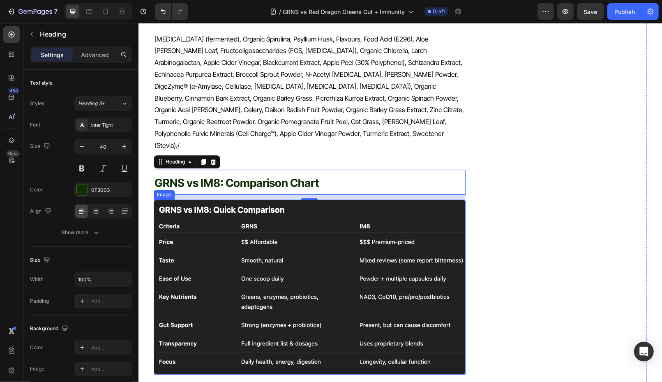
click at [223, 199] on img at bounding box center [309, 286] width 312 height 175
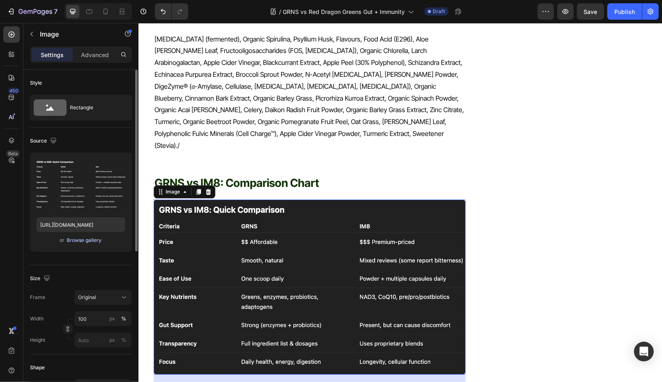
click at [85, 241] on div "Browse gallery" at bounding box center [84, 240] width 35 height 7
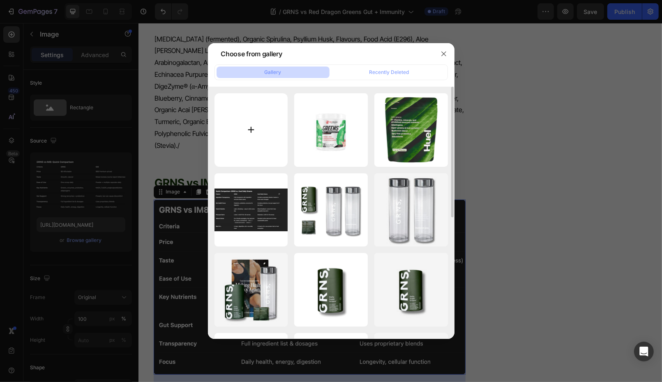
click at [261, 139] on input "file" at bounding box center [251, 130] width 74 height 74
type input "C:\fakepath\Screen Shot 2025-08-26 at 12.43.29 pm.png"
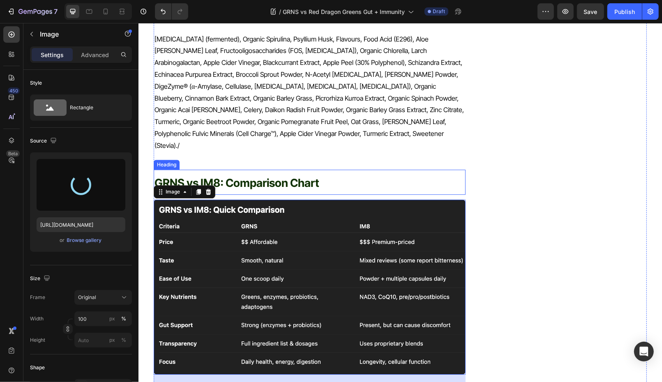
type input "https://cdn.shopify.com/s/files/1/0572/1253/4865/files/gempages_489095260442461…"
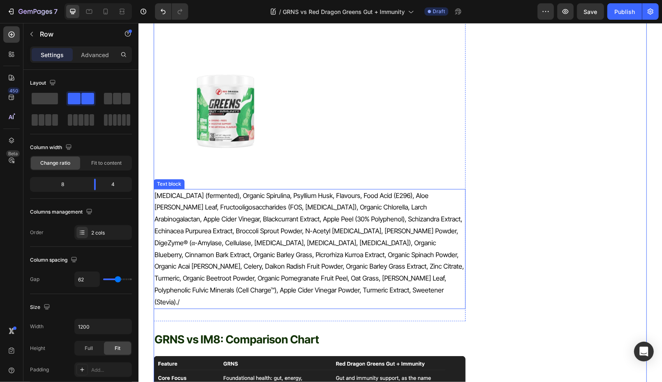
scroll to position [1598, 0]
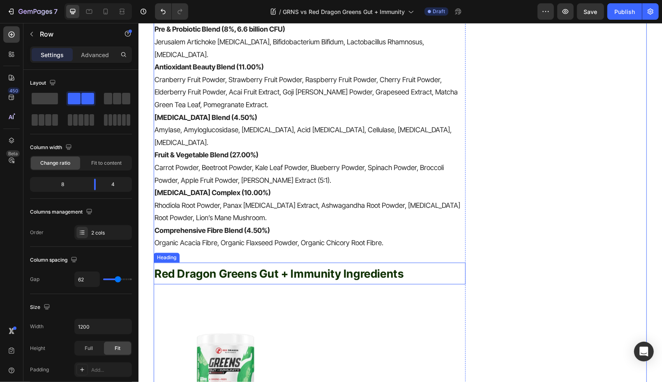
click at [233, 267] on span "Red Dragon Greens Gut + Immunity Ingredients" at bounding box center [278, 274] width 249 height 14
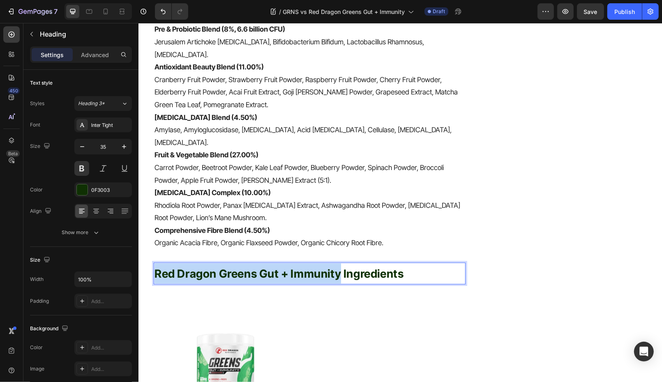
drag, startPoint x: 340, startPoint y: 219, endPoint x: 125, endPoint y: 219, distance: 214.5
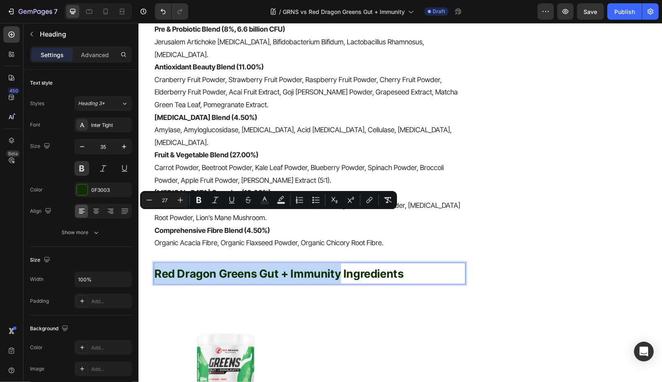
copy span "Red Dragon Greens Gut + Immunity"
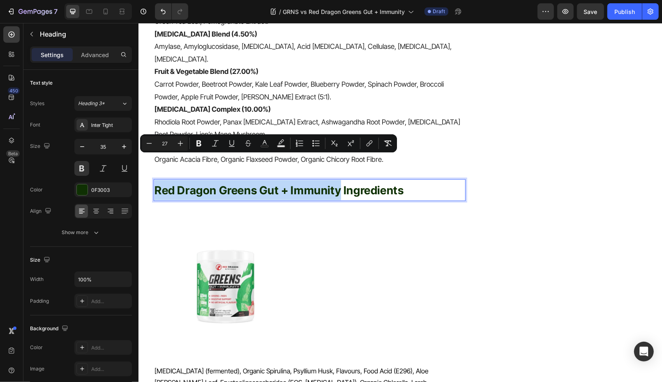
scroll to position [1944, 0]
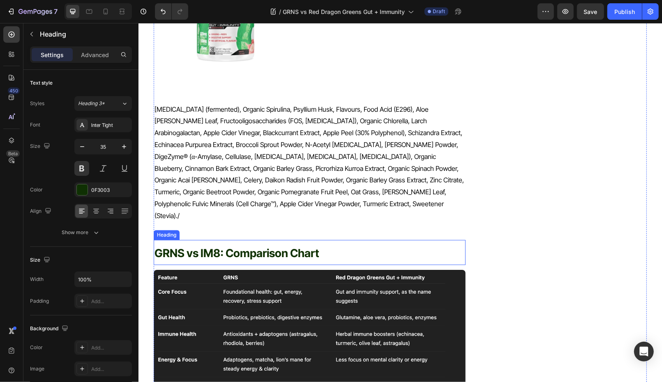
click at [248, 246] on span "GRNS vs IM8: Comparison Chart" at bounding box center [236, 253] width 165 height 14
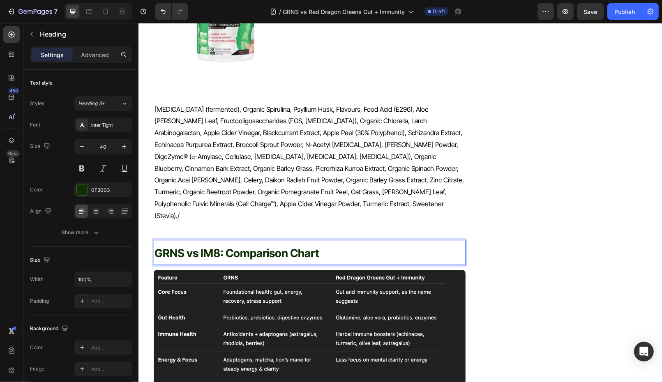
click at [201, 246] on span "GRNS vs IM8: Comparison Chart" at bounding box center [236, 253] width 165 height 14
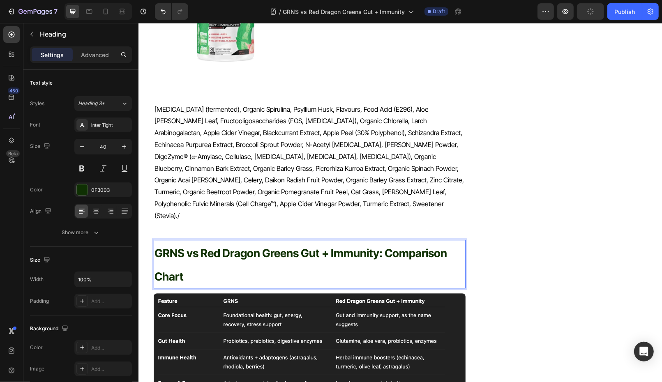
click at [390, 246] on span "GRNS vs Red Dragon Greens Gut + Immunity: Comparison Chart" at bounding box center [300, 264] width 293 height 37
click at [387, 246] on span "GRNS vs Red Dragon Greens Gut + Immunity: Comparison Chart" at bounding box center [300, 264] width 293 height 37
click at [322, 240] on p "GRNS vs Red Dragon Greens Gut + Immunity: Comparison Chart" at bounding box center [309, 263] width 310 height 47
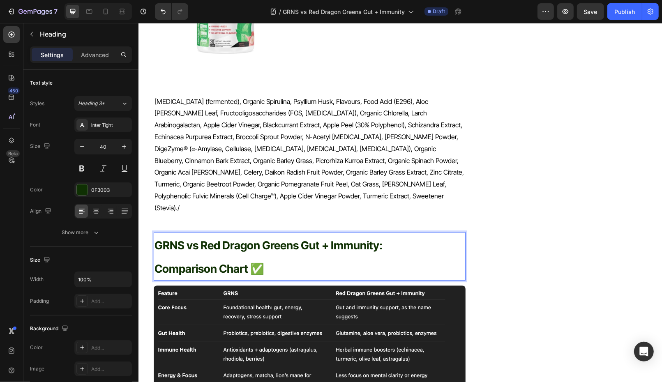
click at [250, 262] on span "Comparison Chart ✅" at bounding box center [209, 269] width 110 height 14
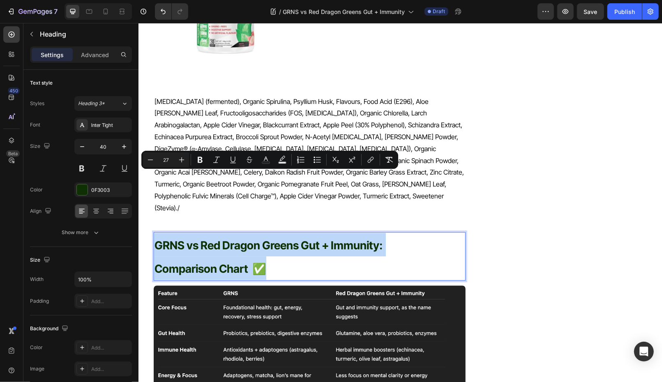
drag, startPoint x: 285, startPoint y: 203, endPoint x: 156, endPoint y: 175, distance: 131.6
click at [156, 233] on p "GRNS vs Red Dragon Greens Gut + Immunity: Comparison Chart ✅" at bounding box center [309, 256] width 310 height 47
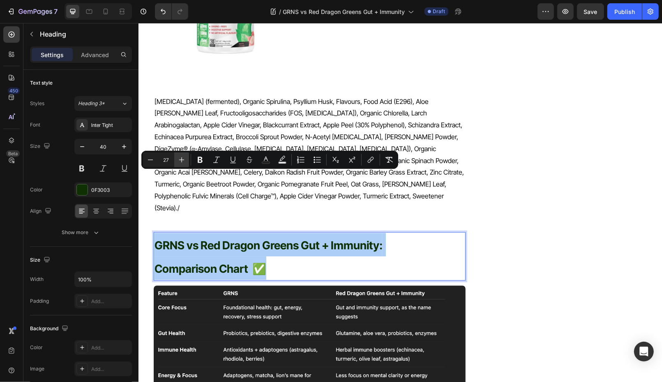
click at [180, 158] on icon "Editor contextual toolbar" at bounding box center [182, 160] width 8 height 8
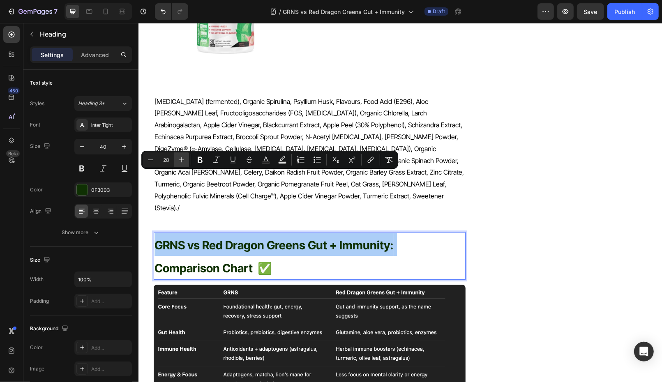
click at [180, 158] on icon "Editor contextual toolbar" at bounding box center [182, 160] width 8 height 8
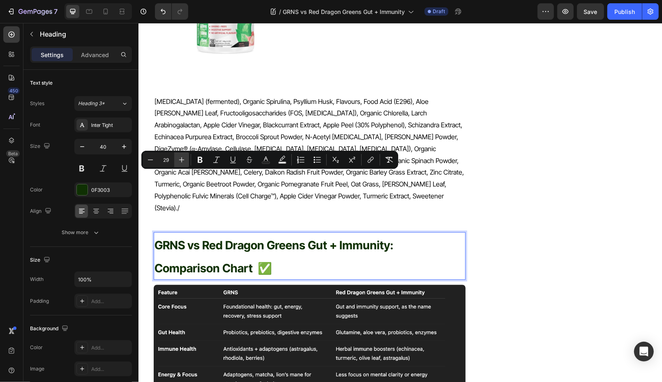
click at [180, 158] on icon "Editor contextual toolbar" at bounding box center [182, 160] width 8 height 8
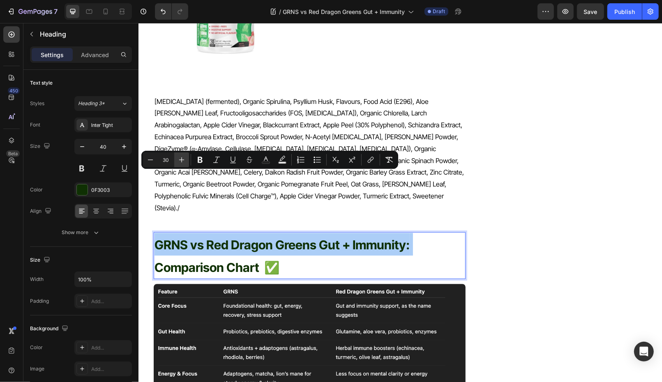
click at [180, 158] on icon "Editor contextual toolbar" at bounding box center [182, 160] width 8 height 8
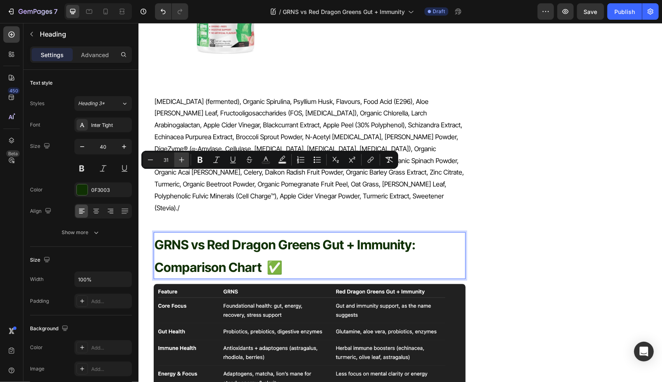
click at [180, 158] on icon "Editor contextual toolbar" at bounding box center [182, 160] width 8 height 8
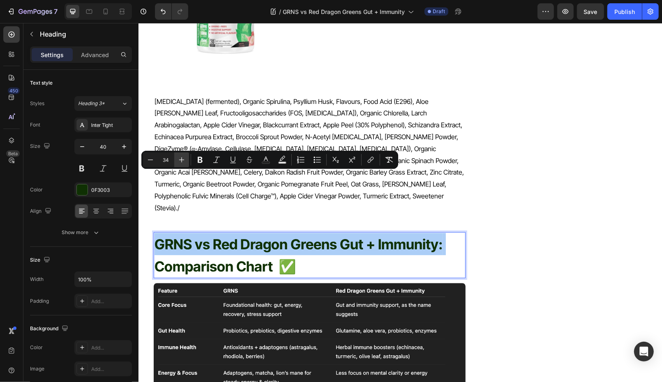
click at [180, 158] on icon "Editor contextual toolbar" at bounding box center [182, 160] width 8 height 8
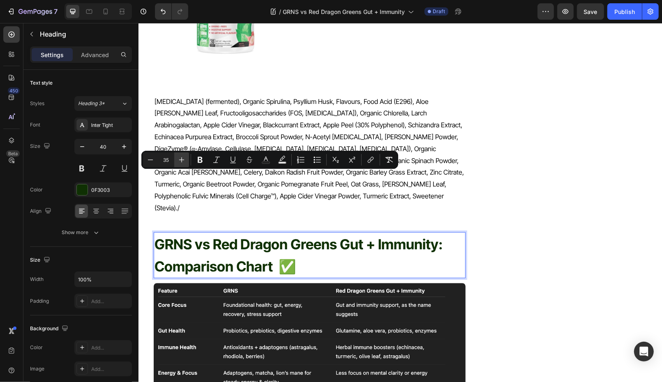
click at [180, 158] on icon "Editor contextual toolbar" at bounding box center [182, 160] width 8 height 8
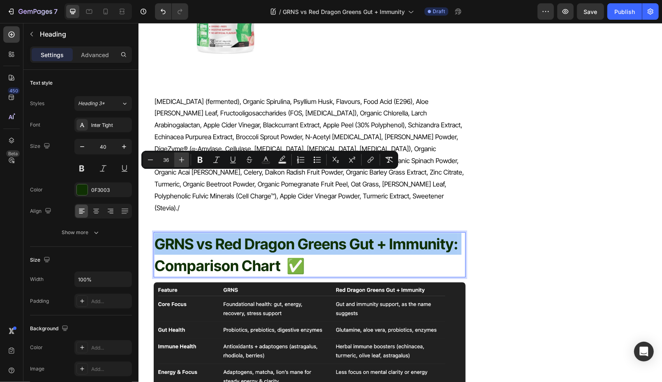
click at [180, 158] on icon "Editor contextual toolbar" at bounding box center [182, 160] width 8 height 8
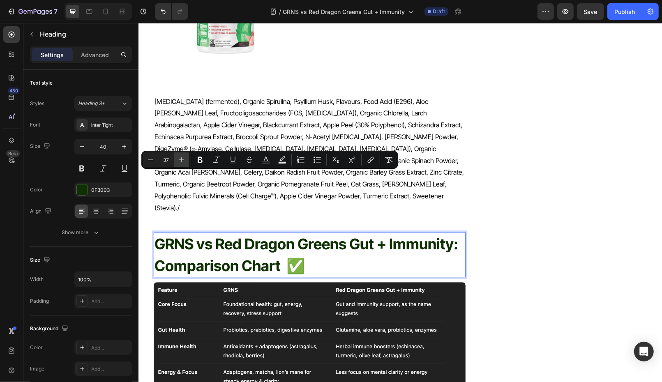
click at [180, 158] on icon "Editor contextual toolbar" at bounding box center [182, 160] width 8 height 8
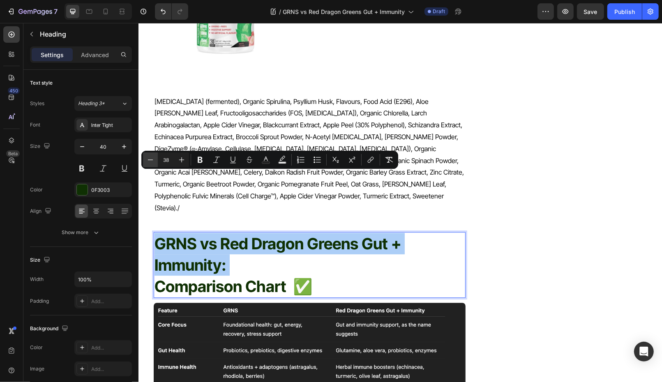
click at [155, 160] on button "Minus" at bounding box center [150, 159] width 15 height 15
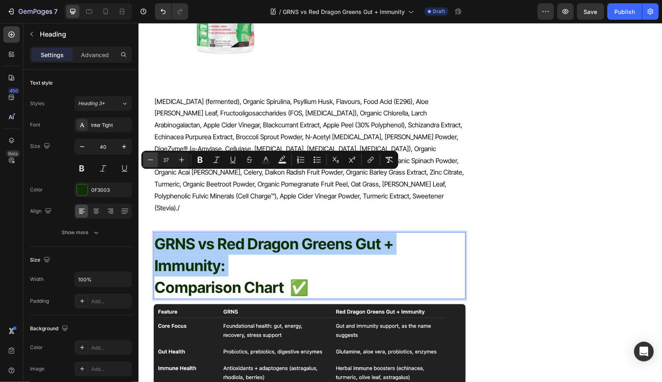
click at [155, 160] on button "Minus" at bounding box center [150, 159] width 15 height 15
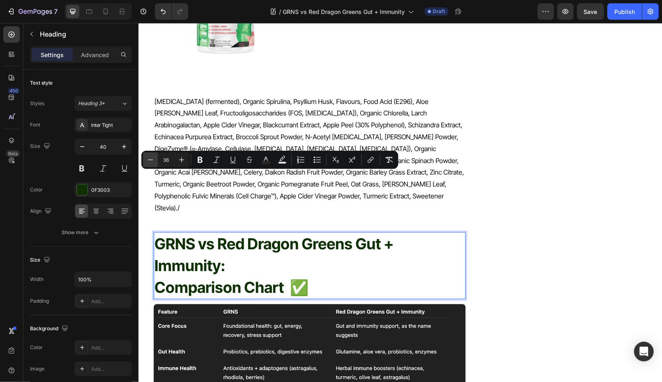
click at [155, 160] on button "Minus" at bounding box center [150, 159] width 15 height 15
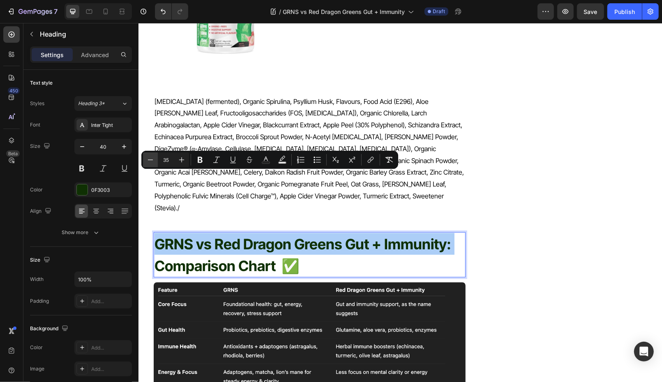
click at [155, 160] on button "Minus" at bounding box center [150, 159] width 15 height 15
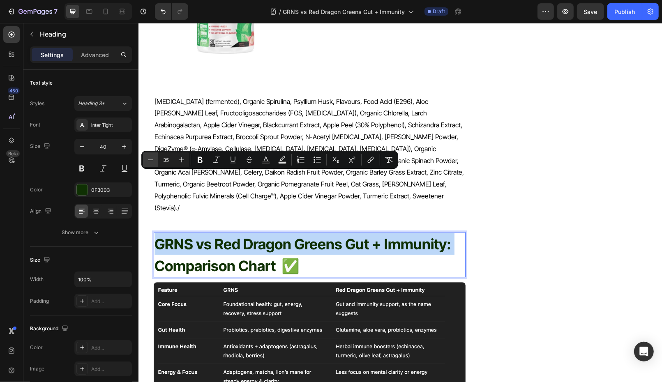
type input "34"
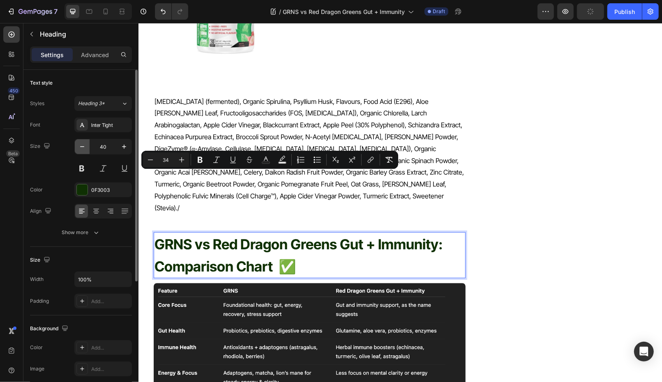
click at [80, 147] on icon "button" at bounding box center [82, 147] width 8 height 8
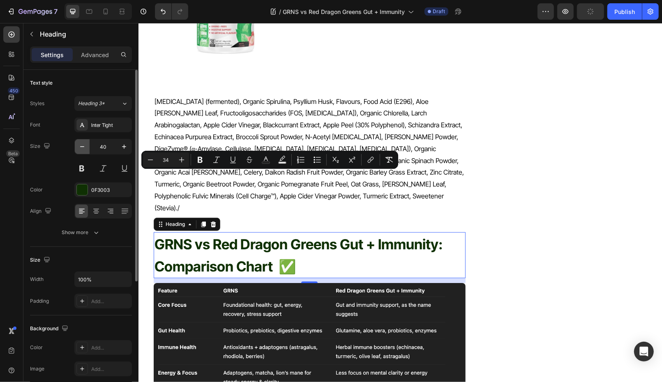
click at [80, 147] on icon "button" at bounding box center [82, 147] width 8 height 8
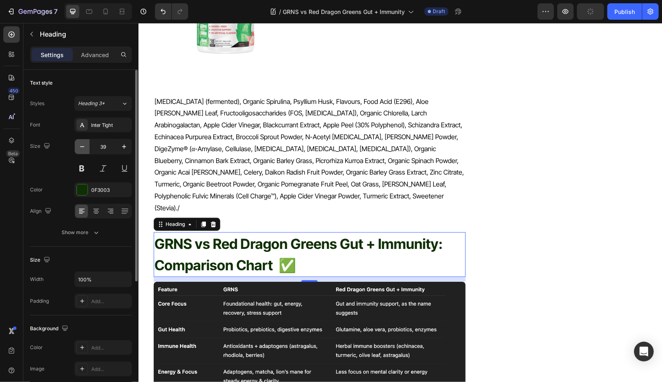
click at [80, 147] on icon "button" at bounding box center [82, 147] width 8 height 8
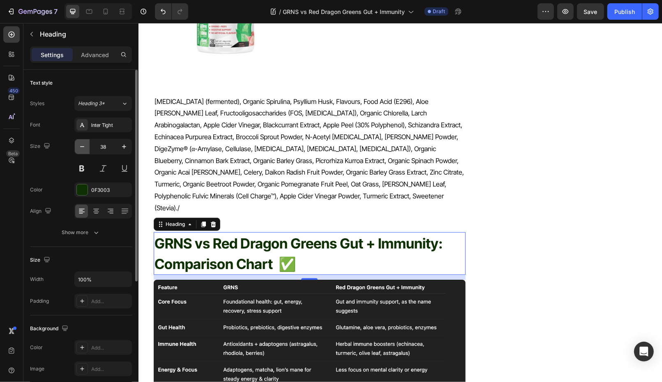
click at [80, 147] on icon "button" at bounding box center [82, 147] width 8 height 8
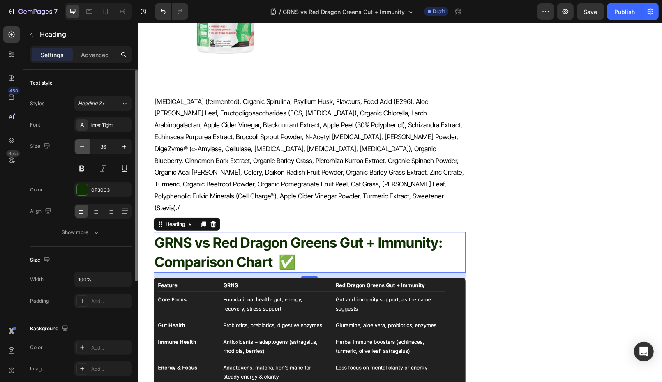
click at [80, 147] on icon "button" at bounding box center [82, 147] width 8 height 8
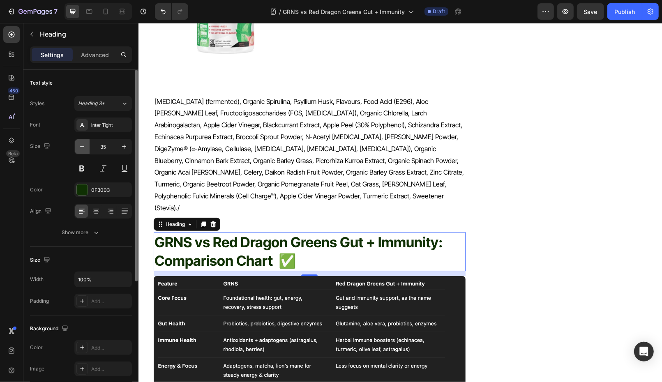
click at [80, 147] on icon "button" at bounding box center [82, 147] width 8 height 8
type input "34"
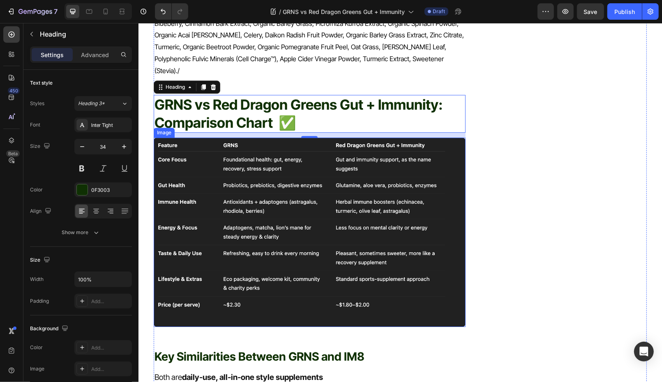
click at [349, 213] on img at bounding box center [309, 231] width 312 height 189
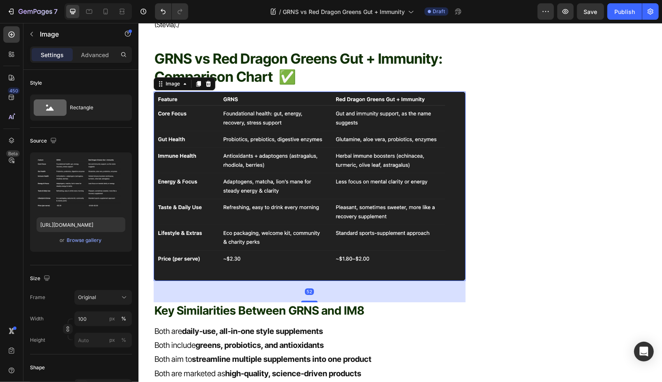
scroll to position [2191, 0]
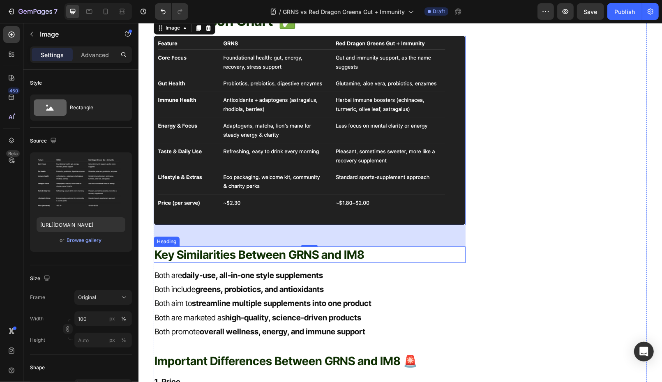
click at [273, 247] on span "Key Similarities Between GRNS and IM8" at bounding box center [259, 254] width 210 height 14
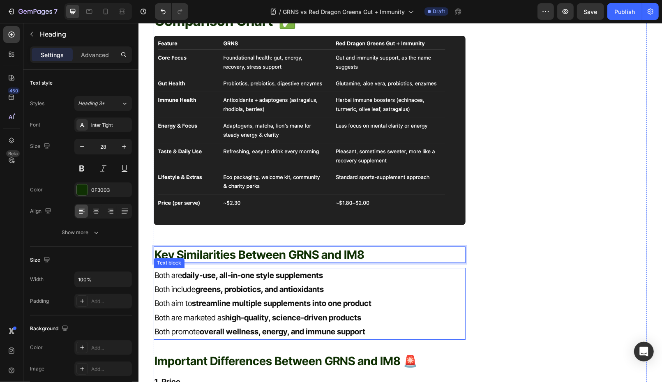
click at [359, 282] on p "Both include greens, probiotics, and antioxidants" at bounding box center [309, 289] width 310 height 14
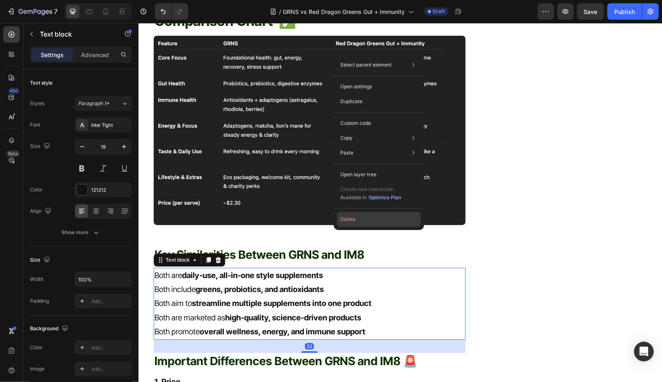
drag, startPoint x: 344, startPoint y: 217, endPoint x: 195, endPoint y: 181, distance: 152.6
click at [344, 217] on button "Delete" at bounding box center [379, 219] width 84 height 15
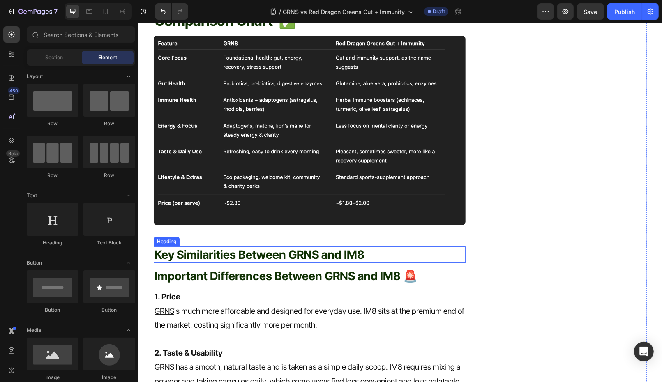
click at [325, 247] on span "Key Similarities Between GRNS and IM8" at bounding box center [259, 254] width 210 height 14
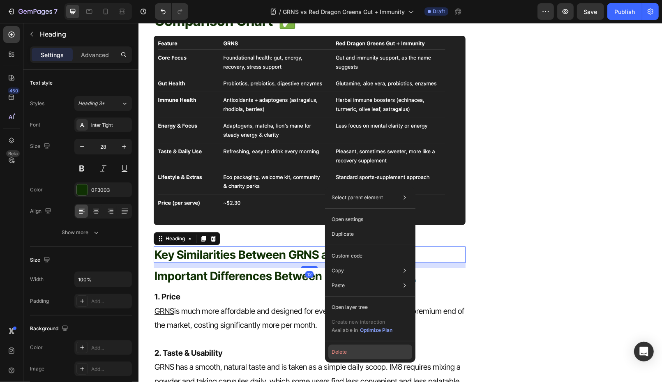
click at [351, 348] on button "Delete" at bounding box center [370, 352] width 84 height 15
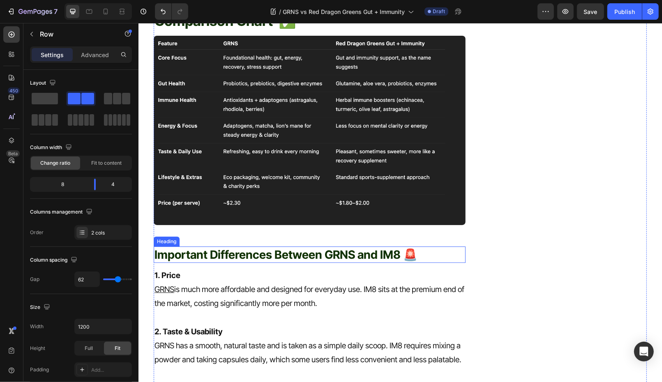
click at [376, 246] on h2 "Important Differences Between GRNS and IM8 🚨" at bounding box center [309, 254] width 312 height 16
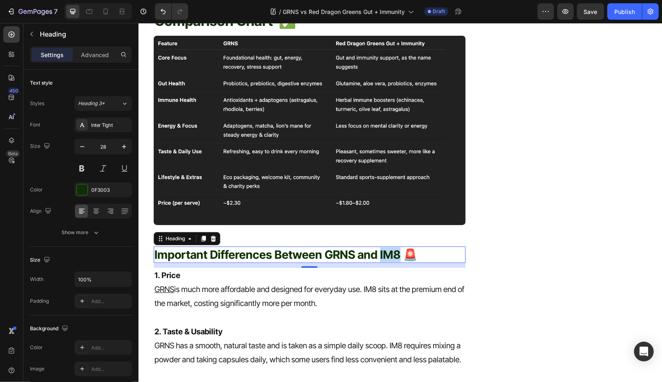
click at [376, 246] on h2 "Important Differences Between GRNS and IM8 🚨" at bounding box center [309, 254] width 312 height 16
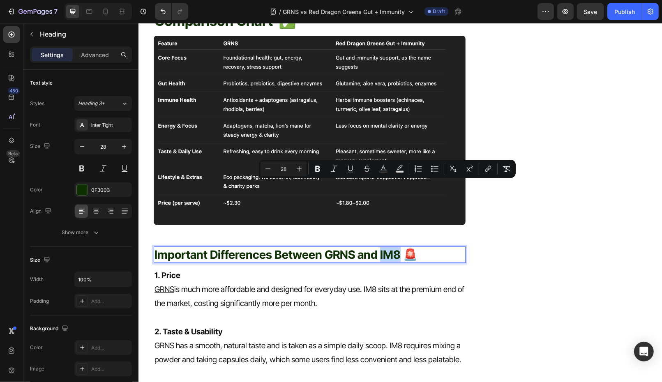
click at [397, 247] on span "Important Differences Between GRNS and IM8 🚨" at bounding box center [285, 254] width 263 height 14
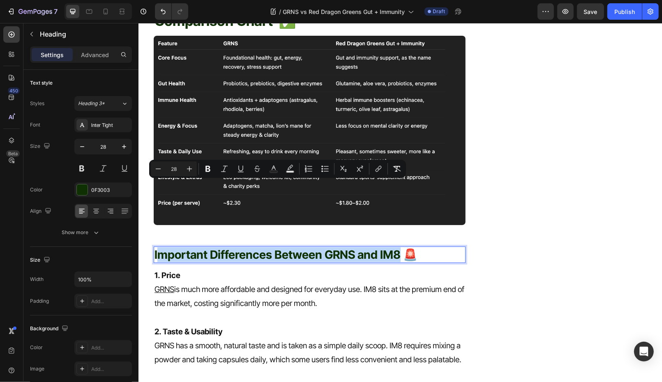
drag, startPoint x: 397, startPoint y: 190, endPoint x: 158, endPoint y: 188, distance: 239.6
click at [158, 247] on span "Important Differences Between GRNS and IM8 🚨" at bounding box center [285, 254] width 263 height 14
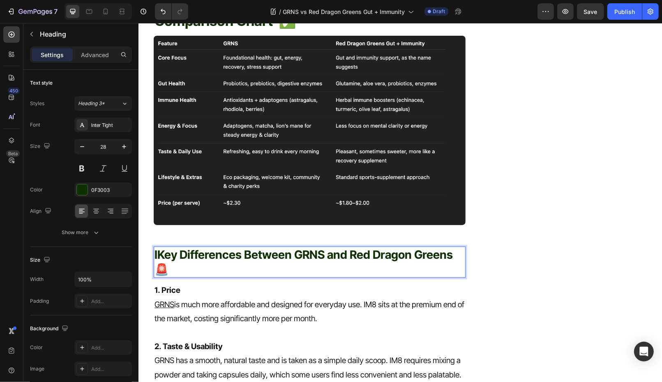
click at [158, 247] on span "IKey Differences Between GRNS and Red Dragon Greens 🚨" at bounding box center [303, 261] width 298 height 29
click at [277, 339] on p "2. Taste & Usability GRNS has a smooth, natural taste and is taken as a simple …" at bounding box center [309, 360] width 310 height 42
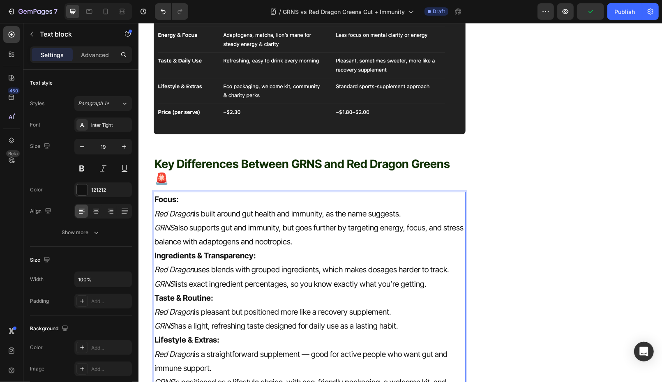
scroll to position [2284, 0]
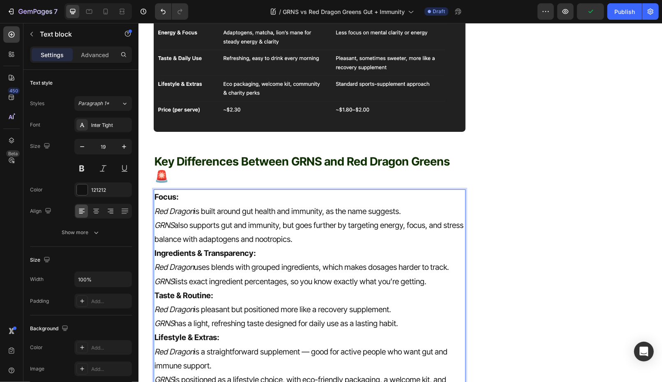
click at [361, 218] on p "GRNS also supports gut and immunity, but goes further by targeting energy, focu…" at bounding box center [309, 232] width 310 height 28
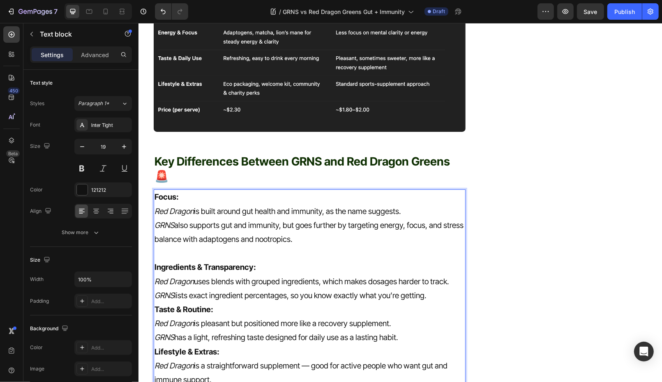
click at [438, 288] on p "GRNS lists exact ingredient percentages, so you know exactly what you’re gettin…" at bounding box center [309, 295] width 310 height 14
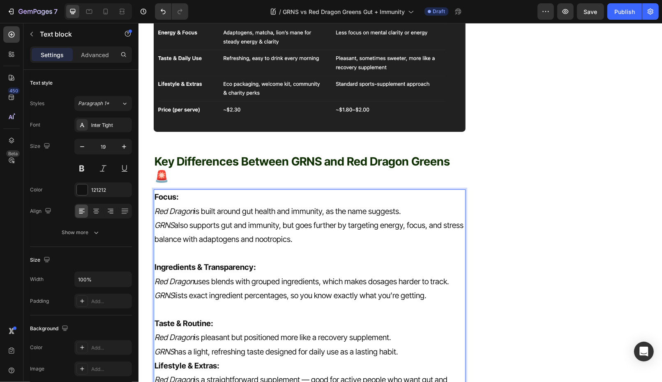
click at [413, 345] on p "GRNS has a light, refreshing taste designed for daily use as a lasting habit." at bounding box center [309, 352] width 310 height 14
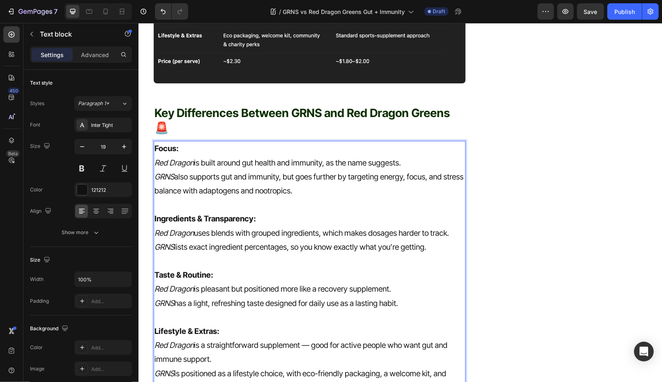
scroll to position [2406, 0]
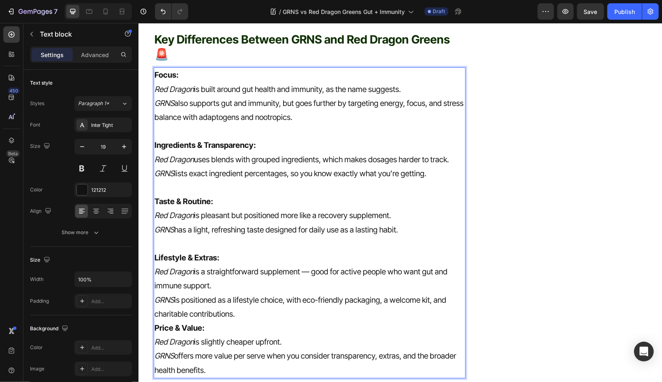
click at [323, 265] on p "Red Dragon is a straightforward supplement — good for active people who want gu…" at bounding box center [309, 279] width 310 height 28
click at [288, 293] on p "GRNS is positioned as a lifestyle choice, with eco-friendly packaging, a welcom…" at bounding box center [309, 307] width 310 height 28
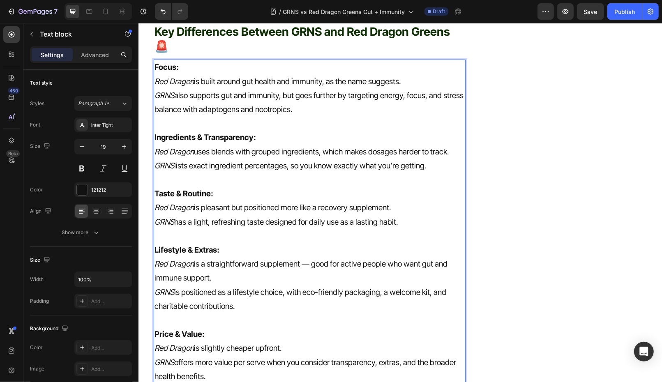
scroll to position [2415, 0]
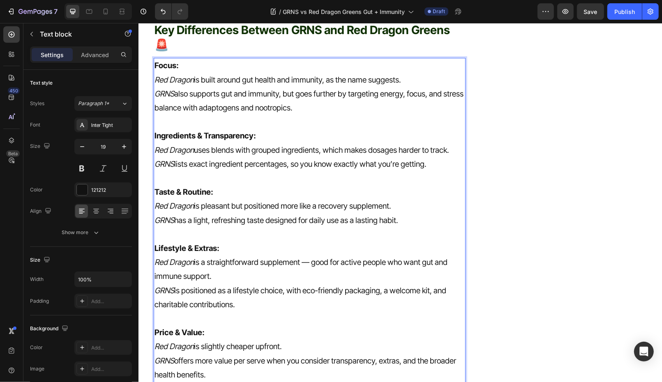
click at [330, 284] on p "GRNS is positioned as a lifestyle choice, with eco-friendly packaging, a welcom…" at bounding box center [309, 298] width 310 height 28
click at [330, 284] on p "GRNS is positioned as a lifestyle choice, with eco packaging, a welcome kit, an…" at bounding box center [309, 298] width 310 height 28
click at [256, 311] on p "Rich Text Editor. Editing area: main" at bounding box center [309, 318] width 310 height 14
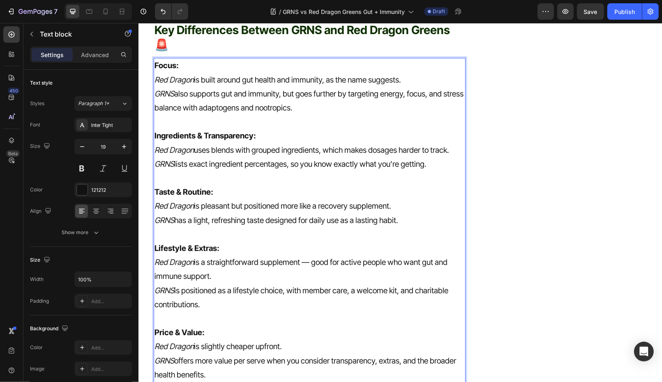
click at [221, 354] on p "GRNS offers more value per serve when you consider transparency, extras, and th…" at bounding box center [309, 368] width 310 height 28
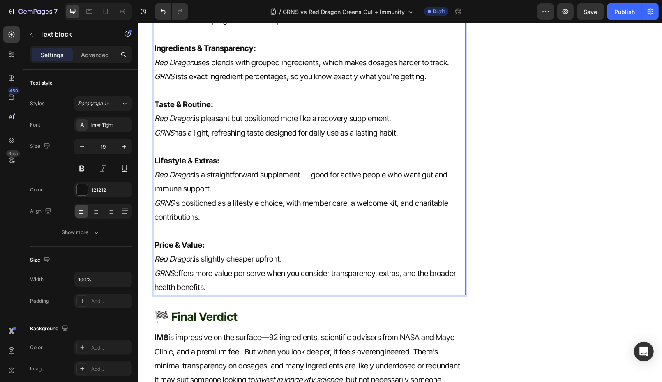
click at [210, 309] on span "🏁 Final Verdict" at bounding box center [195, 316] width 83 height 14
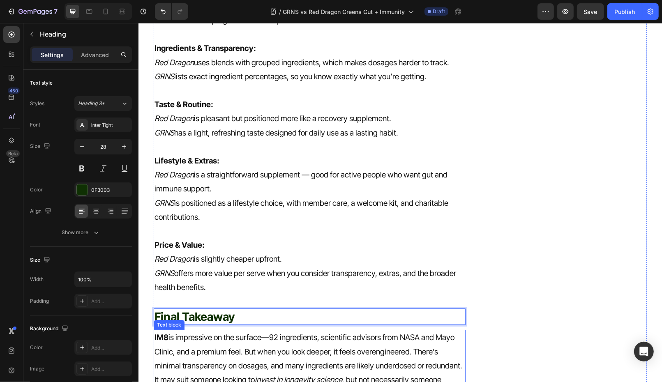
click at [207, 330] on p "IM8 is impressive on the surface—92 ingredients, scientific advisors from NASA …" at bounding box center [309, 365] width 310 height 70
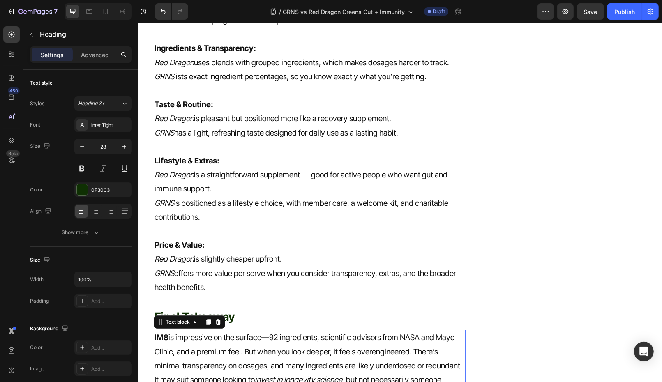
click at [207, 330] on p "IM8 is impressive on the surface—92 ingredients, scientific advisors from NASA …" at bounding box center [309, 365] width 310 height 70
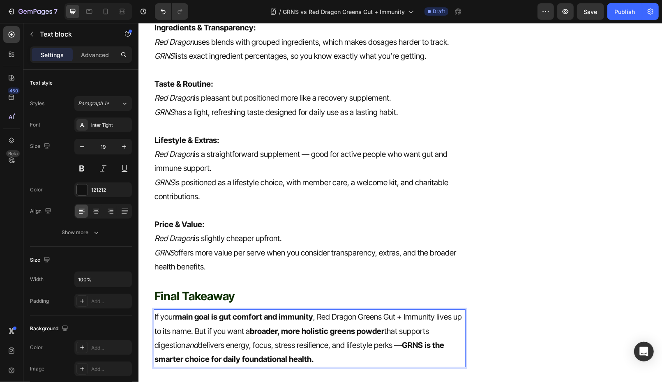
scroll to position [2524, 0]
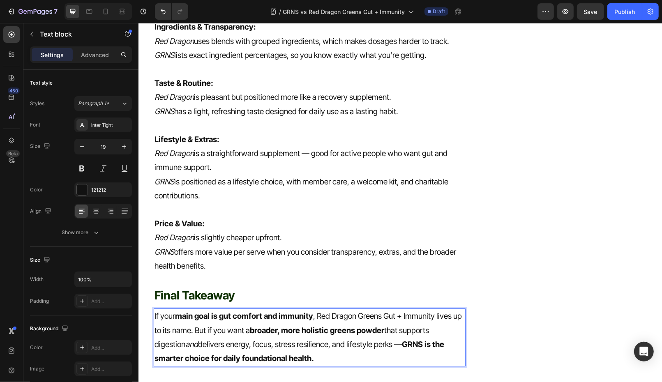
click at [413, 339] on strong "GRNS is the smarter choice for daily foundational health." at bounding box center [299, 350] width 290 height 23
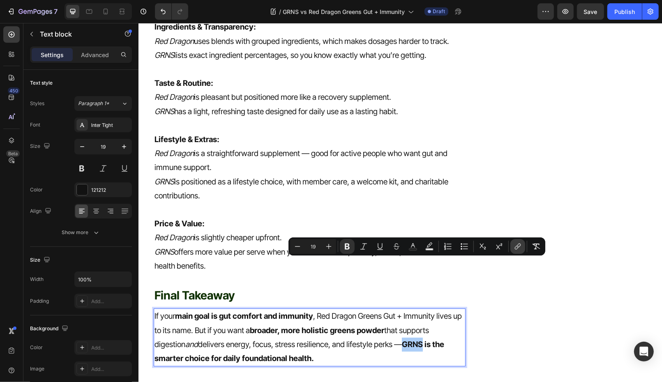
click at [520, 247] on icon "Editor contextual toolbar" at bounding box center [518, 246] width 8 height 8
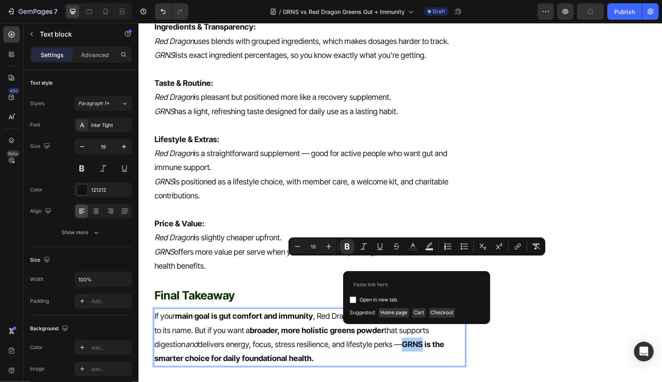
click at [353, 300] on input "Editor contextual toolbar" at bounding box center [353, 300] width 7 height 7
checkbox input "true"
click at [394, 311] on span "Home page" at bounding box center [394, 312] width 30 height 9
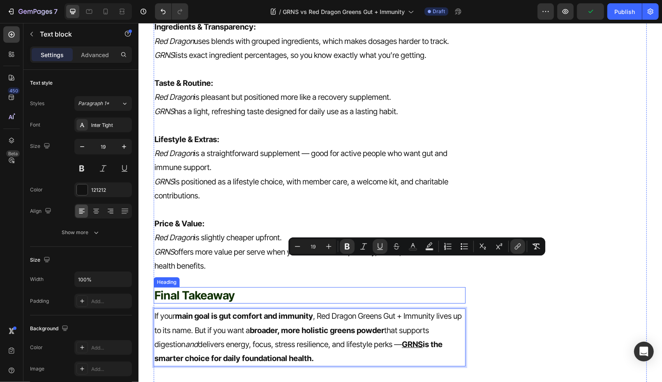
click at [210, 288] on span "Final Takeaway" at bounding box center [194, 295] width 80 height 14
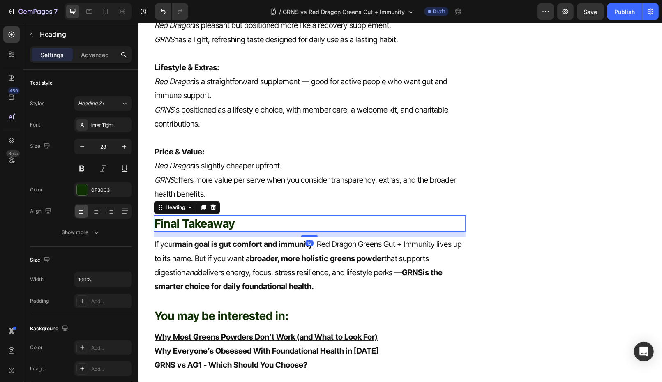
scroll to position [2782, 0]
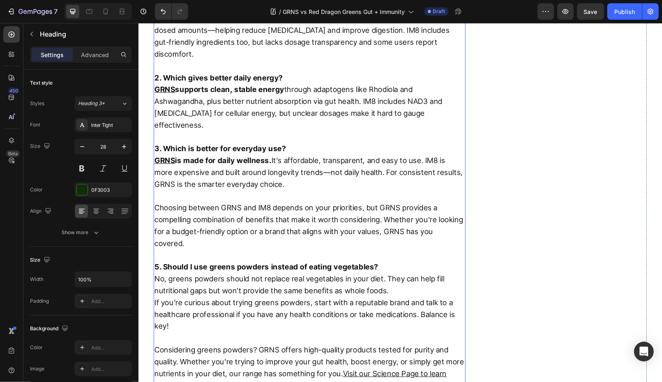
click at [265, 297] on p "If you’re curious about trying greens powders, start with a reputable brand and…" at bounding box center [309, 314] width 310 height 35
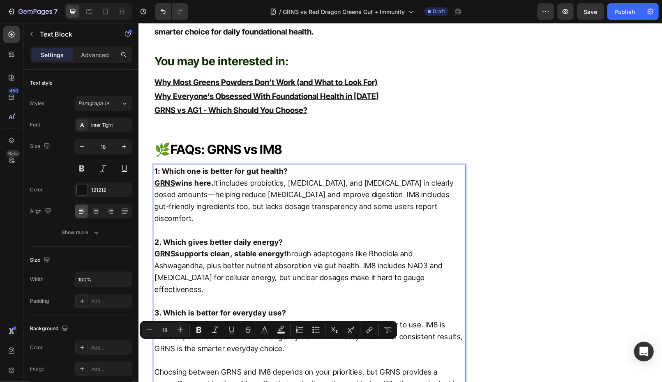
scroll to position [2837, 0]
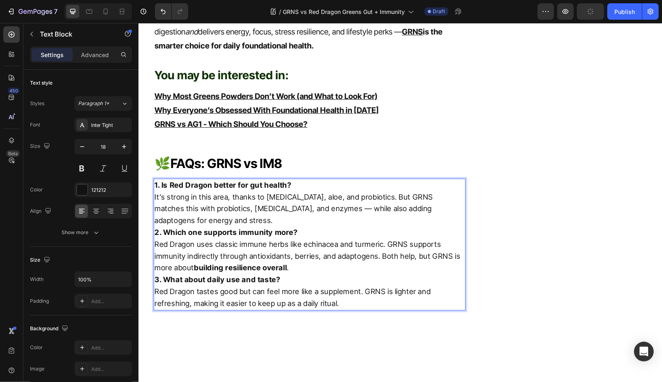
click at [208, 179] on p "1. Is Red Dragon better for gut health? It’s strong in this area, thanks to glu…" at bounding box center [309, 202] width 310 height 47
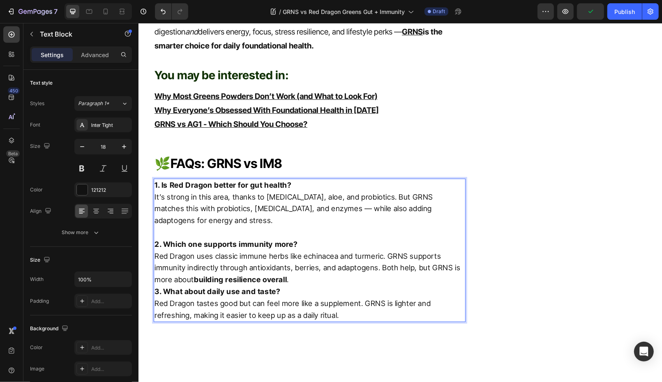
click at [315, 238] on p "2. Which one supports immunity more? Red Dragon uses classic immune herbs like …" at bounding box center [309, 261] width 310 height 47
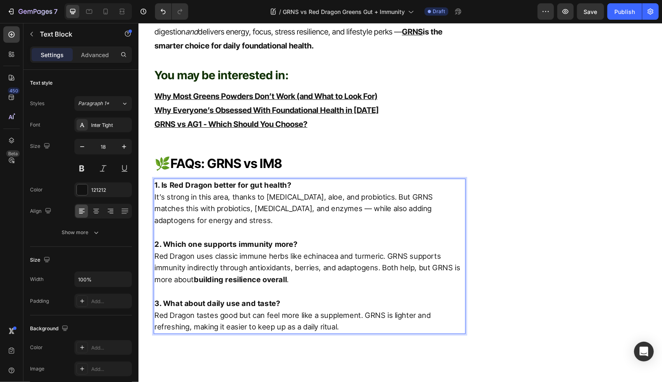
click at [375, 298] on p "3. What about daily use and taste? Red Dragon tastes good but can feel more lik…" at bounding box center [309, 315] width 310 height 35
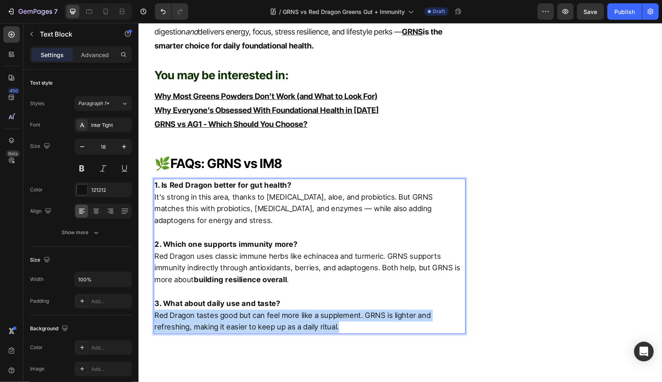
click at [375, 298] on p "3. What about daily use and taste? Red Dragon tastes good but can feel more lik…" at bounding box center [309, 315] width 310 height 35
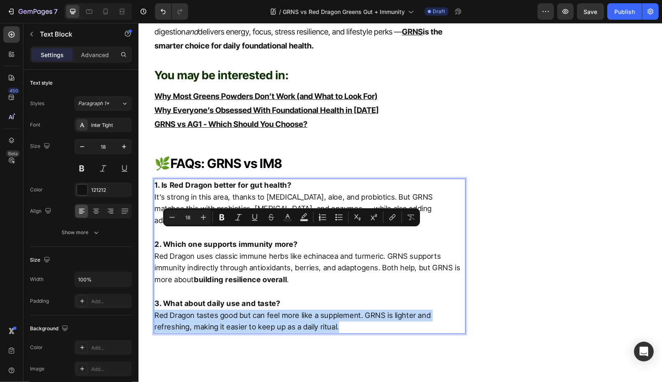
click at [369, 298] on p "3. What about daily use and taste? Red Dragon tastes good but can feel more lik…" at bounding box center [309, 315] width 310 height 35
click at [371, 298] on p "3. What about daily use and taste? Red Dragon tastes good but can feel more lik…" at bounding box center [309, 315] width 310 height 35
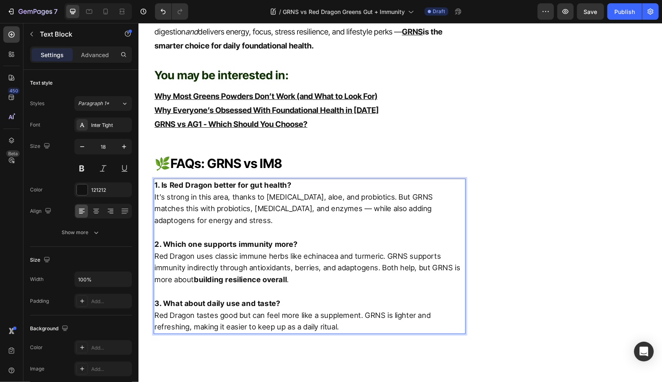
click at [372, 298] on p "3. What about daily use and taste? Red Dragon tastes good but can feel more lik…" at bounding box center [309, 315] width 310 height 35
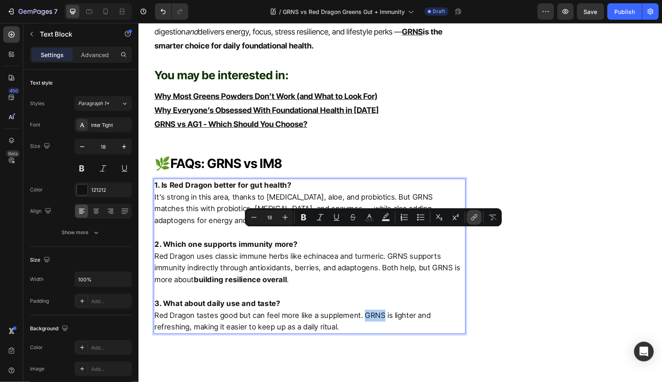
click at [471, 215] on icon "Editor contextual toolbar" at bounding box center [474, 217] width 8 height 8
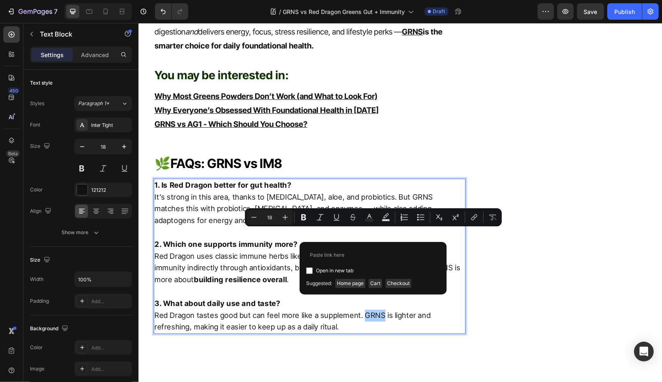
click at [311, 269] on input "Editor contextual toolbar" at bounding box center [309, 271] width 7 height 7
checkbox input "true"
drag, startPoint x: 353, startPoint y: 283, endPoint x: 215, endPoint y: 259, distance: 140.5
click at [353, 283] on span "Home page" at bounding box center [350, 283] width 30 height 9
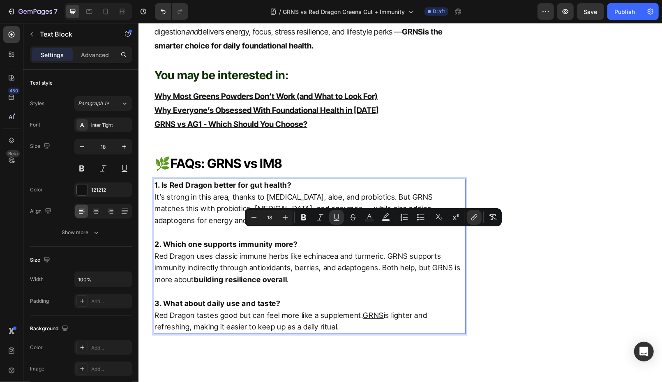
click at [390, 179] on p "1. Is Red Dragon better for gut health? It’s strong in this area, thanks to glu…" at bounding box center [309, 202] width 310 height 47
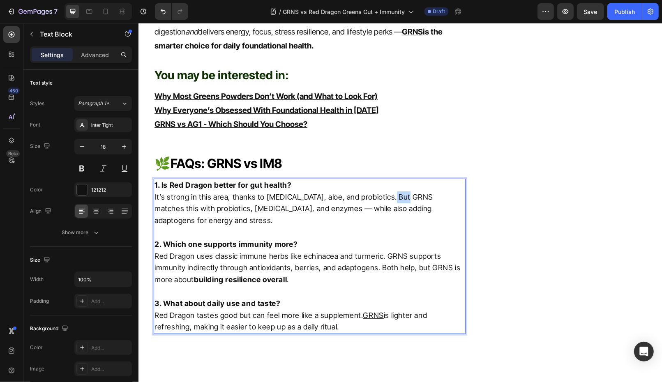
click at [391, 179] on p "1. Is Red Dragon better for gut health? It’s strong in this area, thanks to glu…" at bounding box center [309, 202] width 310 height 47
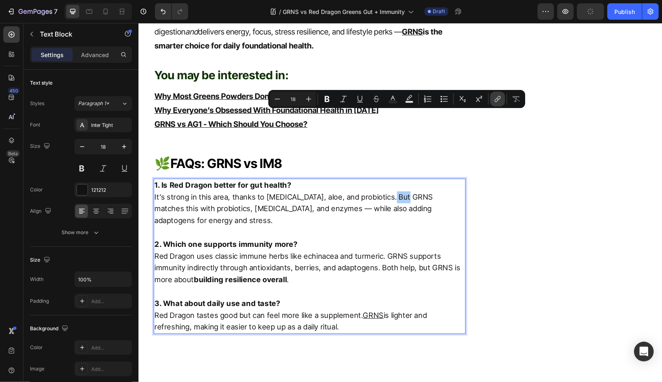
click at [496, 99] on icon "Editor contextual toolbar" at bounding box center [497, 100] width 4 height 4
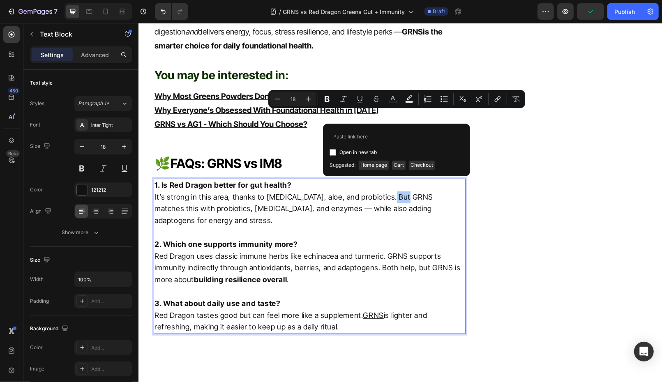
click at [334, 155] on input "Editor contextual toolbar" at bounding box center [333, 152] width 7 height 7
checkbox input "true"
click at [368, 163] on span "Home page" at bounding box center [374, 165] width 30 height 9
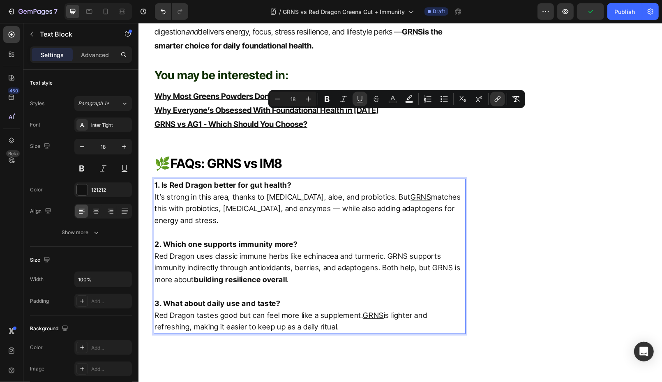
click at [347, 238] on p "2. Which one supports immunity more? Red Dragon uses classic immune herbs like …" at bounding box center [309, 261] width 310 height 47
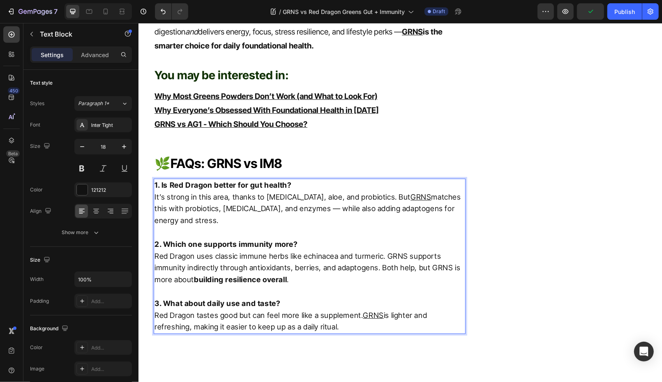
click at [401, 238] on p "2. Which one supports immunity more? Red Dragon uses classic immune herbs like …" at bounding box center [309, 261] width 310 height 47
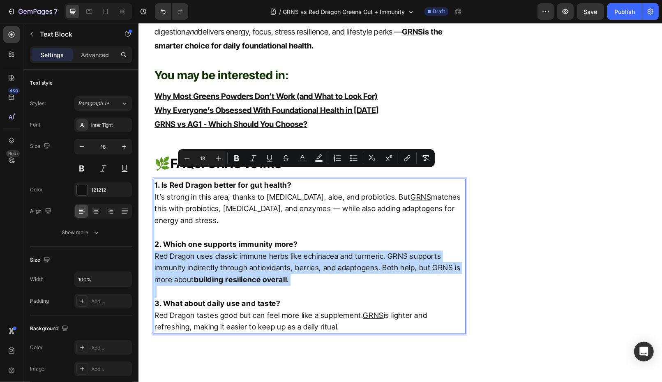
click at [413, 238] on p "2. Which one supports immunity more? Red Dragon uses classic immune herbs like …" at bounding box center [309, 261] width 310 height 47
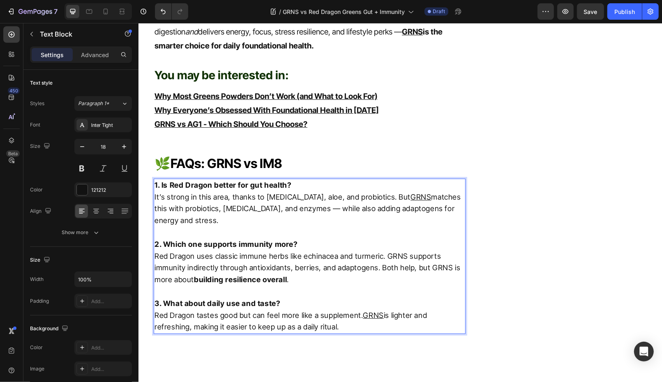
click at [393, 238] on p "2. Which one supports immunity more? Red Dragon uses classic immune herbs like …" at bounding box center [309, 261] width 310 height 47
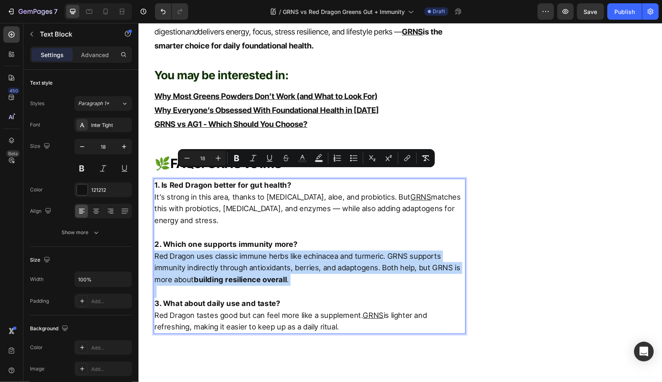
click at [384, 238] on p "2. Which one supports immunity more? Red Dragon uses classic immune herbs like …" at bounding box center [309, 261] width 310 height 47
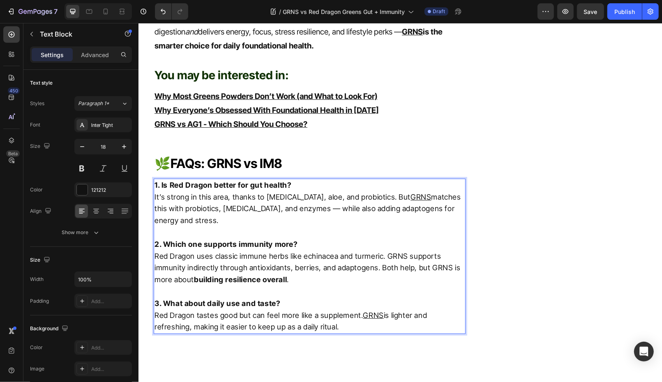
click at [395, 238] on p "2. Which one supports immunity more? Red Dragon uses classic immune herbs like …" at bounding box center [309, 261] width 310 height 47
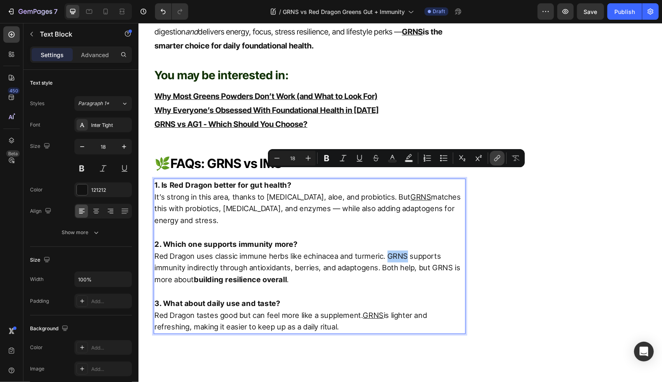
drag, startPoint x: 495, startPoint y: 157, endPoint x: 203, endPoint y: 200, distance: 295.7
click at [495, 157] on icon "Editor contextual toolbar" at bounding box center [497, 158] width 8 height 8
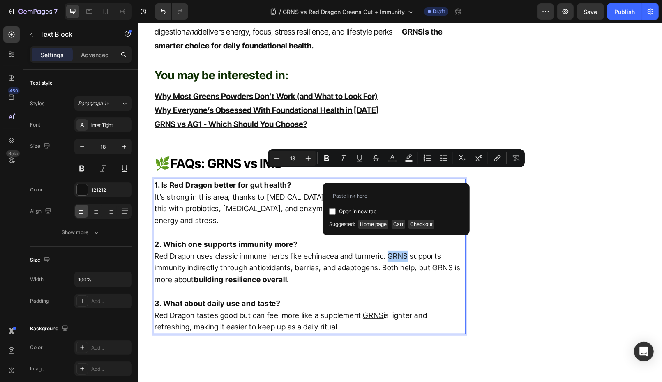
click at [333, 211] on input "Editor contextual toolbar" at bounding box center [332, 211] width 7 height 7
checkbox input "true"
click at [379, 224] on span "Home page" at bounding box center [373, 224] width 30 height 9
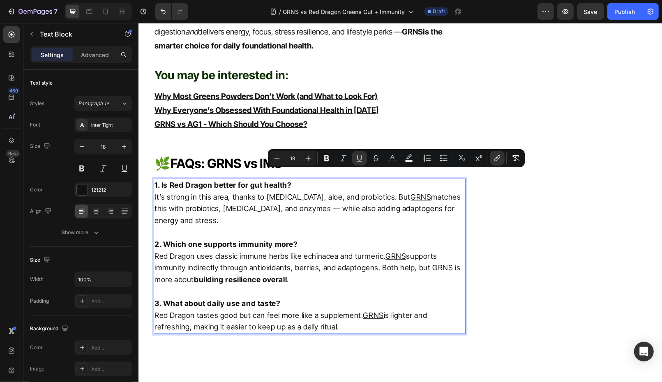
click at [240, 299] on strong "3. What about daily use and taste?" at bounding box center [217, 303] width 126 height 9
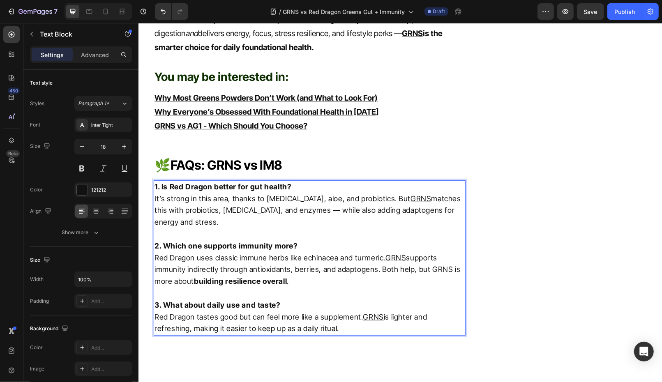
scroll to position [2823, 0]
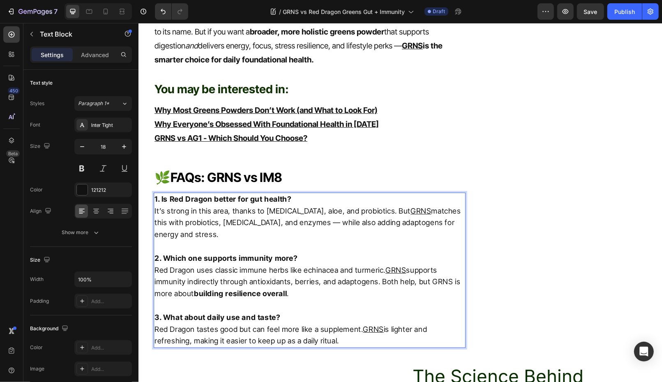
click at [333, 252] on p "2. Which one supports immunity more? Red Dragon uses classic immune herbs like …" at bounding box center [309, 275] width 310 height 47
click at [203, 252] on p "2. Which one supports immunity more? Red Dragon uses classic immune herbs like …" at bounding box center [309, 275] width 310 height 47
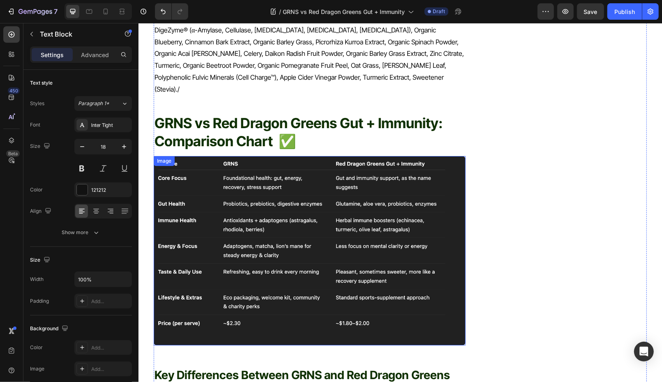
scroll to position [1993, 0]
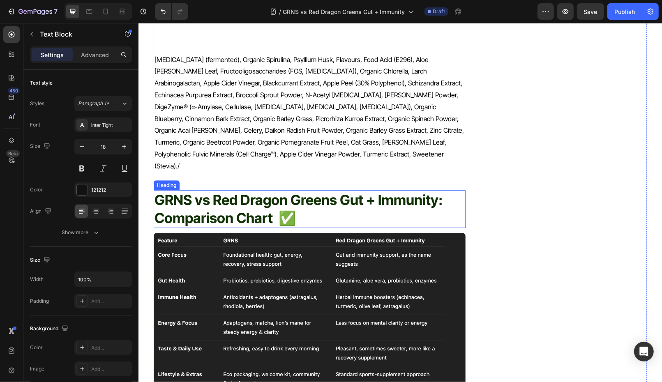
click at [230, 191] on span "GRNS vs Red Dragon Greens Gut + Immunity:" at bounding box center [298, 199] width 288 height 17
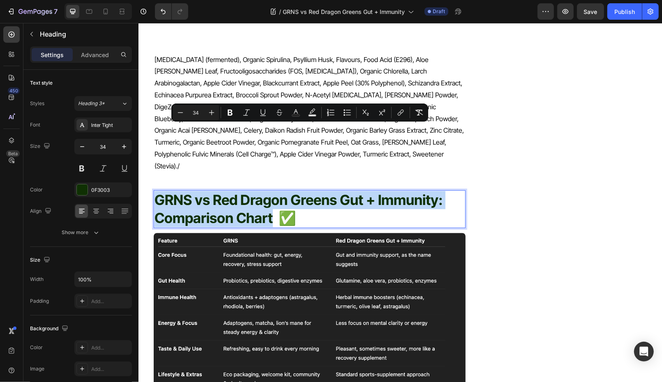
drag, startPoint x: 273, startPoint y: 152, endPoint x: 163, endPoint y: 140, distance: 110.7
copy p "GRNS vs Red Dragon Greens Gut + Immunity: Comparison Chart"
click at [225, 240] on img at bounding box center [309, 327] width 312 height 189
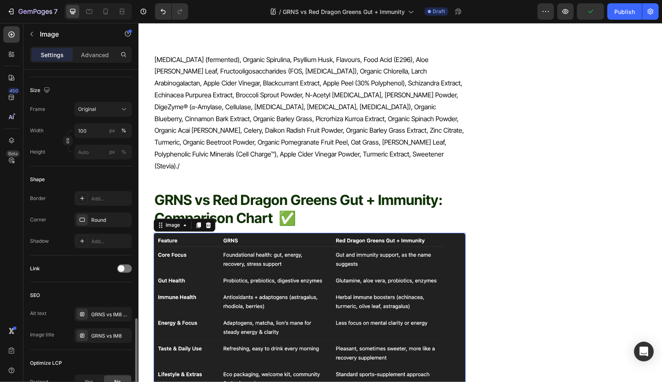
scroll to position [283, 0]
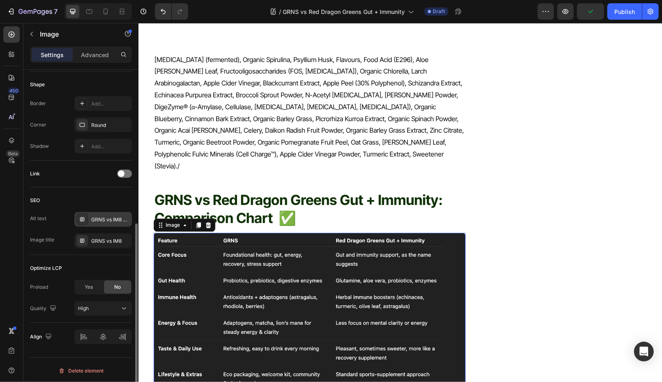
click at [102, 217] on div "GRNS vs IM8 Comparison Chart" at bounding box center [110, 219] width 39 height 7
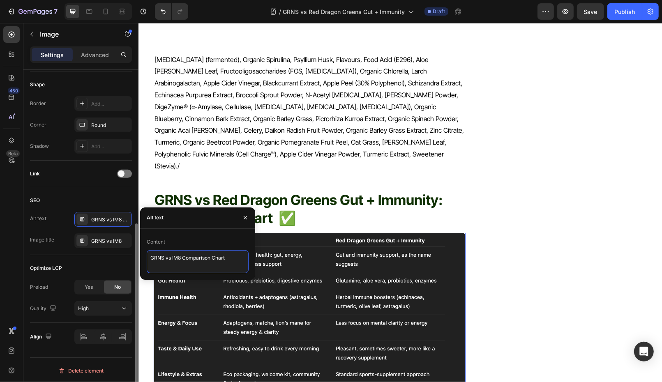
drag, startPoint x: 235, startPoint y: 258, endPoint x: 102, endPoint y: 254, distance: 132.8
click at [104, 254] on div "450 Beta Sections(18) Elements(83) Section Element Hero Section Product Detail …" at bounding box center [69, 202] width 138 height 359
paste textarea "Red Dragon Greens Gut + Immunity:"
type textarea "GRNS vs Red Dragon Greens Gut + Immunity: Comparison Chart"
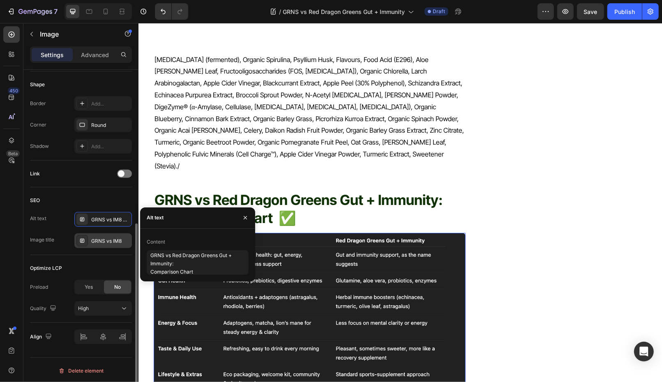
click at [95, 238] on div "GRNS vs IM8" at bounding box center [110, 241] width 39 height 7
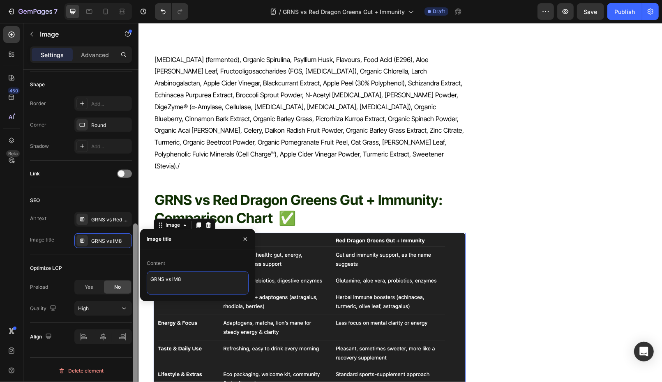
drag, startPoint x: 219, startPoint y: 288, endPoint x: 136, endPoint y: 261, distance: 87.7
click at [136, 261] on div "450 Beta Sections(18) Elements(83) Section Element Hero Section Product Detail …" at bounding box center [69, 202] width 138 height 359
paste textarea "Red Dragon Greens Gut + Immunity: Comparison Chart"
type textarea "GRNS vs Red Dragon Greens Gut + Immunity: Comparison Chart"
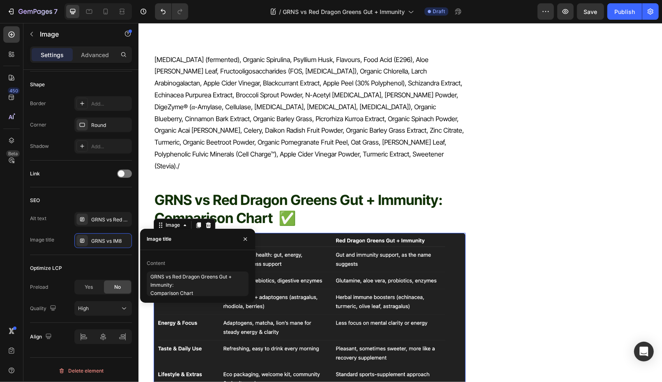
click at [259, 233] on img at bounding box center [309, 327] width 312 height 189
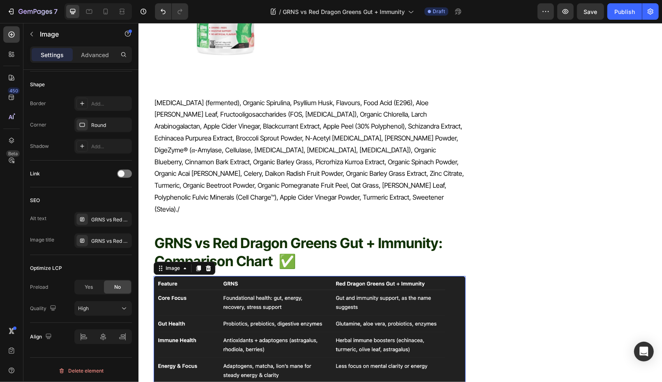
scroll to position [1946, 0]
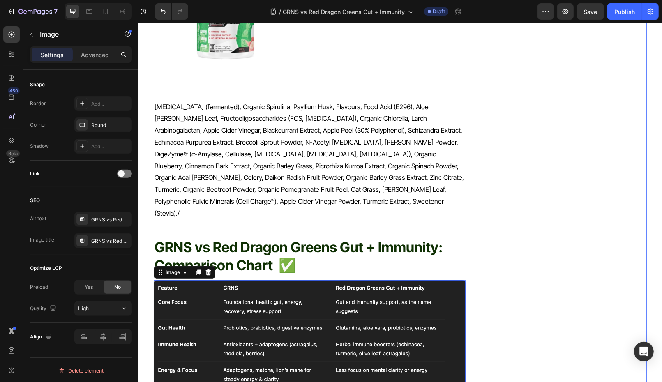
click at [280, 238] on span "GRNS vs Red Dragon Greens Gut + Immunity:" at bounding box center [298, 246] width 288 height 17
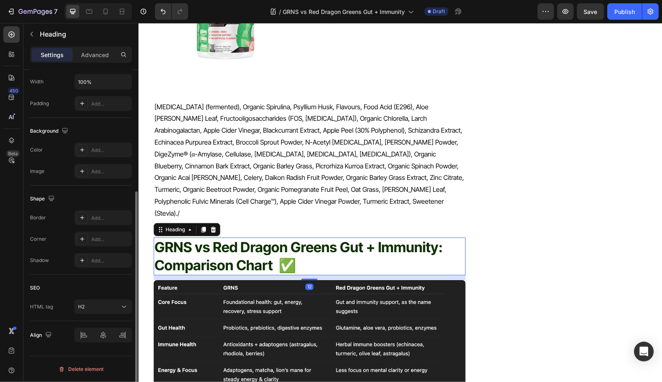
scroll to position [0, 0]
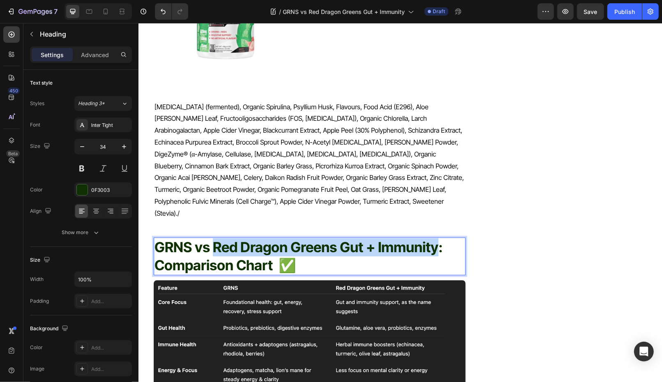
drag, startPoint x: 213, startPoint y: 179, endPoint x: 436, endPoint y: 182, distance: 222.7
click at [436, 238] on span "GRNS vs Red Dragon Greens Gut + Immunity:" at bounding box center [298, 246] width 288 height 17
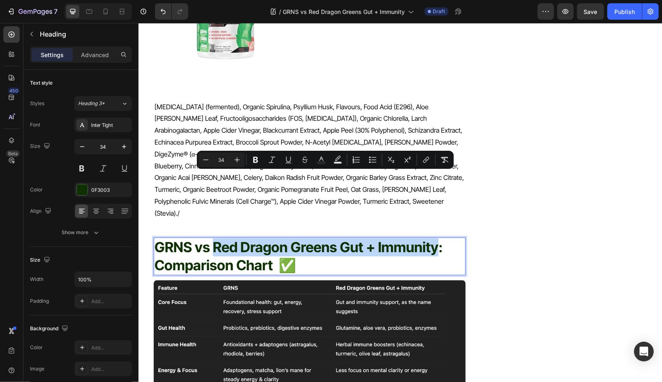
copy span "Red Dragon Greens Gut + Immunity"
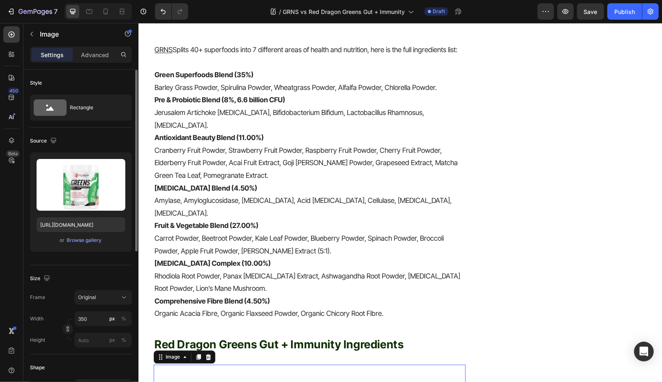
scroll to position [283, 0]
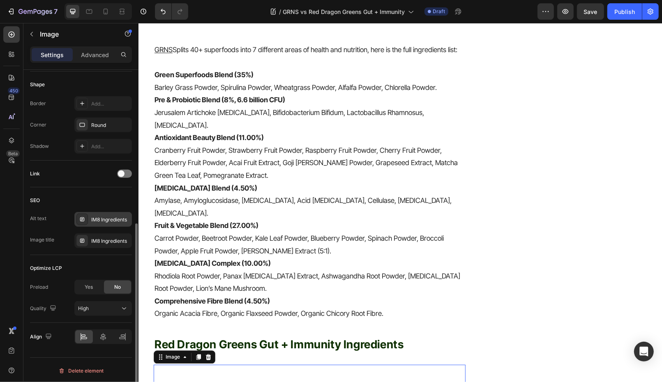
click at [103, 217] on div "IM8 Ingredients" at bounding box center [110, 219] width 39 height 7
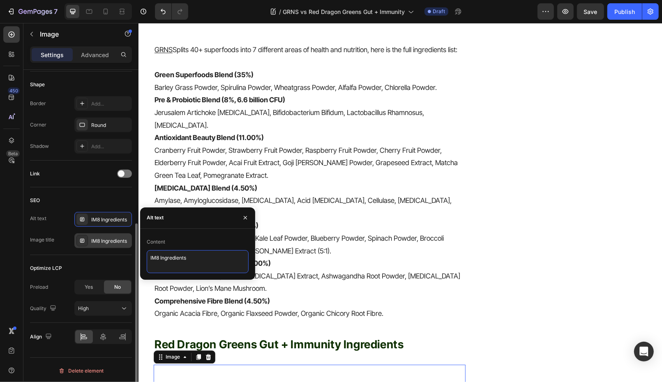
drag, startPoint x: 189, startPoint y: 256, endPoint x: 99, endPoint y: 245, distance: 89.8
click at [100, 245] on div "450 Beta Sections(18) Elements(83) Section Element Hero Section Product Detail …" at bounding box center [69, 202] width 138 height 359
paste textarea "Red Dragon Greens Gut + Immunity"
type textarea "Red Dragon Greens Gut + Immunity"
click at [110, 246] on div "IM8 Ingredients" at bounding box center [103, 240] width 58 height 15
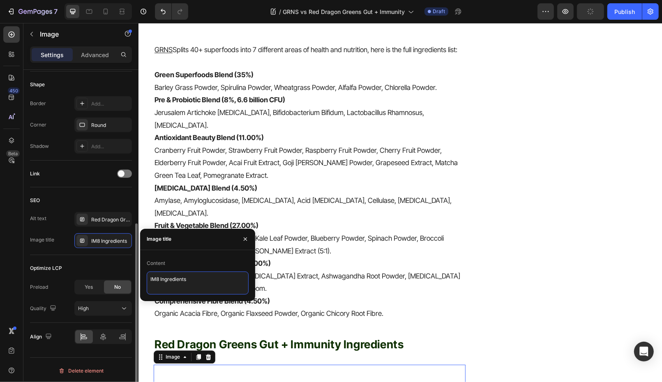
drag, startPoint x: 198, startPoint y: 284, endPoint x: 99, endPoint y: 274, distance: 99.6
click at [99, 274] on div "450 Beta Sections(18) Elements(83) Section Element Hero Section Product Detail …" at bounding box center [69, 202] width 138 height 359
paste textarea "Red Dragon Greens Gut + Immunity"
type textarea "Red Dragon Greens Gut + Immunity"
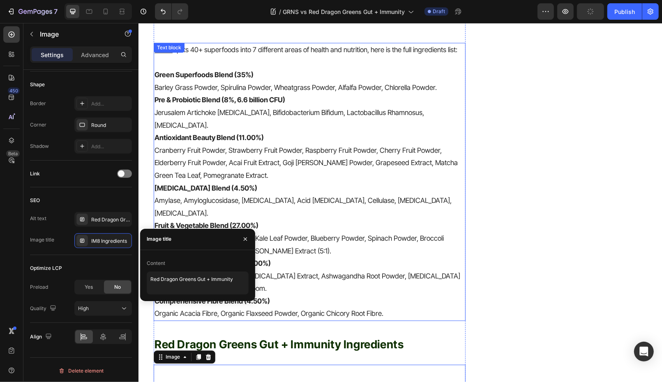
click at [235, 232] on p "Carrot Powder, Beetroot Powder, Kale Leaf Powder, Blueberry Powder, Spinach Pow…" at bounding box center [309, 244] width 310 height 25
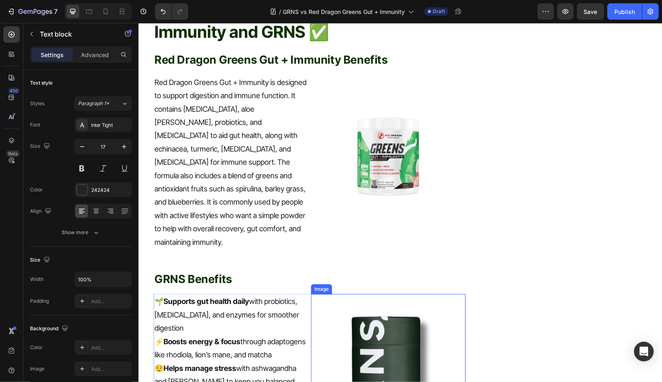
scroll to position [936, 0]
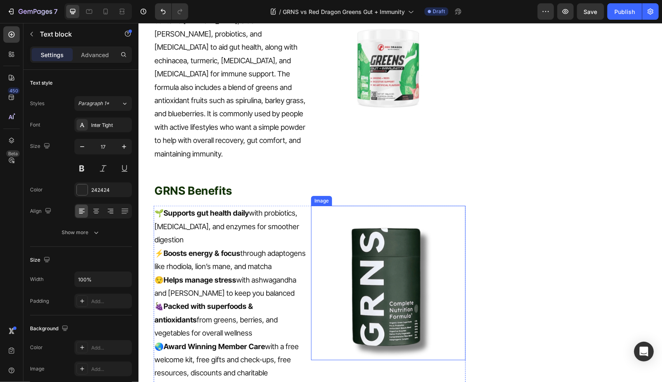
click at [362, 213] on img at bounding box center [388, 282] width 154 height 154
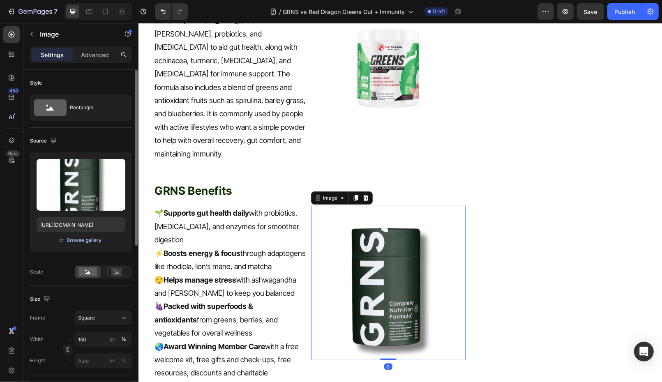
click at [97, 239] on div "Browse gallery" at bounding box center [84, 240] width 35 height 7
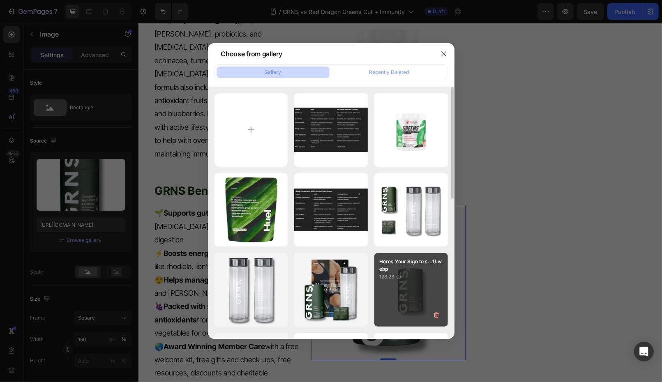
click at [389, 271] on p "Heres Your Sign to s...1).webp" at bounding box center [411, 265] width 64 height 15
type input "https://cdn.shopify.com/s/files/1/0572/1253/4865/files/gempages_489095260442461…"
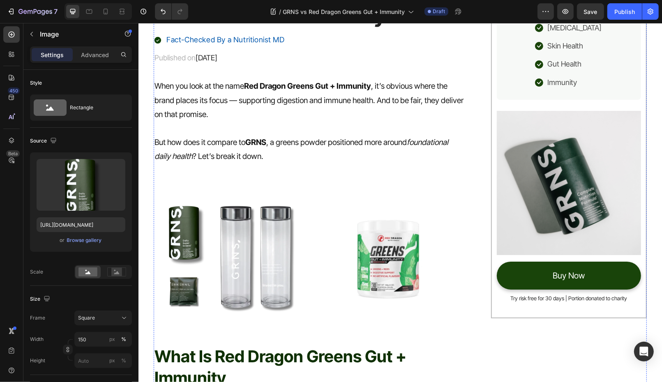
scroll to position [92, 0]
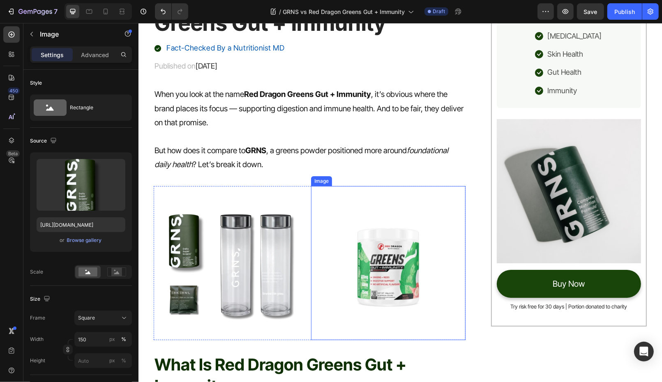
click at [378, 251] on img at bounding box center [388, 263] width 154 height 154
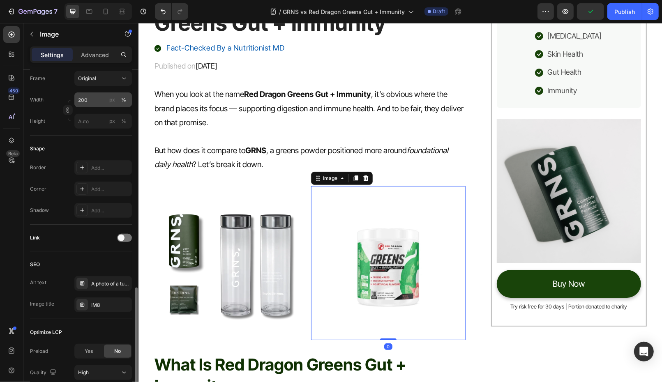
scroll to position [283, 0]
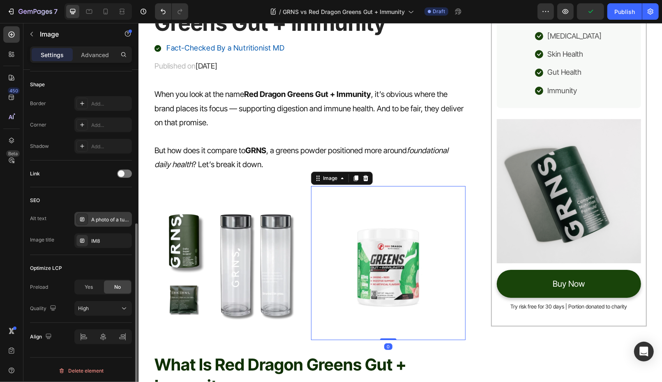
click at [113, 222] on div "A photo of a tub containing IM8" at bounding box center [103, 219] width 58 height 15
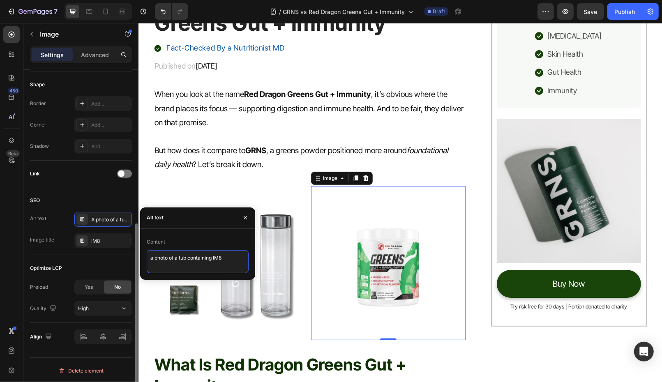
drag, startPoint x: 229, startPoint y: 256, endPoint x: 131, endPoint y: 255, distance: 98.2
click at [131, 256] on div "450 Beta Sections(18) Elements(83) Section Element Hero Section Product Detail …" at bounding box center [69, 202] width 138 height 359
paste textarea "Red Dragon Greens Gut + Immunity"
type textarea "Red Dragon Greens Gut + Immunity"
click at [95, 231] on div "Alt text A photo of a tub containing IM8 Image title IM8" at bounding box center [81, 230] width 102 height 36
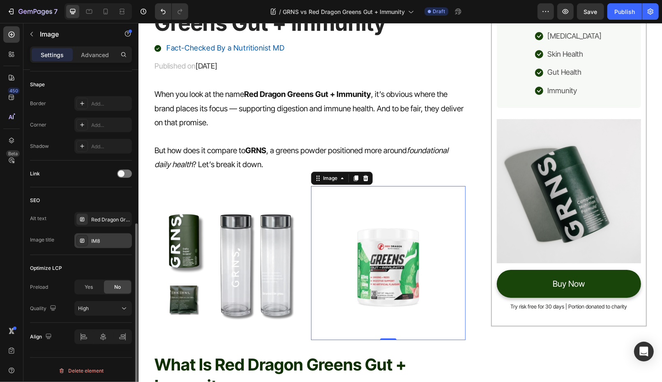
click at [98, 234] on div "IM8" at bounding box center [103, 240] width 58 height 15
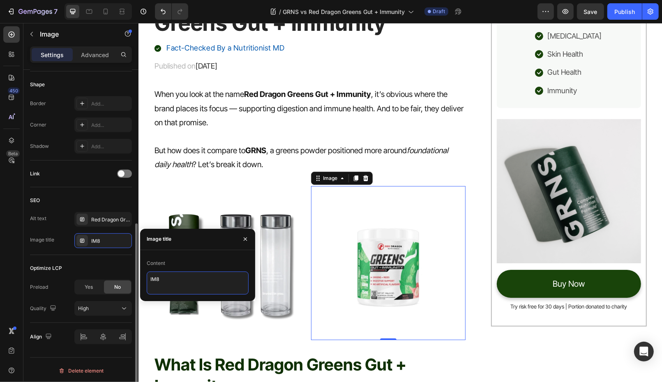
drag, startPoint x: 219, startPoint y: 285, endPoint x: 97, endPoint y: 260, distance: 124.7
click at [97, 260] on div "450 Beta Sections(18) Elements(83) Section Element Hero Section Product Detail …" at bounding box center [69, 202] width 138 height 359
paste textarea "Red Dragon Greens Gut + Immunity"
type textarea "Red Dragon Greens Gut + Immunity"
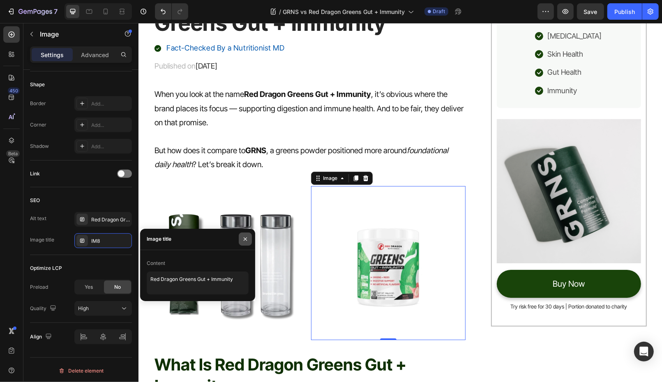
click at [244, 239] on icon "button" at bounding box center [245, 239] width 3 height 3
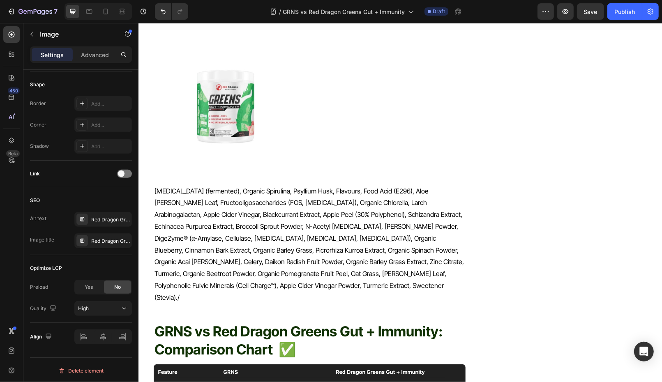
scroll to position [1706, 0]
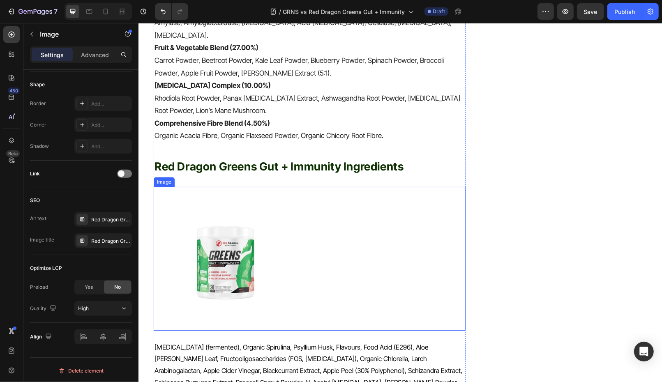
click at [200, 225] on img at bounding box center [225, 259] width 144 height 144
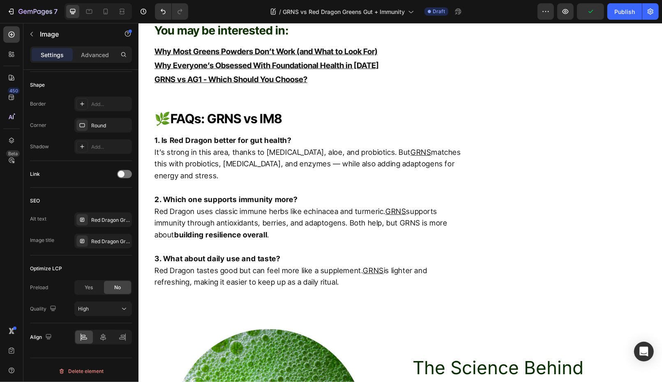
scroll to position [2871, 0]
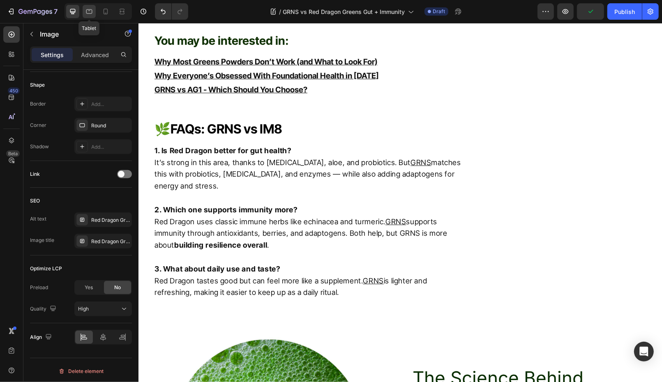
click at [90, 13] on icon at bounding box center [89, 11] width 8 height 8
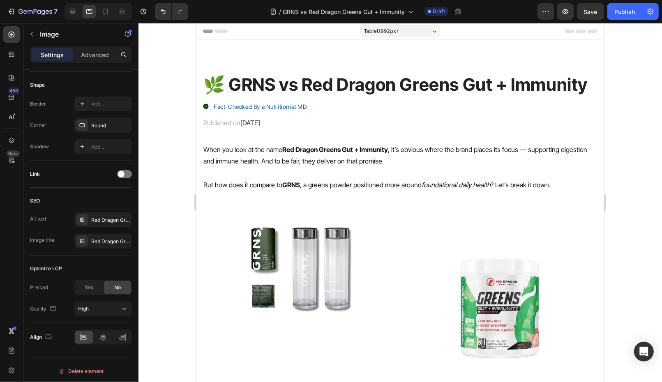
scroll to position [99, 0]
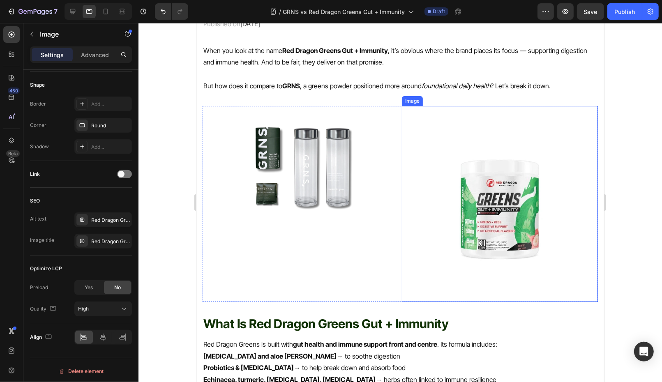
click at [259, 206] on img at bounding box center [300, 167] width 123 height 123
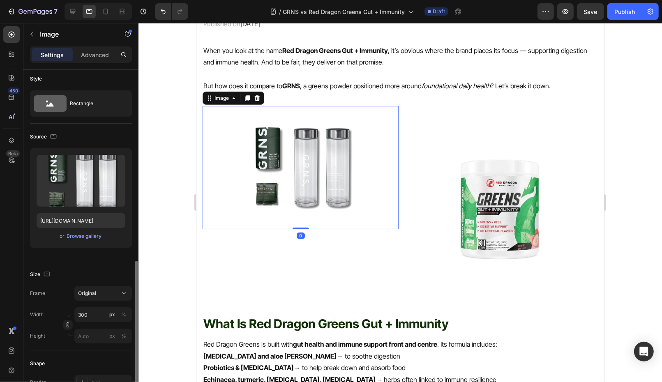
scroll to position [0, 0]
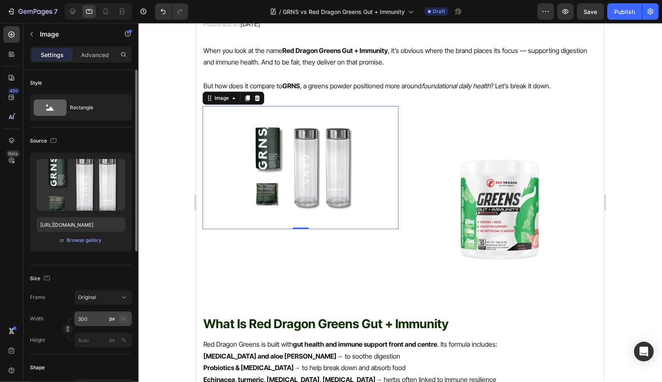
click at [125, 317] on div "%" at bounding box center [123, 318] width 5 height 7
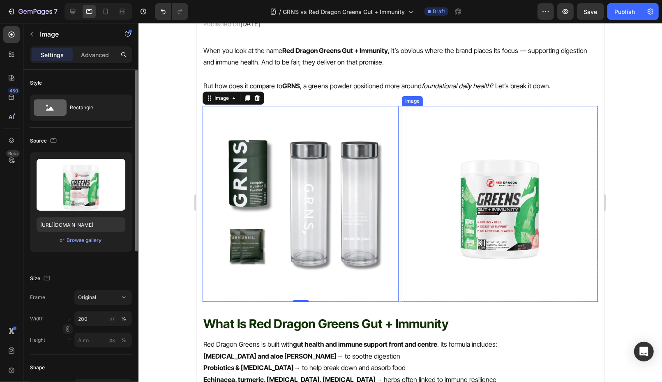
click at [489, 211] on img at bounding box center [499, 204] width 196 height 196
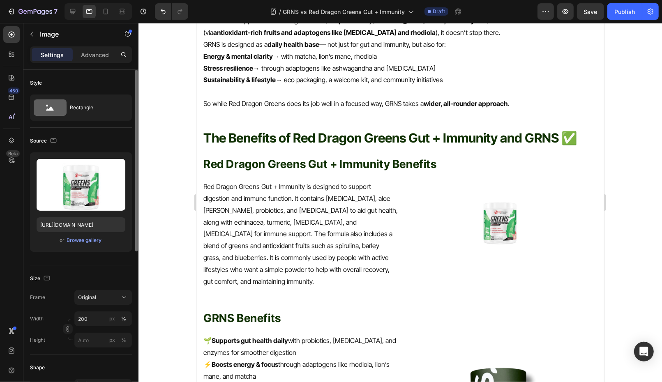
scroll to position [607, 0]
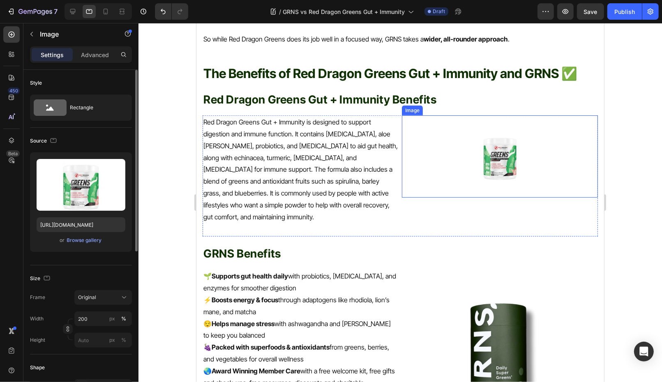
click at [516, 172] on img at bounding box center [500, 156] width 82 height 82
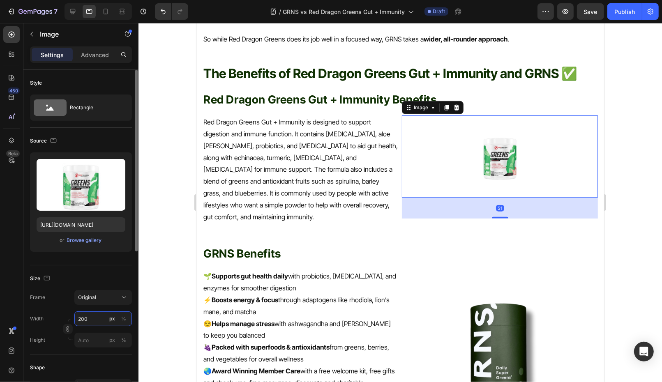
click at [94, 318] on input "200" at bounding box center [103, 318] width 58 height 15
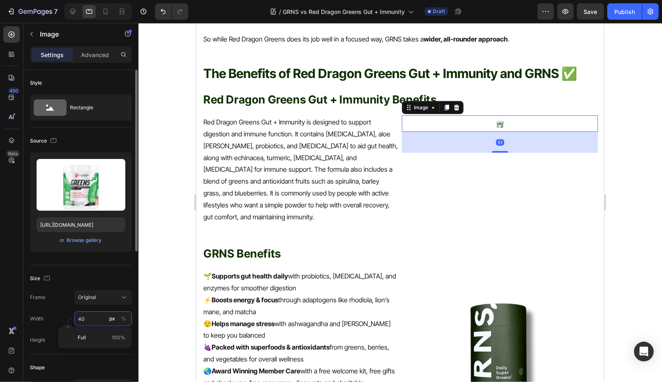
type input "400"
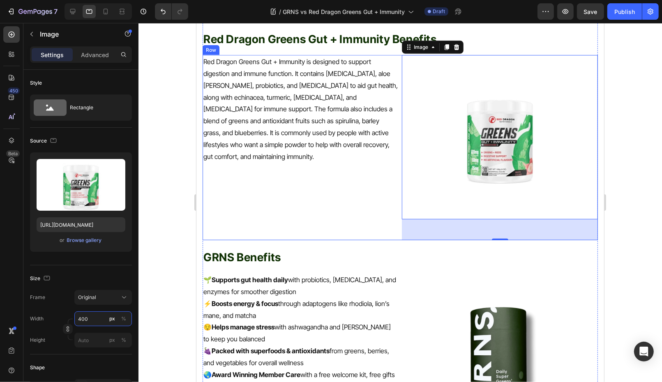
scroll to position [765, 0]
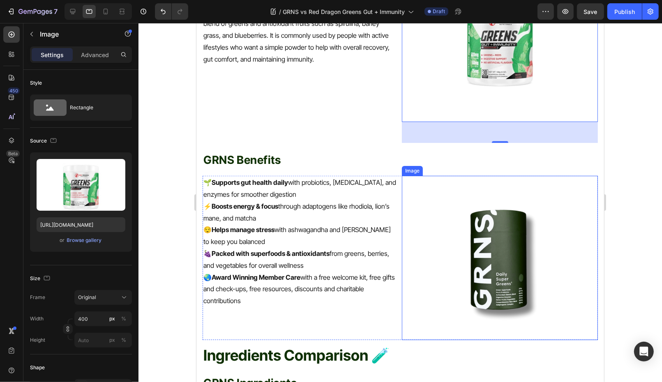
click at [491, 235] on img at bounding box center [499, 257] width 164 height 164
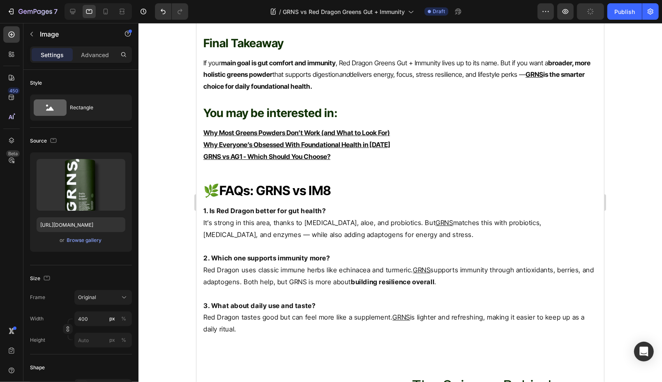
scroll to position [2302, 0]
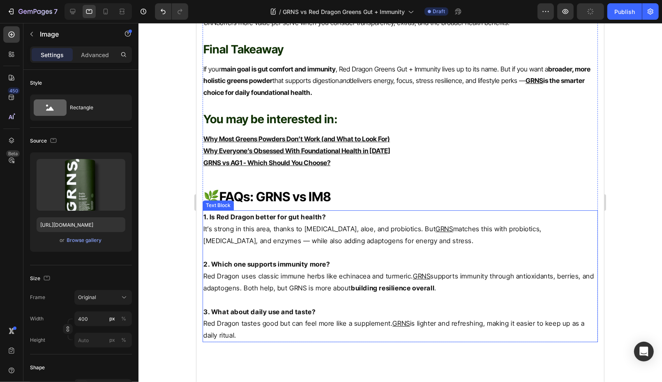
click at [249, 258] on p "2. Which one supports immunity more? Red Dragon uses classic immune herbs like …" at bounding box center [400, 275] width 394 height 35
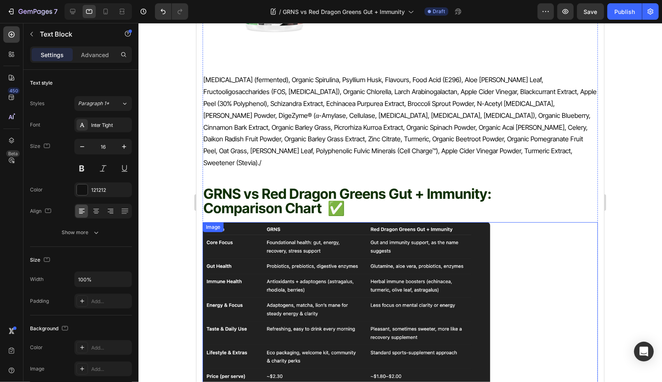
scroll to position [1574, 0]
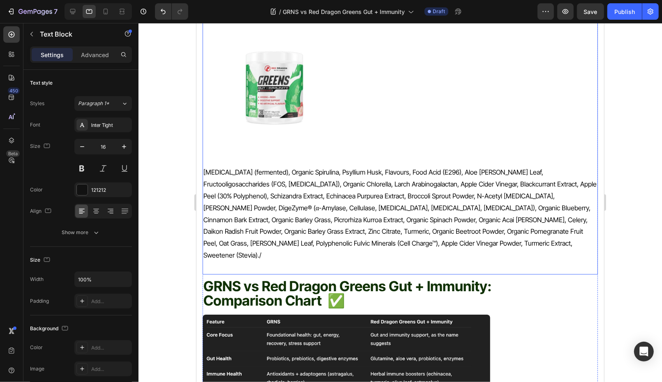
click at [329, 166] on p "Glutamine (fermented), Organic Spirulina, Psyllium Husk, Flavours, Food Acid (E…" at bounding box center [400, 213] width 394 height 95
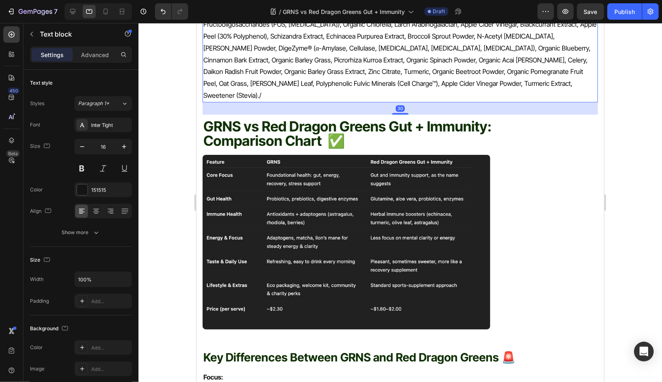
scroll to position [1967, 0]
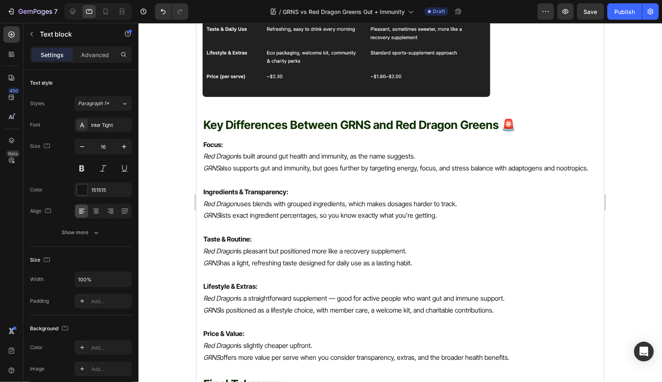
click at [327, 209] on p "GRNS lists exact ingredient percentages, so you know exactly what you’re gettin…" at bounding box center [400, 215] width 394 height 12
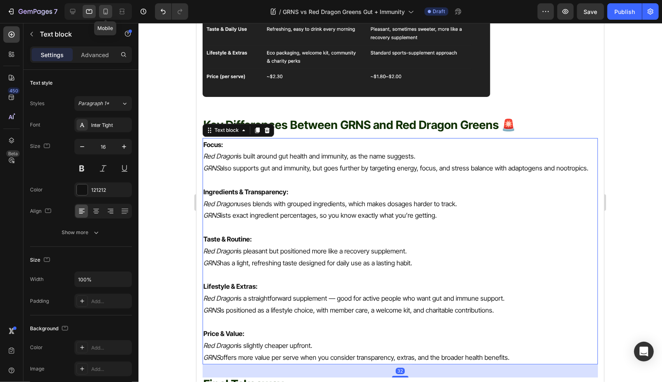
click at [106, 11] on icon at bounding box center [105, 11] width 8 height 8
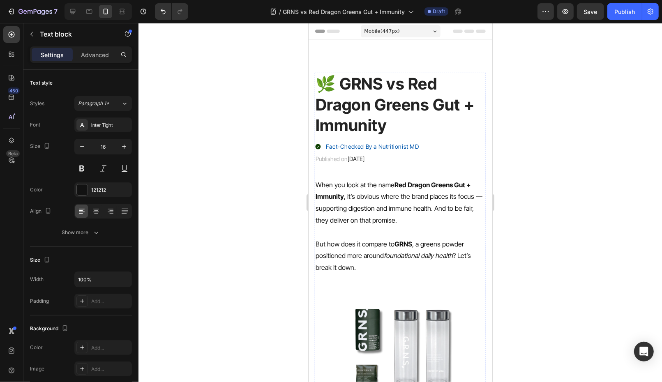
scroll to position [140, 0]
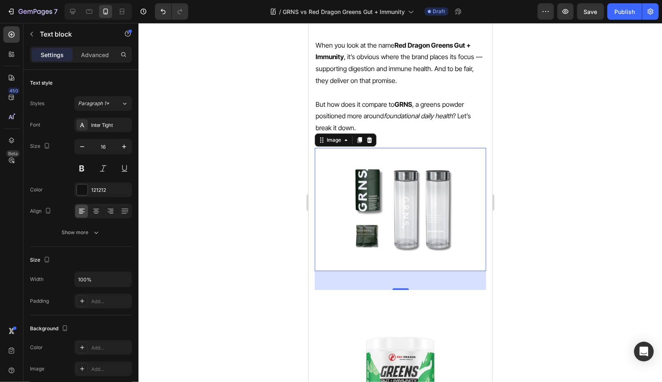
click at [380, 183] on img at bounding box center [400, 209] width 123 height 123
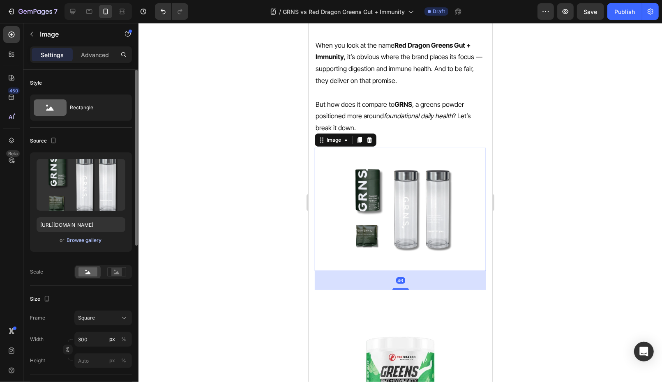
click at [88, 241] on div "Browse gallery" at bounding box center [84, 240] width 35 height 7
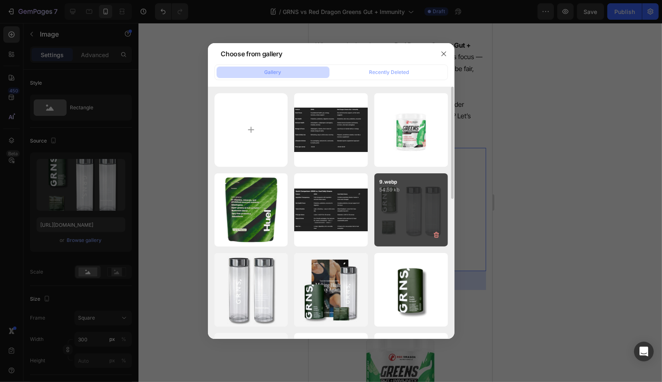
click at [397, 196] on div "9.webp 54.59 kb" at bounding box center [411, 210] width 74 height 74
type input "https://cdn.shopify.com/s/files/1/0572/1253/4865/files/gempages_489095260442461…"
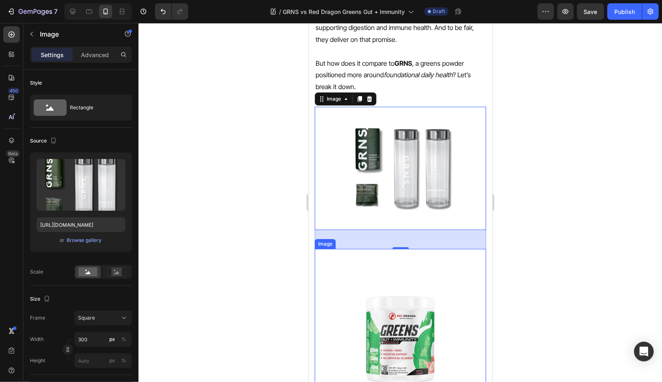
scroll to position [198, 0]
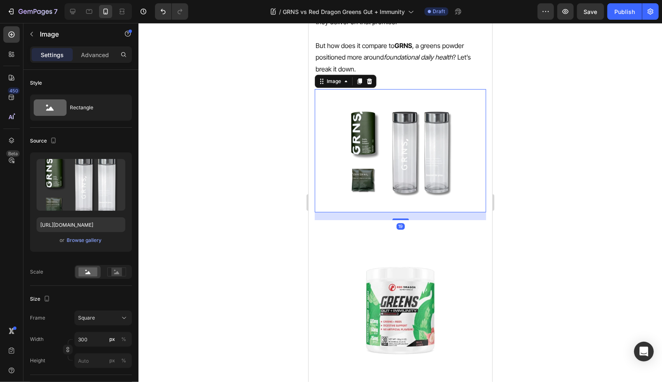
drag, startPoint x: 405, startPoint y: 230, endPoint x: 405, endPoint y: 196, distance: 33.3
click at [405, 196] on div "Image 19" at bounding box center [399, 150] width 171 height 123
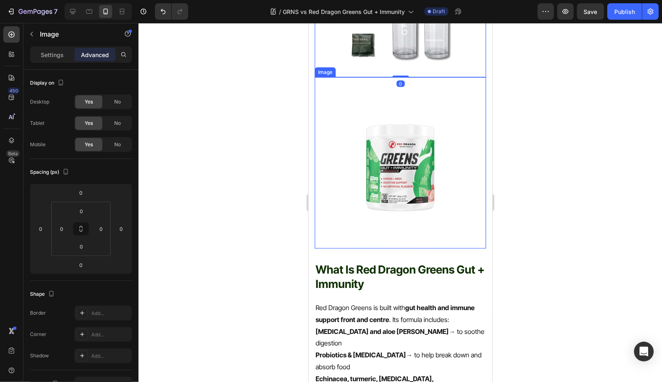
scroll to position [344, 0]
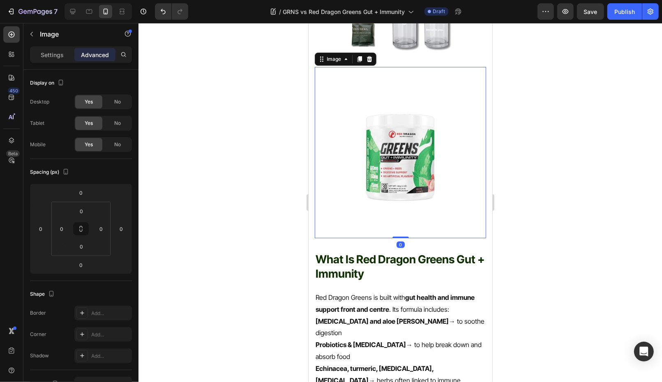
click at [436, 179] on img at bounding box center [399, 152] width 171 height 171
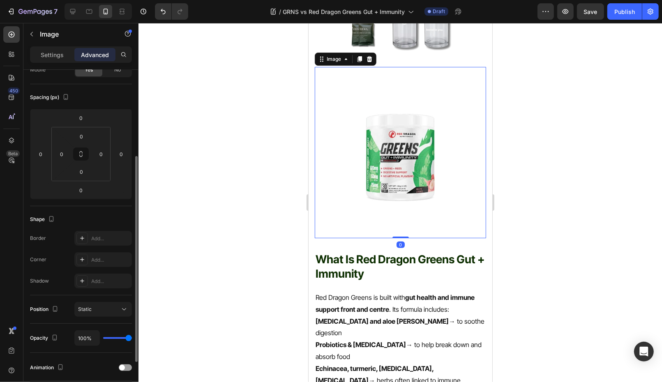
scroll to position [211, 0]
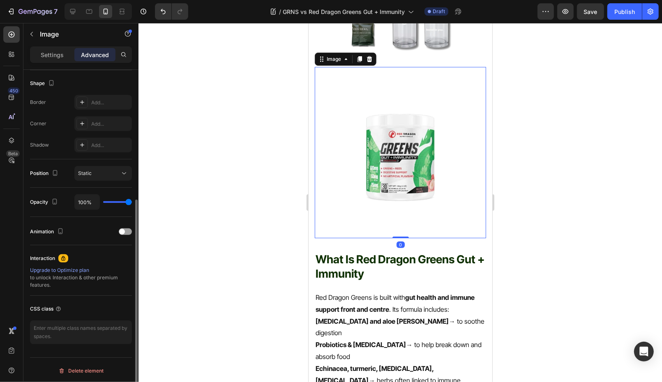
click at [432, 192] on img at bounding box center [399, 152] width 171 height 171
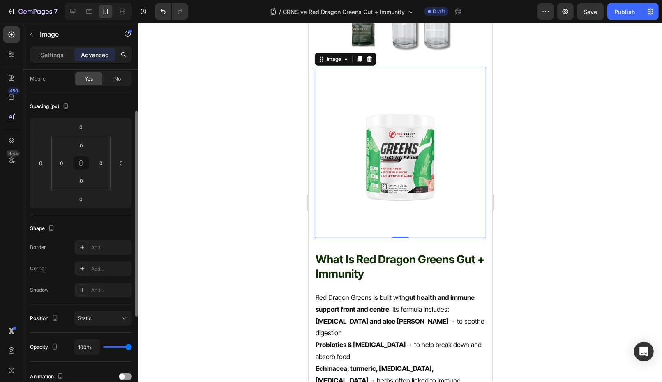
scroll to position [66, 0]
click at [53, 57] on p "Settings" at bounding box center [52, 55] width 23 height 9
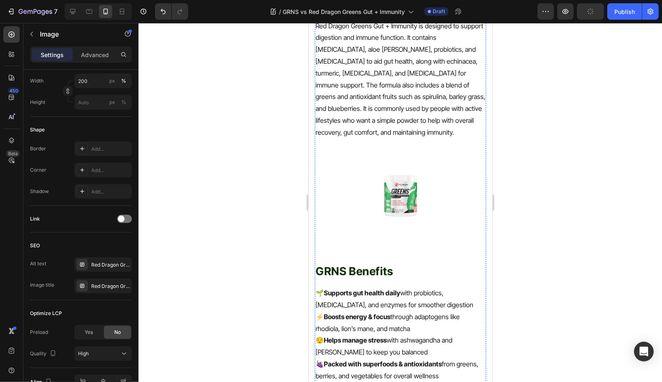
scroll to position [1209, 0]
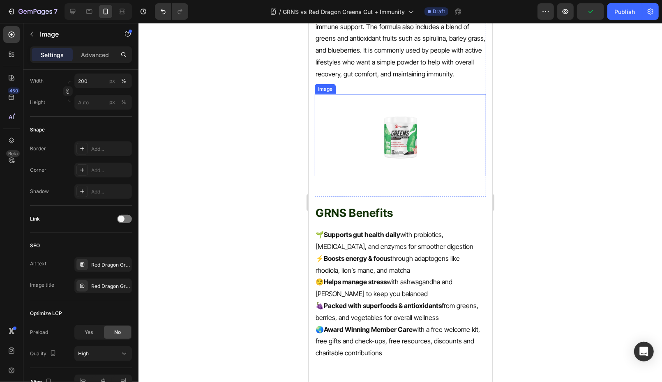
click at [419, 94] on img at bounding box center [400, 135] width 82 height 82
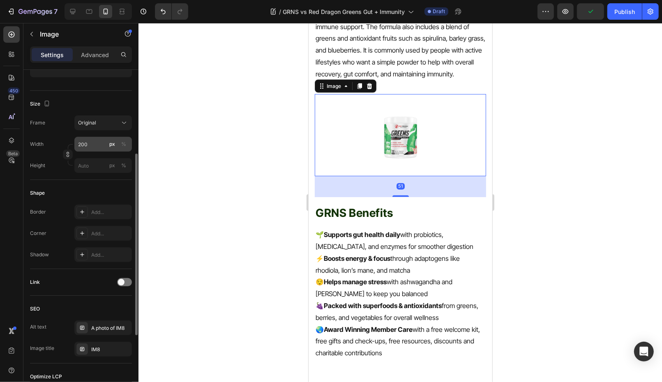
scroll to position [168, 0]
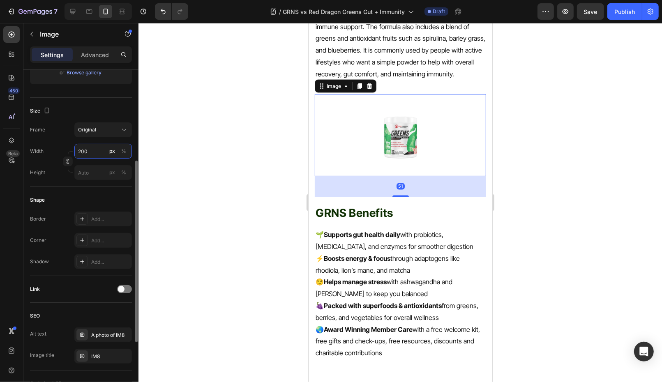
click at [99, 155] on input "200" at bounding box center [103, 151] width 58 height 15
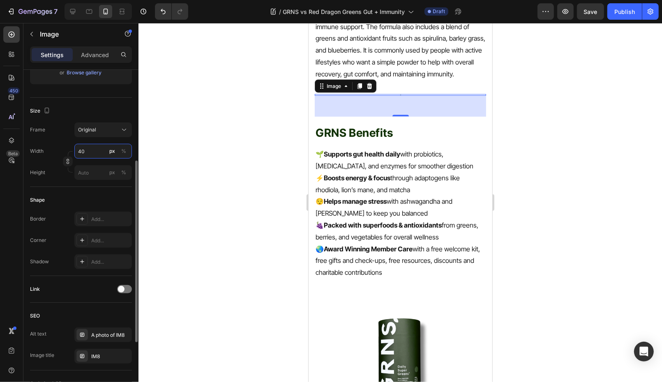
type input "400"
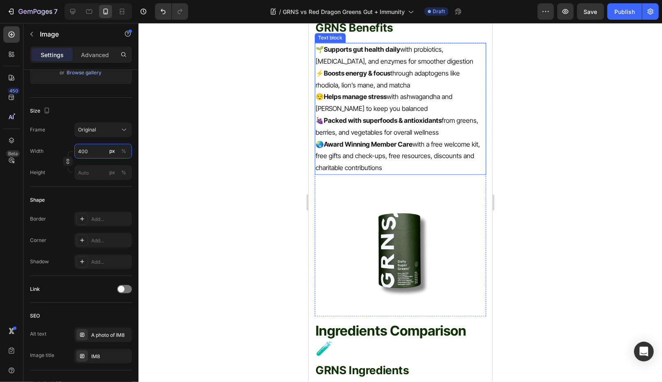
scroll to position [1517, 0]
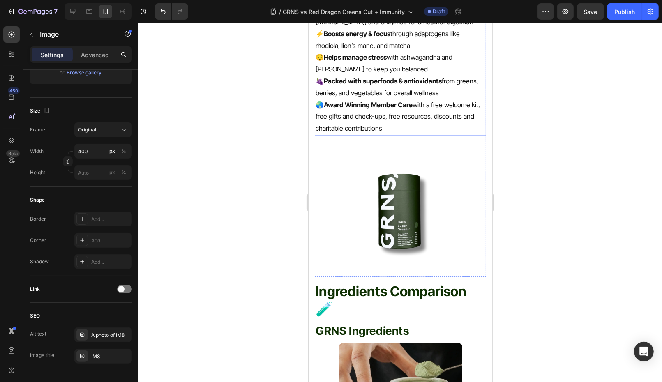
click at [348, 171] on img at bounding box center [400, 209] width 123 height 123
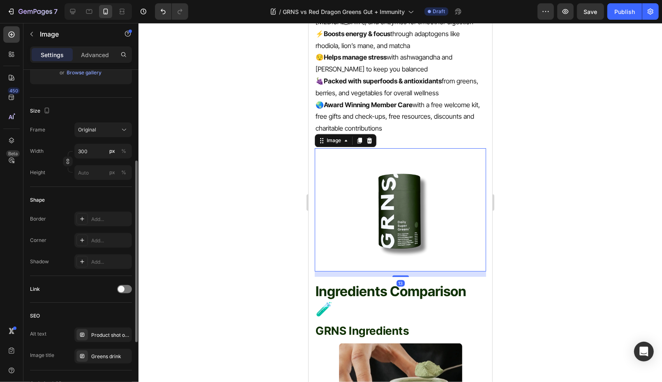
scroll to position [168, 0]
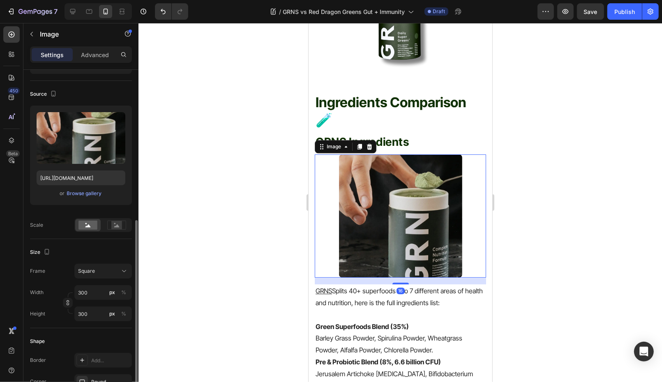
scroll to position [0, 0]
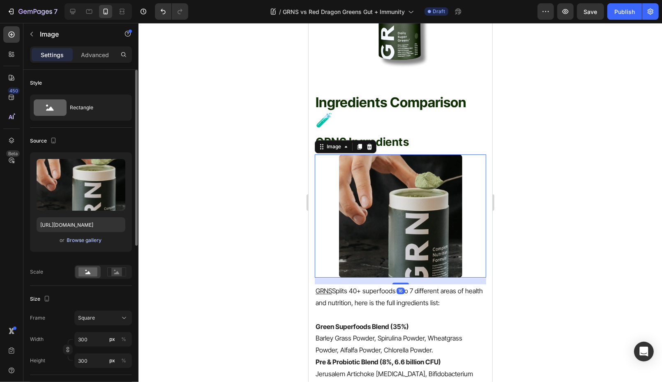
click at [93, 240] on div "Browse gallery" at bounding box center [84, 240] width 35 height 7
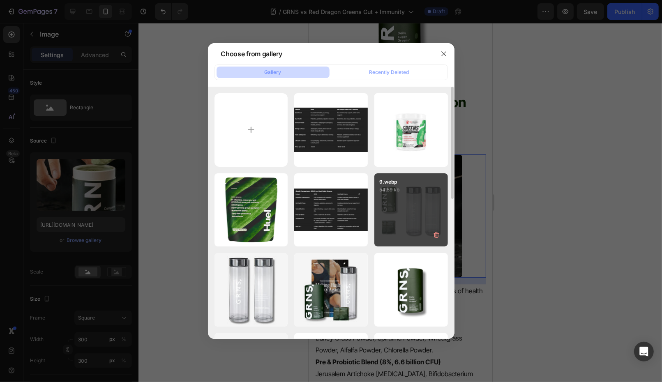
click at [391, 216] on div "9.webp 54.59 kb" at bounding box center [411, 210] width 74 height 74
type input "https://cdn.shopify.com/s/files/1/0572/1253/4865/files/gempages_489095260442461…"
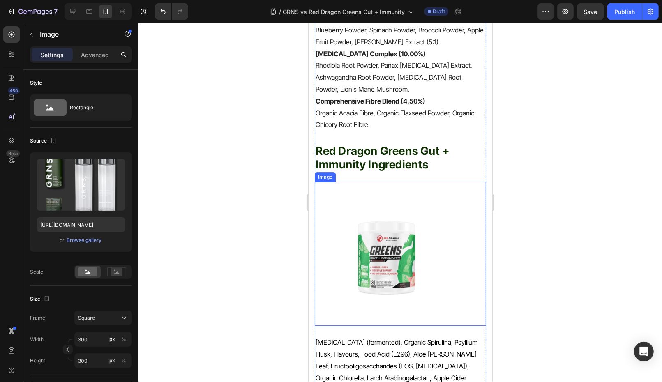
click at [400, 182] on img at bounding box center [386, 254] width 144 height 144
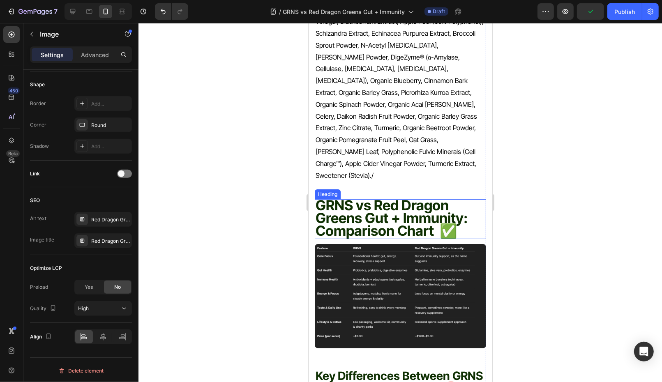
click at [372, 222] on span "Comparison Chart ✅" at bounding box center [385, 230] width 141 height 17
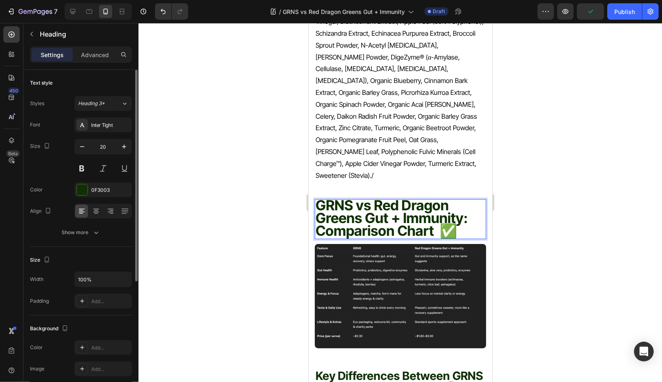
click at [461, 200] on p "GRNS vs Red Dragon Greens Gut + Immunity: Comparison Chart ✅" at bounding box center [400, 219] width 170 height 38
click at [124, 147] on icon "button" at bounding box center [124, 147] width 4 height 4
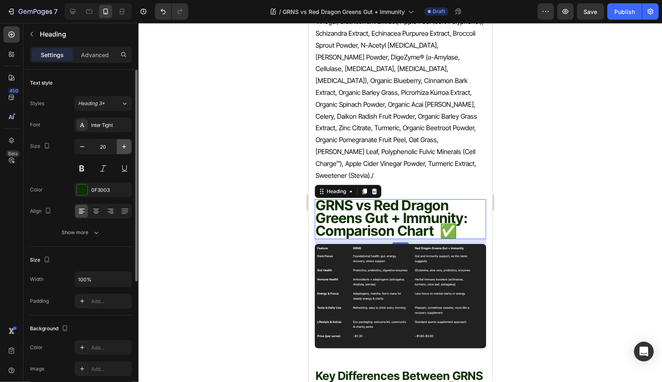
click at [124, 147] on icon "button" at bounding box center [124, 147] width 4 height 4
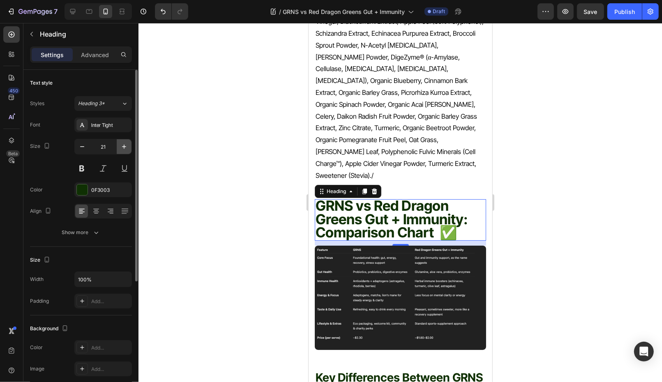
click at [124, 147] on icon "button" at bounding box center [124, 147] width 4 height 4
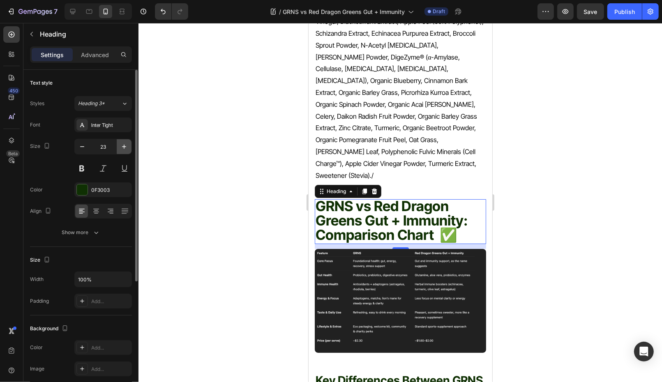
click at [124, 147] on icon "button" at bounding box center [124, 147] width 4 height 4
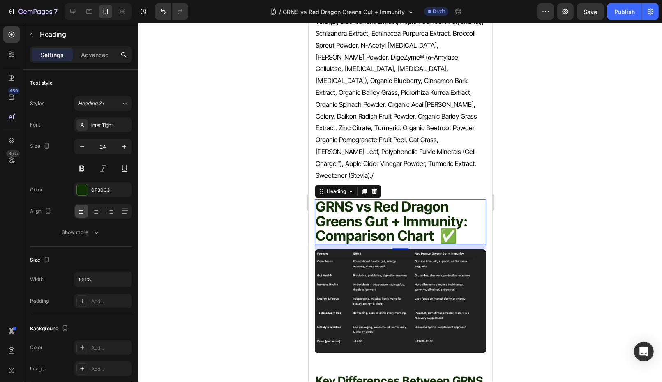
type input "25"
click at [594, 168] on div at bounding box center [400, 202] width 524 height 359
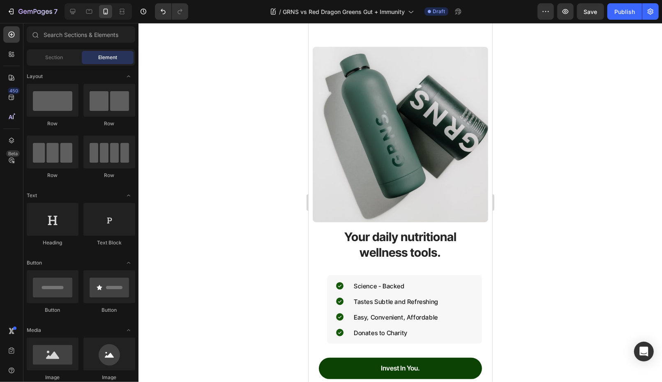
scroll to position [3794, 0]
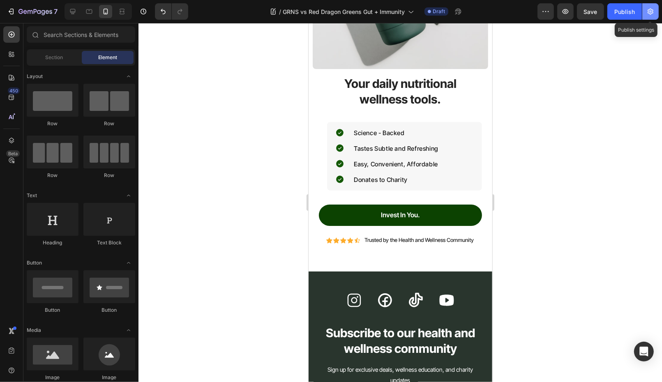
drag, startPoint x: 650, startPoint y: 17, endPoint x: 139, endPoint y: 25, distance: 510.4
click at [650, 17] on button "button" at bounding box center [650, 11] width 16 height 16
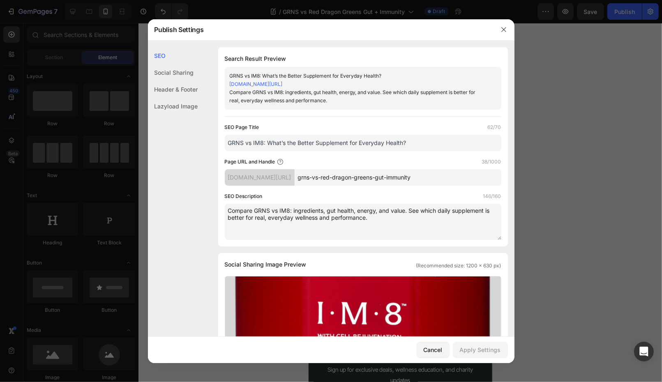
drag, startPoint x: 382, startPoint y: 225, endPoint x: 181, endPoint y: 185, distance: 204.9
click at [185, 187] on div "SEO Social Sharing Header & Footer Lazyload Image SEO Search Result Preview GRN…" at bounding box center [331, 369] width 367 height 644
paste textarea "Red Dragon Greens Gut + Immunity. Discover key differences in ingredients, bene…"
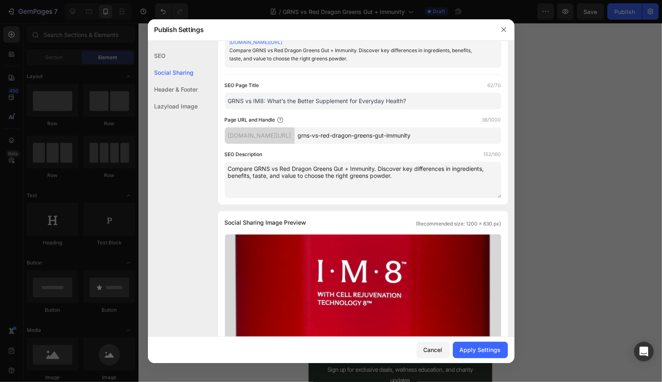
scroll to position [76, 0]
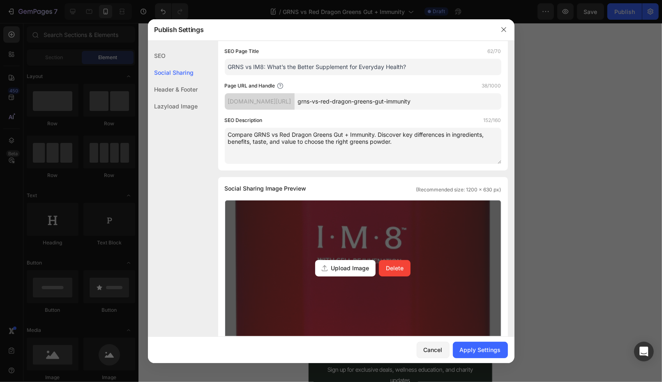
type textarea "Compare GRNS vs Red Dragon Greens Gut + Immunity. Discover key differences in i…"
click at [392, 248] on div "Upload Image Delete" at bounding box center [363, 269] width 276 height 136
click at [0, 0] on input "Upload Image Delete" at bounding box center [0, 0] width 0 height 0
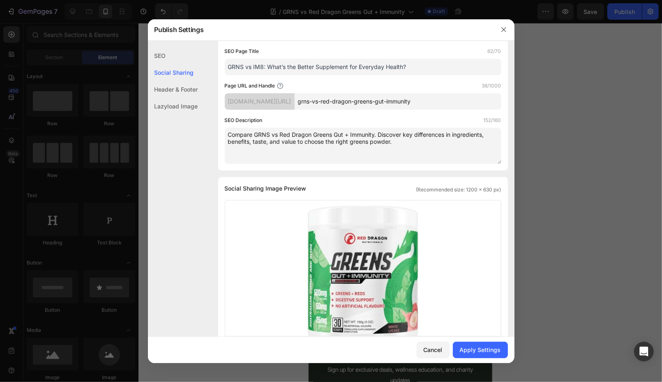
click at [428, 59] on input "GRNS vs IM8: What’s the Better Supplement for Everyday Health?" at bounding box center [363, 67] width 277 height 16
drag, startPoint x: 424, startPoint y: 65, endPoint x: 179, endPoint y: 65, distance: 245.3
click at [179, 65] on div "SEO Social Sharing Header & Footer Lazyload Image SEO Search Result Preview GRN…" at bounding box center [331, 293] width 367 height 644
paste input "Red Dragon Greens Gut + Immunity"
type input "GRNS vs Red Dragon Greens Gut + Immunity"
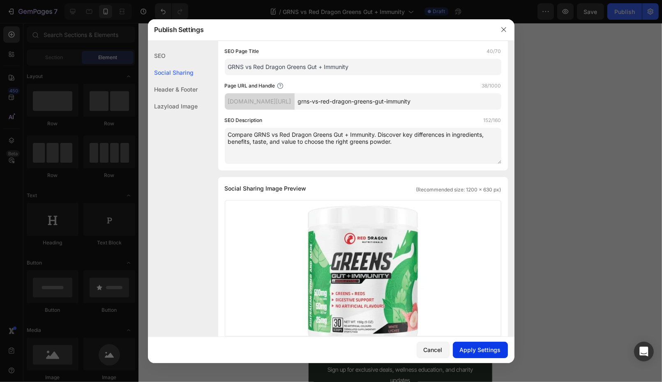
click at [482, 351] on div "Apply Settings" at bounding box center [480, 350] width 41 height 9
click at [498, 31] on button "button" at bounding box center [503, 29] width 13 height 13
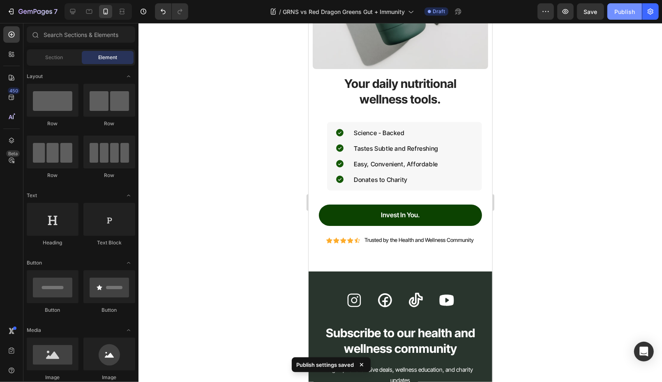
click at [618, 18] on button "Publish" at bounding box center [624, 11] width 35 height 16
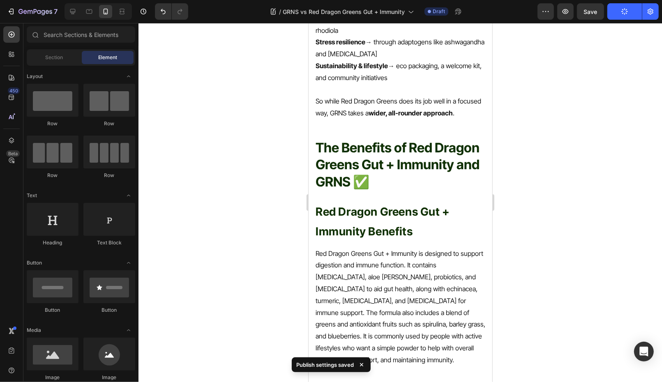
scroll to position [0, 0]
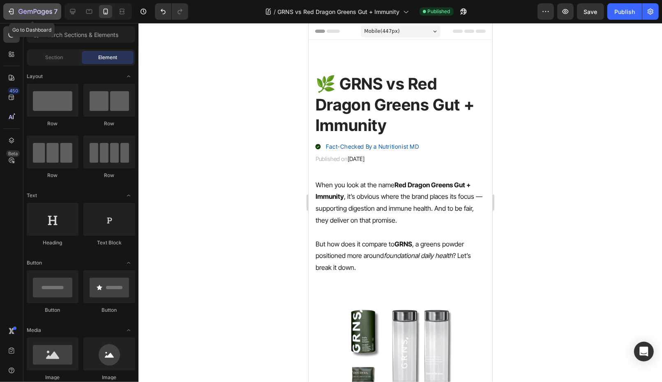
click at [33, 9] on icon "button" at bounding box center [35, 12] width 34 height 7
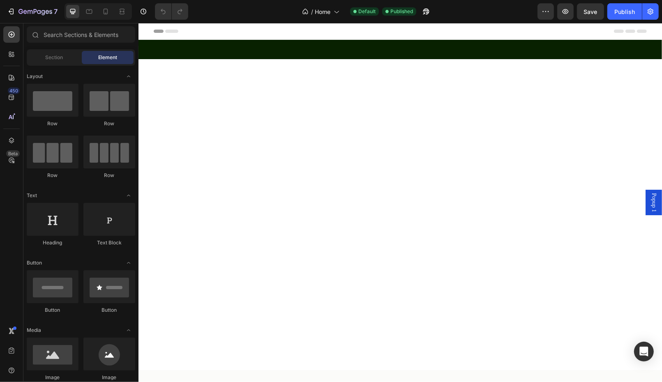
scroll to position [780, 0]
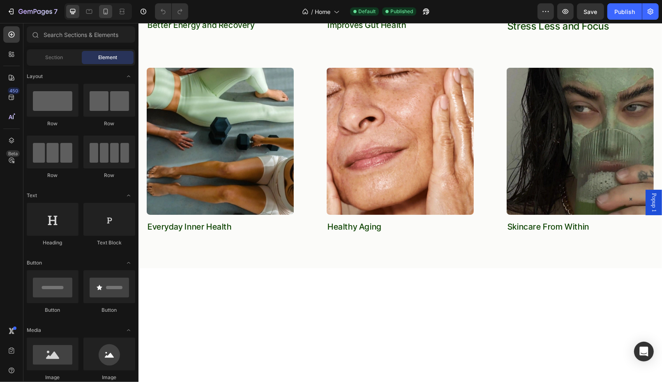
drag, startPoint x: 102, startPoint y: 12, endPoint x: 15, endPoint y: 30, distance: 88.9
click at [102, 12] on icon at bounding box center [105, 11] width 8 height 8
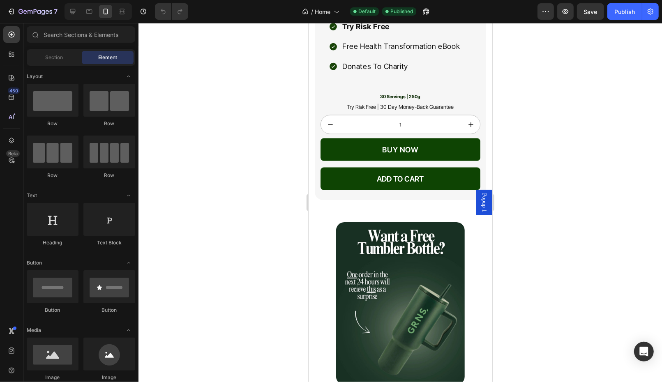
scroll to position [3792, 0]
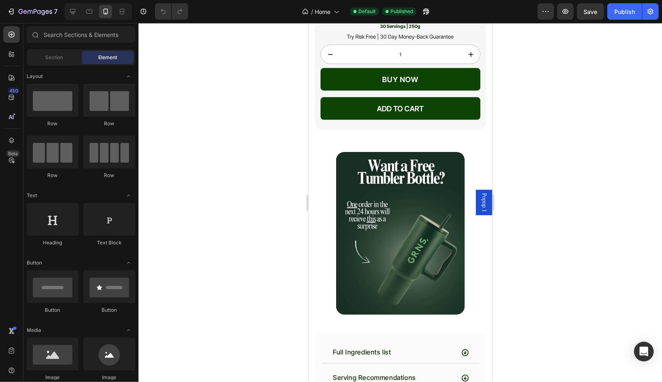
click at [406, 209] on img at bounding box center [400, 233] width 129 height 163
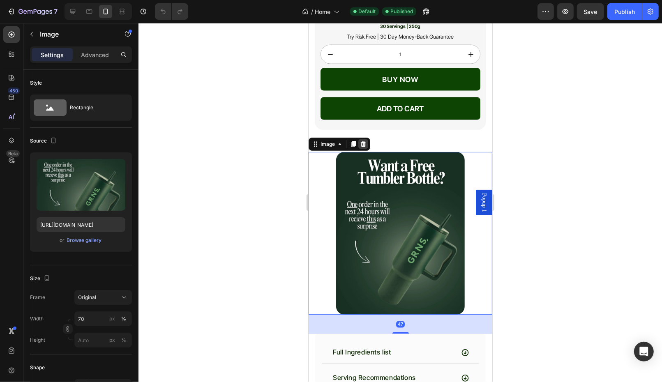
drag, startPoint x: 366, startPoint y: 138, endPoint x: 847, endPoint y: 198, distance: 484.4
click at [366, 139] on div at bounding box center [363, 144] width 10 height 10
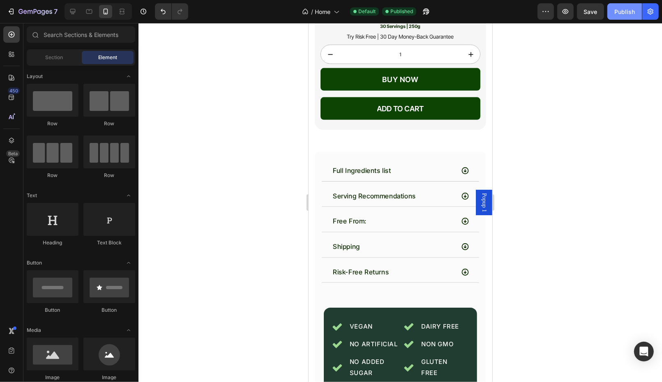
click at [629, 11] on div "Publish" at bounding box center [624, 11] width 21 height 9
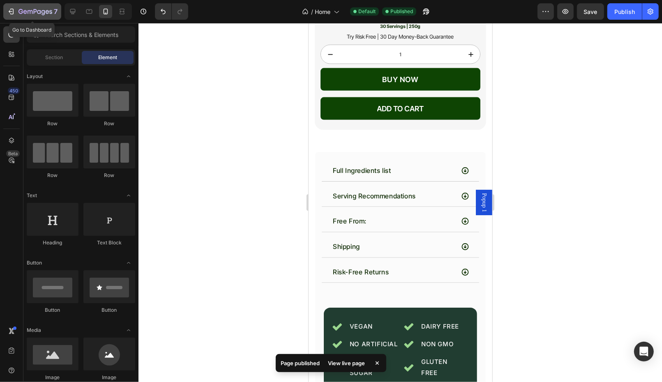
click at [30, 15] on icon "button" at bounding box center [35, 12] width 34 height 7
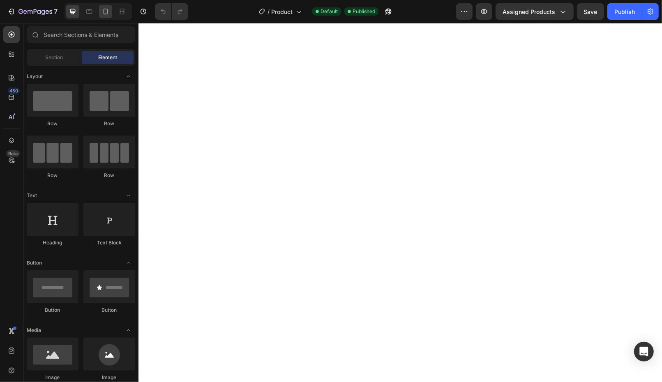
click at [102, 11] on icon at bounding box center [105, 11] width 8 height 8
click at [614, 12] on button "Publish" at bounding box center [624, 11] width 35 height 16
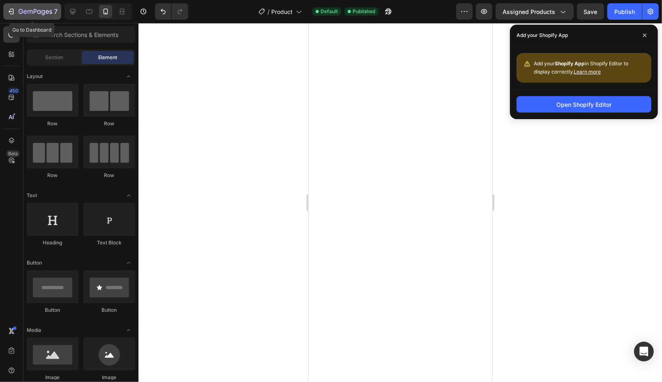
click at [21, 6] on button "7" at bounding box center [32, 11] width 58 height 16
